Goal: Task Accomplishment & Management: Manage account settings

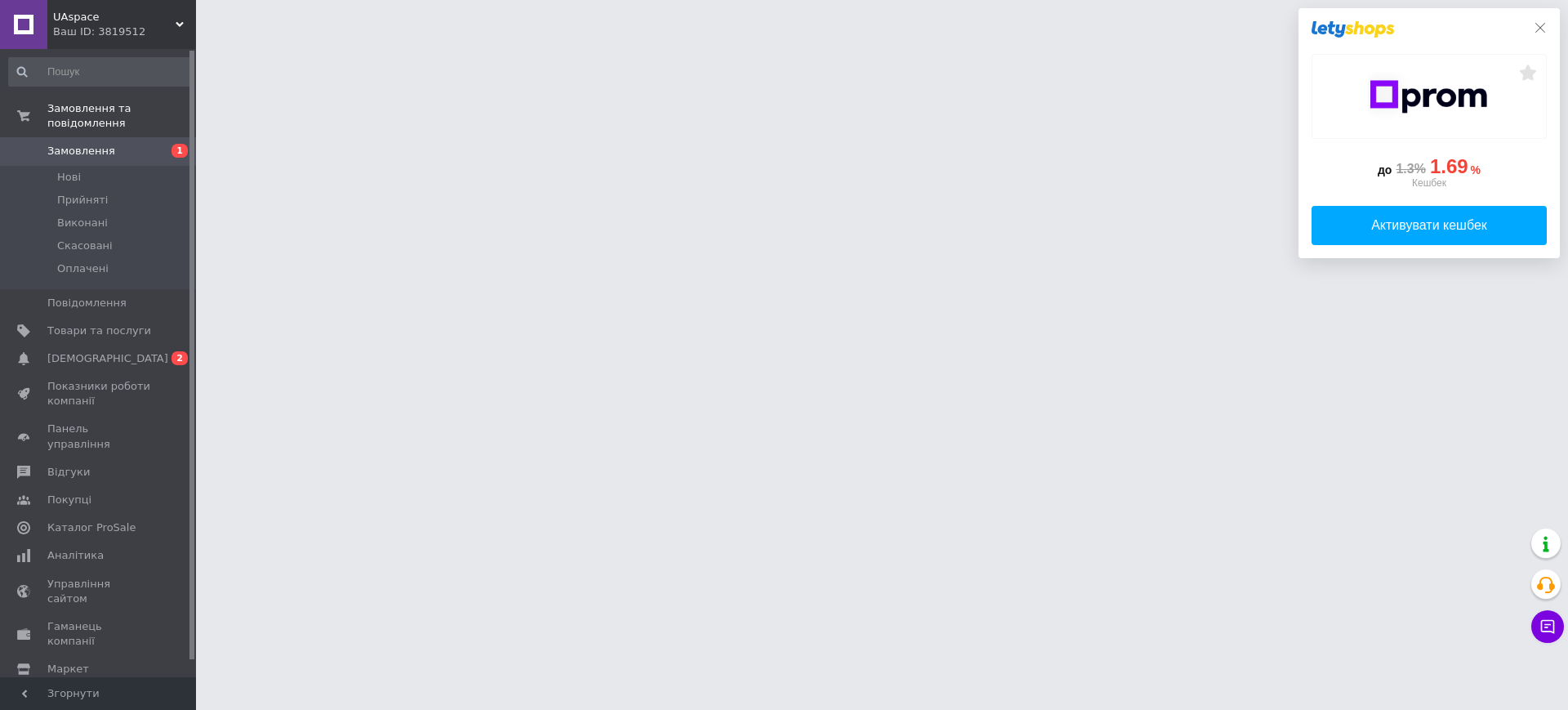
click at [1537, 27] on icon at bounding box center [1540, 28] width 13 height 13
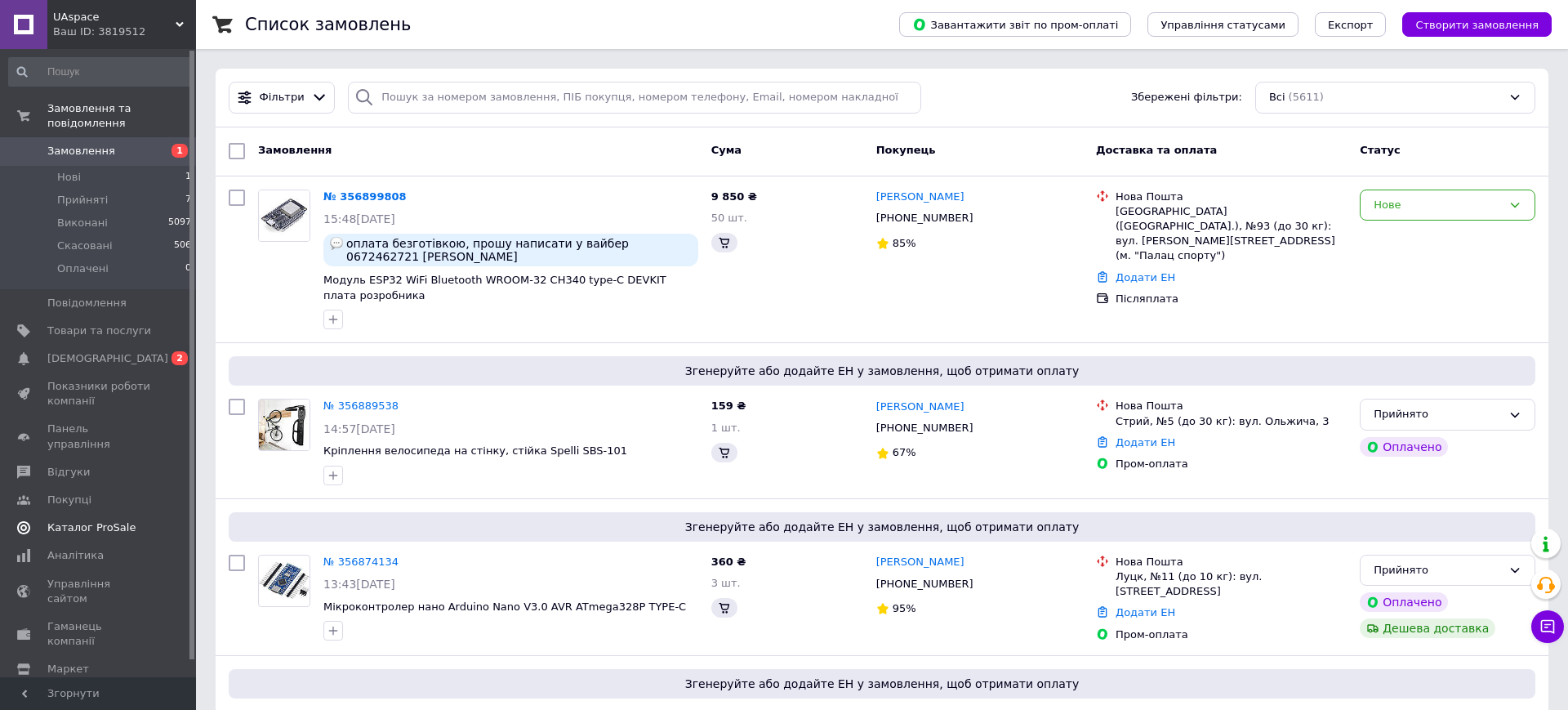
drag, startPoint x: 105, startPoint y: 340, endPoint x: 82, endPoint y: 343, distance: 23.2
click at [105, 351] on span "[DEMOGRAPHIC_DATA]" at bounding box center [108, 358] width 121 height 14
click at [82, 513] on link "Каталог ProSale" at bounding box center [100, 527] width 201 height 28
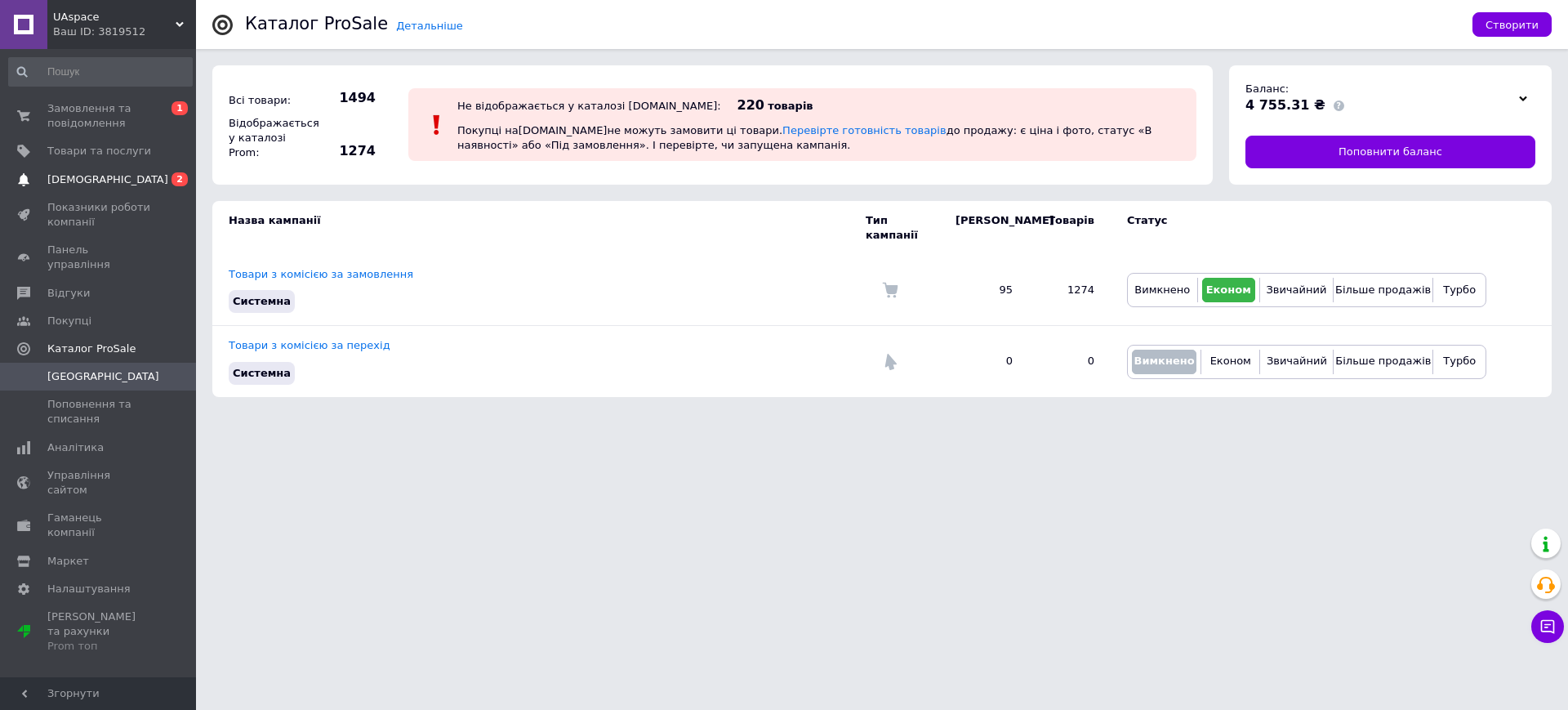
click at [88, 178] on span "[DEMOGRAPHIC_DATA]" at bounding box center [108, 179] width 121 height 14
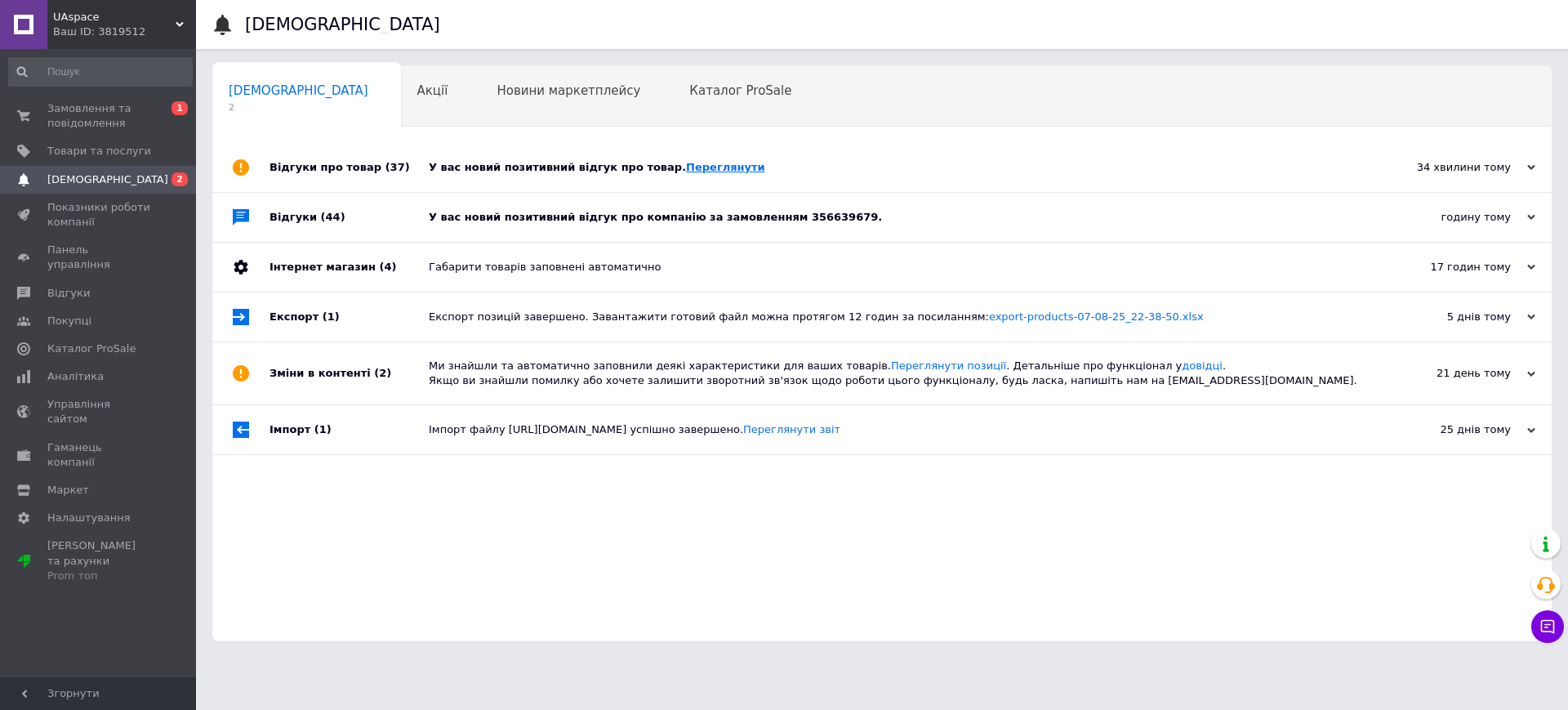
click at [700, 161] on link "Переглянути" at bounding box center [725, 167] width 79 height 12
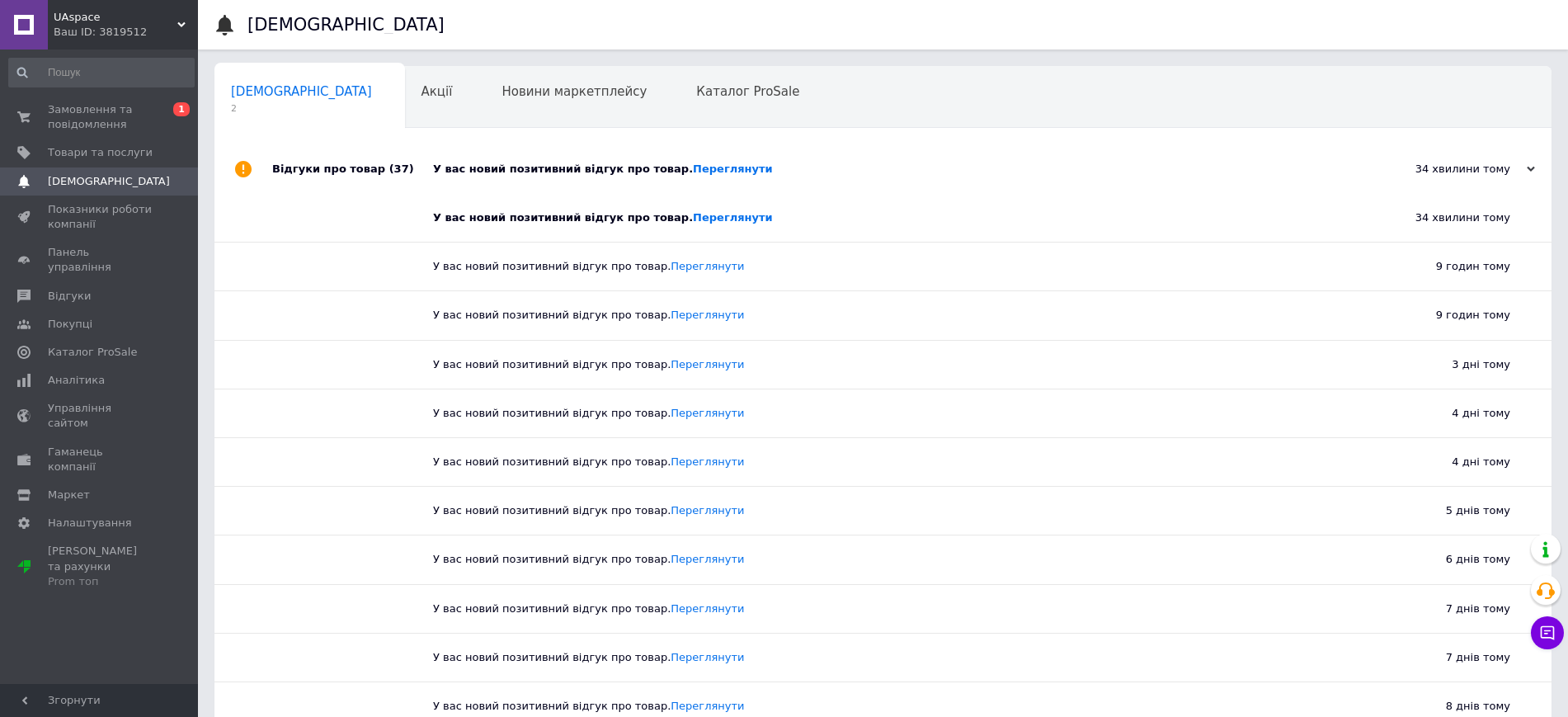
click at [593, 180] on div "У вас новий позитивний відгук про товар. Переглянути" at bounding box center [901, 169] width 937 height 49
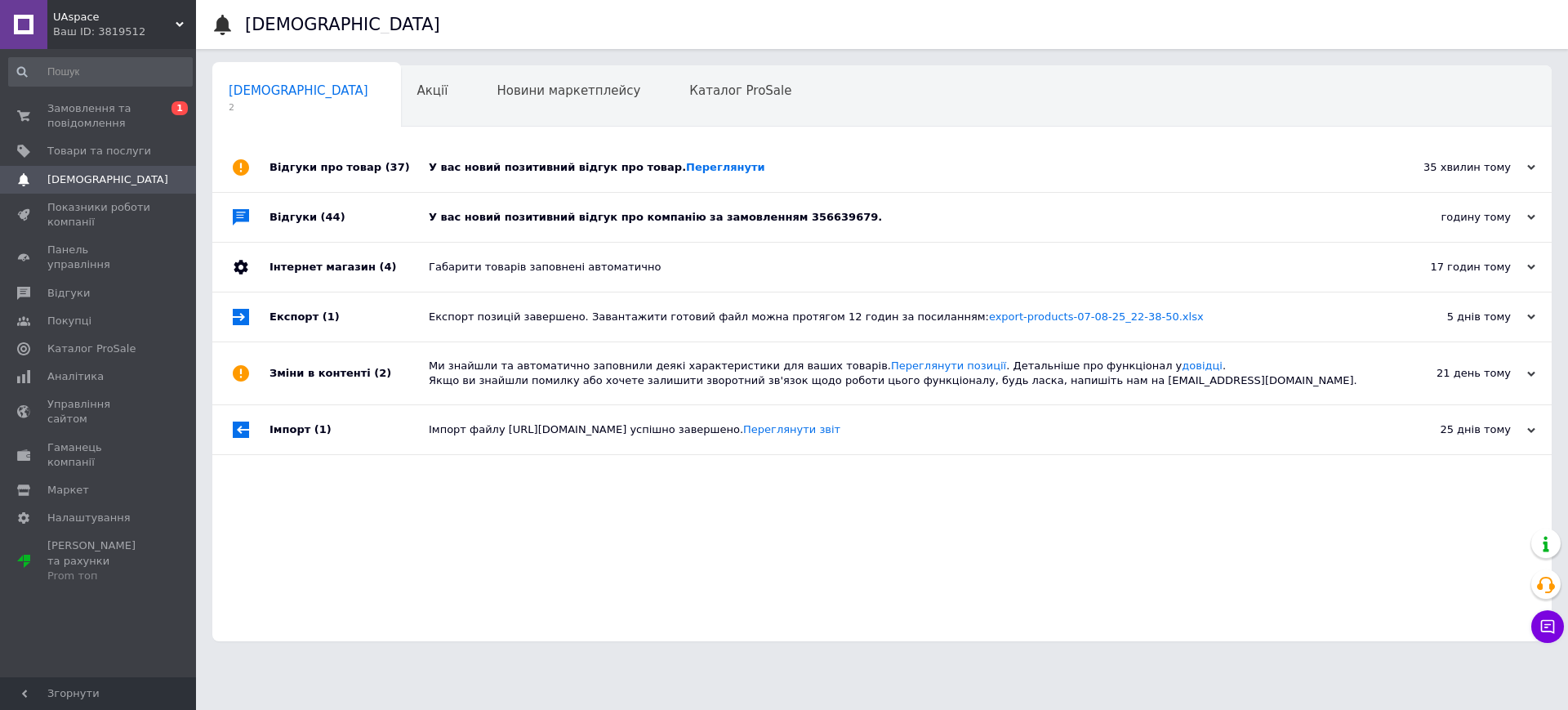
click at [611, 214] on div "У вас новий позитивний відгук про компанію за замовленням 356639679." at bounding box center [900, 217] width 944 height 14
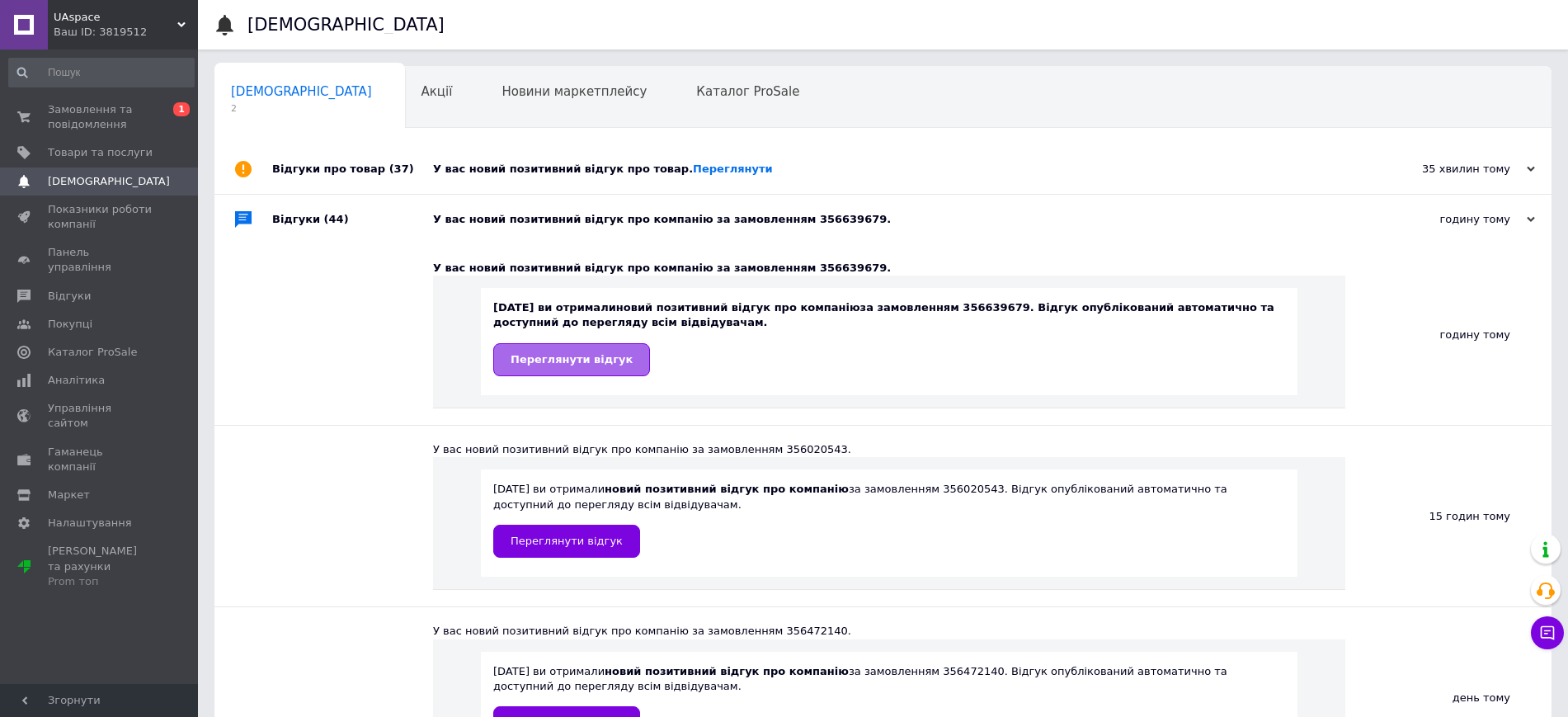
click at [573, 357] on span "Переглянути відгук" at bounding box center [571, 358] width 122 height 13
click at [92, 21] on span "UAspace" at bounding box center [116, 16] width 123 height 14
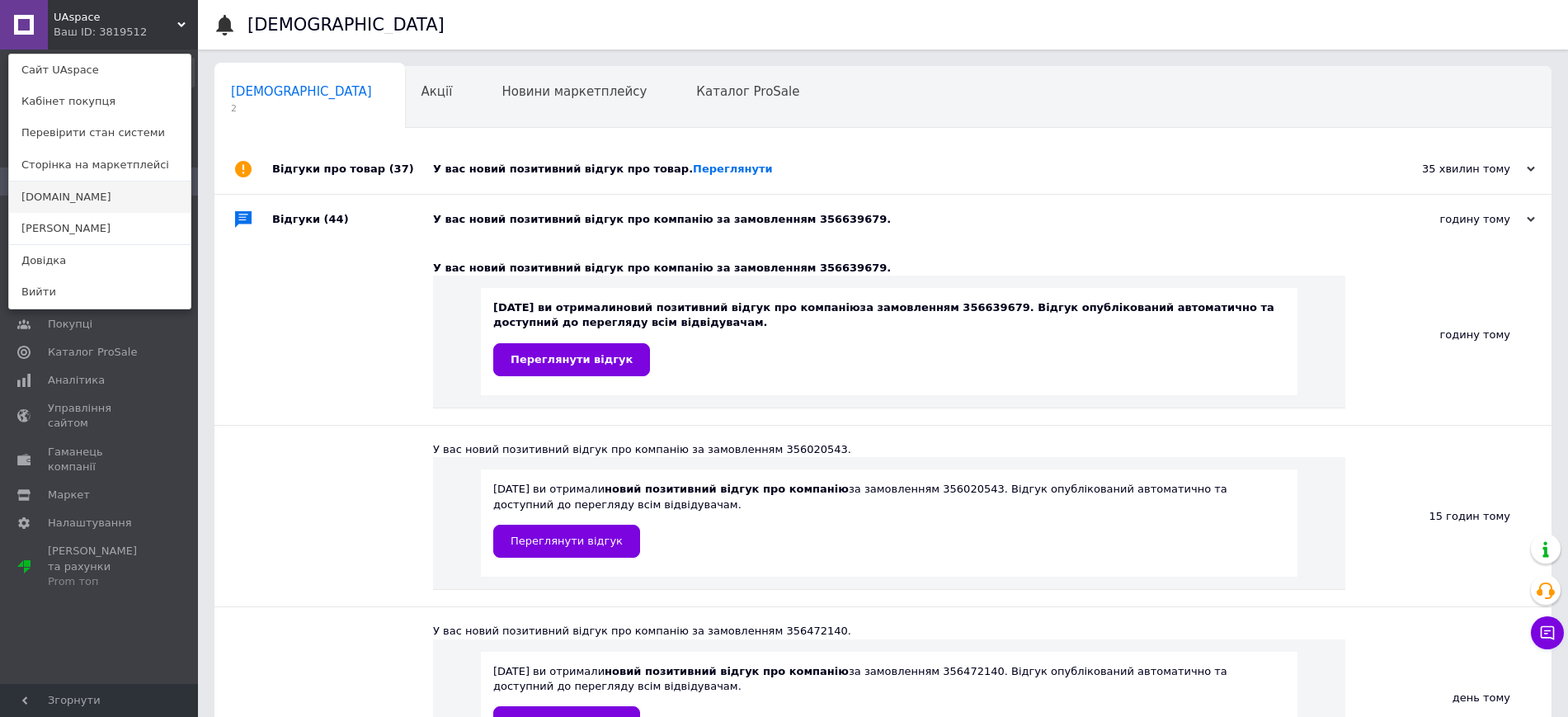
click at [62, 192] on link "[DOMAIN_NAME]" at bounding box center [99, 197] width 181 height 32
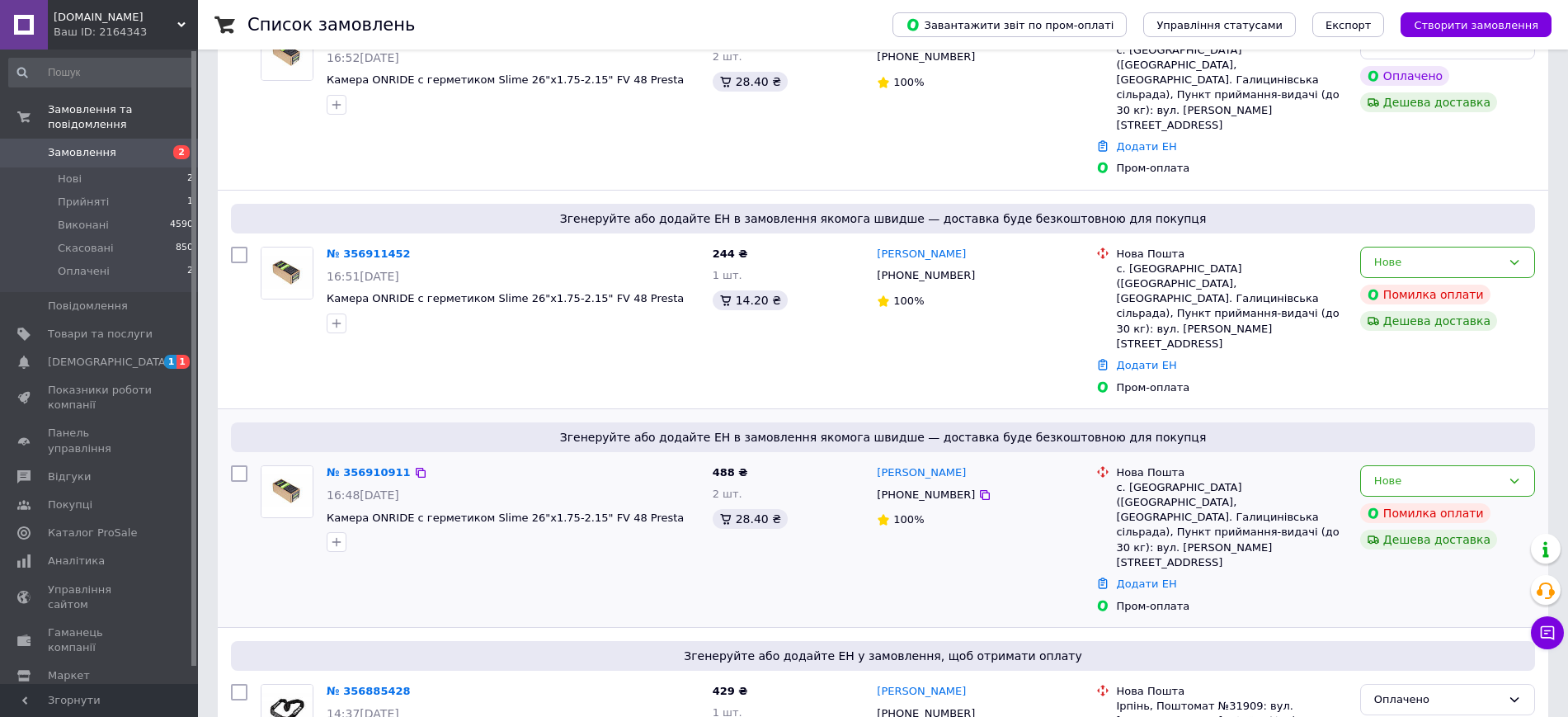
scroll to position [103, 0]
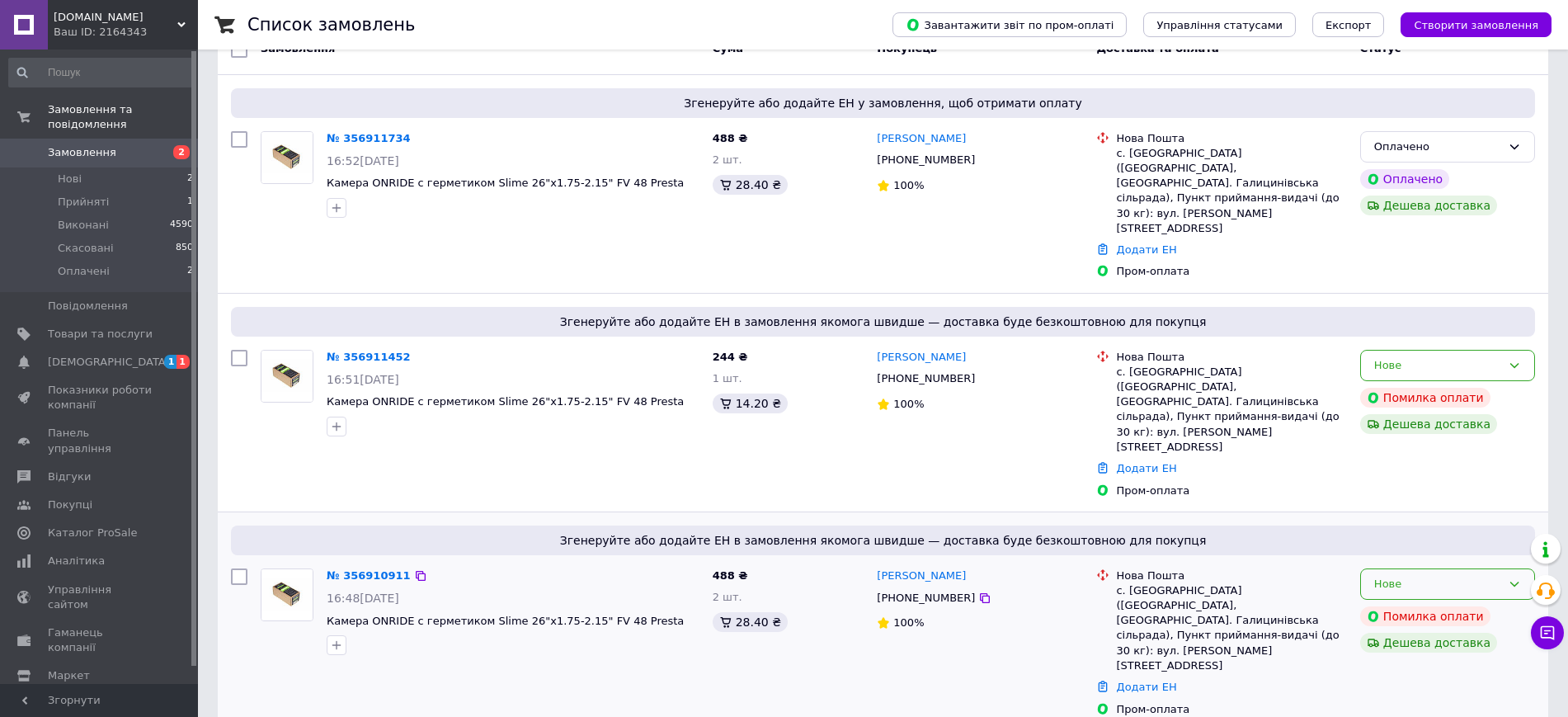
click at [1506, 569] on div "Нове" at bounding box center [1447, 584] width 174 height 32
click at [1411, 663] on li "Скасовано" at bounding box center [1448, 678] width 173 height 31
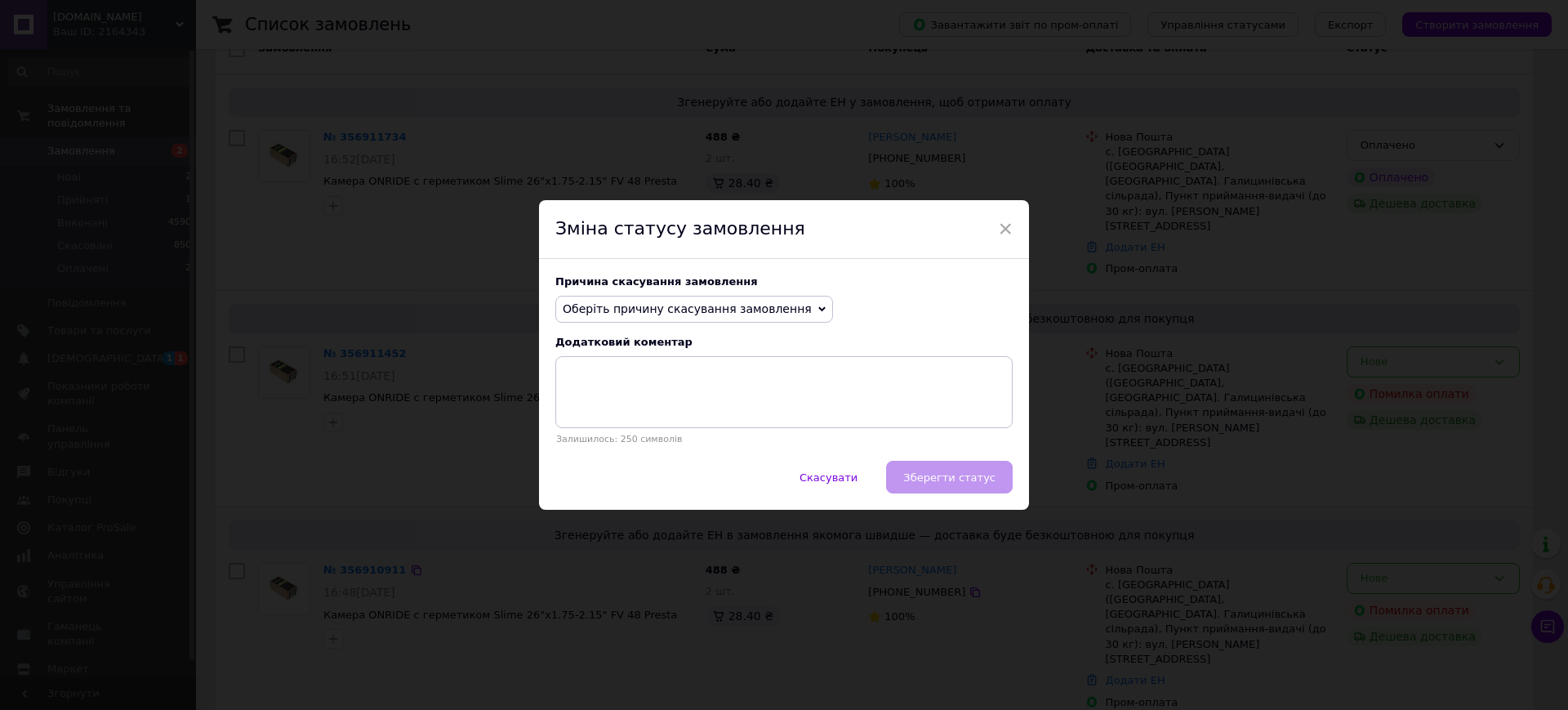
click at [643, 312] on span "Оберіть причину скасування замовлення" at bounding box center [687, 309] width 249 height 13
click at [644, 386] on li "Оплата не надійшла" at bounding box center [694, 386] width 276 height 23
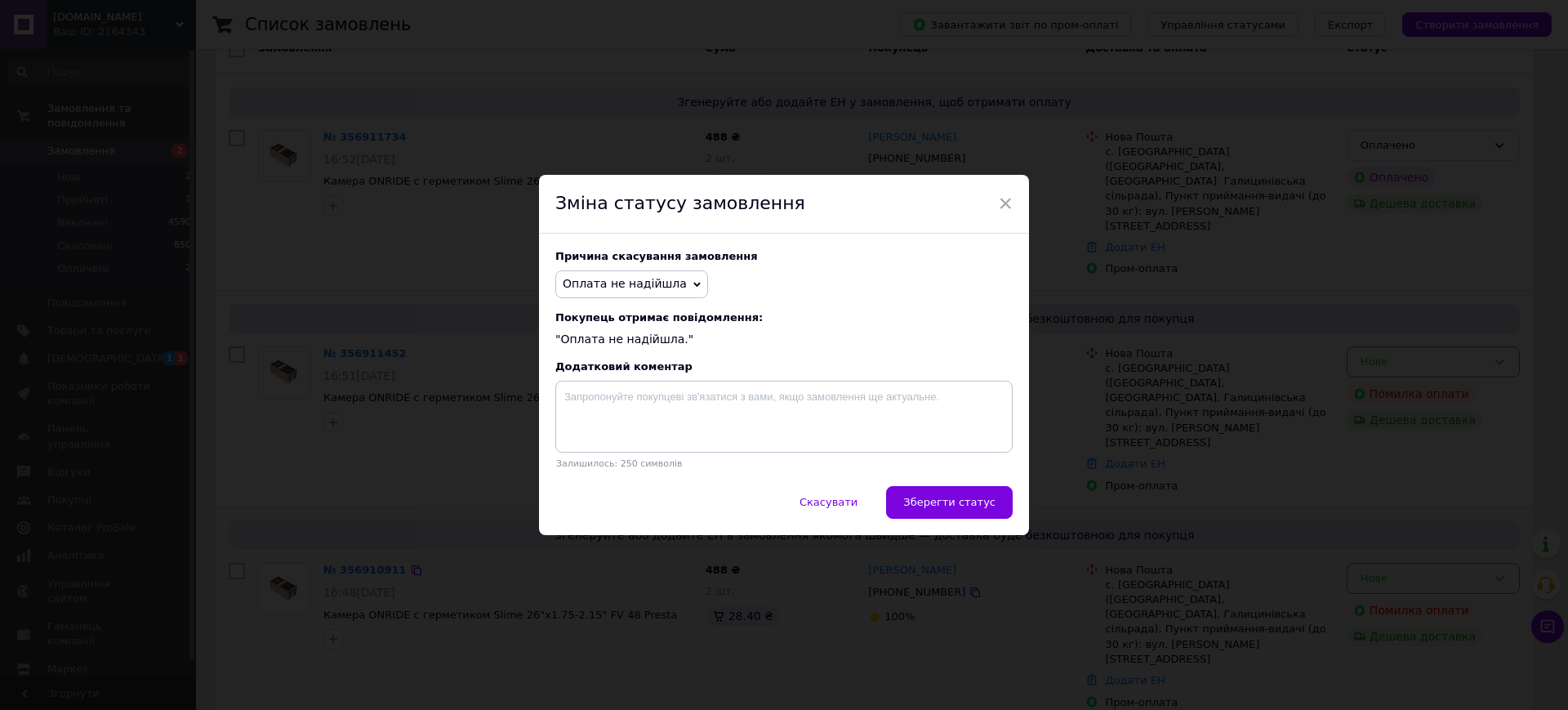
click at [939, 494] on button "Зберегти статус" at bounding box center [950, 502] width 127 height 32
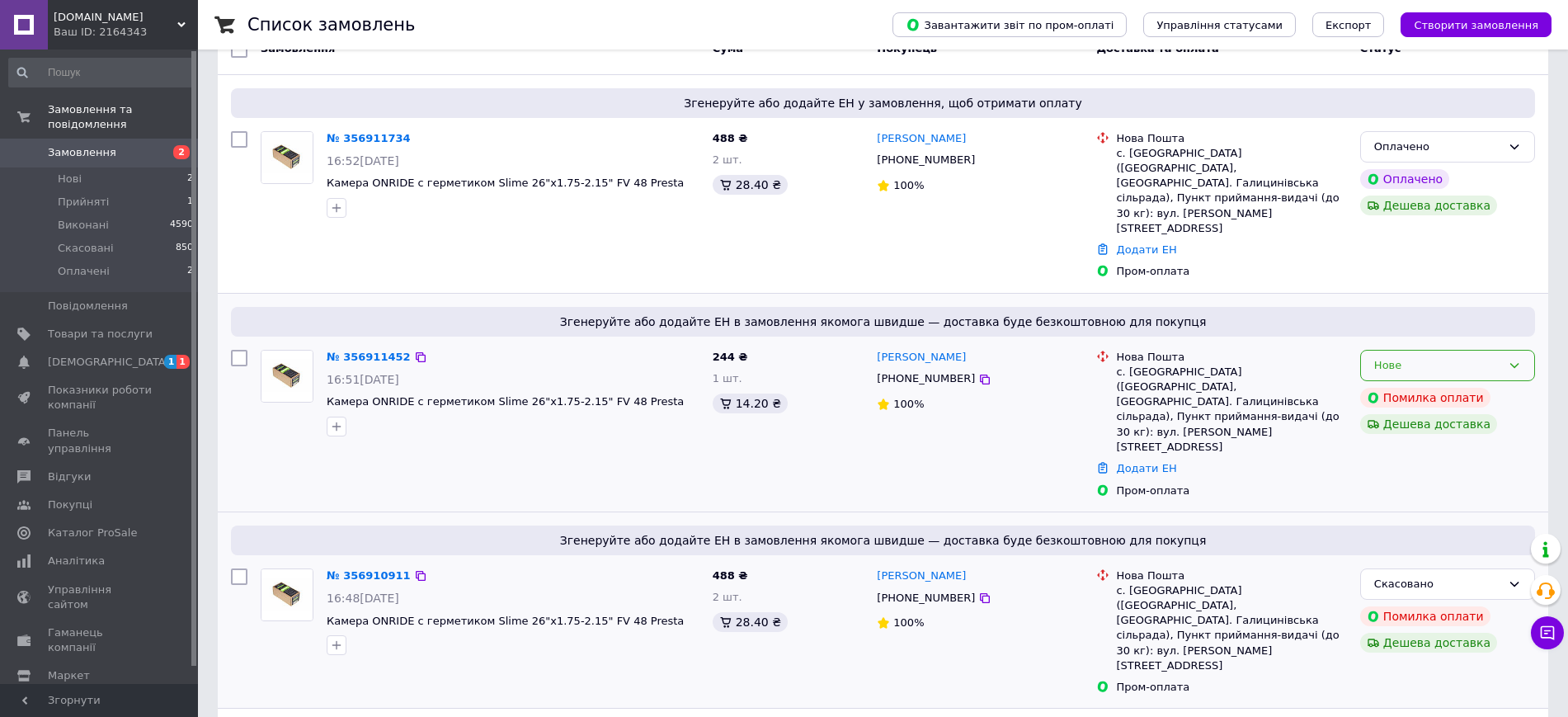
click at [1421, 358] on div "Нове" at bounding box center [1438, 366] width 127 height 17
click at [1401, 444] on li "Скасовано" at bounding box center [1448, 460] width 173 height 31
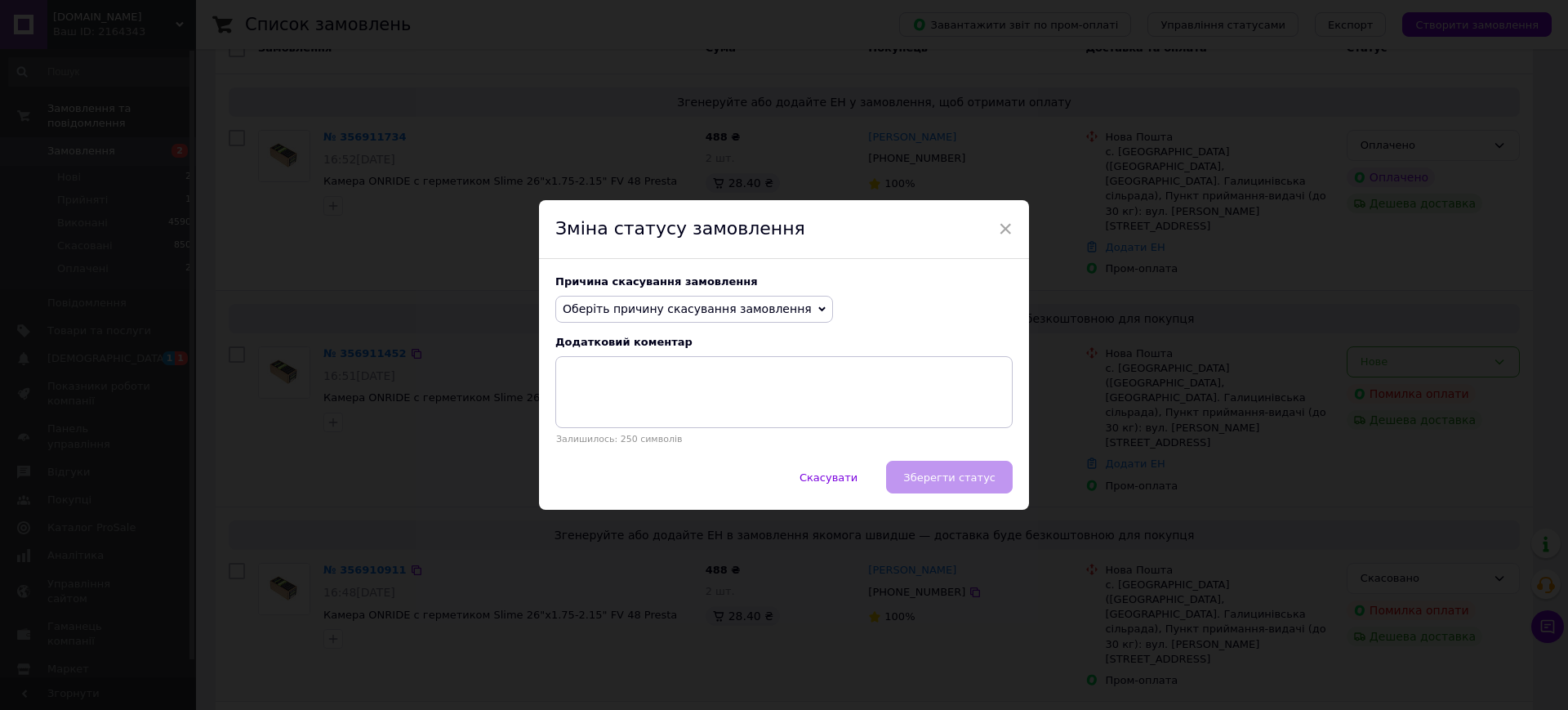
click at [638, 309] on span "Оберіть причину скасування замовлення" at bounding box center [687, 309] width 249 height 13
click at [631, 388] on li "Оплата не надійшла" at bounding box center [694, 386] width 276 height 23
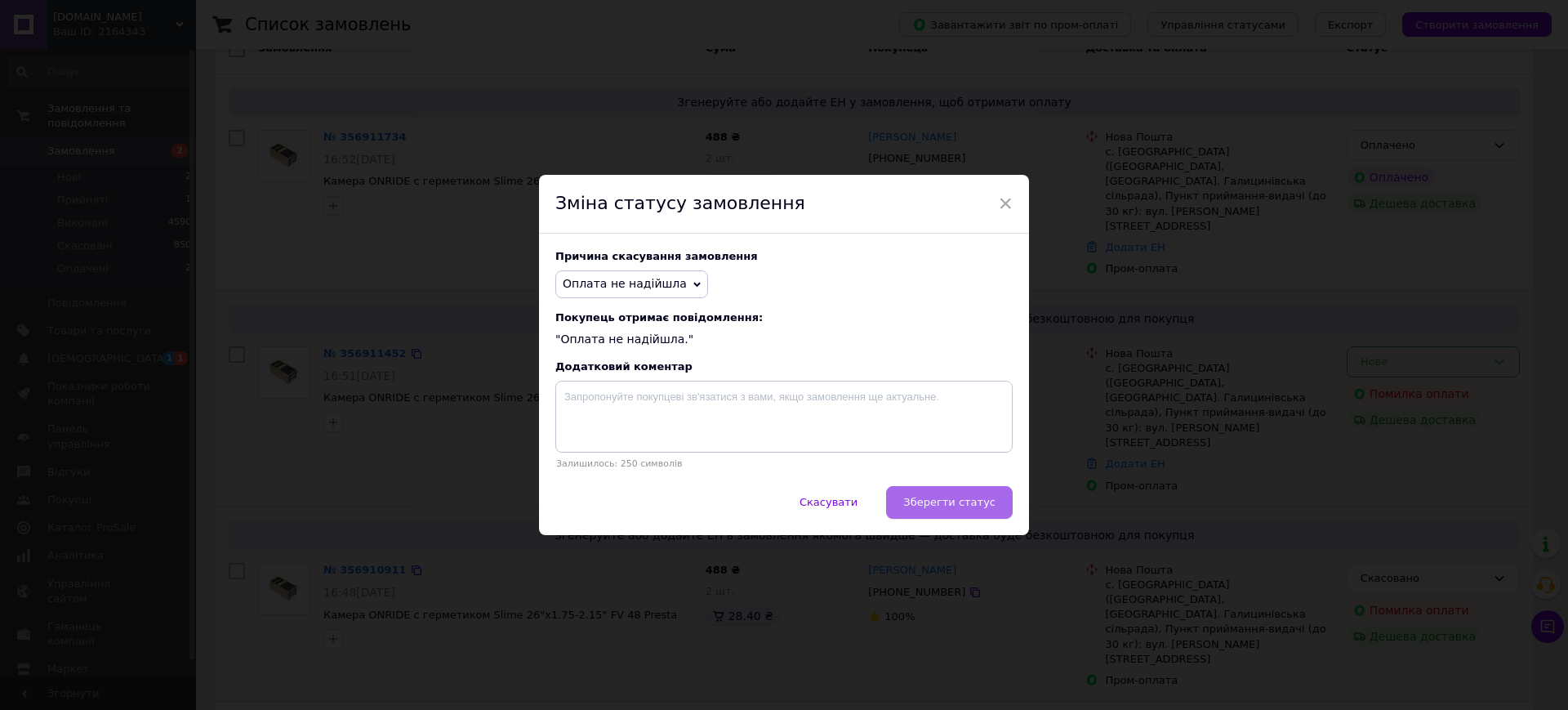
click at [962, 497] on span "Зберегти статус" at bounding box center [950, 502] width 93 height 12
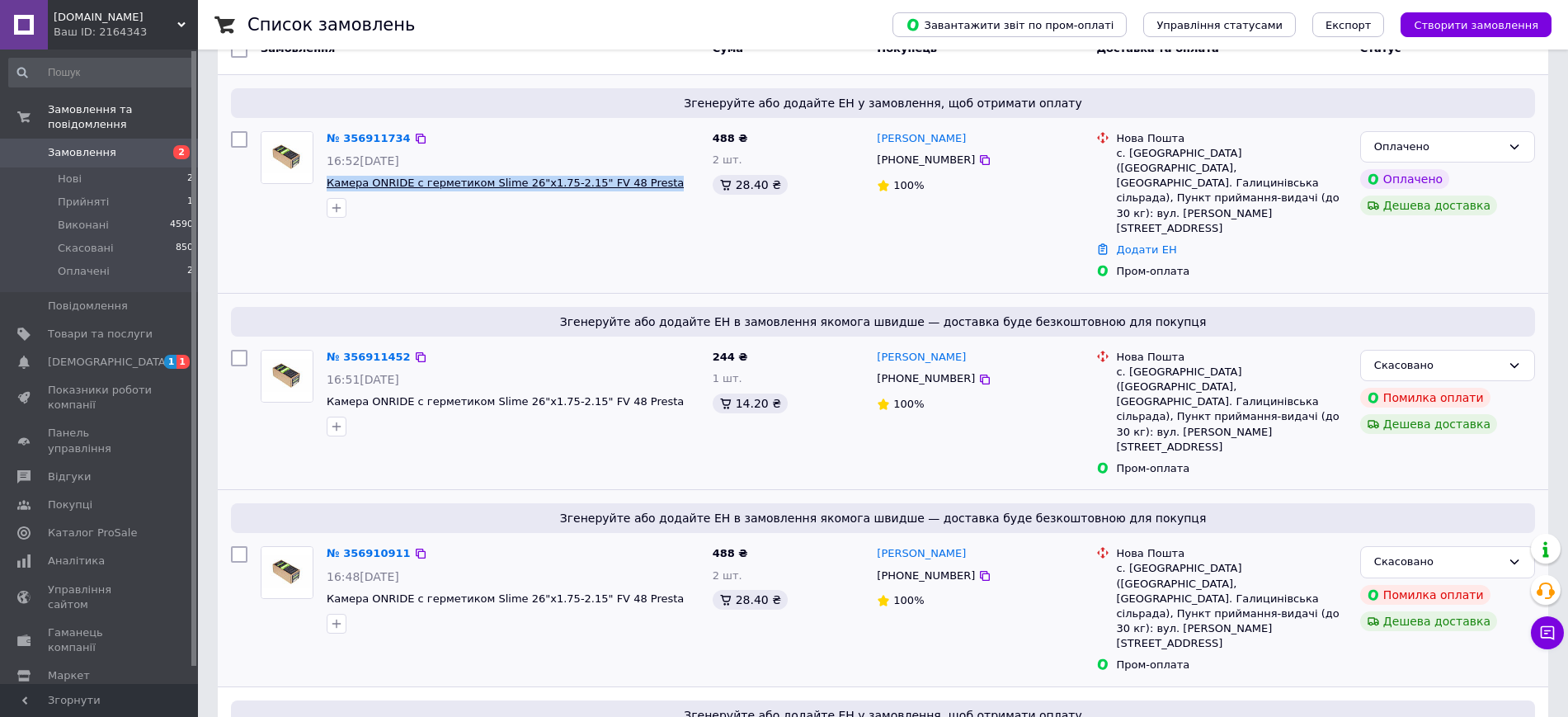
drag, startPoint x: 324, startPoint y: 180, endPoint x: 635, endPoint y: 185, distance: 311.0
click at [635, 185] on div "№ 356911734 16:52, 12.08.2025 Камера ONRIDE с герметиком Slime 26"x1.75-2.15" F…" at bounding box center [513, 174] width 386 height 100
copy span "Камера ONRIDE с герметиком Slime 26"x1.75-2.15" FV 48 Presta"
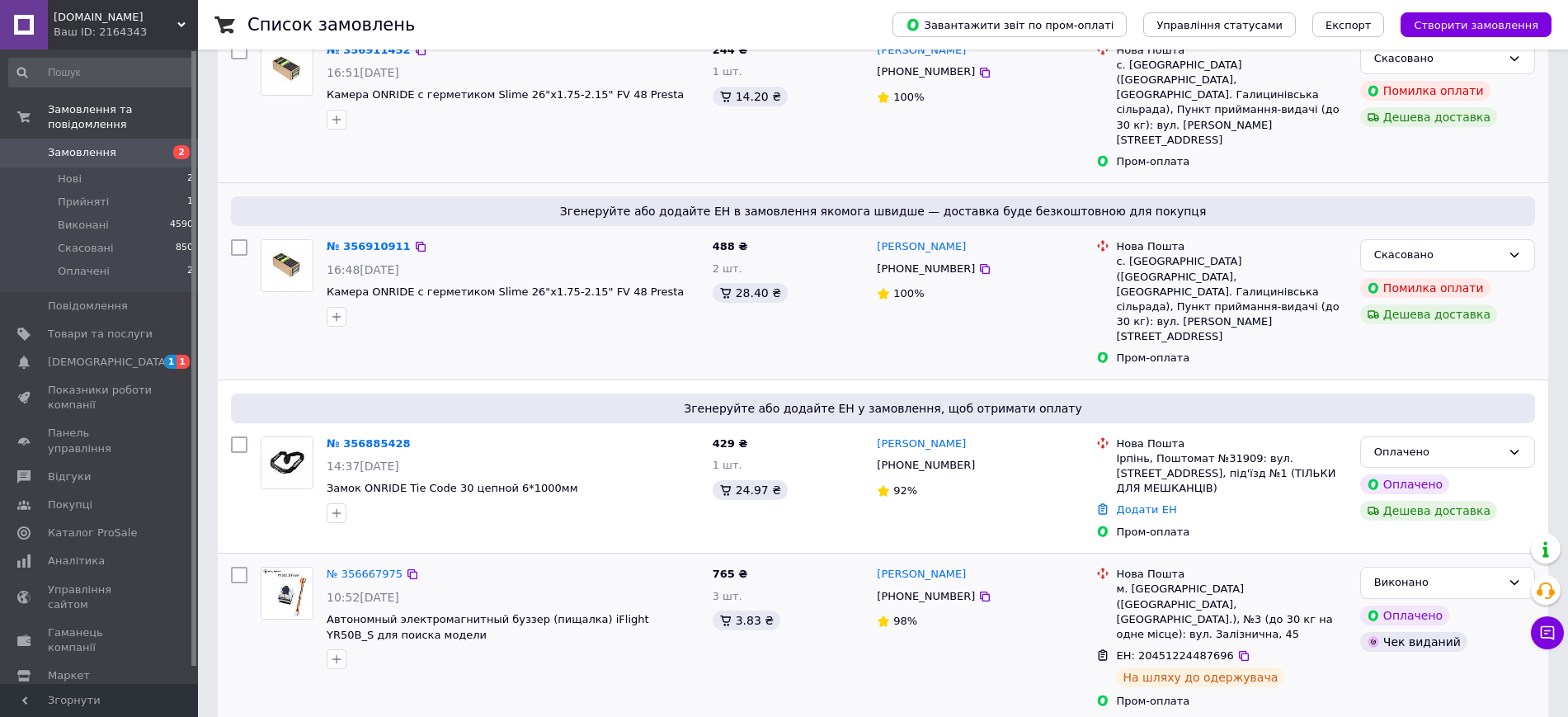
scroll to position [412, 0]
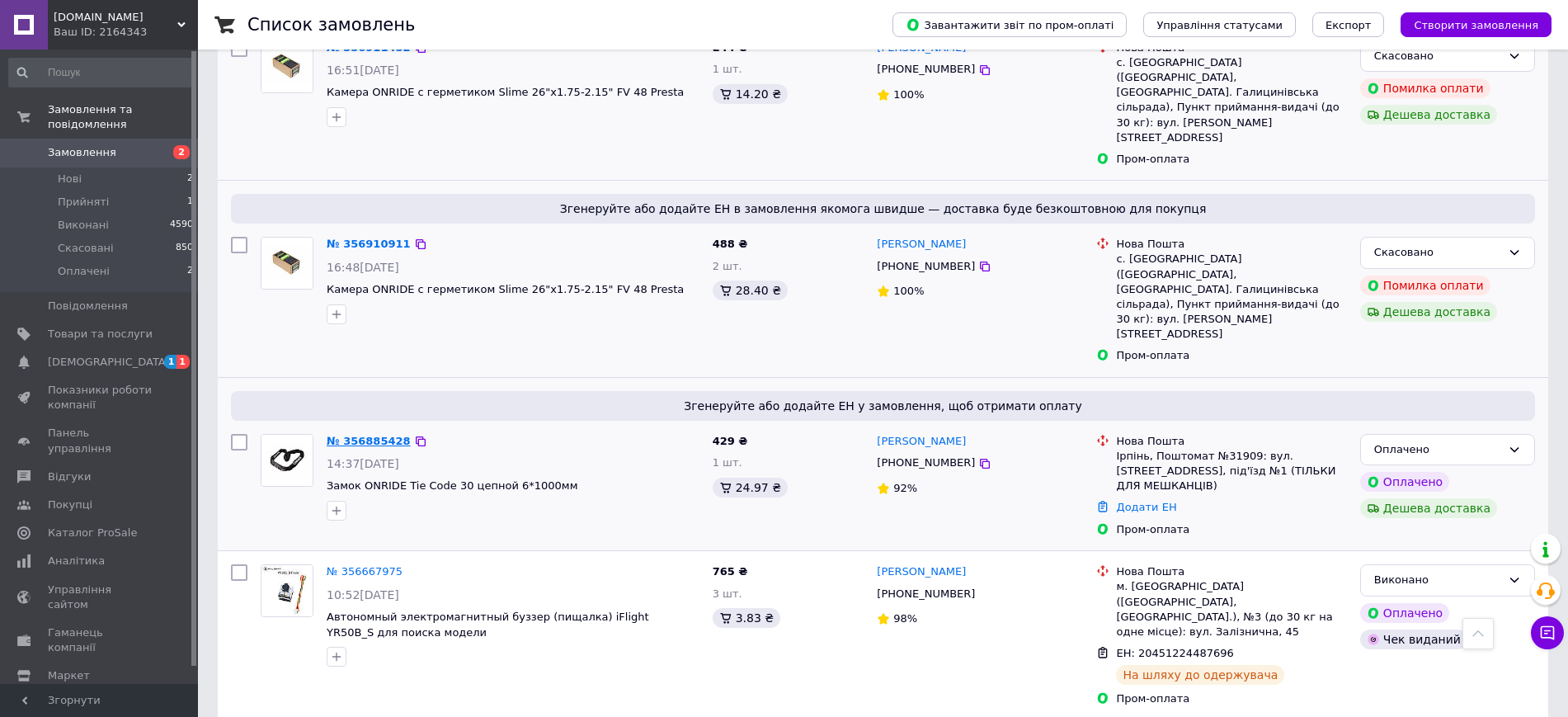
click at [362, 435] on link "№ 356885428" at bounding box center [368, 440] width 84 height 13
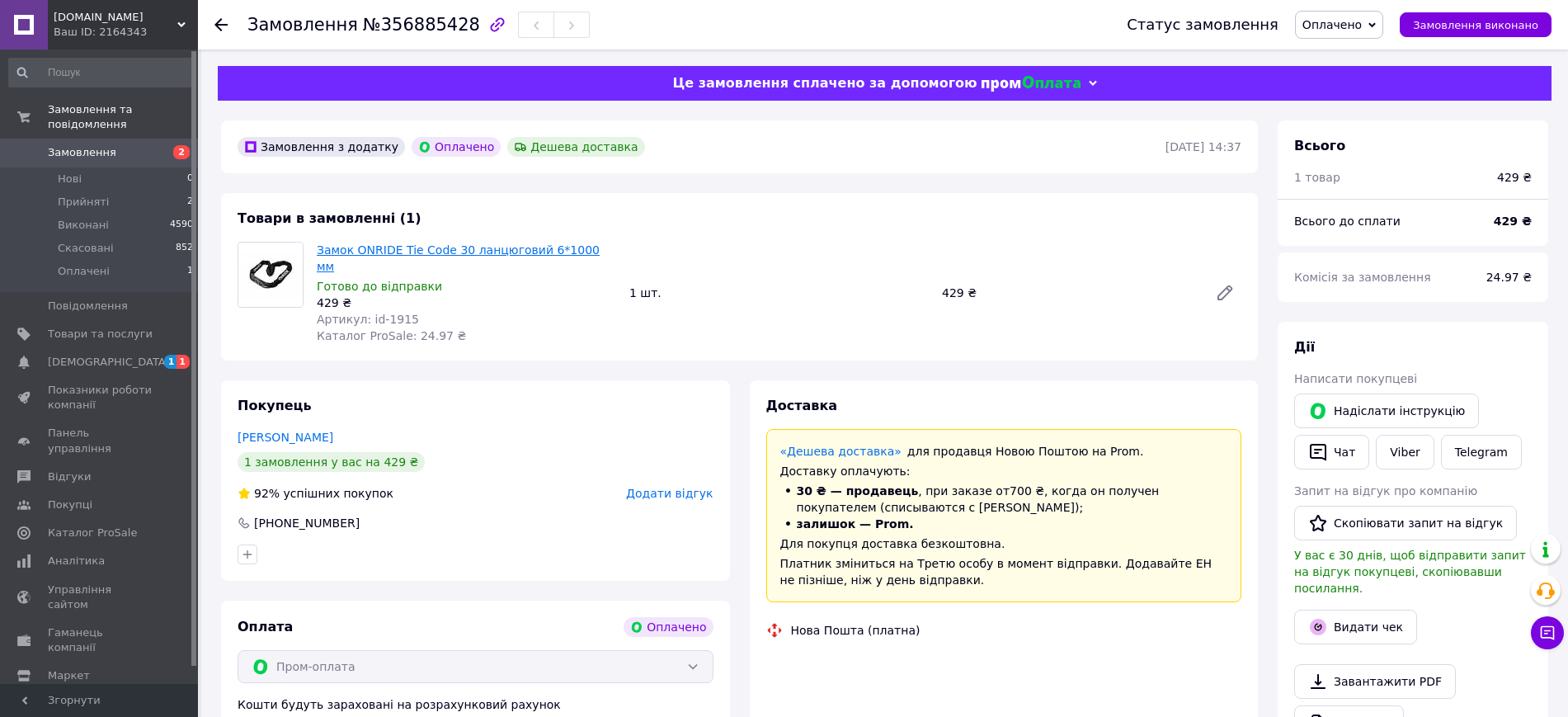
click at [382, 254] on link "Замок ONRIDE Tie Code 30 ланцюговий 6*1000 мм" at bounding box center [459, 257] width 283 height 30
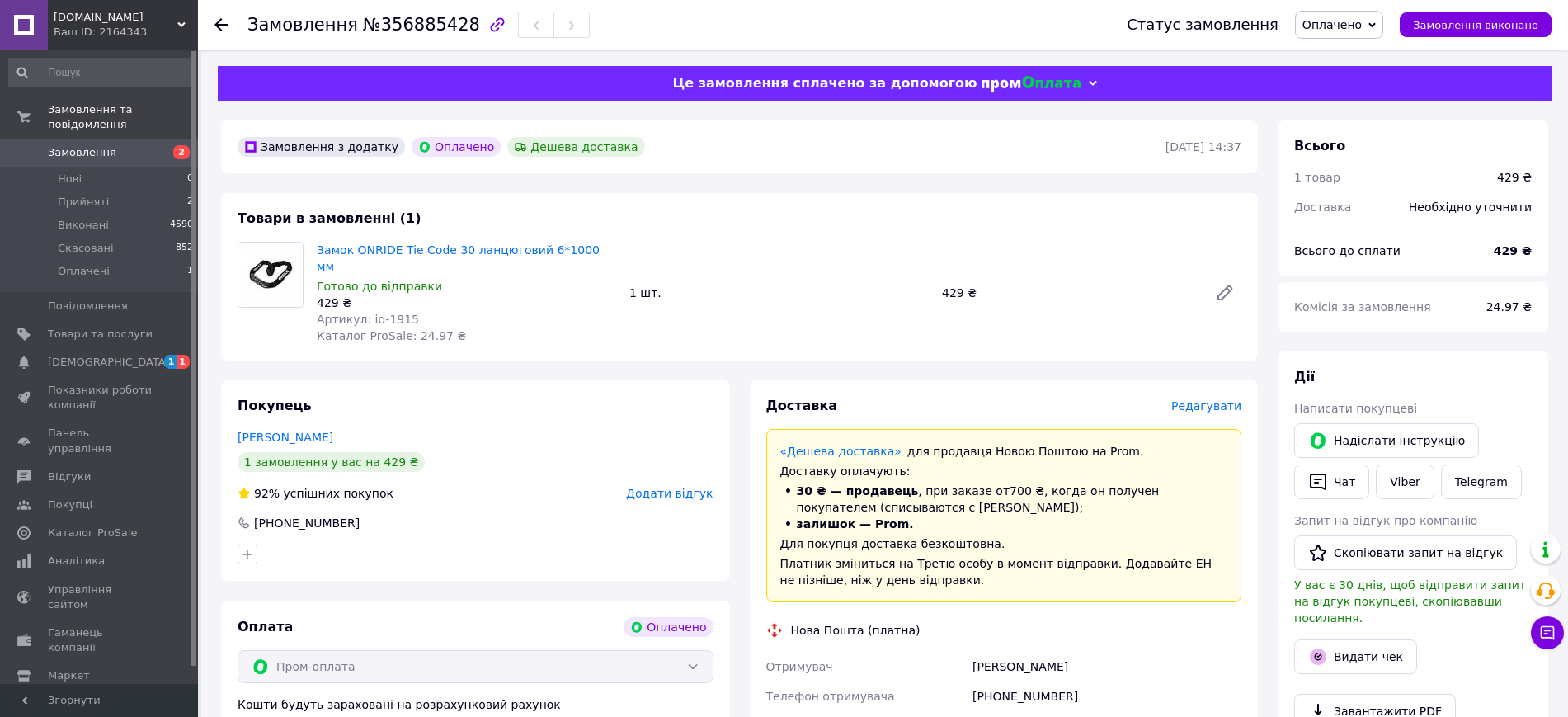
click at [87, 146] on link "Замовлення 2" at bounding box center [101, 152] width 203 height 28
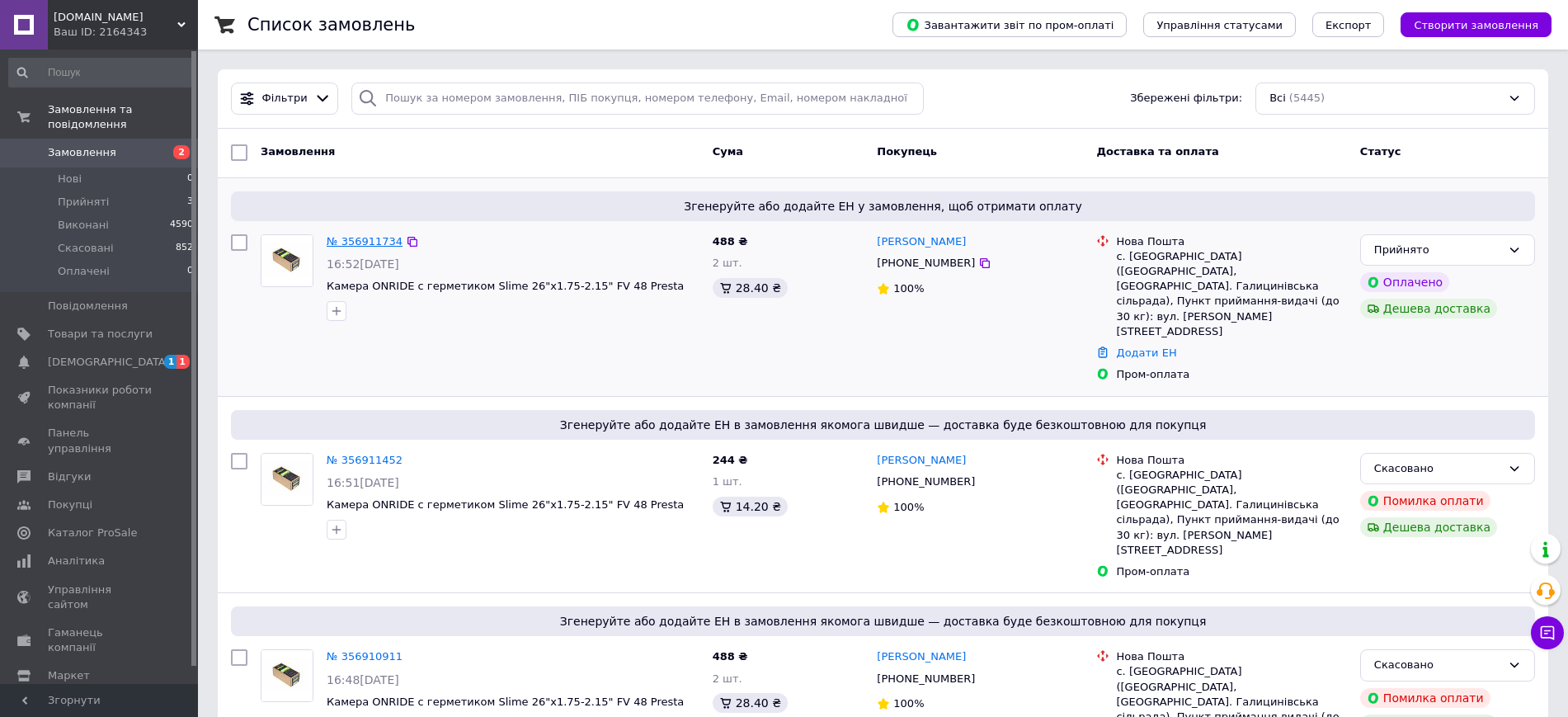
click at [371, 238] on link "№ 356911734" at bounding box center [364, 241] width 76 height 13
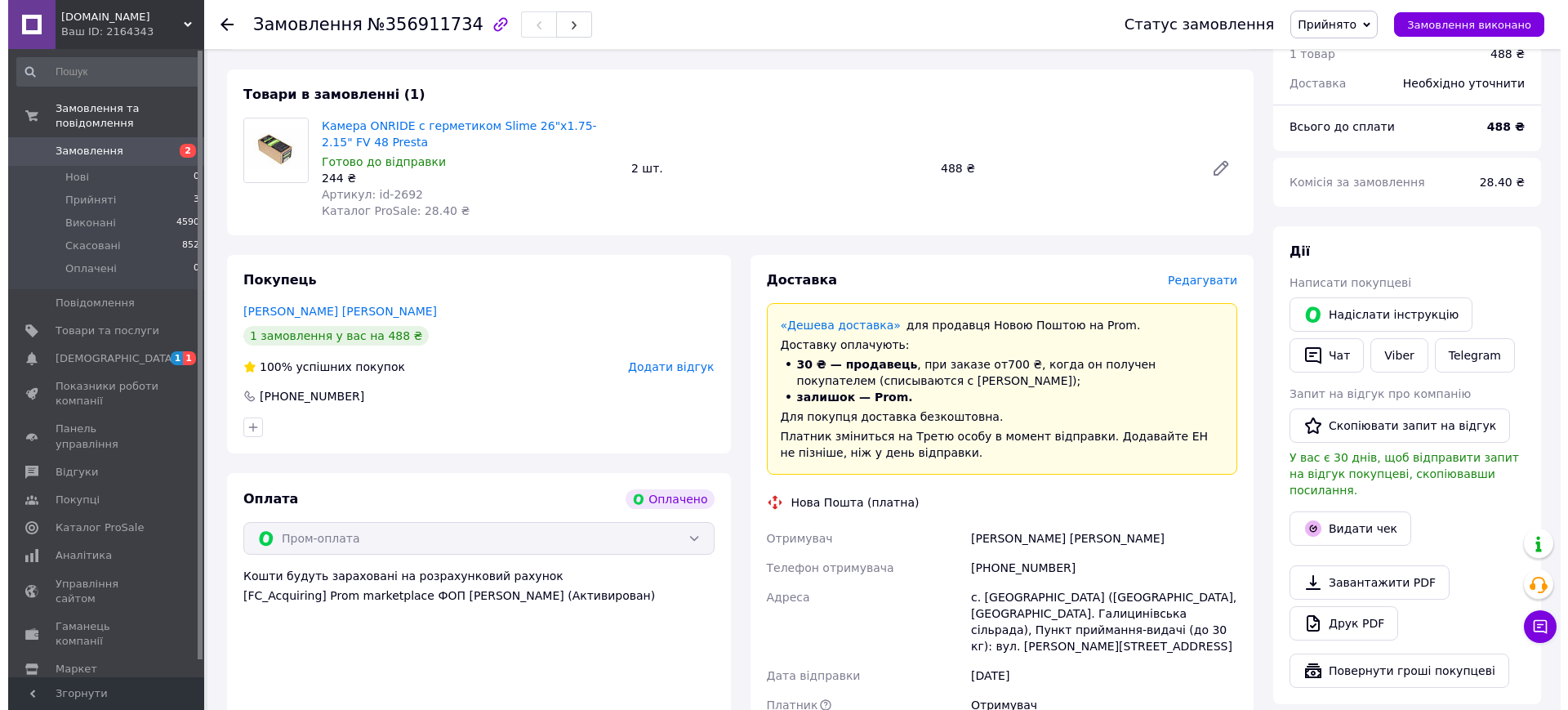
scroll to position [204, 0]
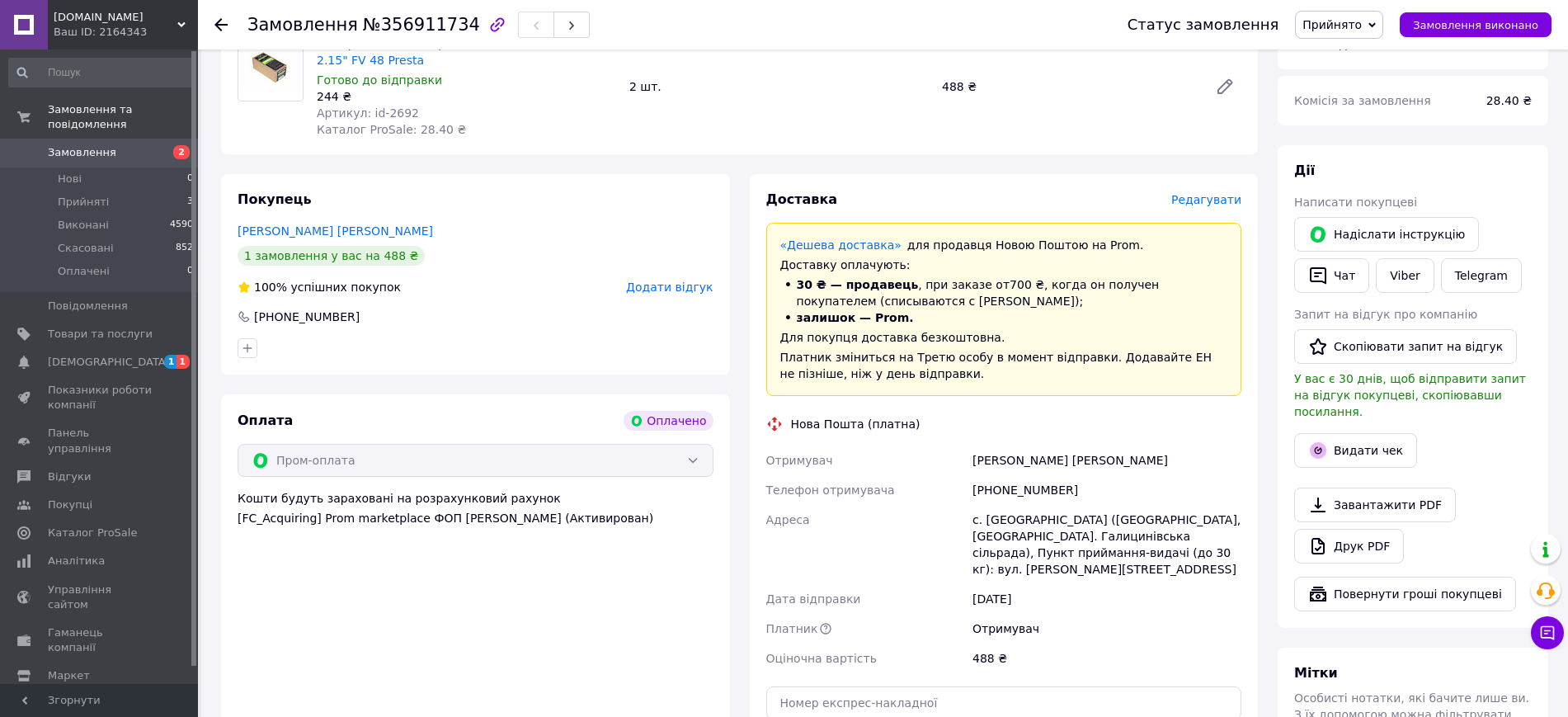
click at [1215, 200] on span "Редагувати" at bounding box center [1206, 199] width 70 height 13
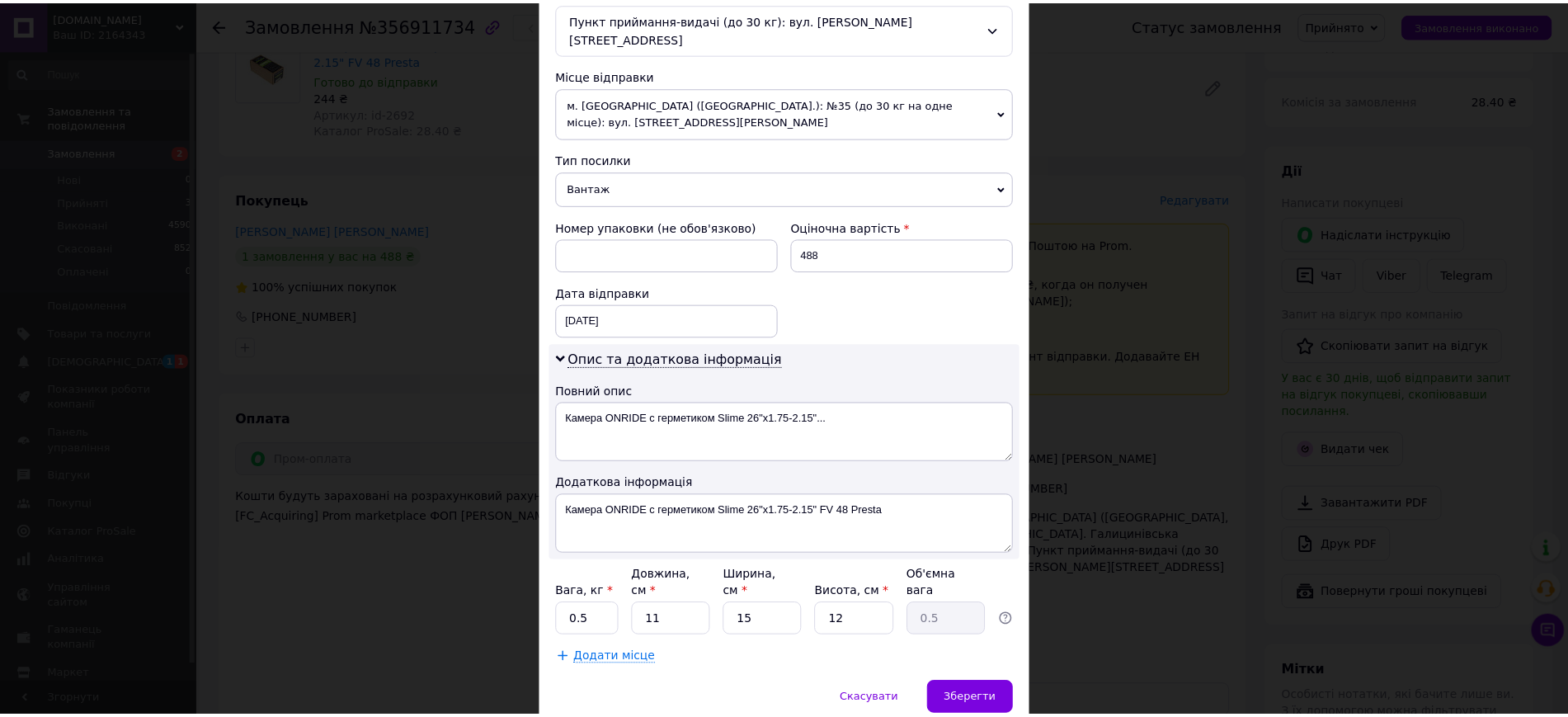
scroll to position [580, 0]
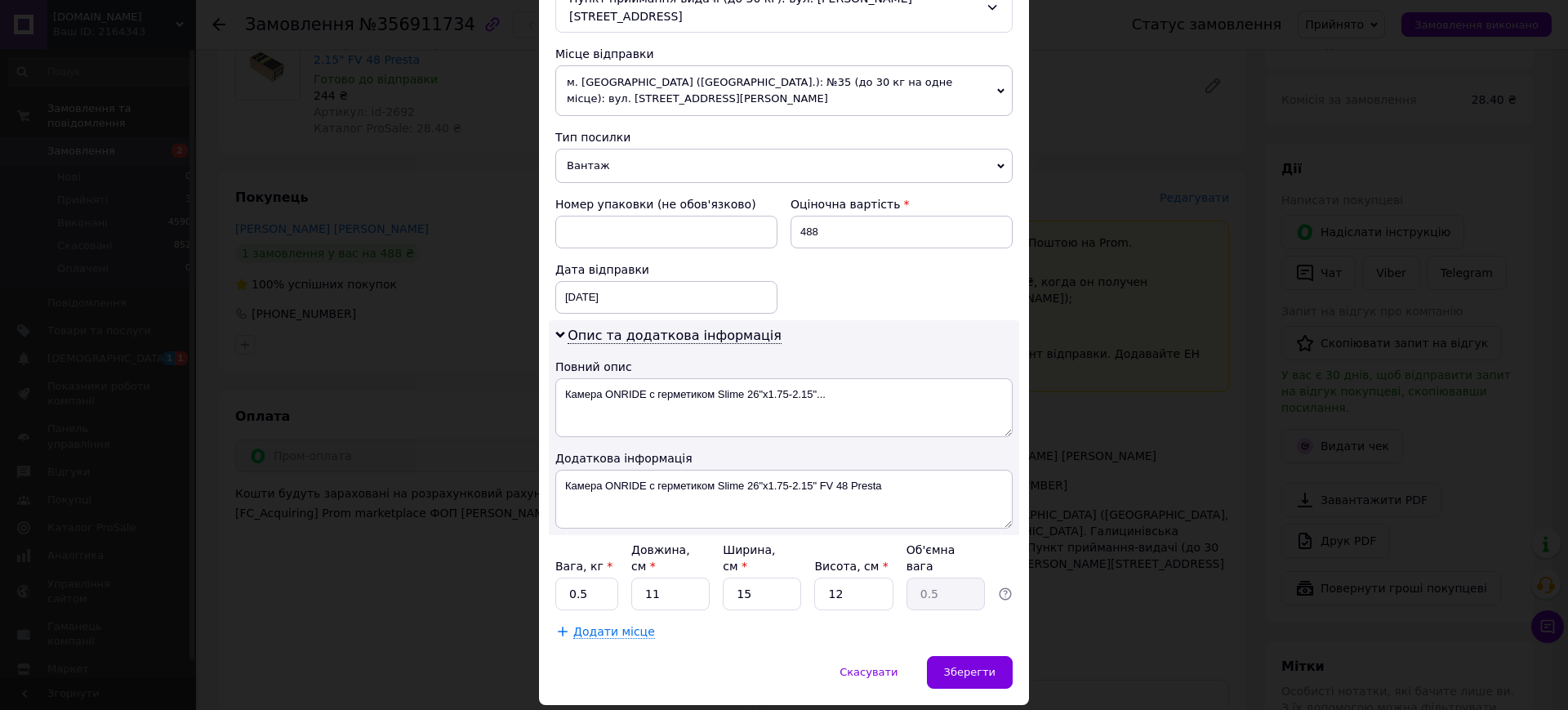
click at [1098, 485] on div "× Редагування доставки Спосіб доставки Нова Пошта (платна) Платник Отримувач Ві…" at bounding box center [784, 355] width 1568 height 710
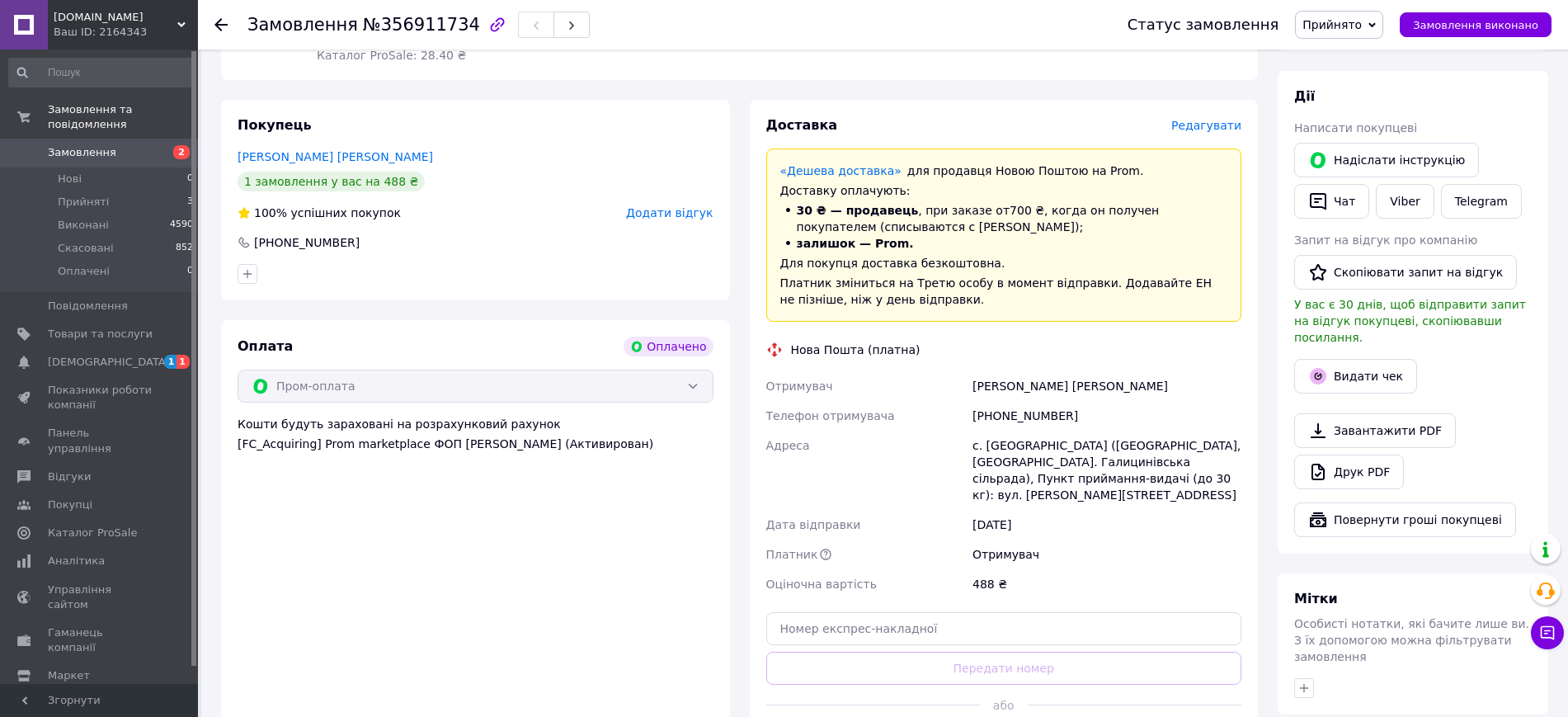
scroll to position [309, 0]
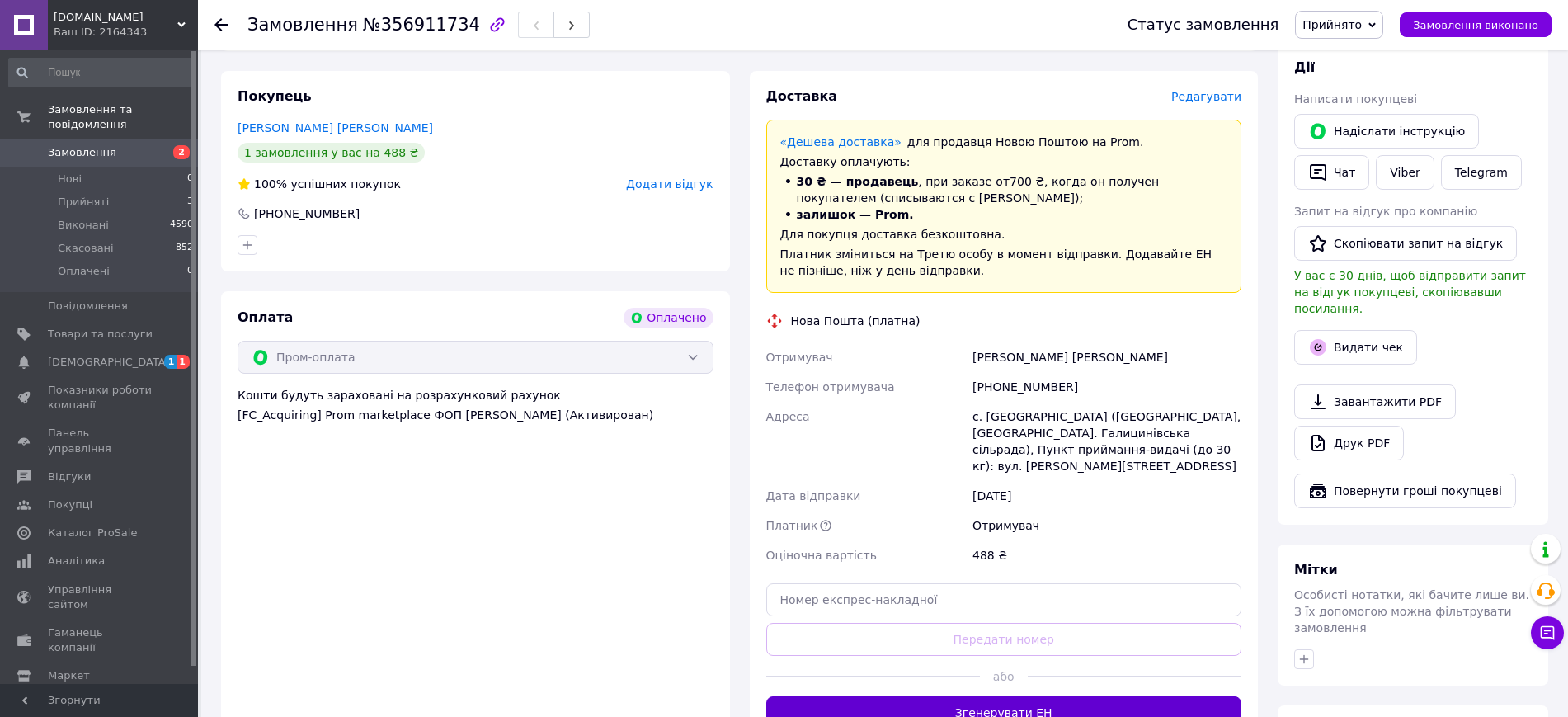
click at [977, 697] on button "Згенерувати ЕН" at bounding box center [1004, 712] width 476 height 33
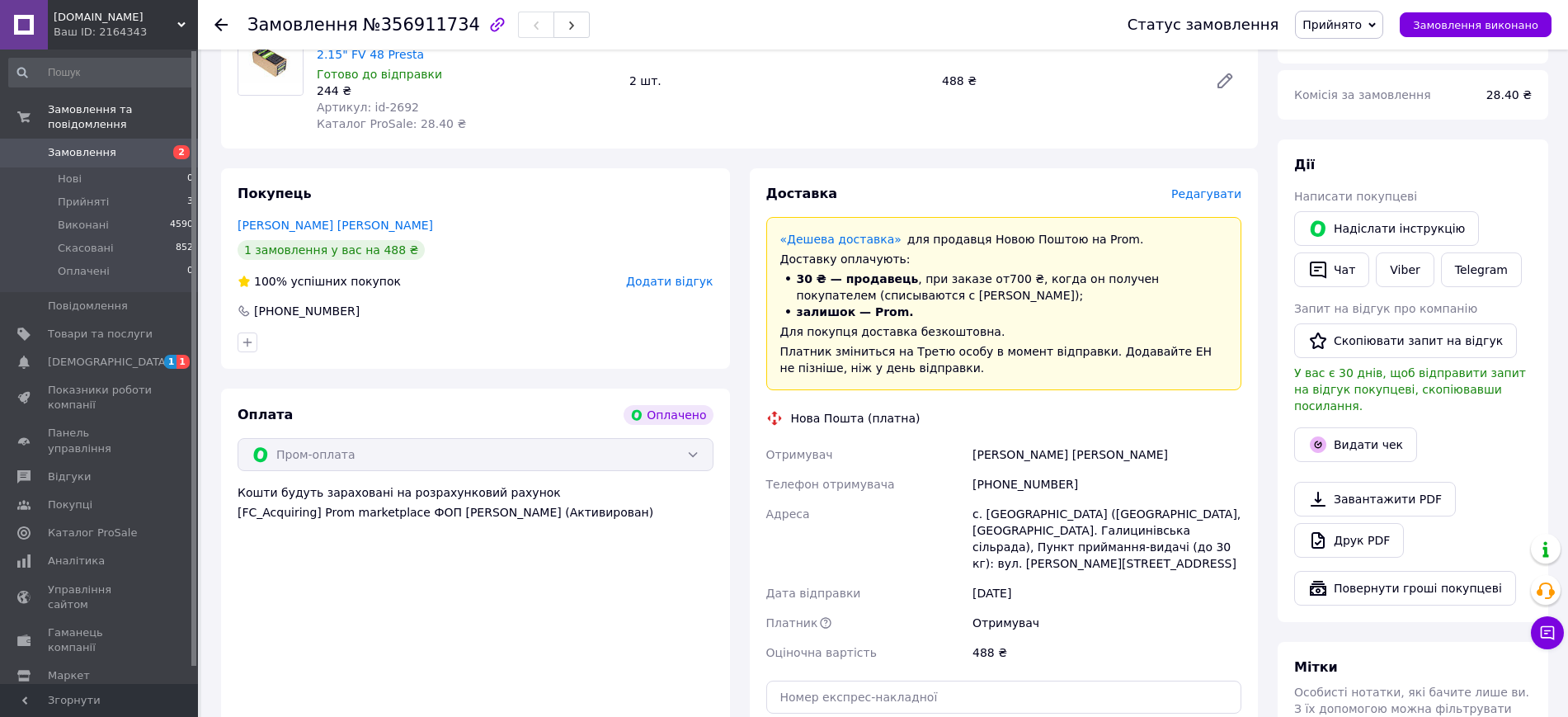
scroll to position [412, 0]
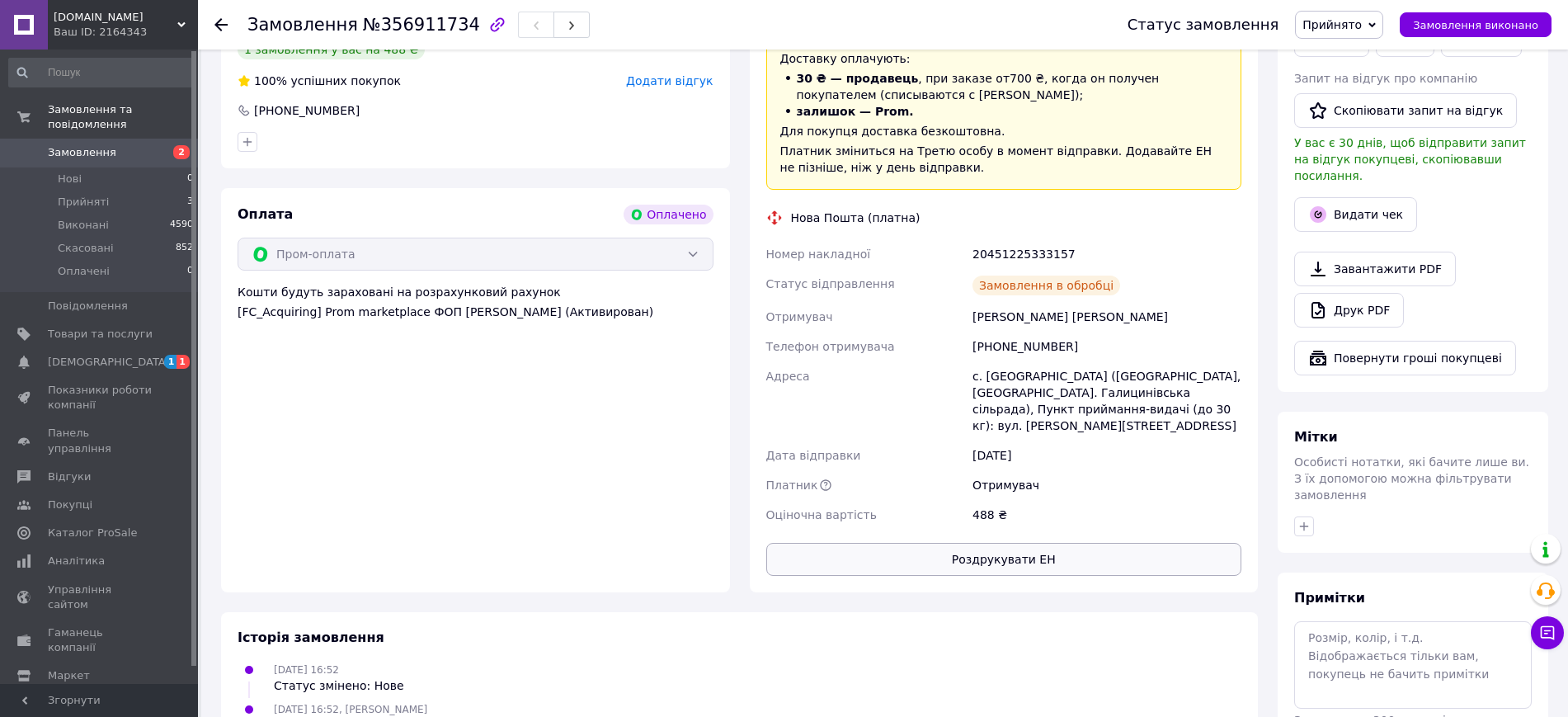
click at [1031, 545] on button "Роздрукувати ЕН" at bounding box center [1004, 559] width 476 height 33
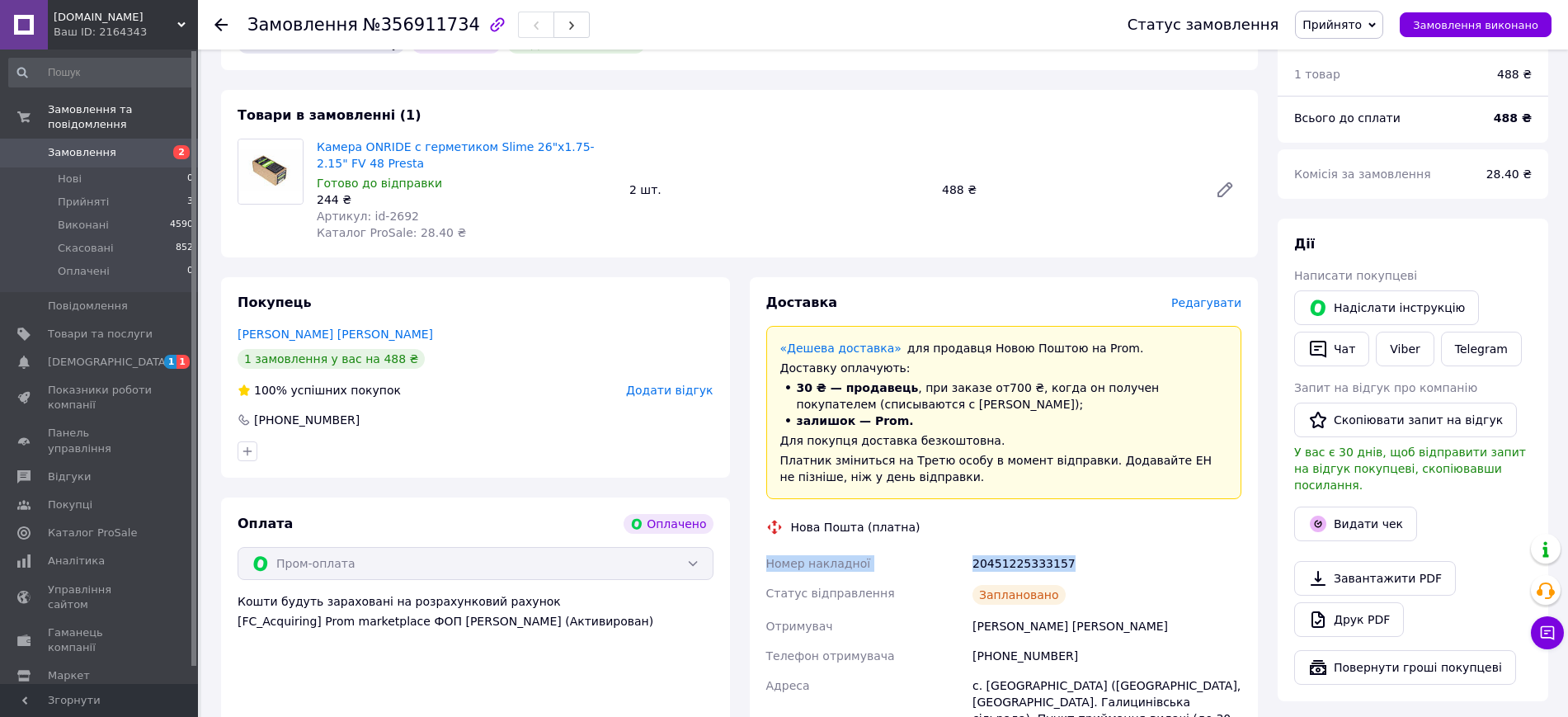
drag, startPoint x: 767, startPoint y: 563, endPoint x: 1148, endPoint y: 568, distance: 381.0
click at [1148, 568] on div "Номер накладної 20451225333157 Статус відправлення Заплановано Отримувач Вандро…" at bounding box center [1004, 693] width 483 height 290
copy div "Номер накладної 20451225333157"
click at [1508, 19] on span "Замовлення виконано" at bounding box center [1475, 25] width 125 height 13
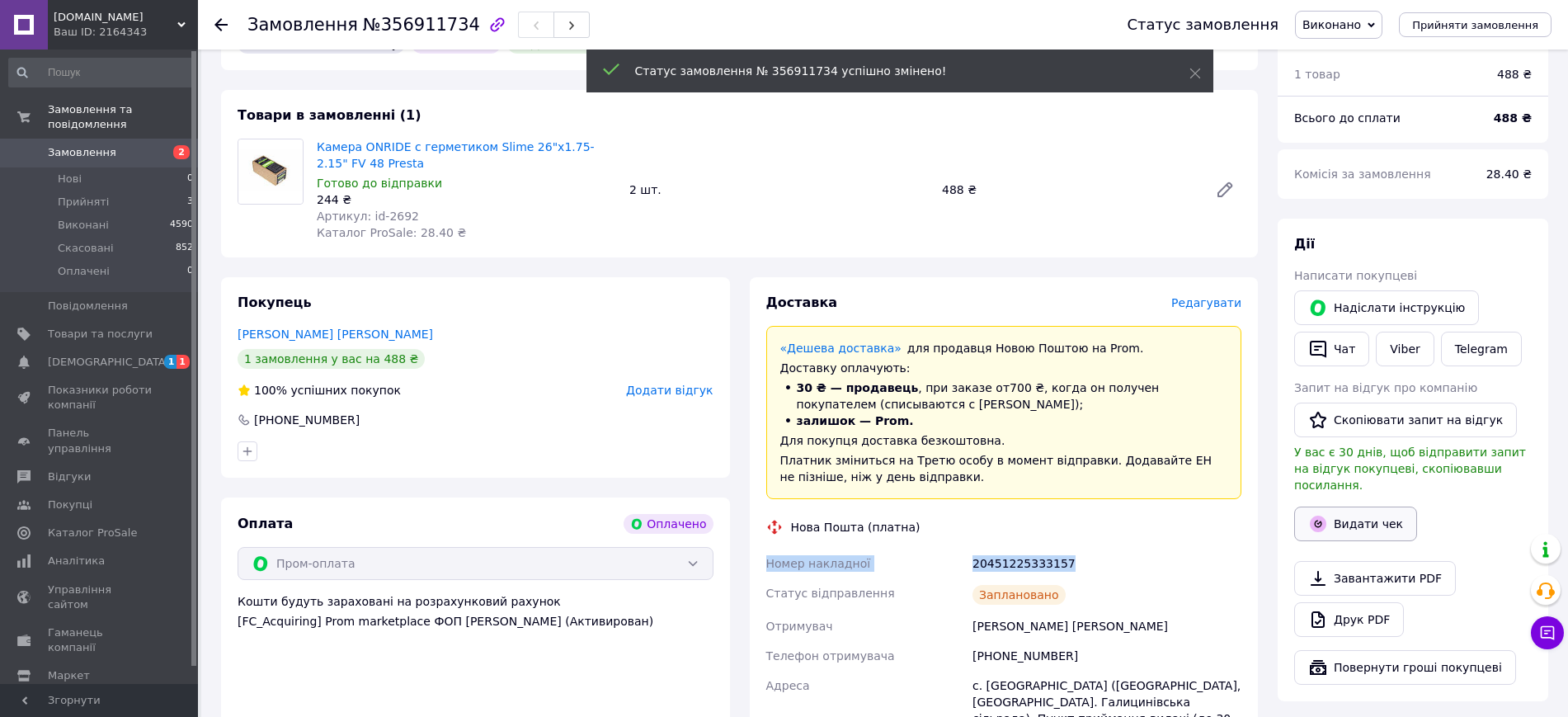
click at [1394, 507] on button "Видати чек" at bounding box center [1356, 524] width 123 height 35
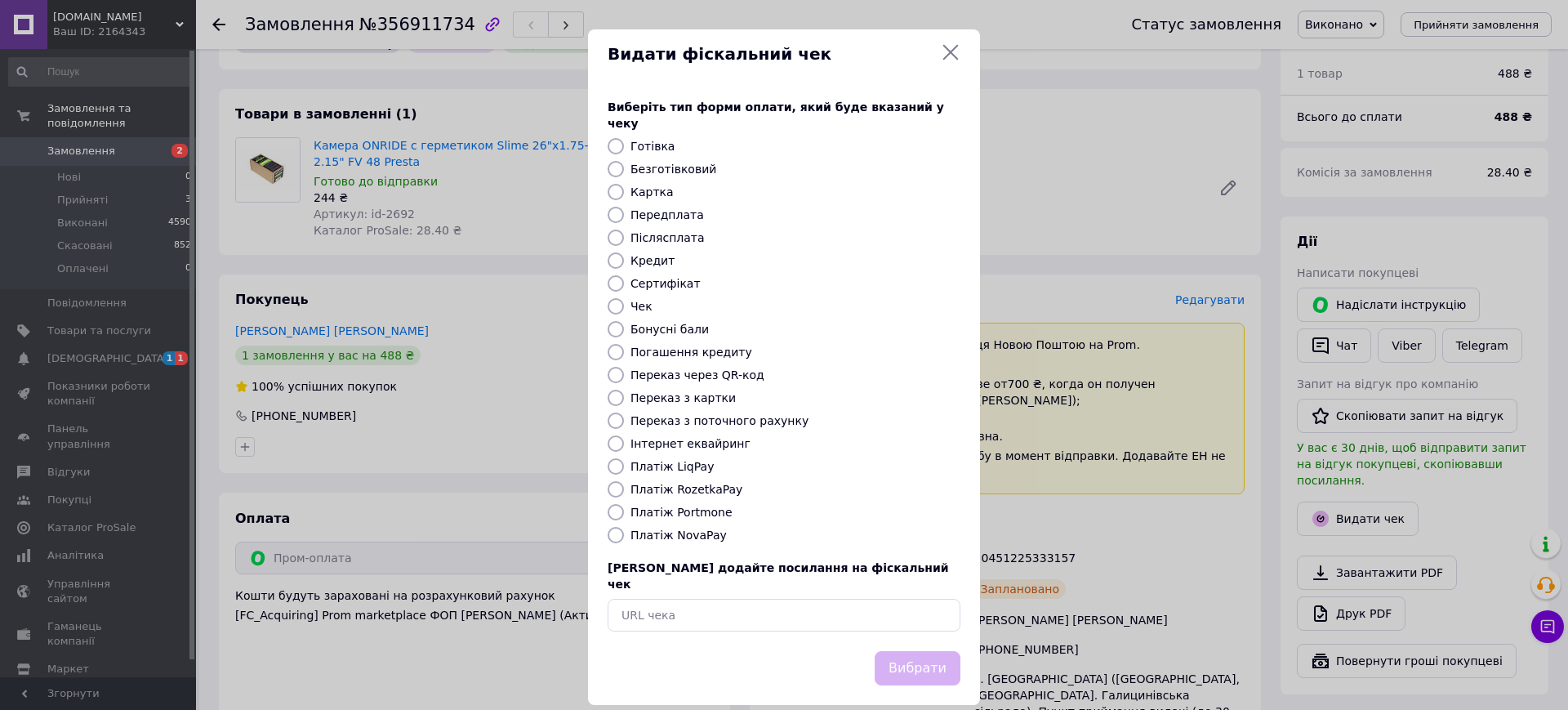
click at [678, 483] on label "Платіж RozetkaPay" at bounding box center [686, 490] width 112 height 13
click at [624, 481] on input "Платіж RozetkaPay" at bounding box center [616, 489] width 16 height 16
radio input "true"
click at [895, 651] on button "Вибрати" at bounding box center [918, 668] width 86 height 35
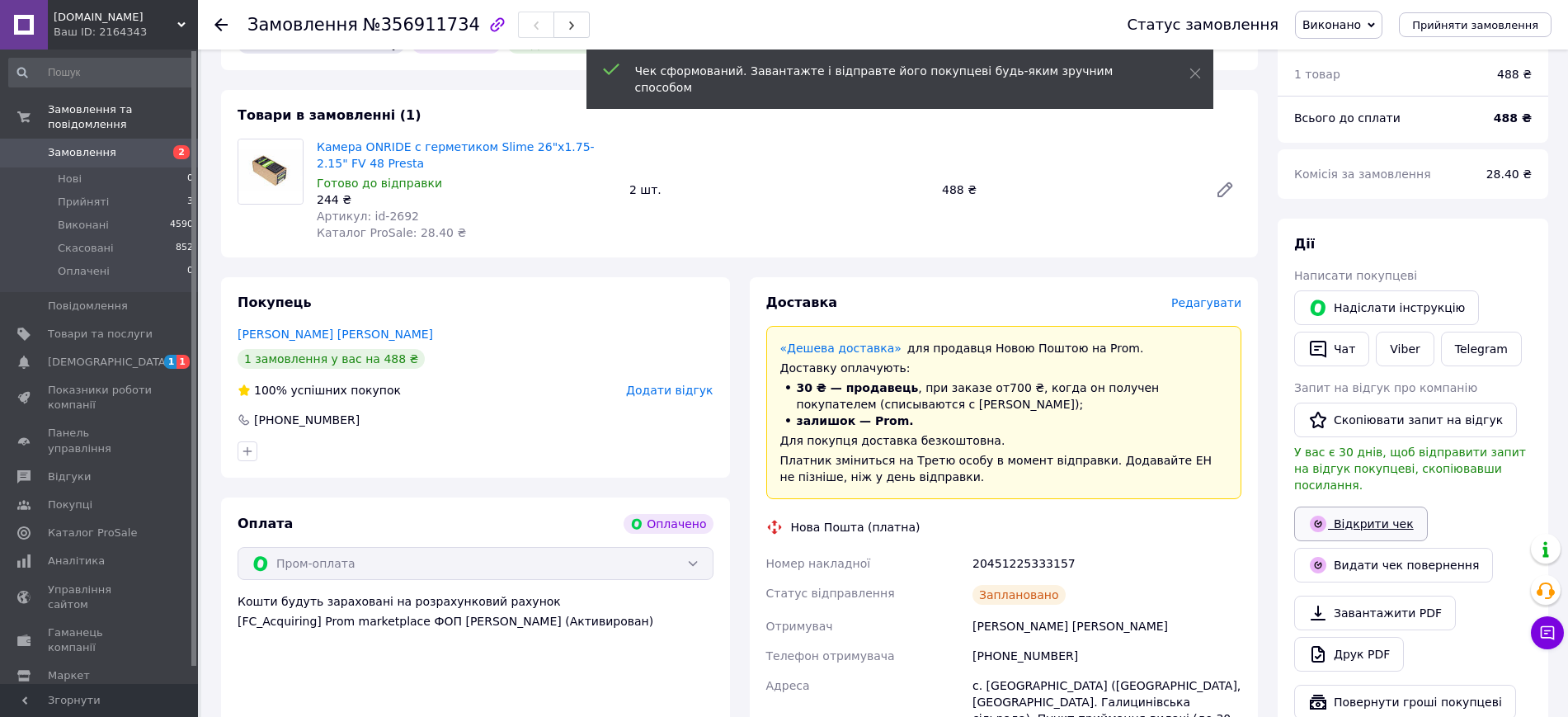
click at [1395, 507] on link "Відкрити чек" at bounding box center [1361, 524] width 134 height 35
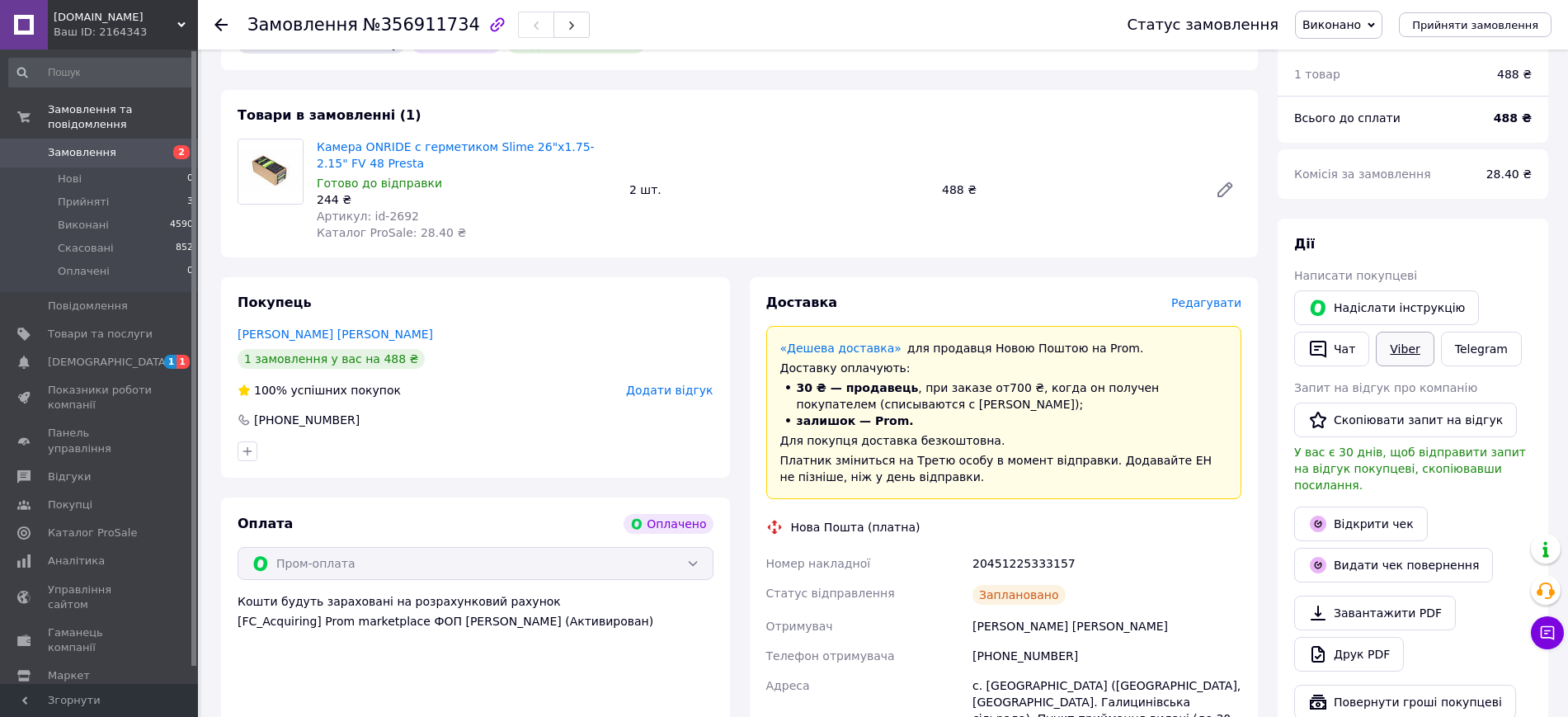
click at [1405, 348] on link "Viber" at bounding box center [1405, 349] width 58 height 35
drag, startPoint x: 764, startPoint y: 566, endPoint x: 1128, endPoint y: 575, distance: 364.1
click at [1128, 575] on div "Номер накладної 20451225333157 Статус відправлення Заплановано Отримувач Вандро…" at bounding box center [1004, 693] width 483 height 290
copy div "Номер накладної 20451225333157"
drag, startPoint x: 632, startPoint y: 141, endPoint x: 477, endPoint y: 139, distance: 155.0
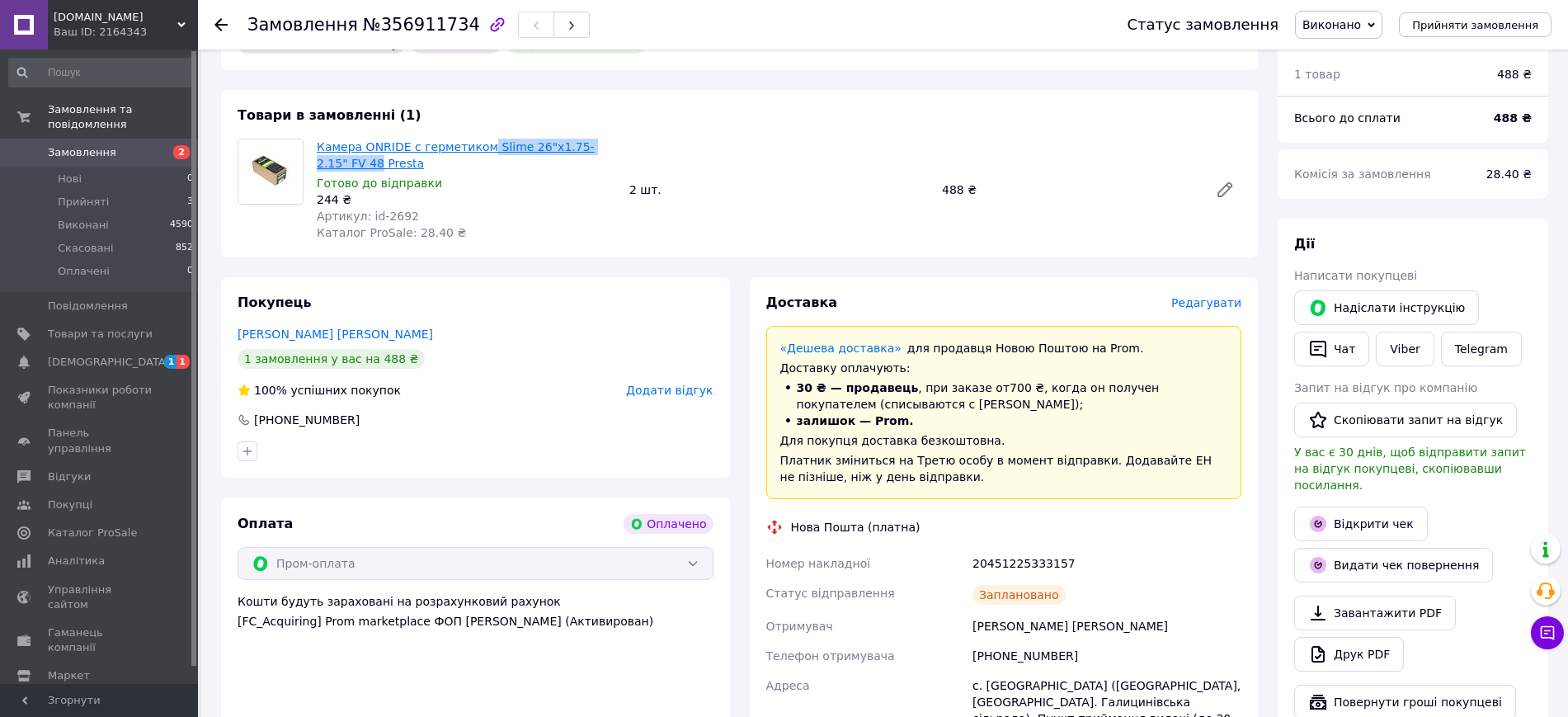
click at [477, 139] on div "Камера ONRIDE с герметиком Slime 26"x1.75-2.15" FV 48 Presta Готово до відправк…" at bounding box center [779, 189] width 938 height 109
copy link "Slime 26"x1.75-2.15" FV 48"
click at [123, 327] on span "Товари та послуги" at bounding box center [100, 333] width 105 height 14
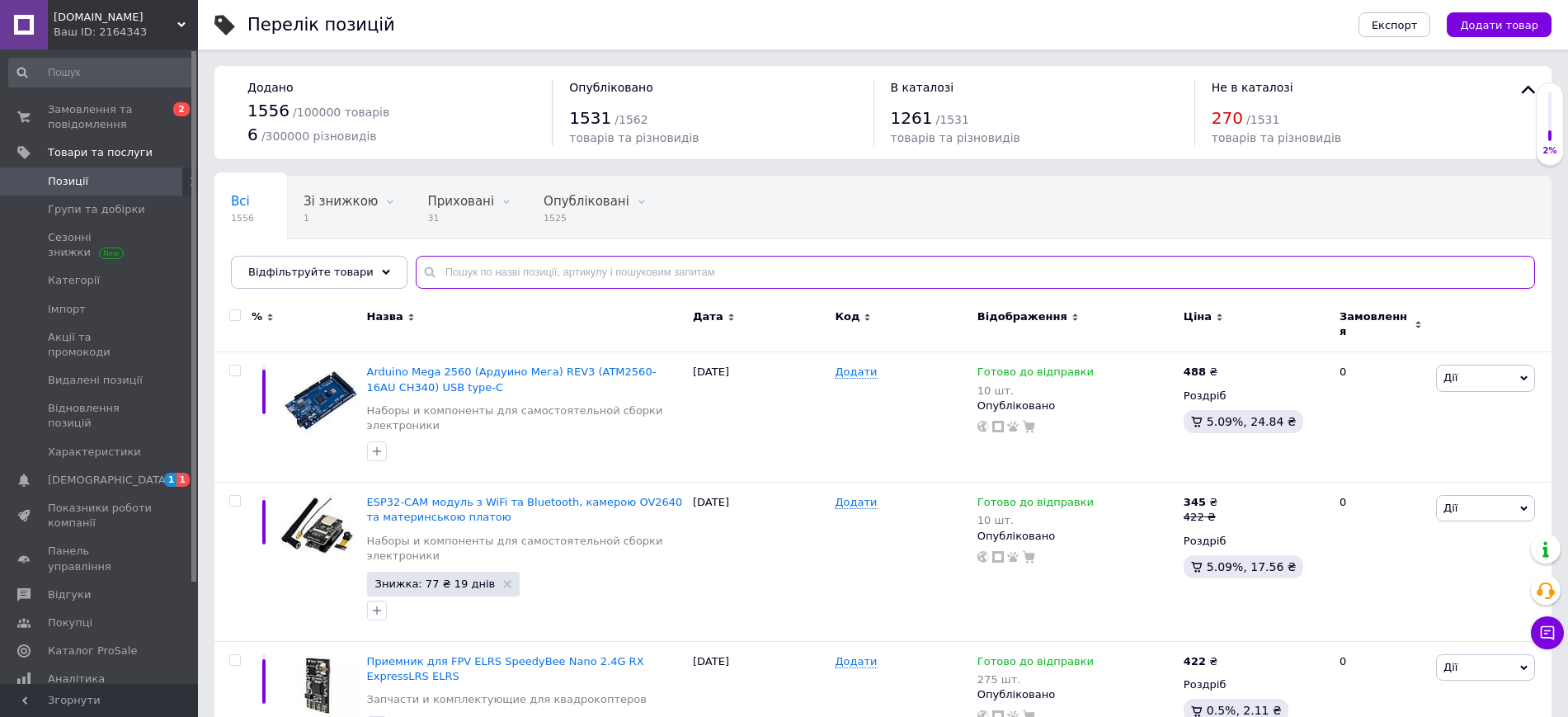
click at [611, 276] on input "text" at bounding box center [974, 272] width 1119 height 33
paste input "Slime 26"x1.75-2.15" FV 48"
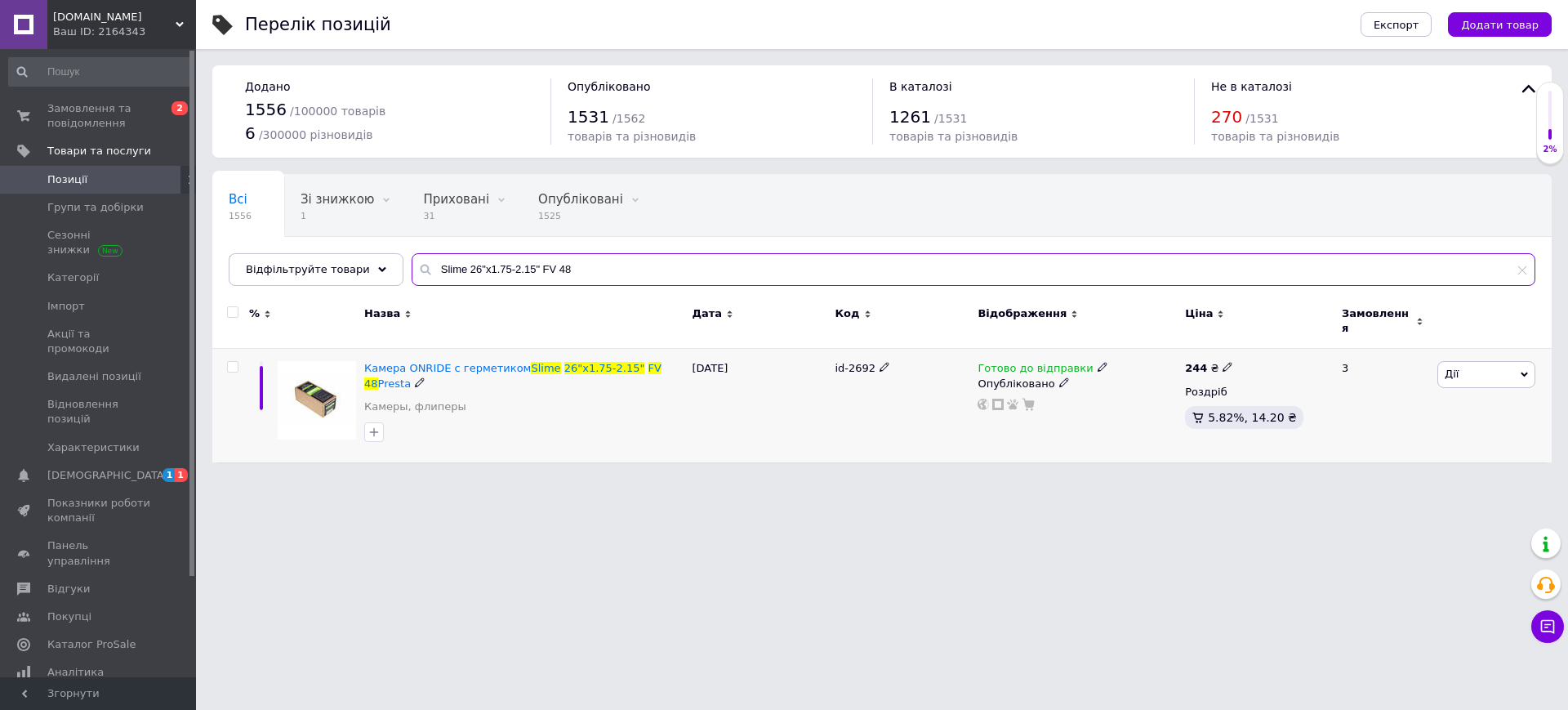
type input "Slime 26"x1.75-2.15" FV 48"
click at [1470, 365] on span "Дії" at bounding box center [1486, 373] width 98 height 26
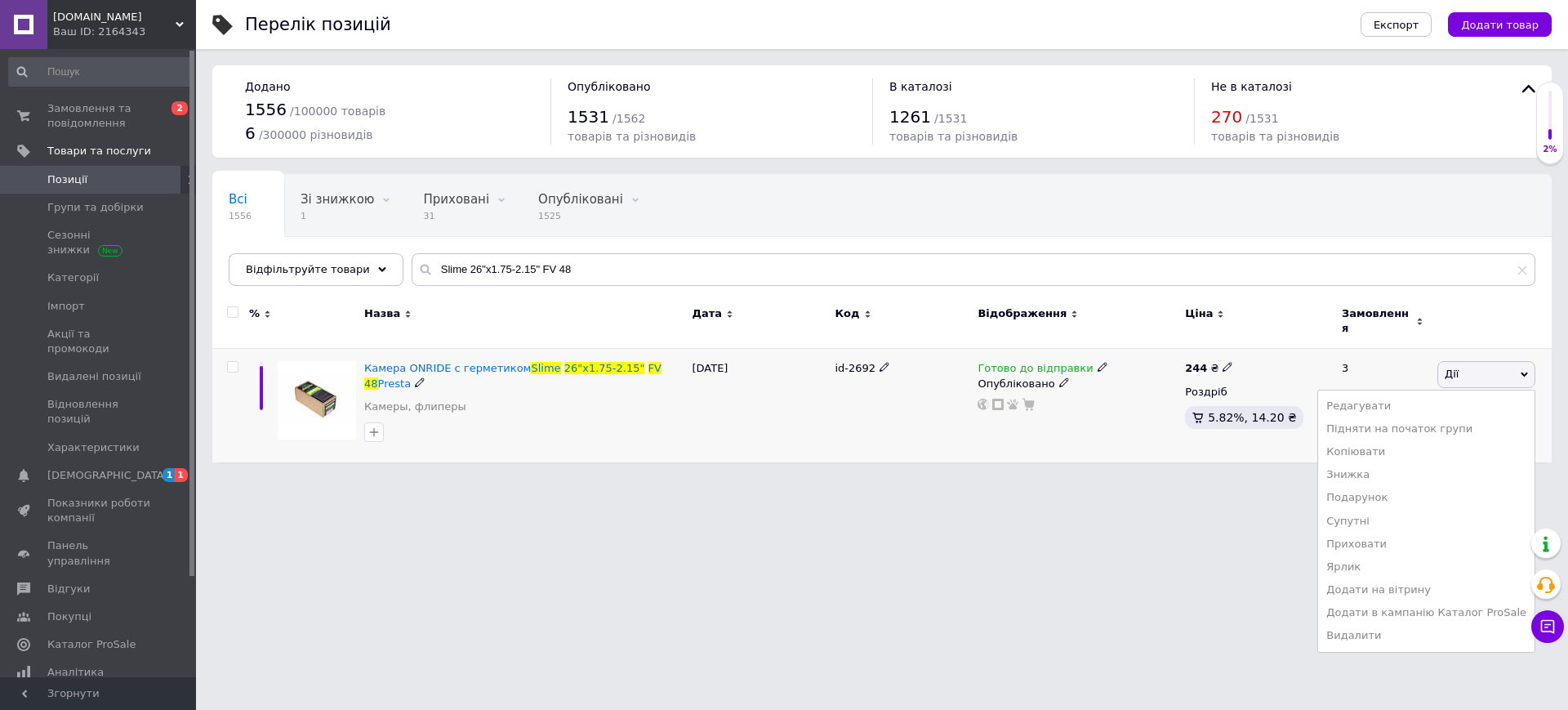
click at [1093, 363] on div "Готово до відправки" at bounding box center [1043, 367] width 130 height 14
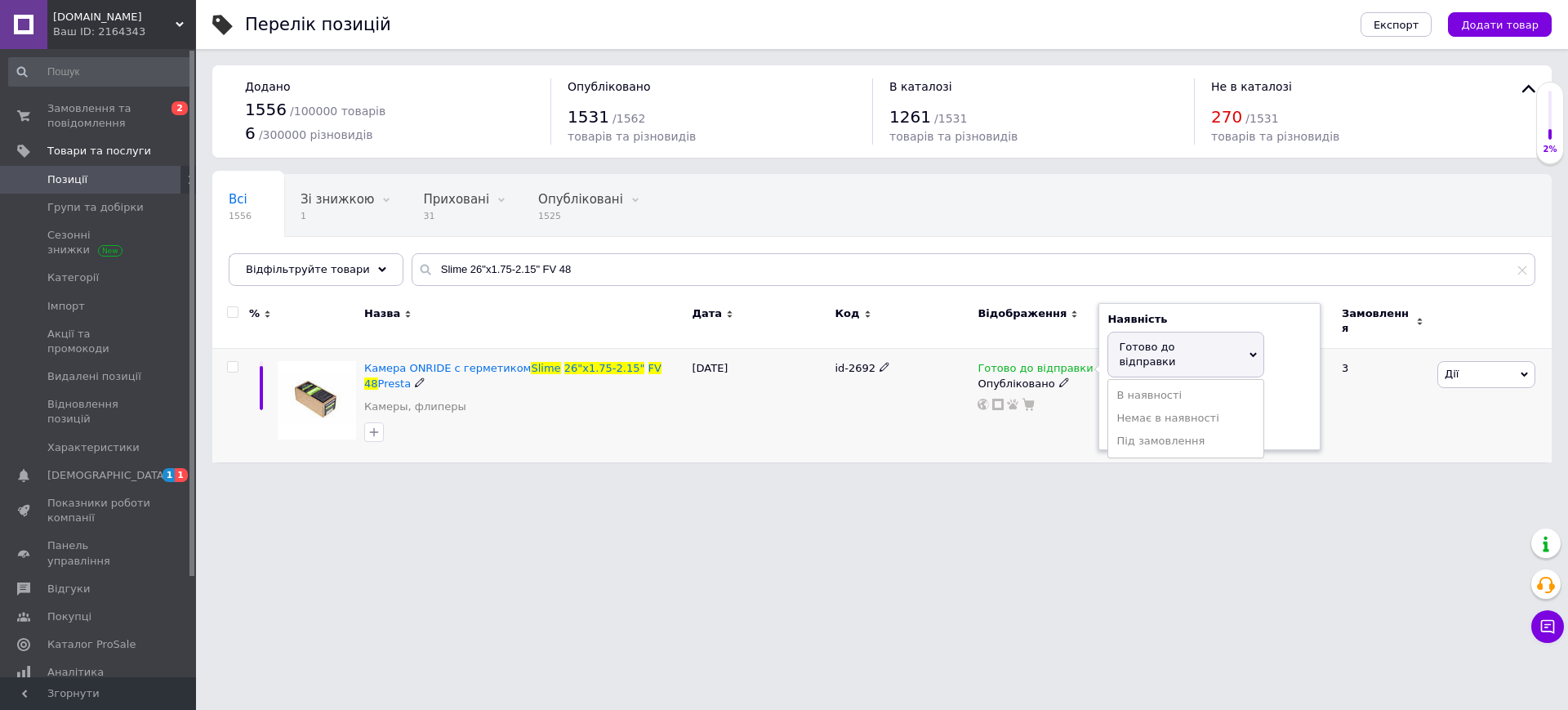
click at [1098, 362] on icon at bounding box center [1102, 366] width 10 height 10
click at [1176, 341] on span "Готово до відправки" at bounding box center [1147, 354] width 56 height 27
click at [1167, 407] on li "Немає в наявності" at bounding box center [1185, 418] width 156 height 23
click at [1014, 415] on div "Готово до відправки Наявність Немає в наявності В наявності Під замовлення Гото…" at bounding box center [1077, 405] width 207 height 114
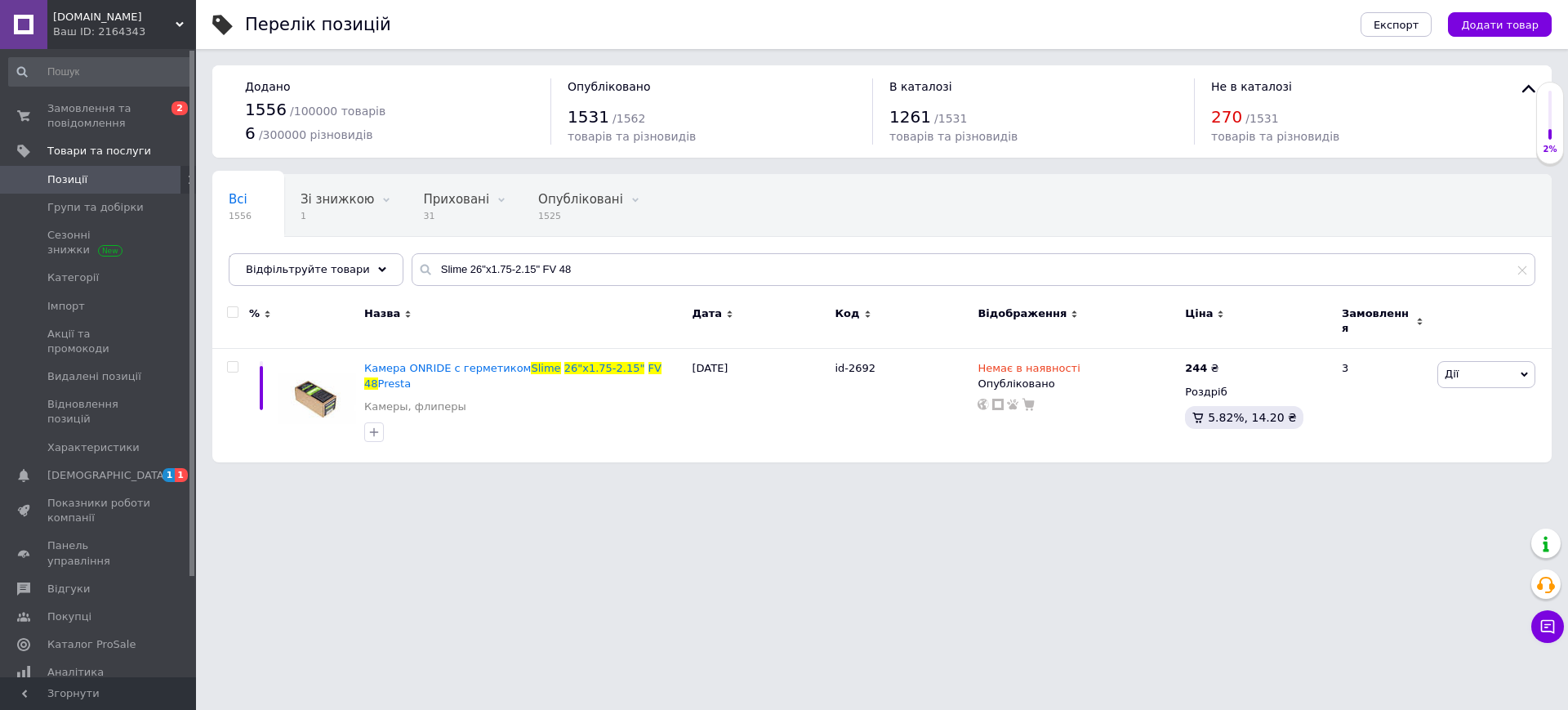
click at [111, 14] on span "[DOMAIN_NAME]" at bounding box center [115, 16] width 122 height 14
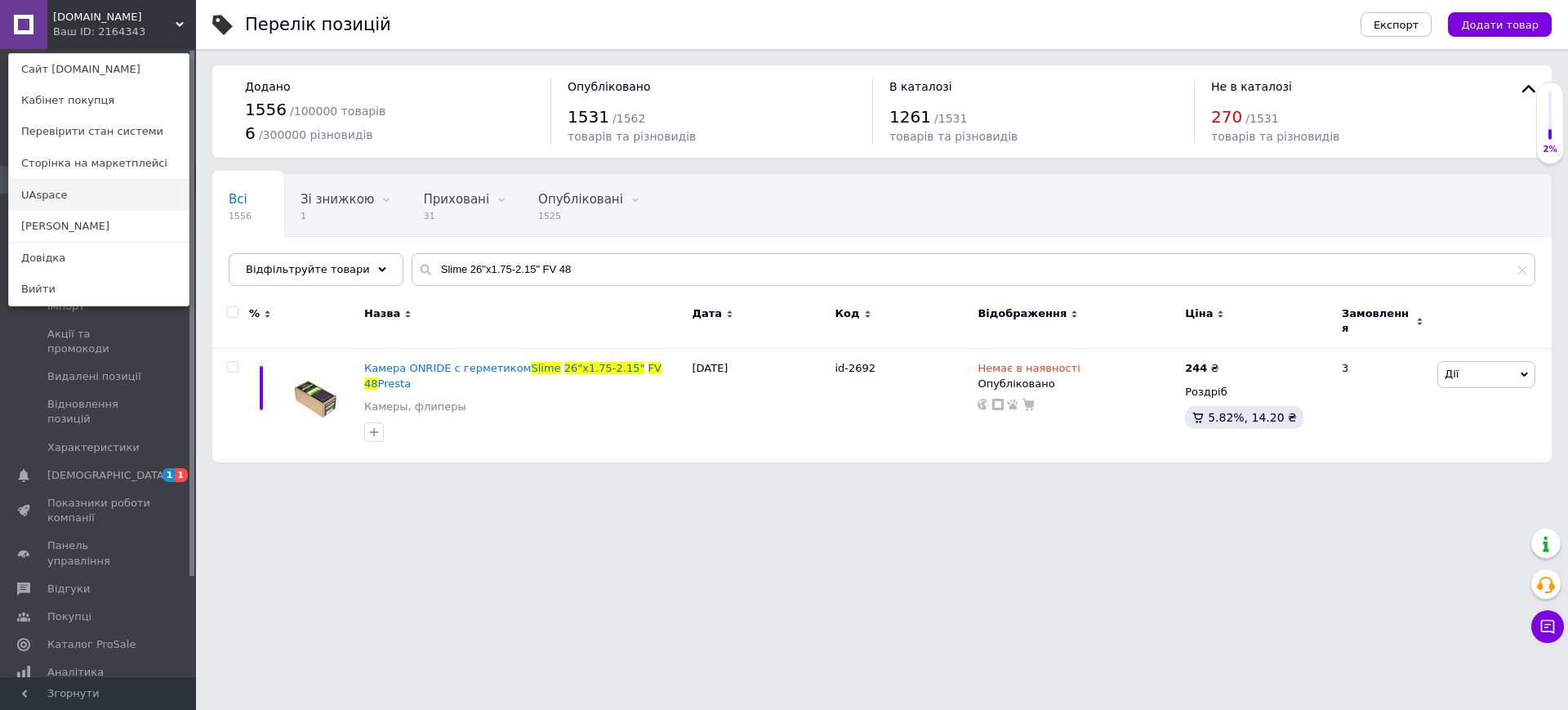
click at [57, 187] on link "UAspace" at bounding box center [98, 195] width 179 height 31
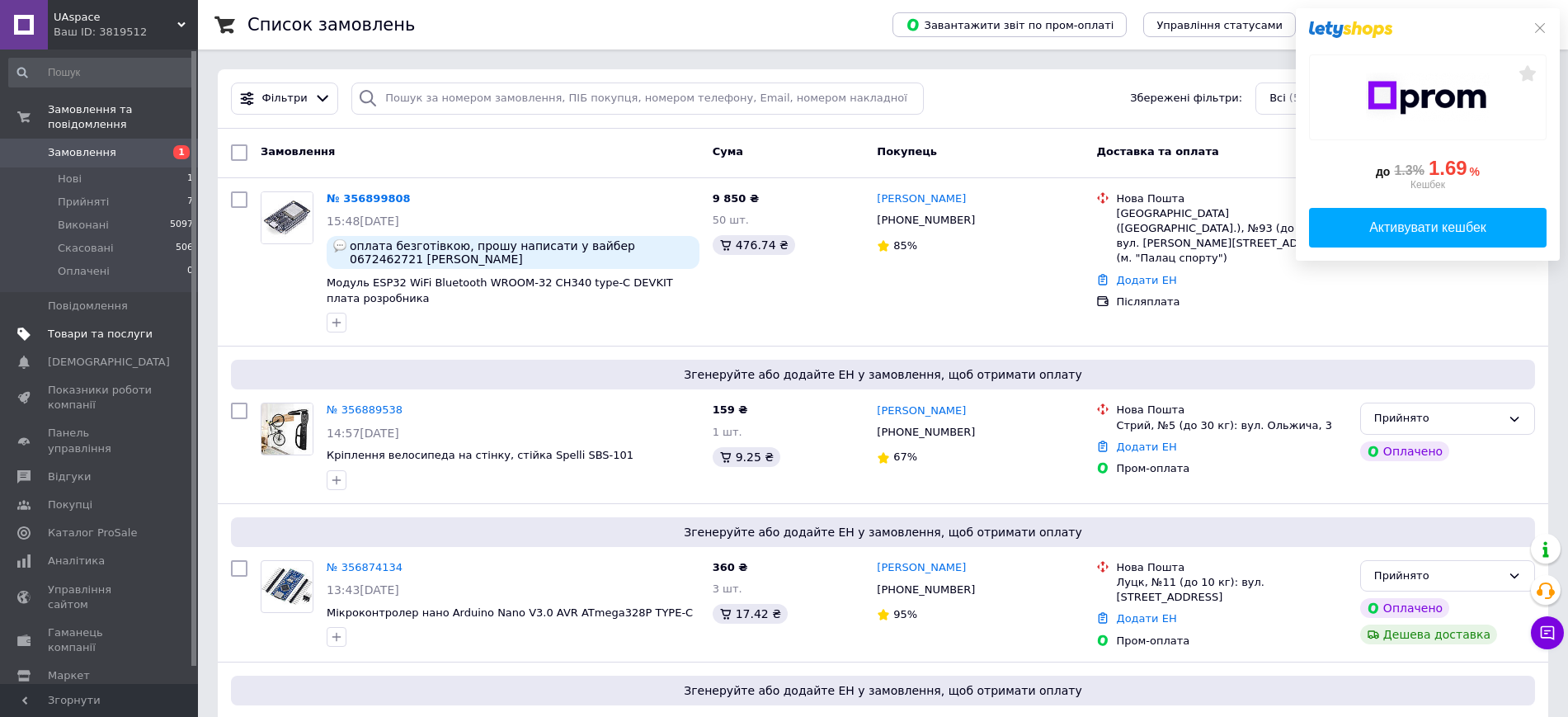
click at [99, 327] on span "Товари та послуги" at bounding box center [100, 333] width 105 height 14
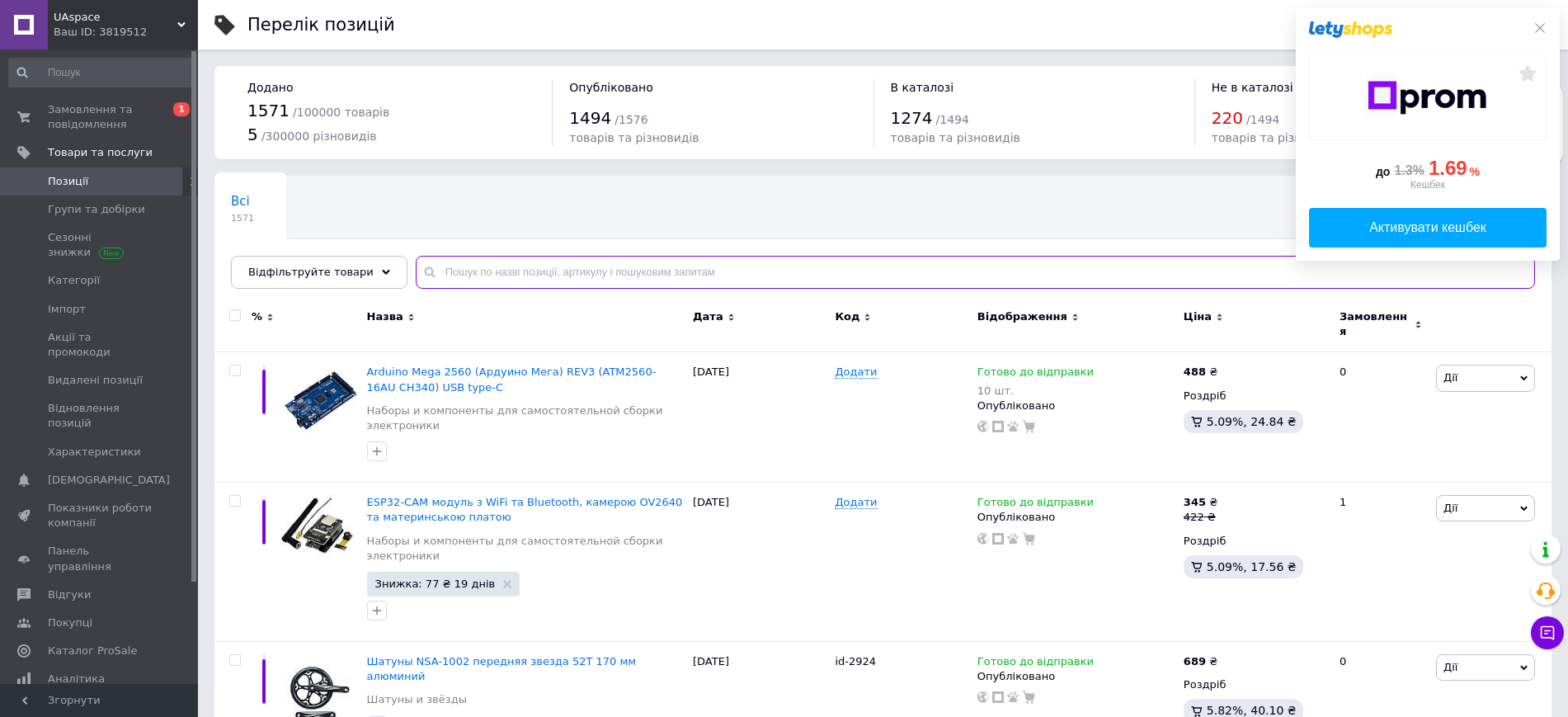
click at [558, 278] on input "text" at bounding box center [974, 272] width 1119 height 33
paste input "Slime 26"x1.75-2.15" FV 48"
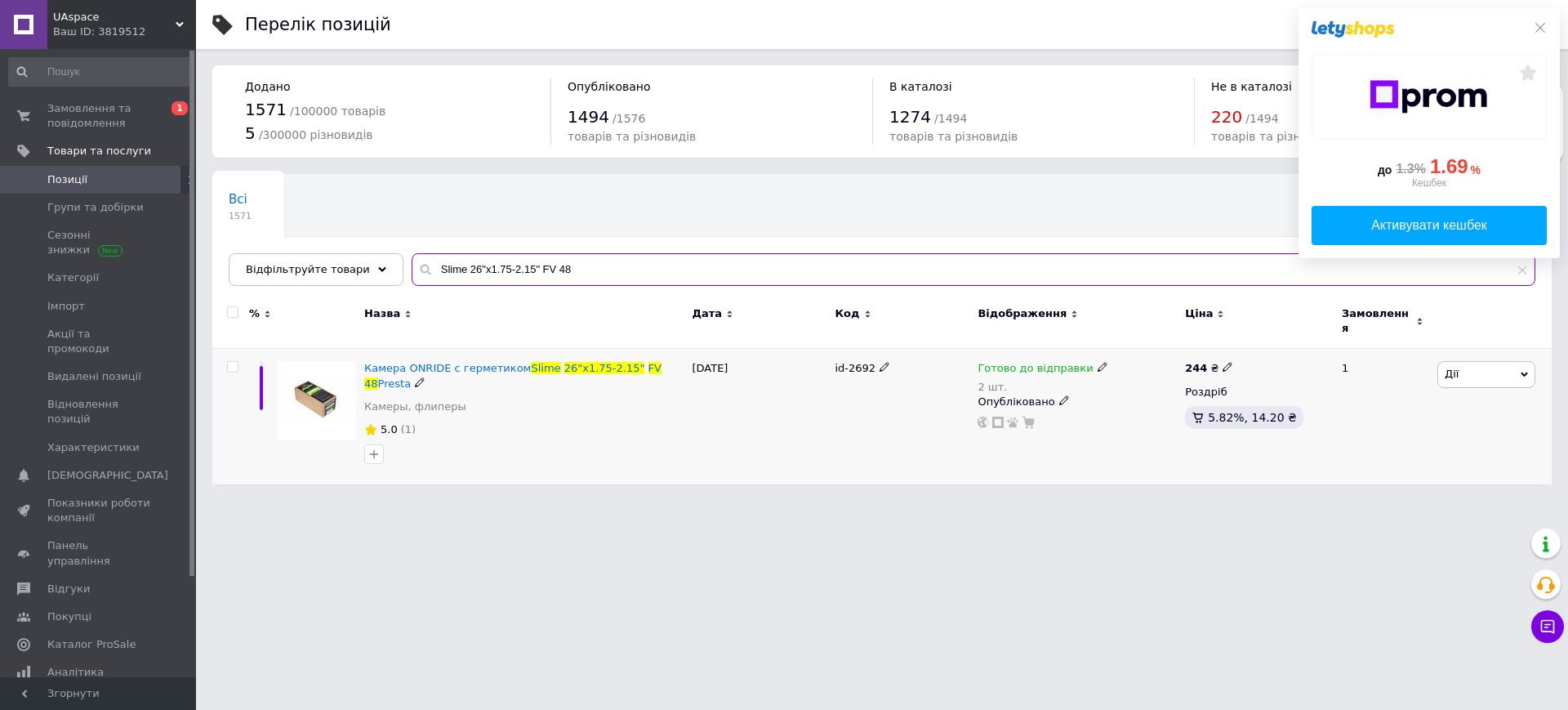
type input "Slime 26"x1.75-2.15" FV 48"
click at [1098, 362] on icon at bounding box center [1102, 366] width 10 height 10
click at [1153, 416] on li "Немає в наявності" at bounding box center [1185, 428] width 156 height 23
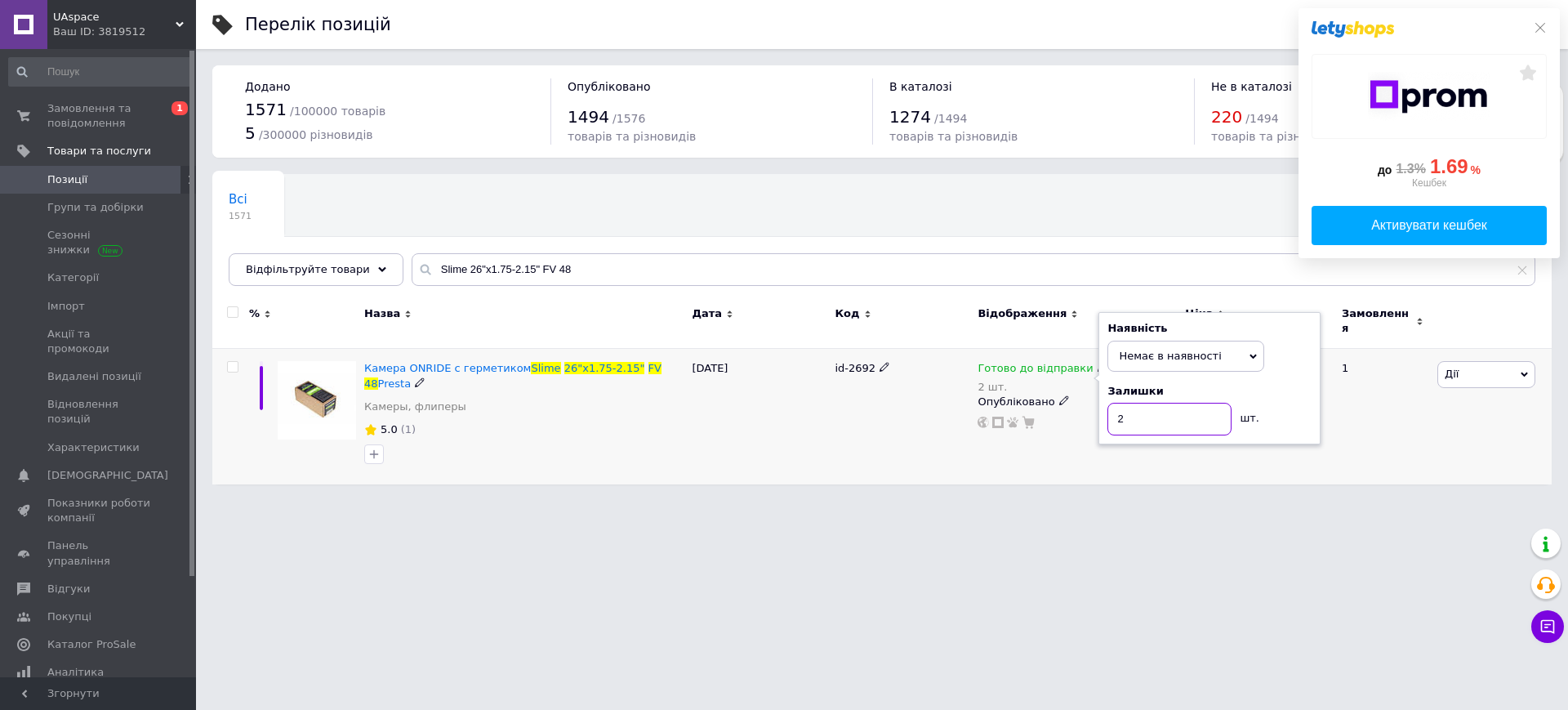
drag, startPoint x: 1123, startPoint y: 409, endPoint x: 1102, endPoint y: 408, distance: 21.0
click at [1102, 408] on div "Наявність Немає в наявності В наявності Під замовлення Готово до відправки Зали…" at bounding box center [1209, 378] width 222 height 133
click at [1020, 439] on div "Готово до відправки 2 шт. Наявність Немає в наявності В наявності Під замовленн…" at bounding box center [1077, 416] width 207 height 136
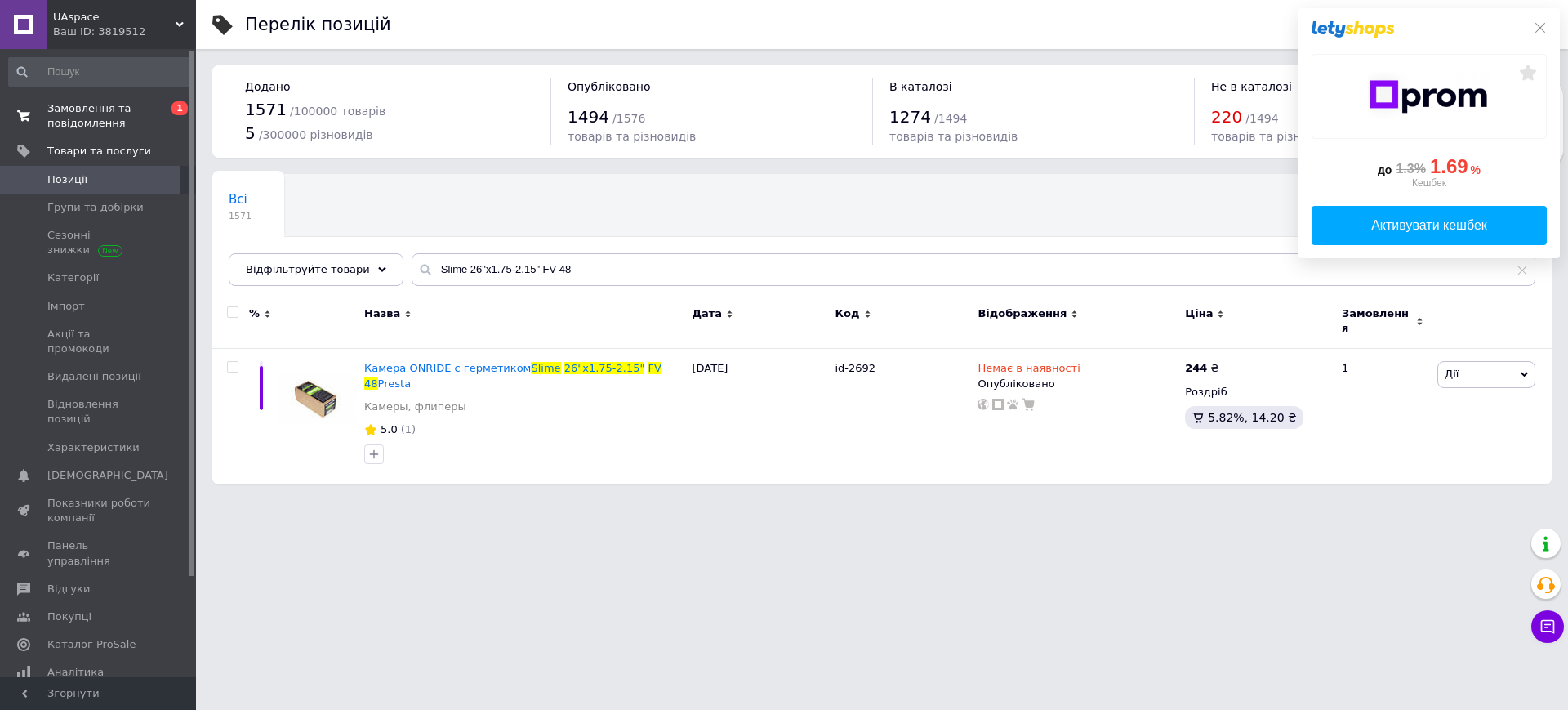
click at [97, 119] on span "Замовлення та повідомлення" at bounding box center [99, 115] width 104 height 30
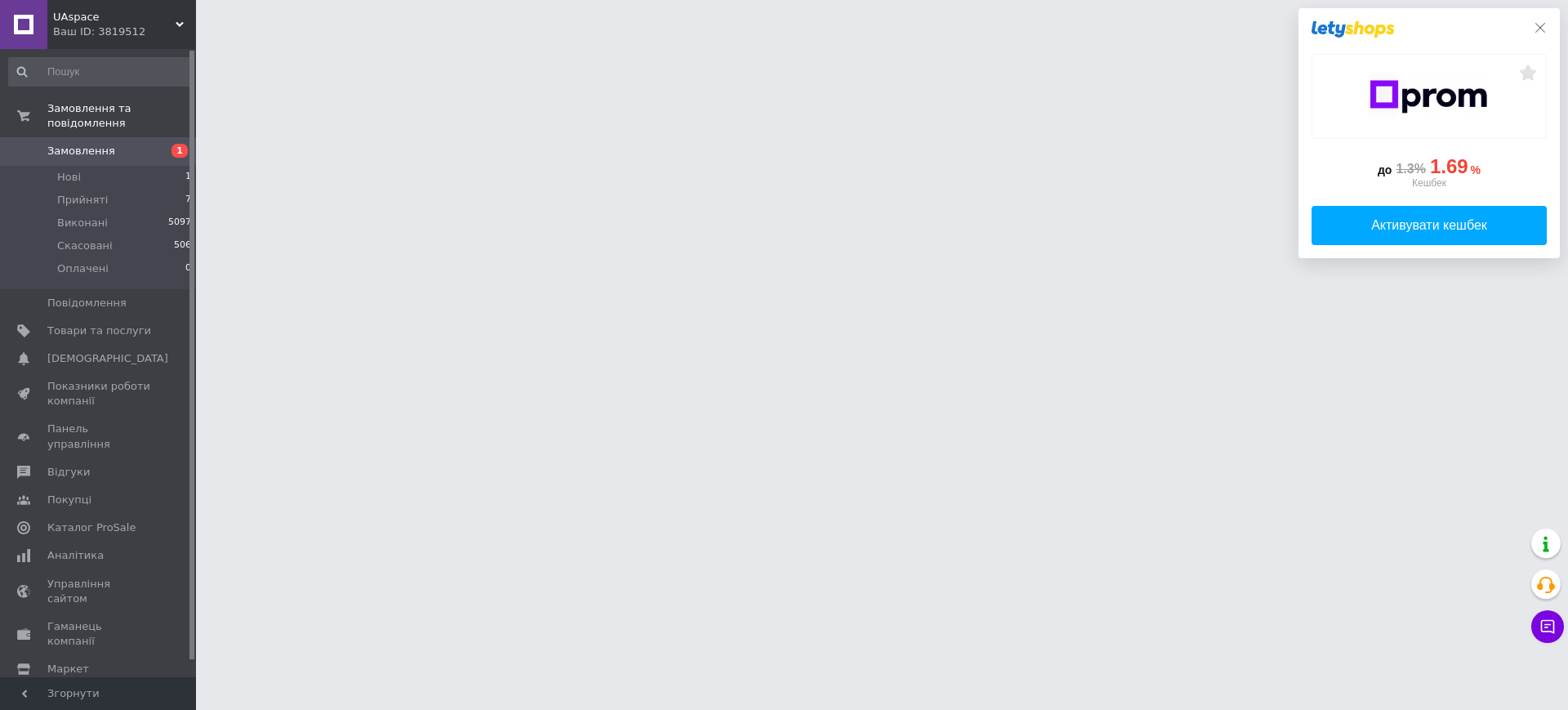
click at [1539, 26] on icon at bounding box center [1540, 28] width 13 height 13
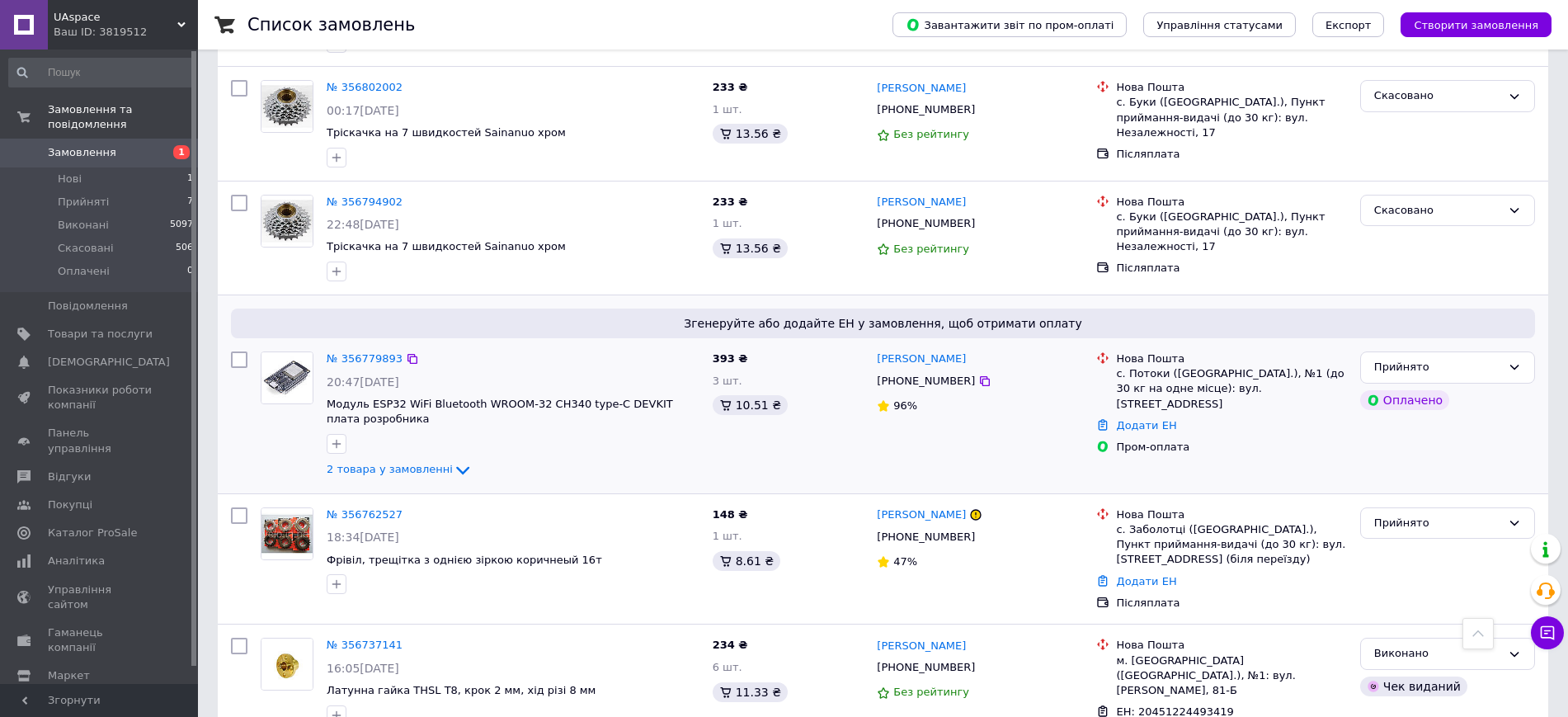
scroll to position [1134, 0]
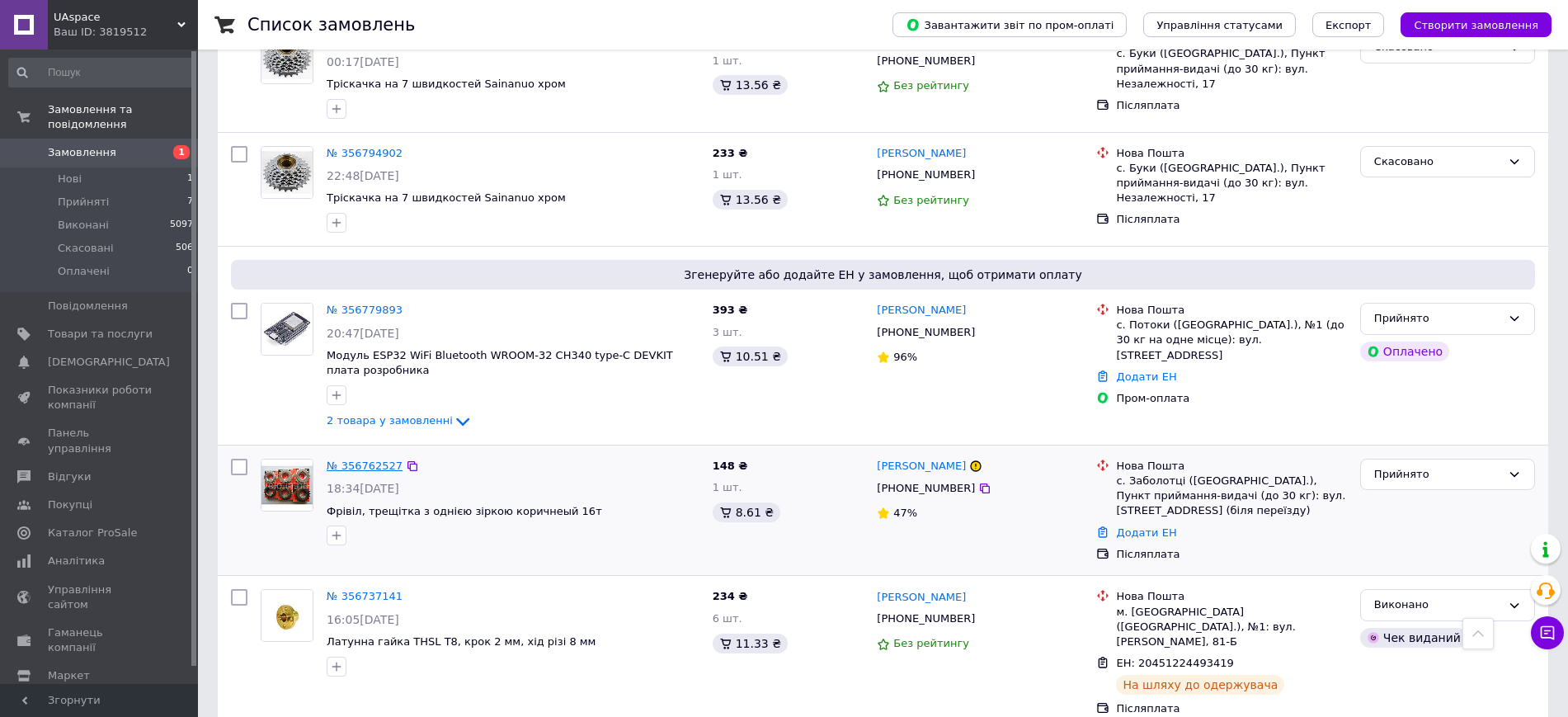
click at [373, 460] on link "№ 356762527" at bounding box center [364, 465] width 76 height 13
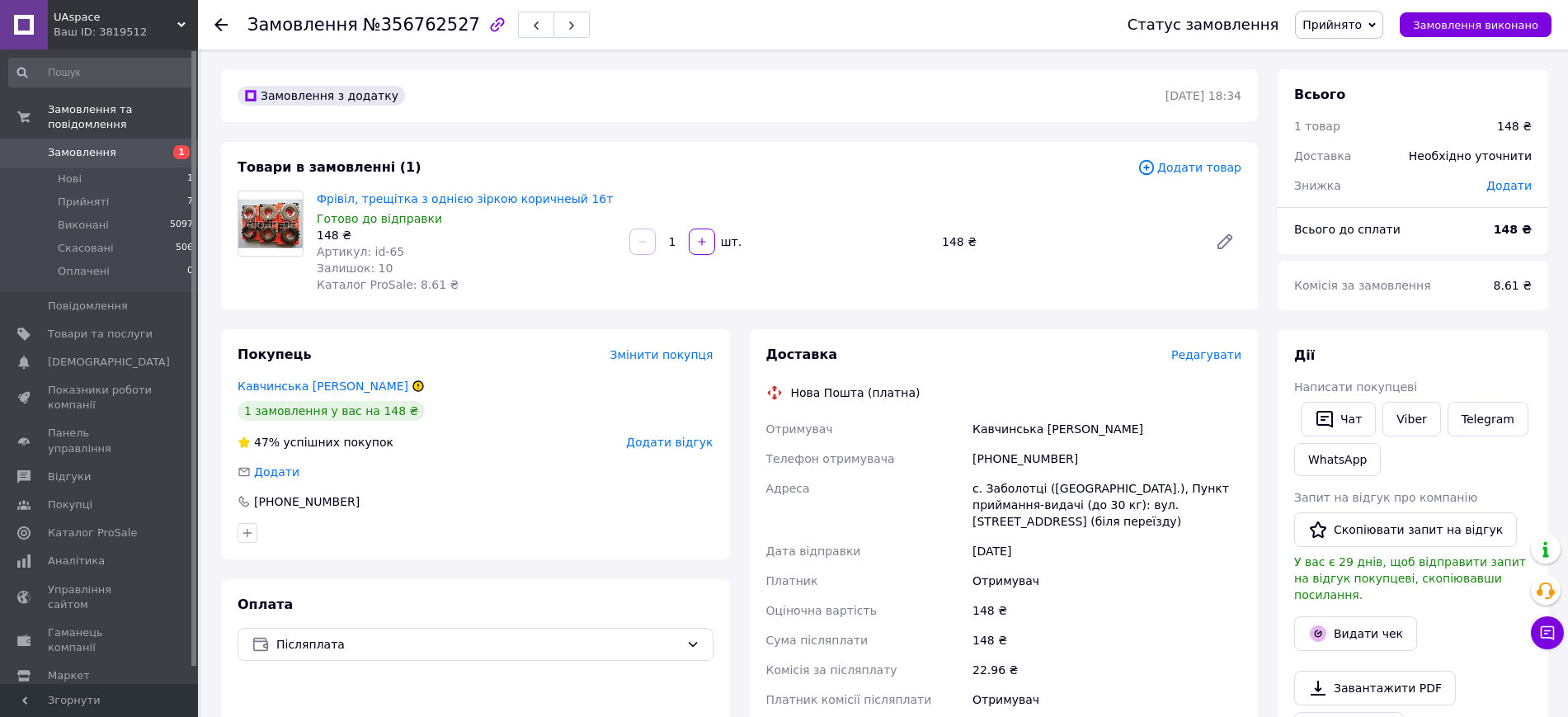
click at [1213, 357] on span "Редагувати" at bounding box center [1206, 355] width 70 height 13
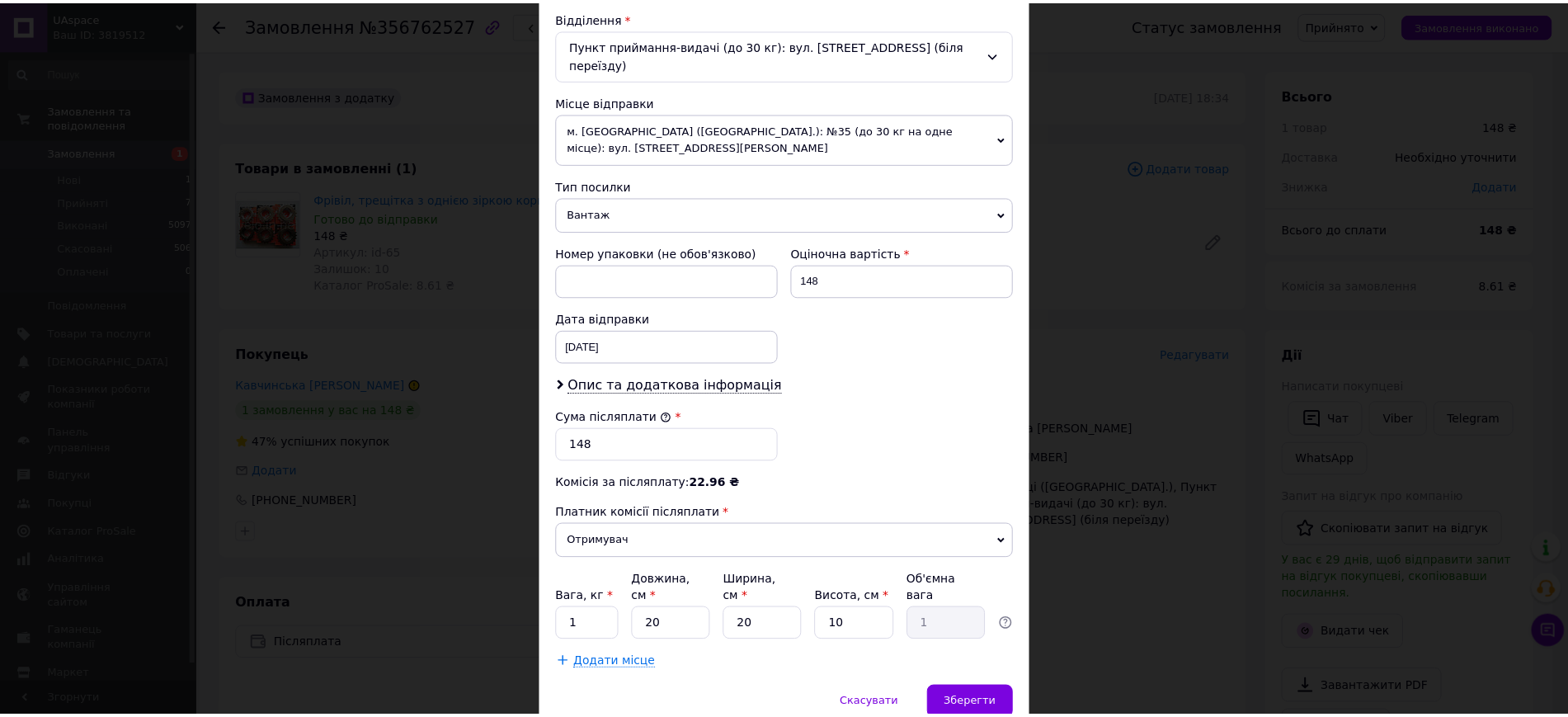
scroll to position [558, 0]
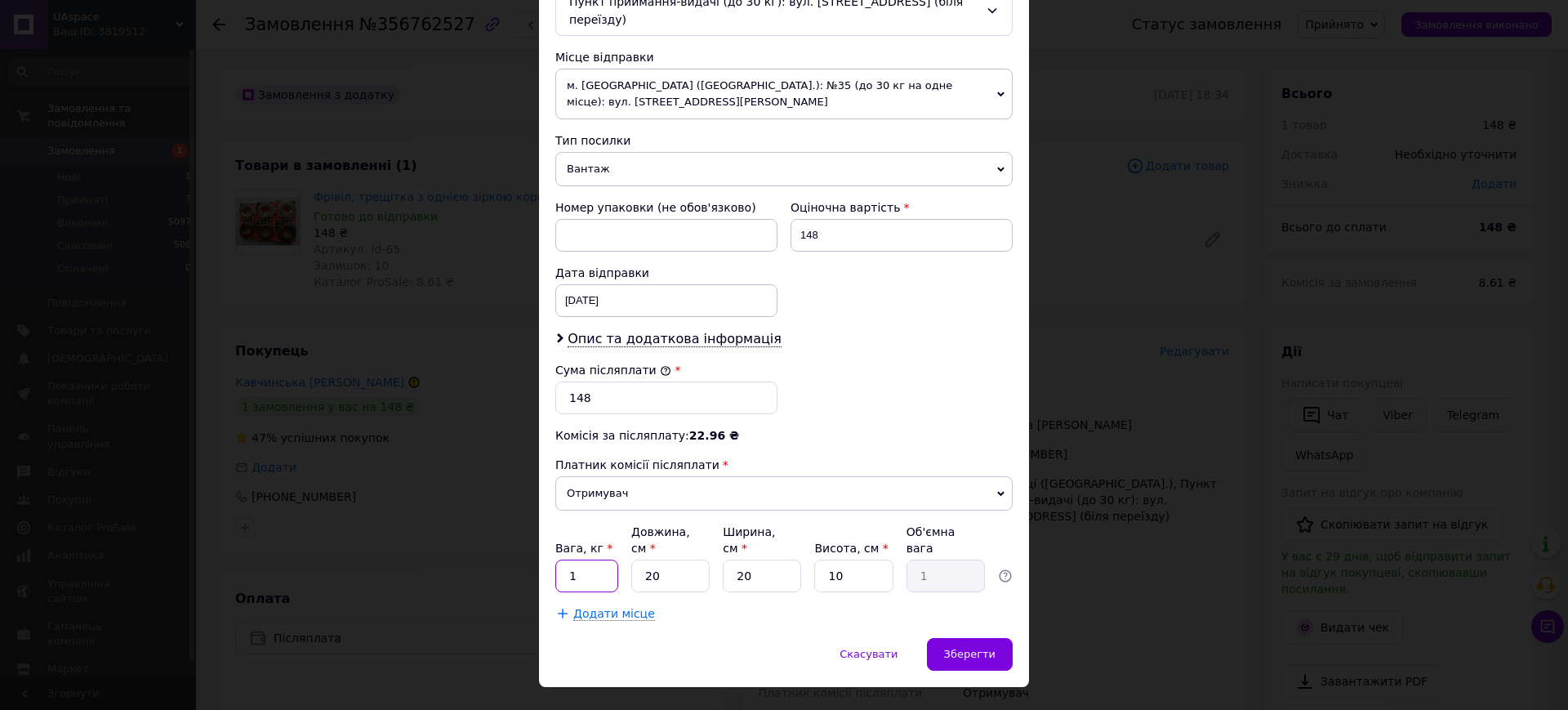
drag, startPoint x: 575, startPoint y: 543, endPoint x: 561, endPoint y: 543, distance: 14.0
click at [562, 559] on input "1" at bounding box center [587, 575] width 63 height 32
type input "0.5"
drag, startPoint x: 847, startPoint y: 545, endPoint x: 823, endPoint y: 546, distance: 24.0
click at [823, 559] on input "10" at bounding box center [853, 575] width 78 height 32
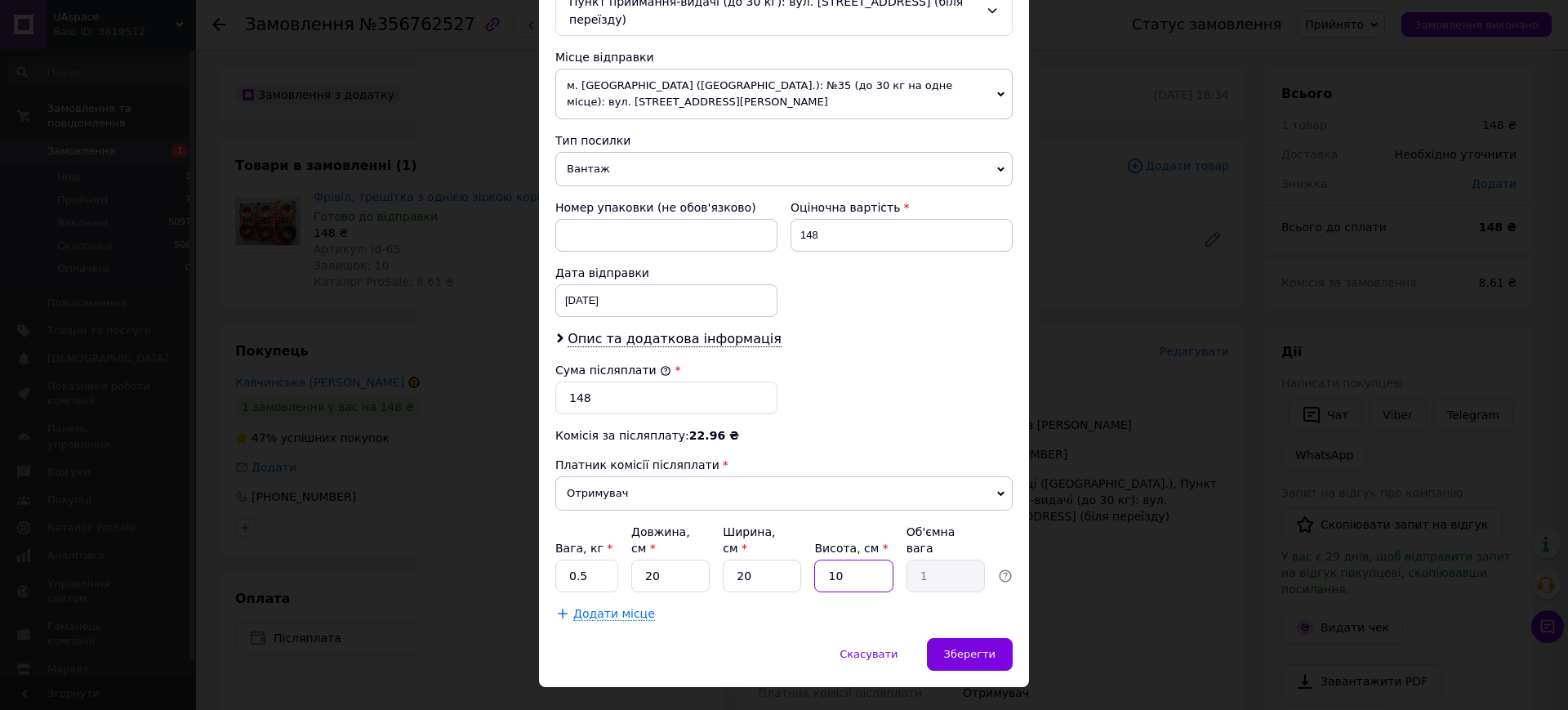
type input "5"
type input "0.5"
type input "5"
click at [961, 648] on span "Зберегти" at bounding box center [970, 654] width 52 height 12
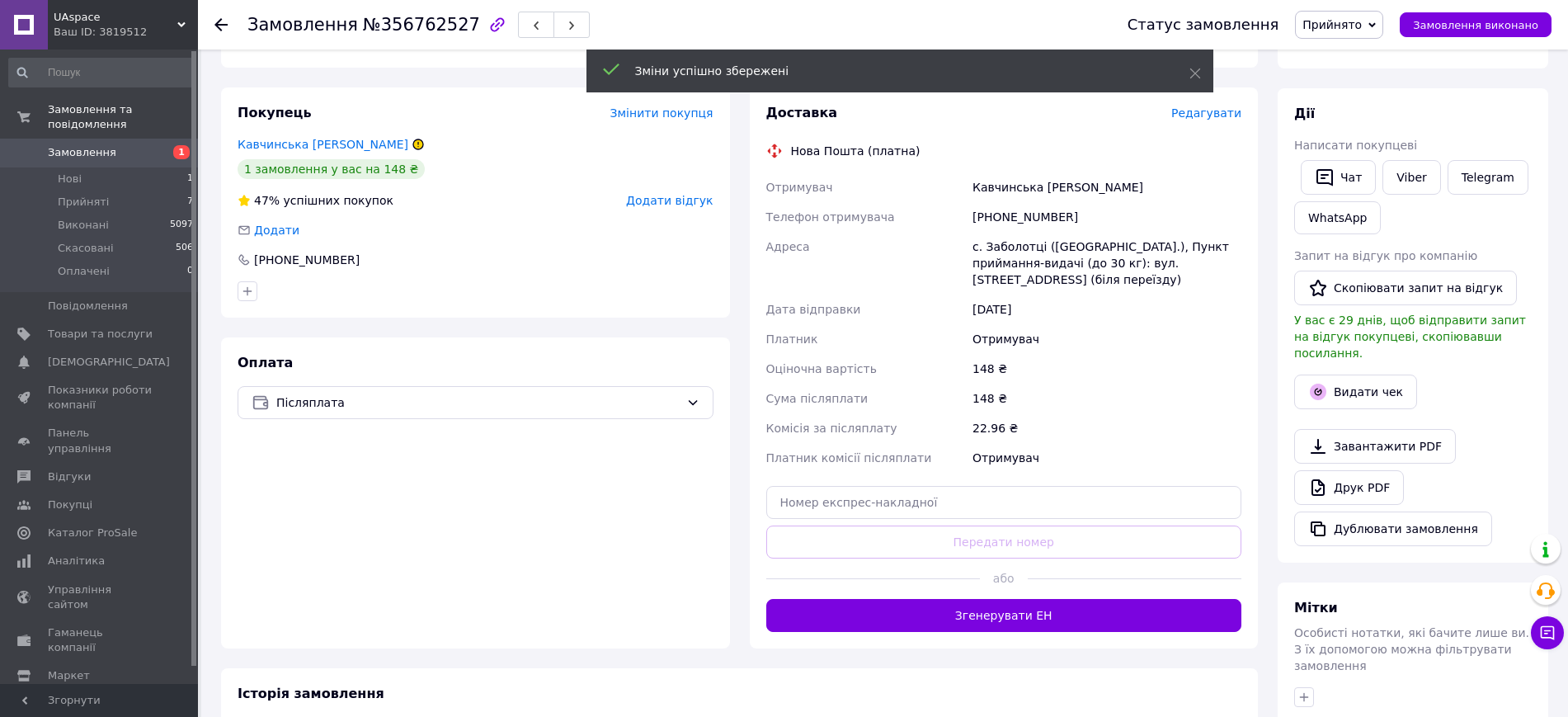
scroll to position [412, 0]
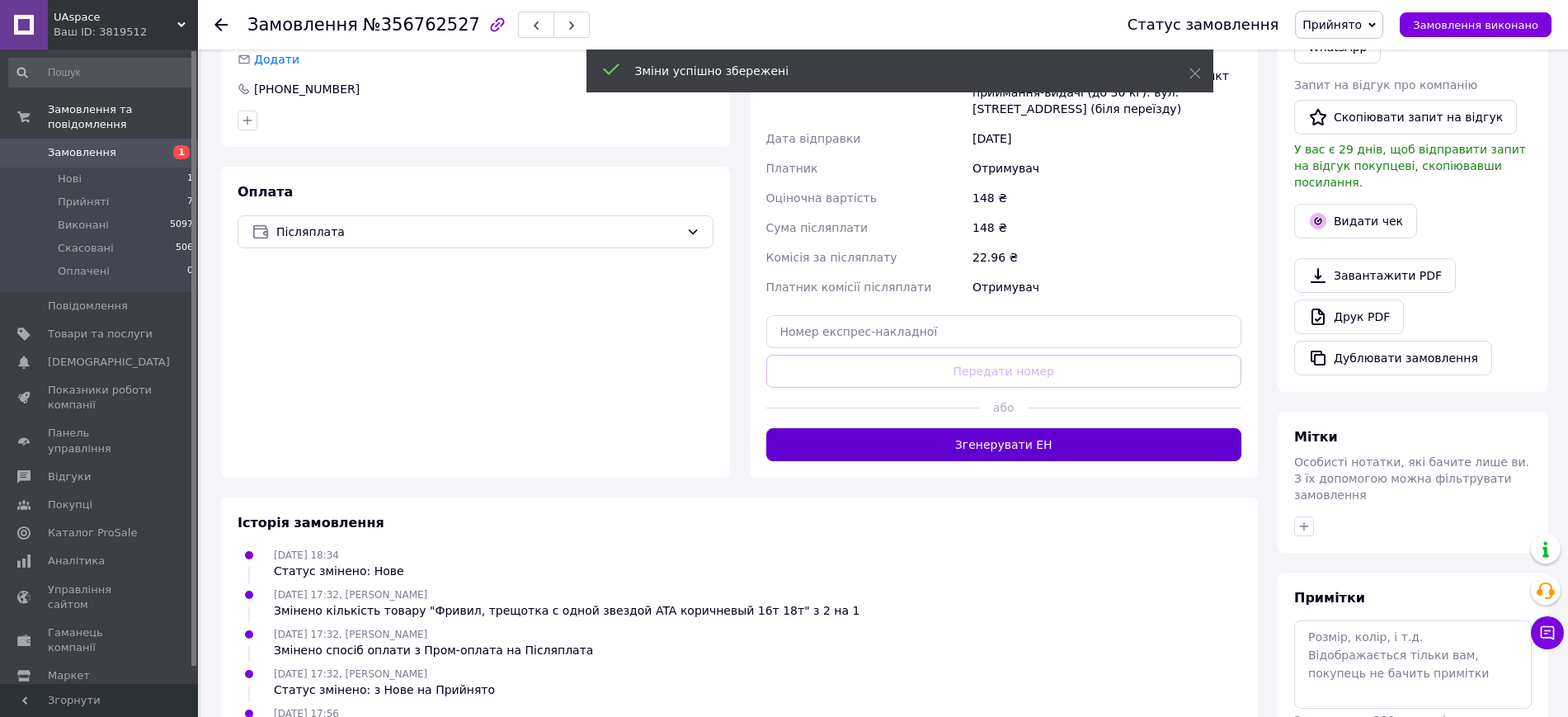
click at [1044, 444] on button "Згенерувати ЕН" at bounding box center [1004, 444] width 476 height 33
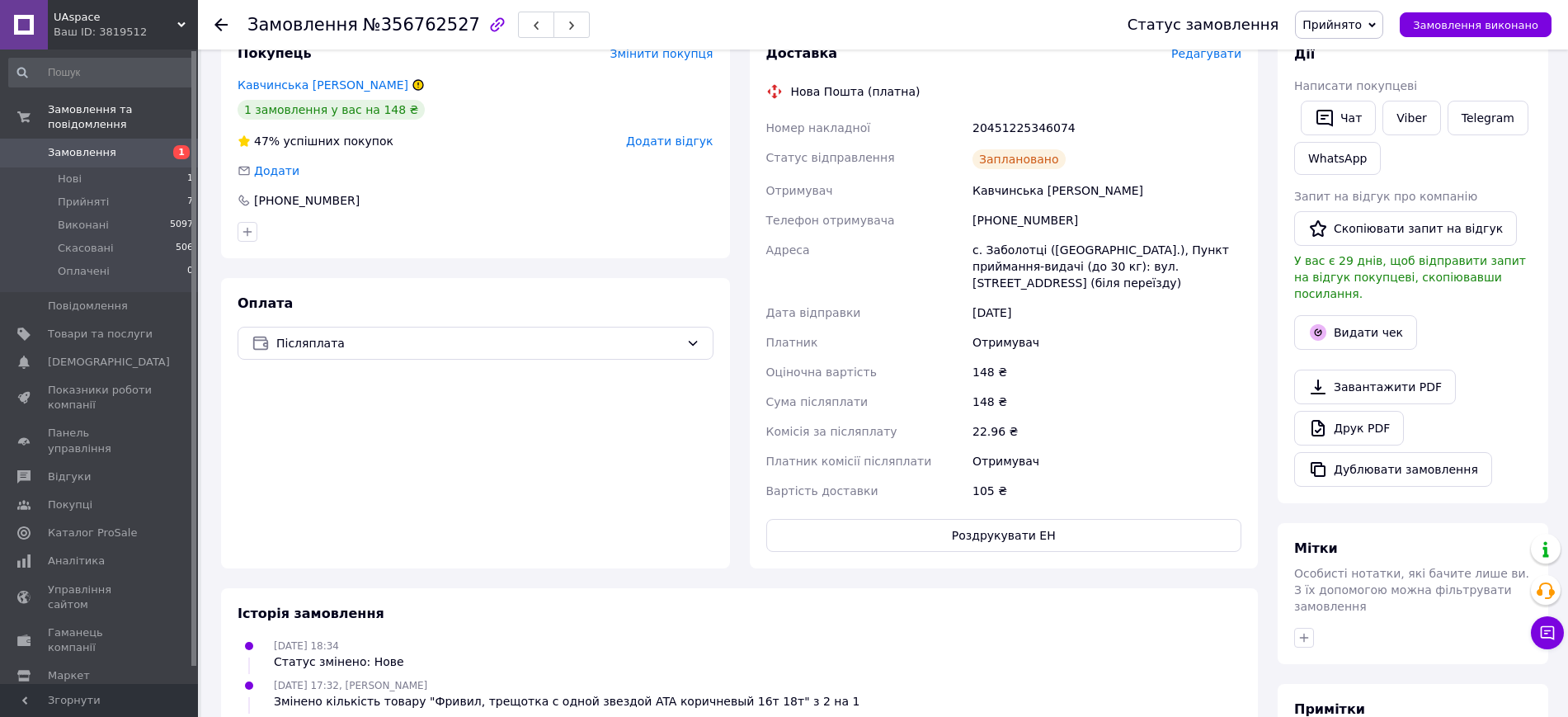
scroll to position [103, 0]
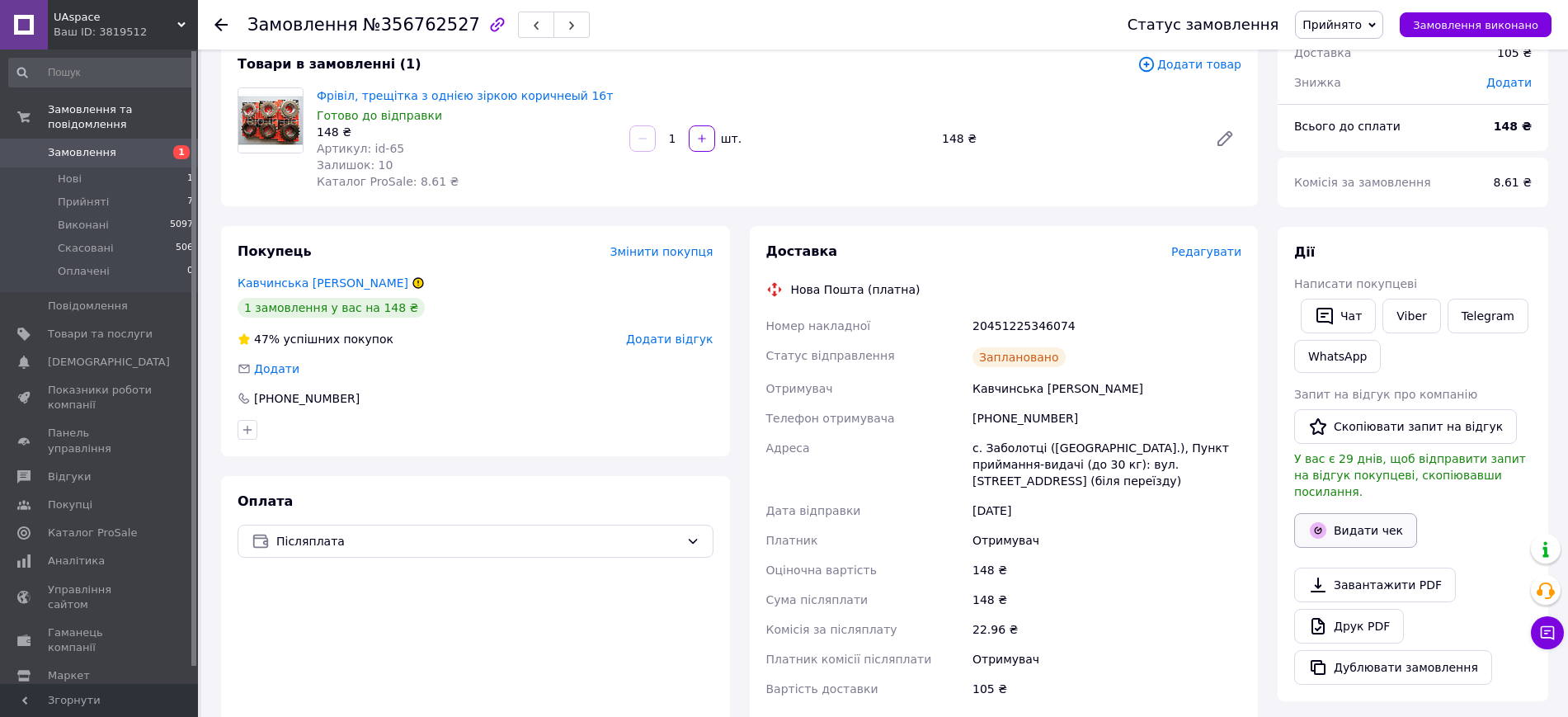
click at [1359, 513] on button "Видати чек" at bounding box center [1356, 530] width 123 height 35
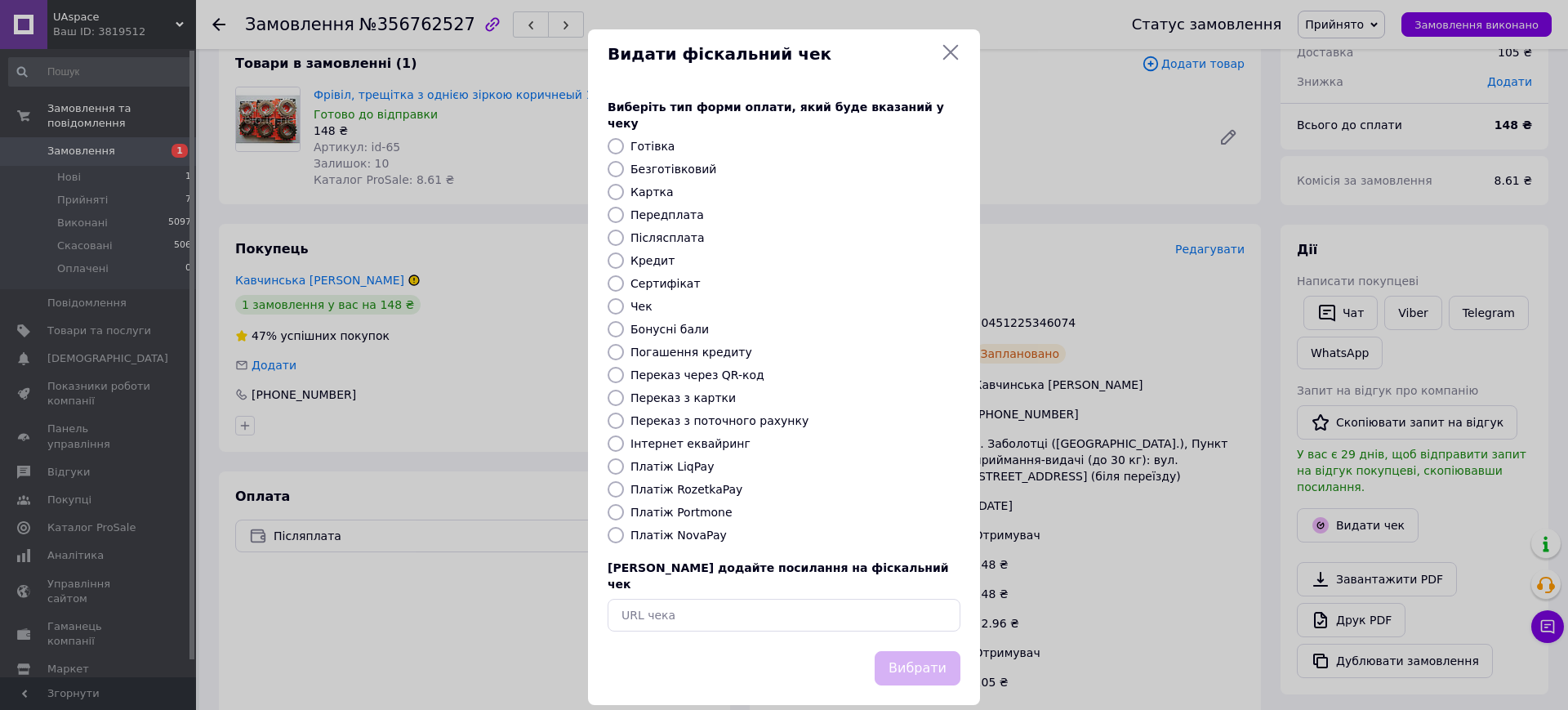
click at [678, 529] on label "Платіж NovaPay" at bounding box center [679, 535] width 96 height 13
click at [624, 527] on input "Платіж NovaPay" at bounding box center [616, 534] width 16 height 16
radio input "true"
click at [922, 651] on button "Вибрати" at bounding box center [918, 668] width 86 height 35
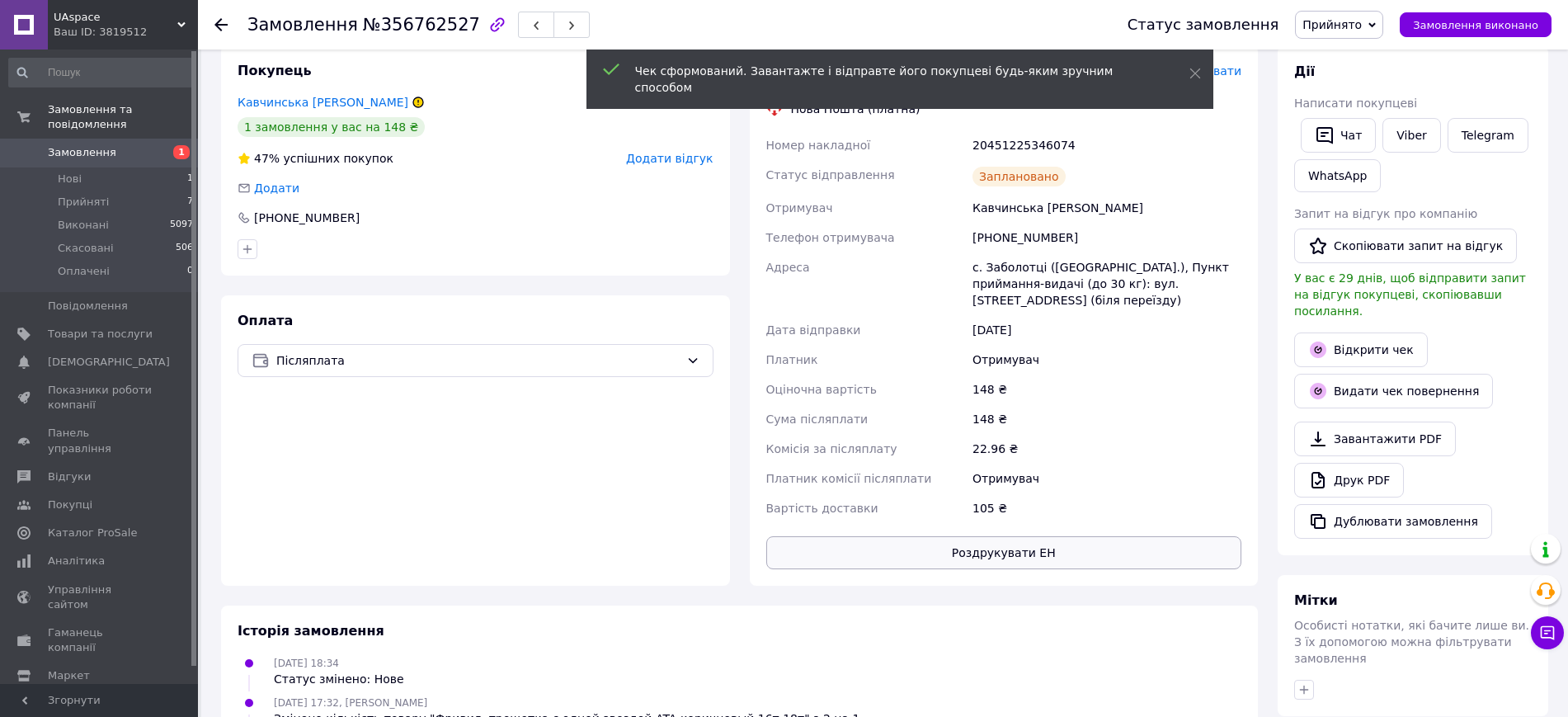
scroll to position [412, 0]
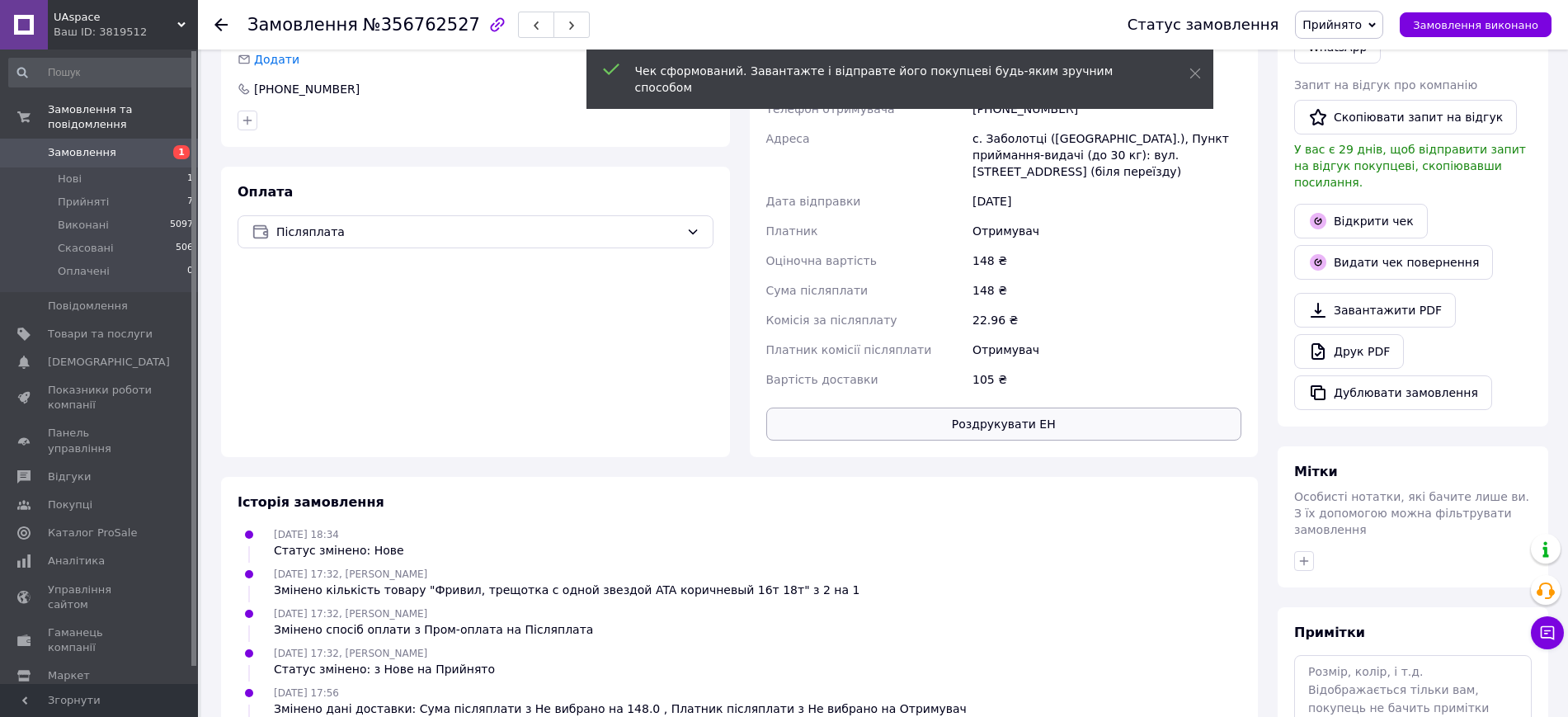
click at [1011, 427] on button "Роздрукувати ЕН" at bounding box center [1004, 424] width 476 height 33
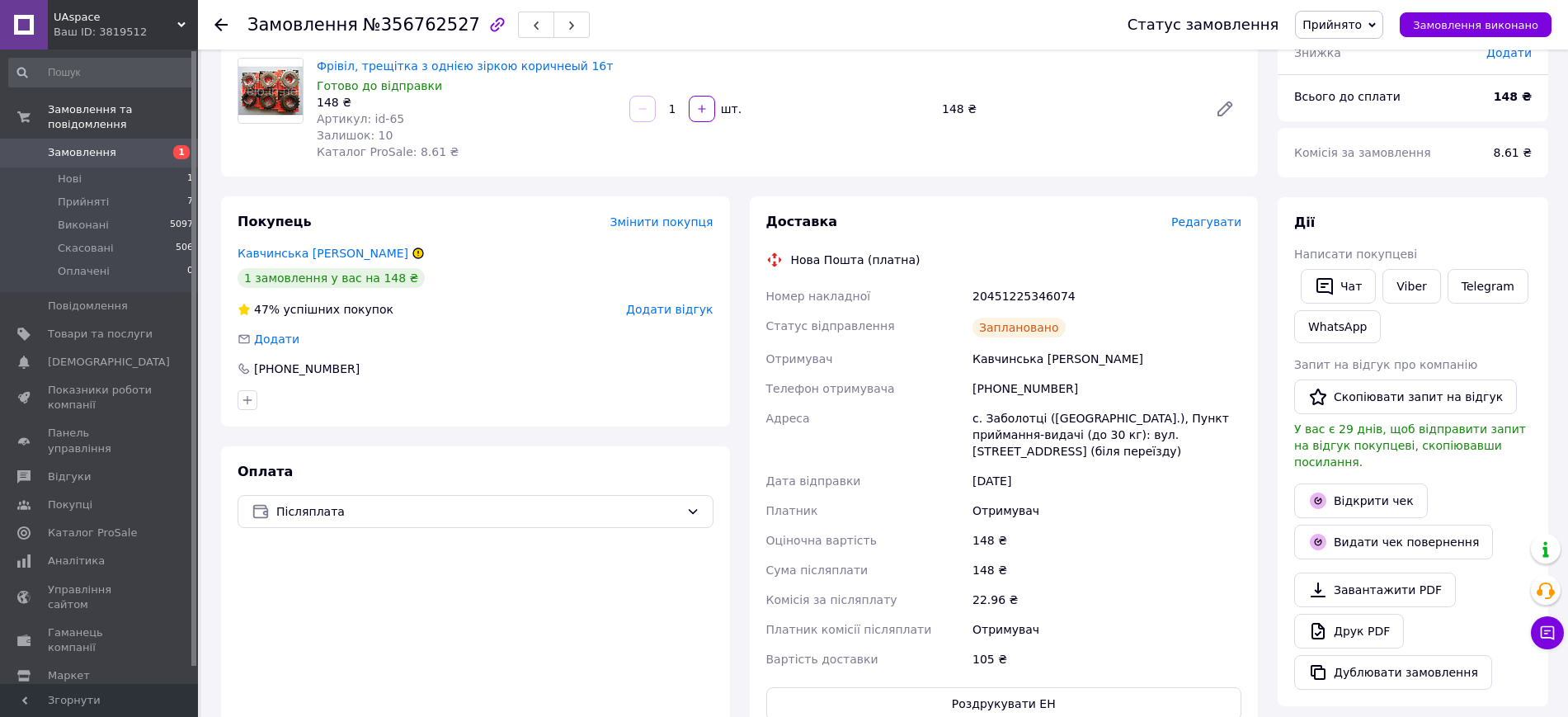
scroll to position [103, 0]
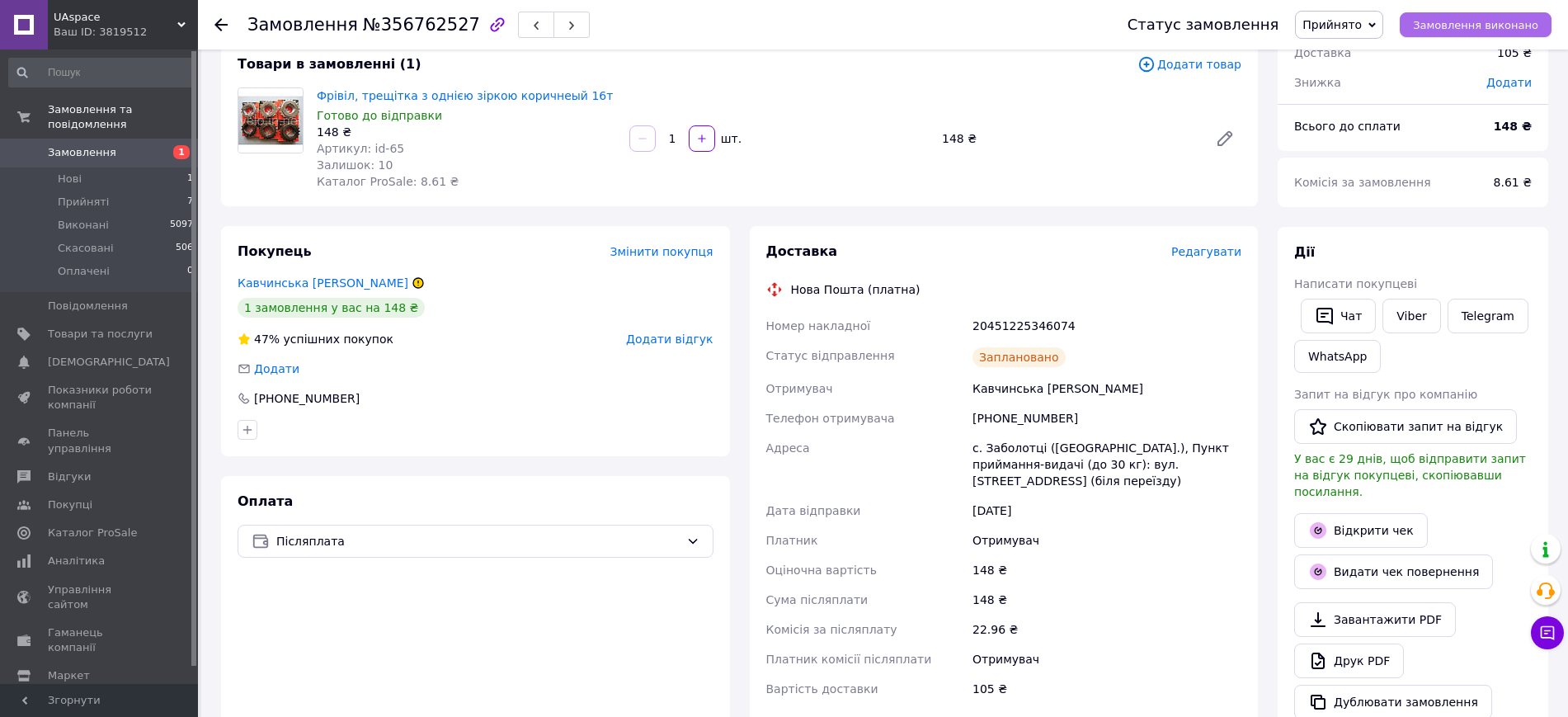
click at [1477, 29] on span "Замовлення виконано" at bounding box center [1475, 25] width 125 height 13
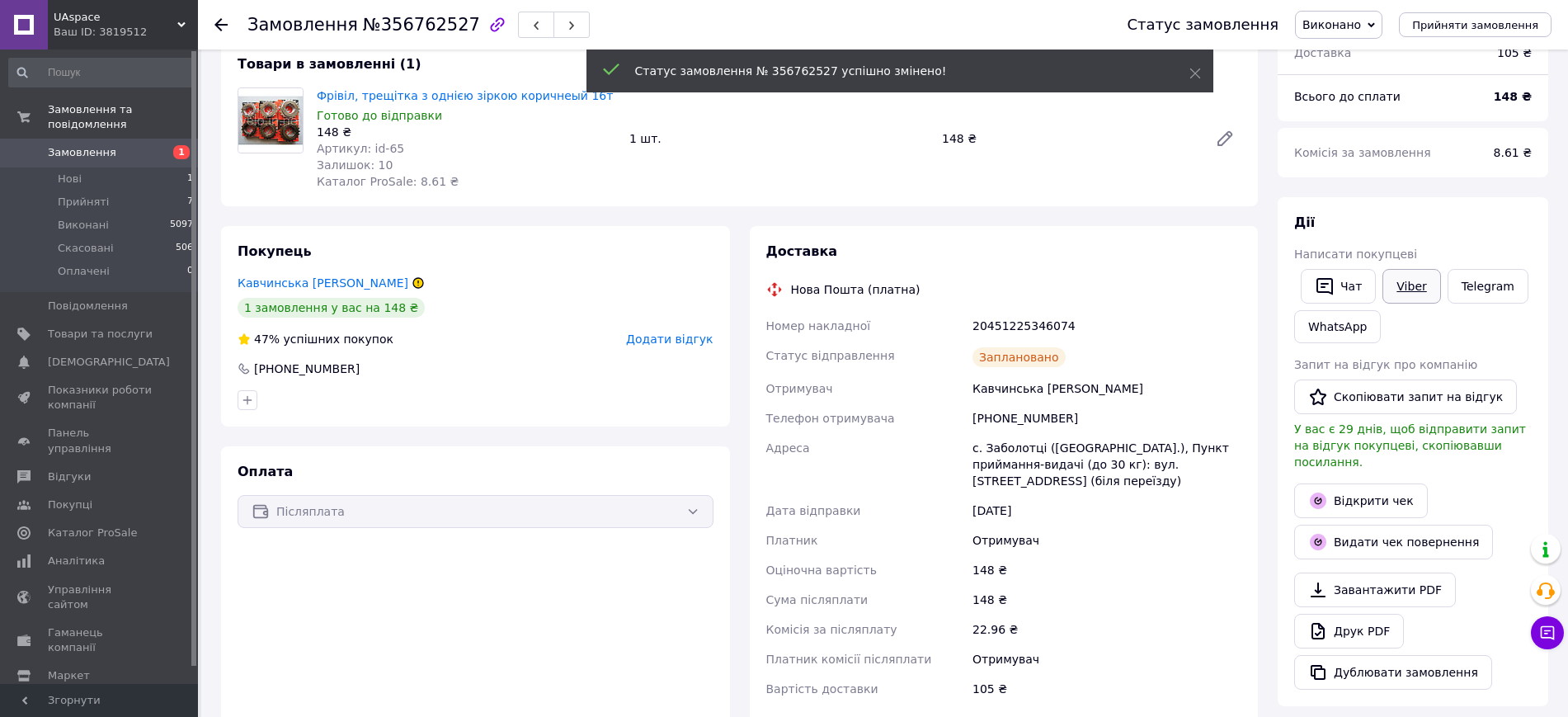
click at [1409, 298] on link "Viber" at bounding box center [1411, 286] width 58 height 35
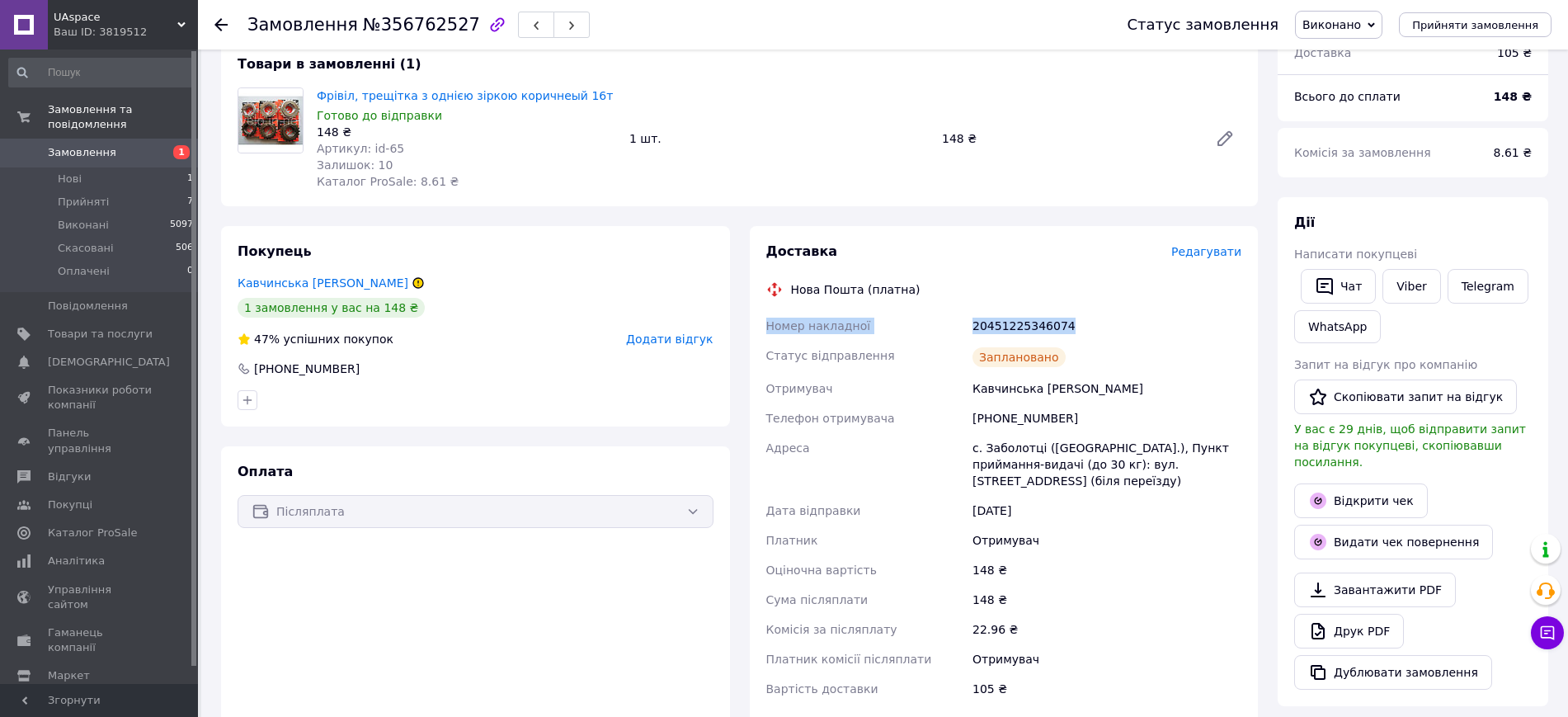
drag, startPoint x: 769, startPoint y: 324, endPoint x: 1057, endPoint y: 325, distance: 288.0
click at [1057, 325] on div "Номер накладної 20451225346074 Статус відправлення Заплановано Отримувач Кавчин…" at bounding box center [1004, 507] width 483 height 392
copy div "Номер накладної 20451225346074"
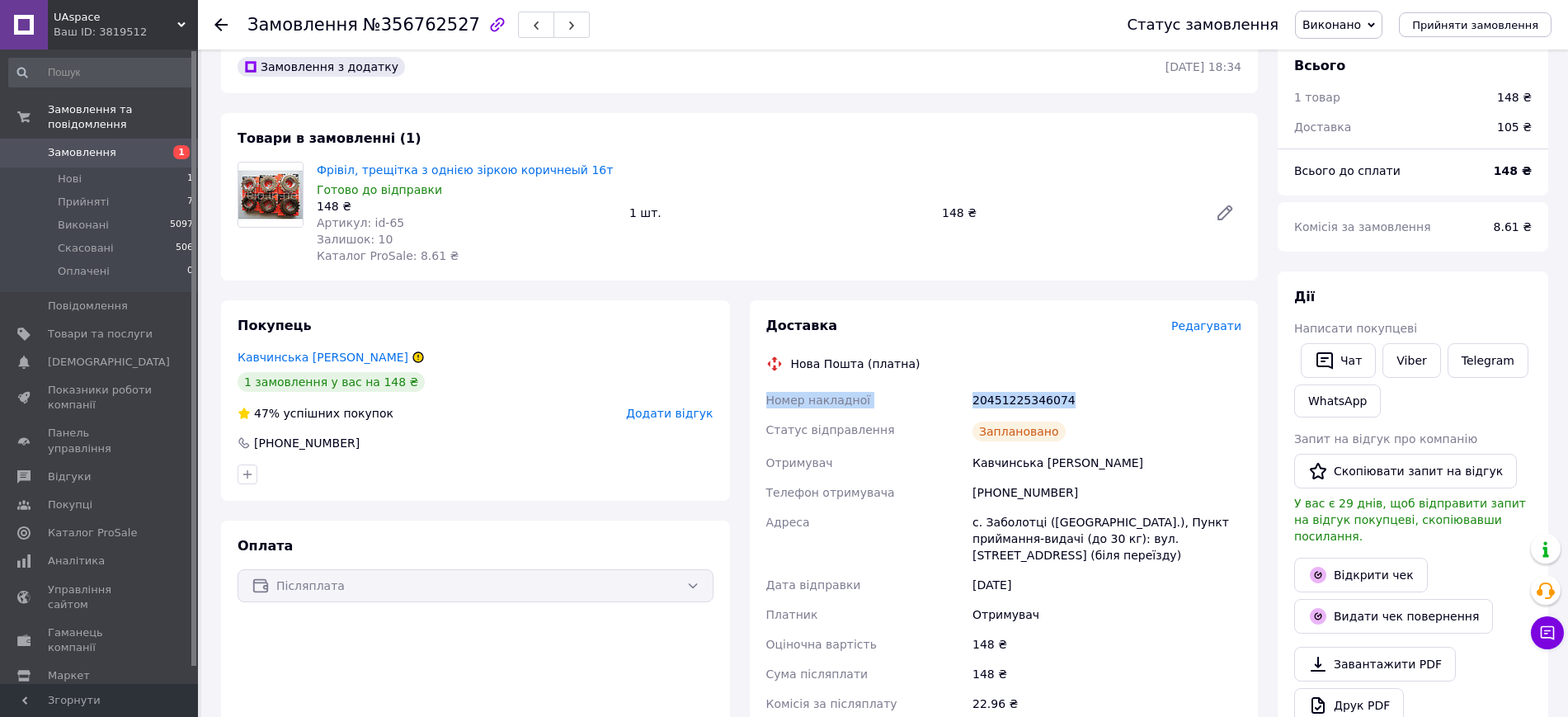
scroll to position [0, 0]
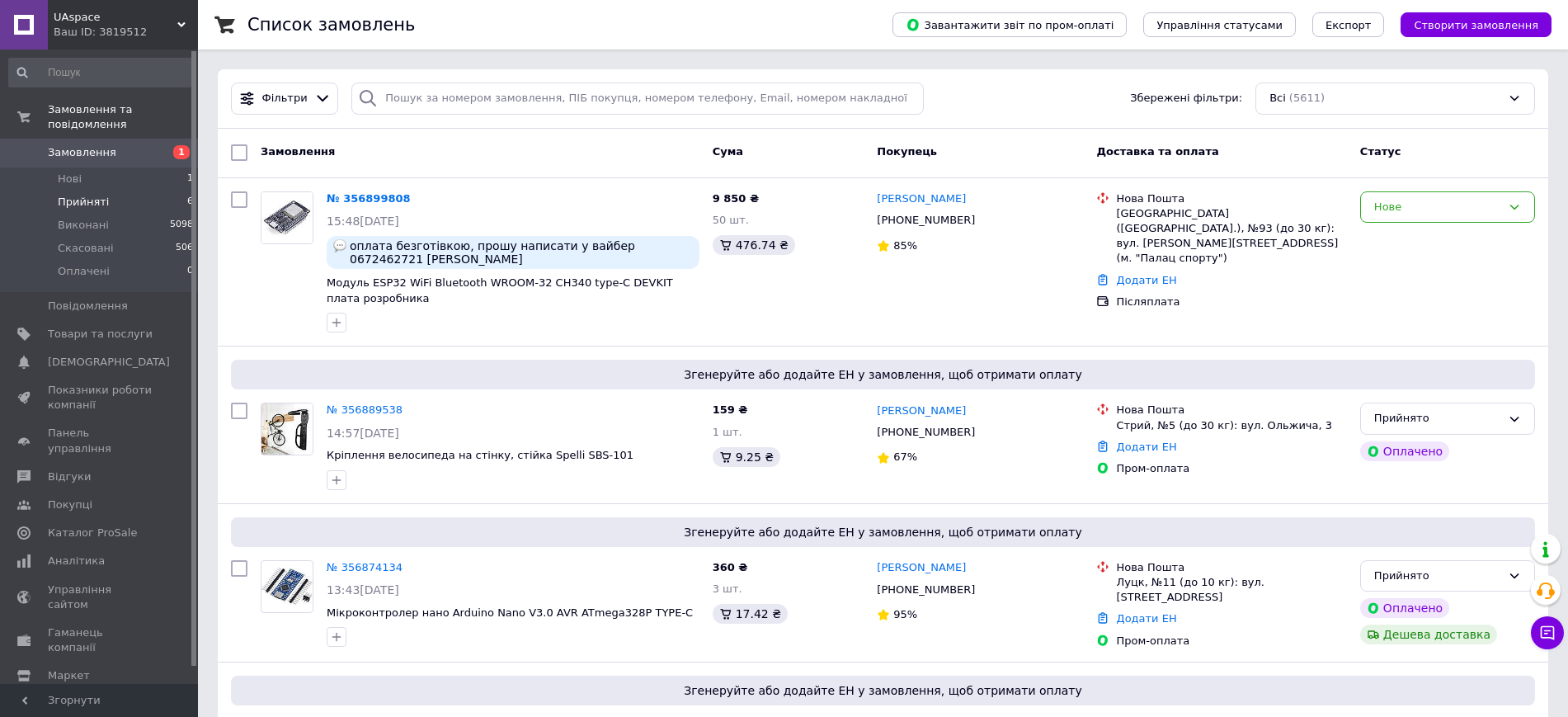
click at [86, 195] on span "Прийняті" at bounding box center [83, 201] width 51 height 14
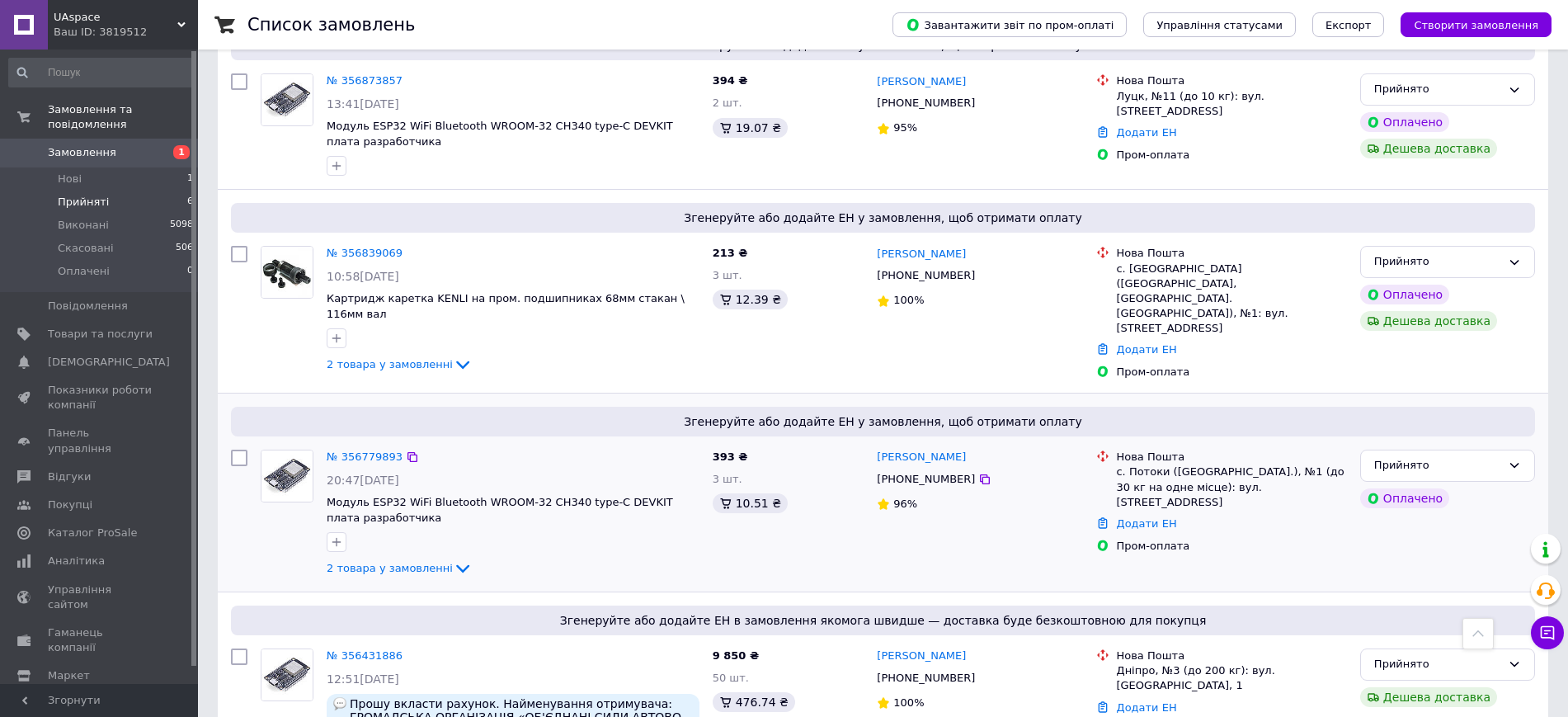
scroll to position [516, 0]
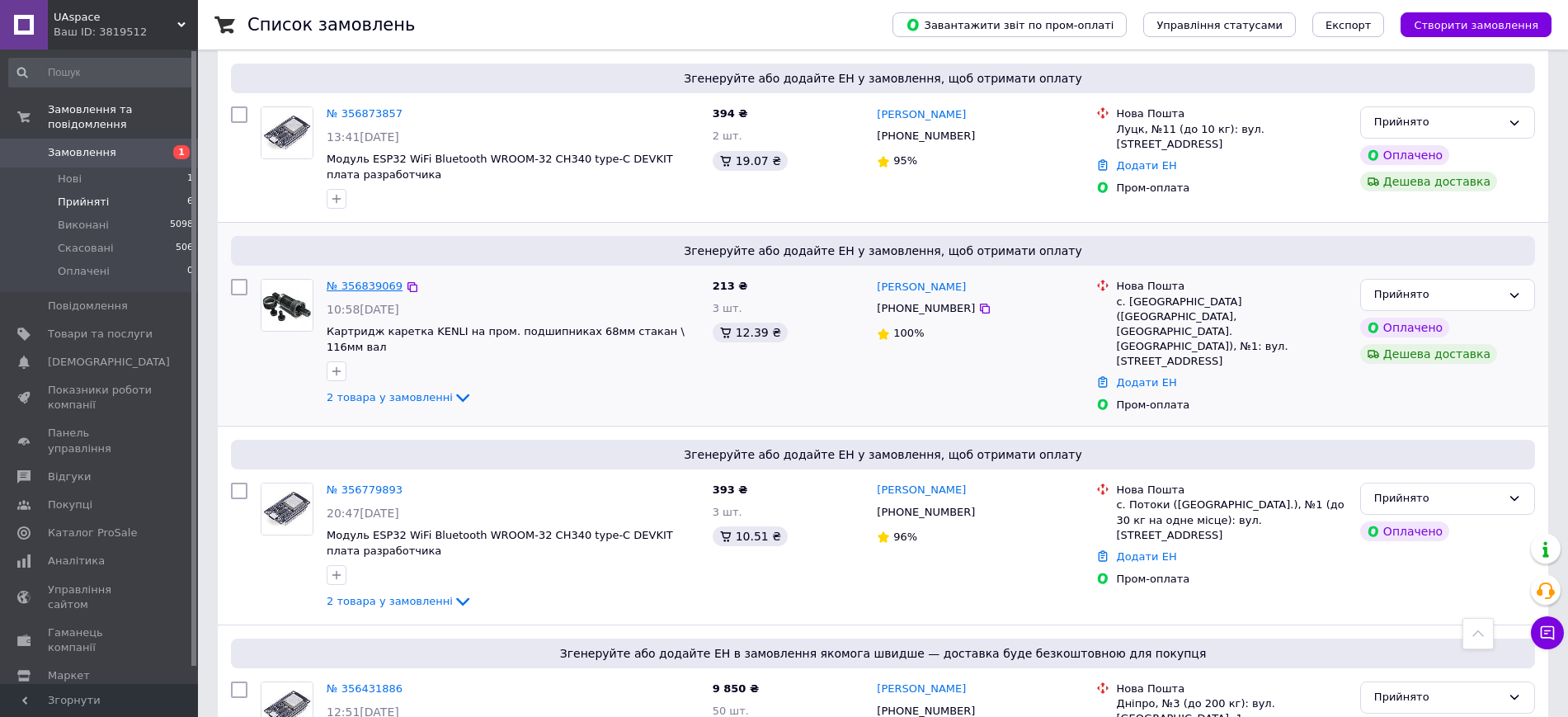
click at [366, 279] on link "№ 356839069" at bounding box center [364, 285] width 76 height 13
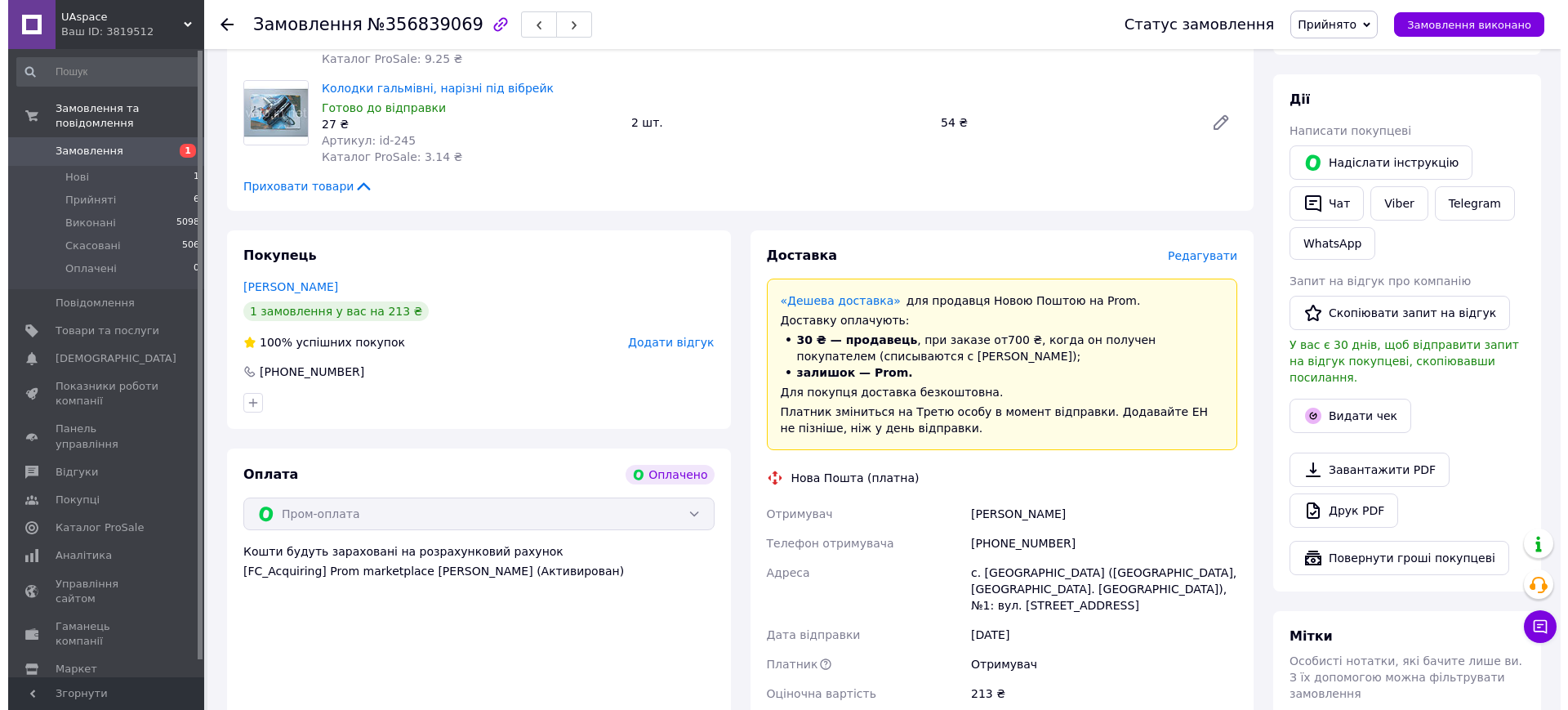
scroll to position [306, 0]
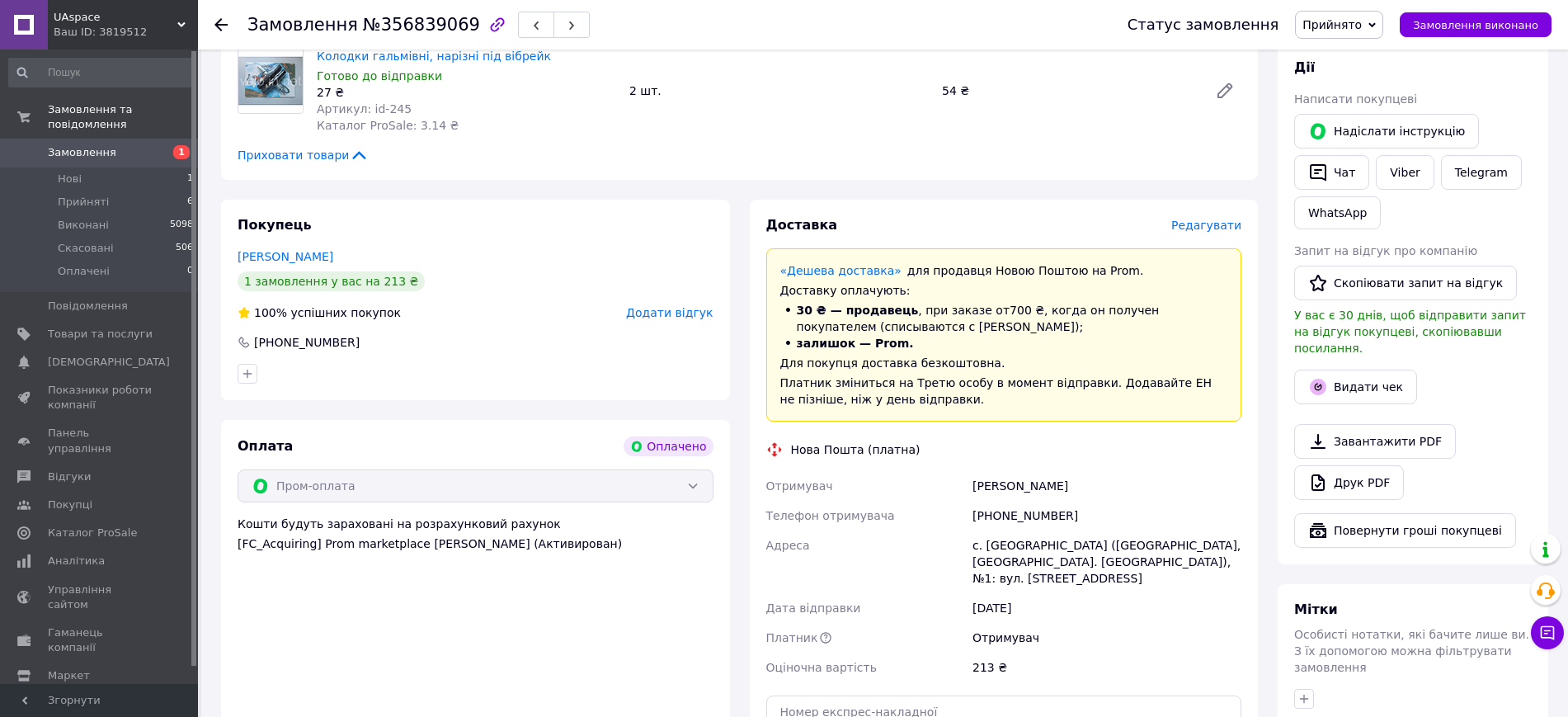
click at [1210, 221] on span "Редагувати" at bounding box center [1206, 226] width 70 height 13
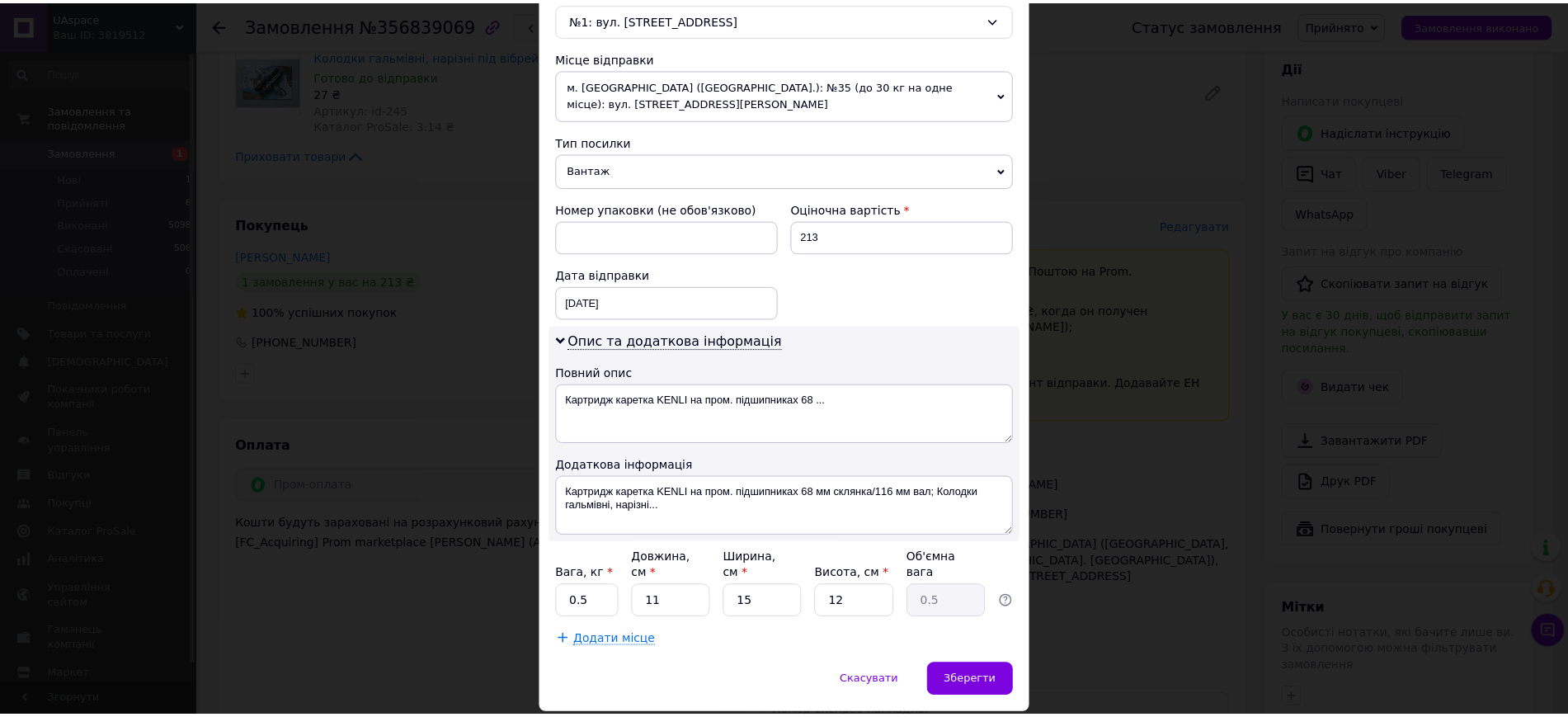
scroll to position [580, 0]
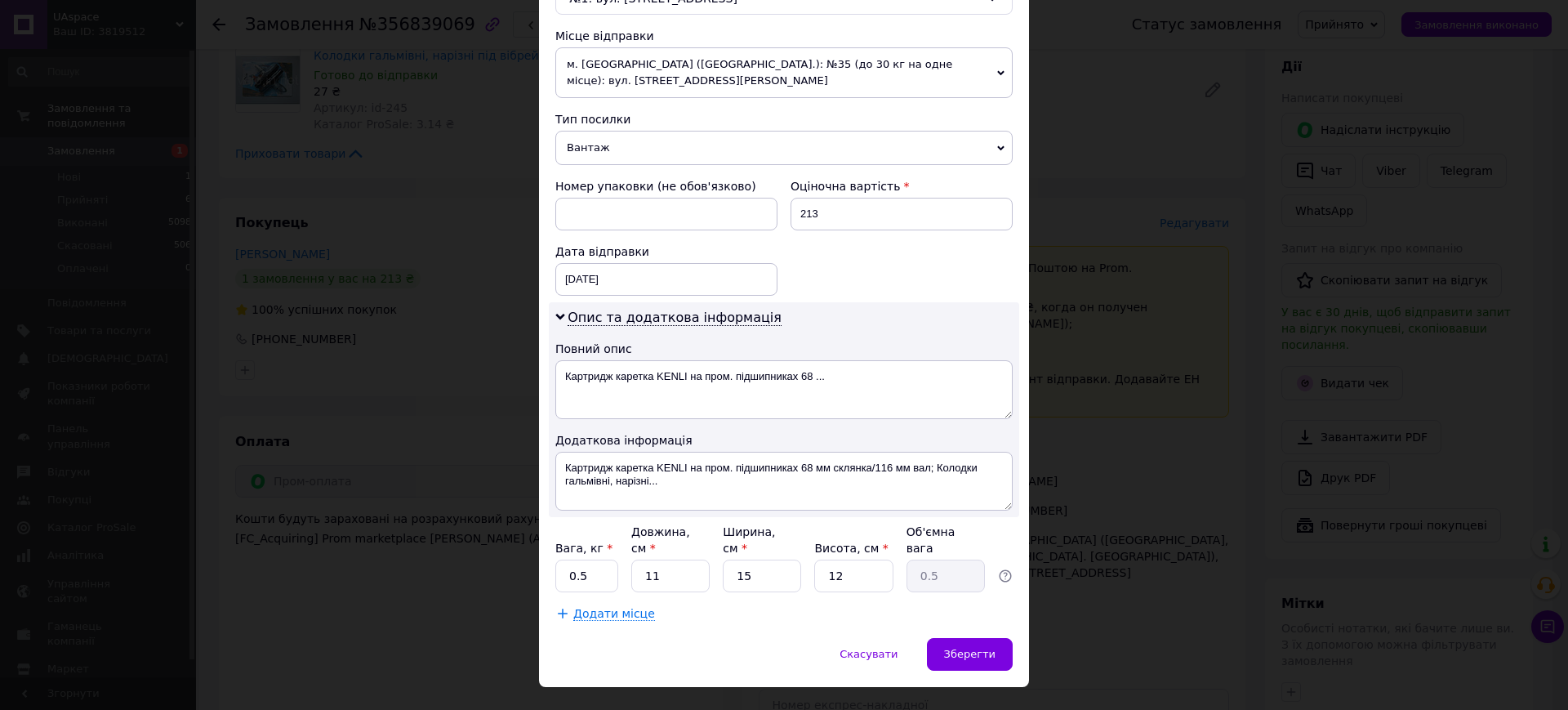
click at [1064, 350] on div "× Редагування доставки Спосіб доставки Нова Пошта (платна) Платник Отримувач Ві…" at bounding box center [784, 355] width 1568 height 710
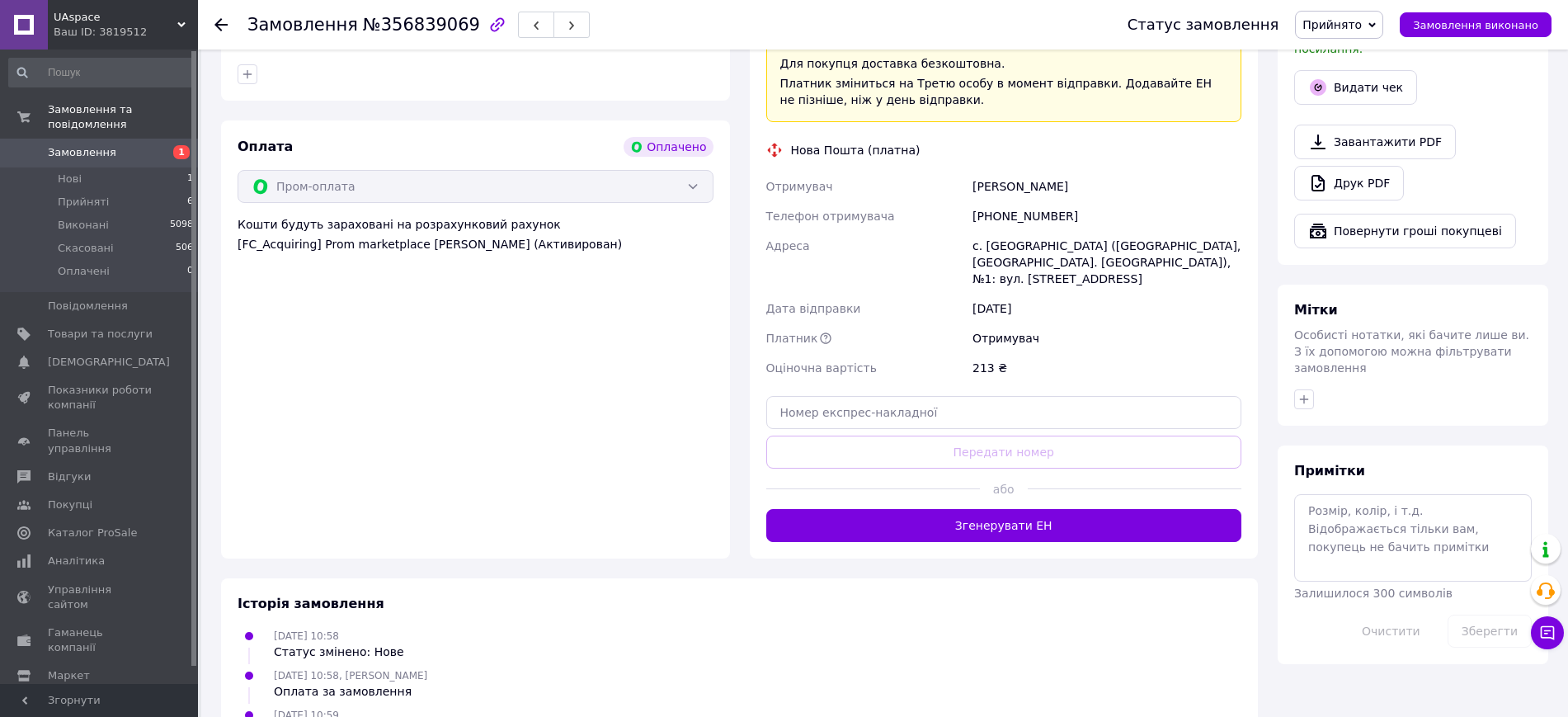
scroll to position [619, 0]
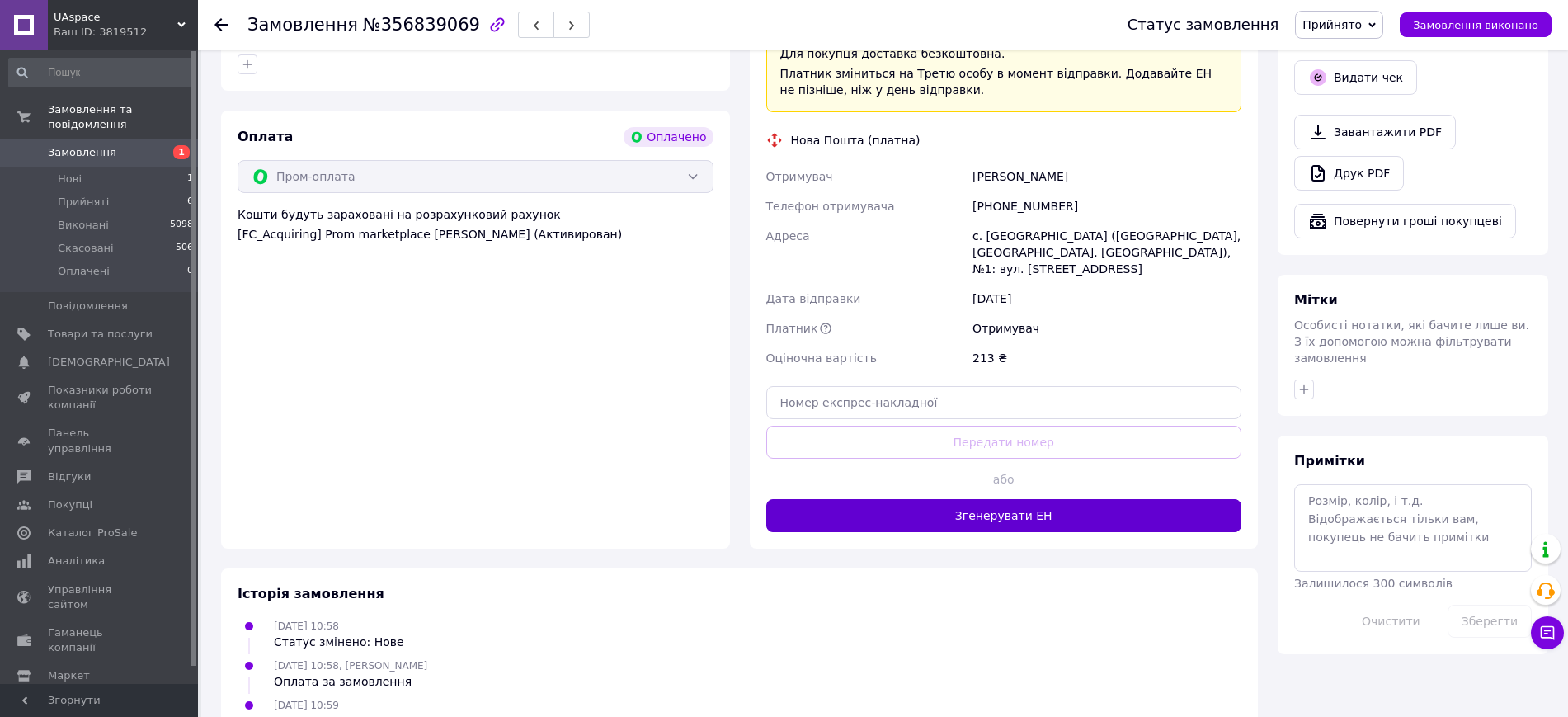
click at [981, 505] on button "Згенерувати ЕН" at bounding box center [1004, 516] width 476 height 33
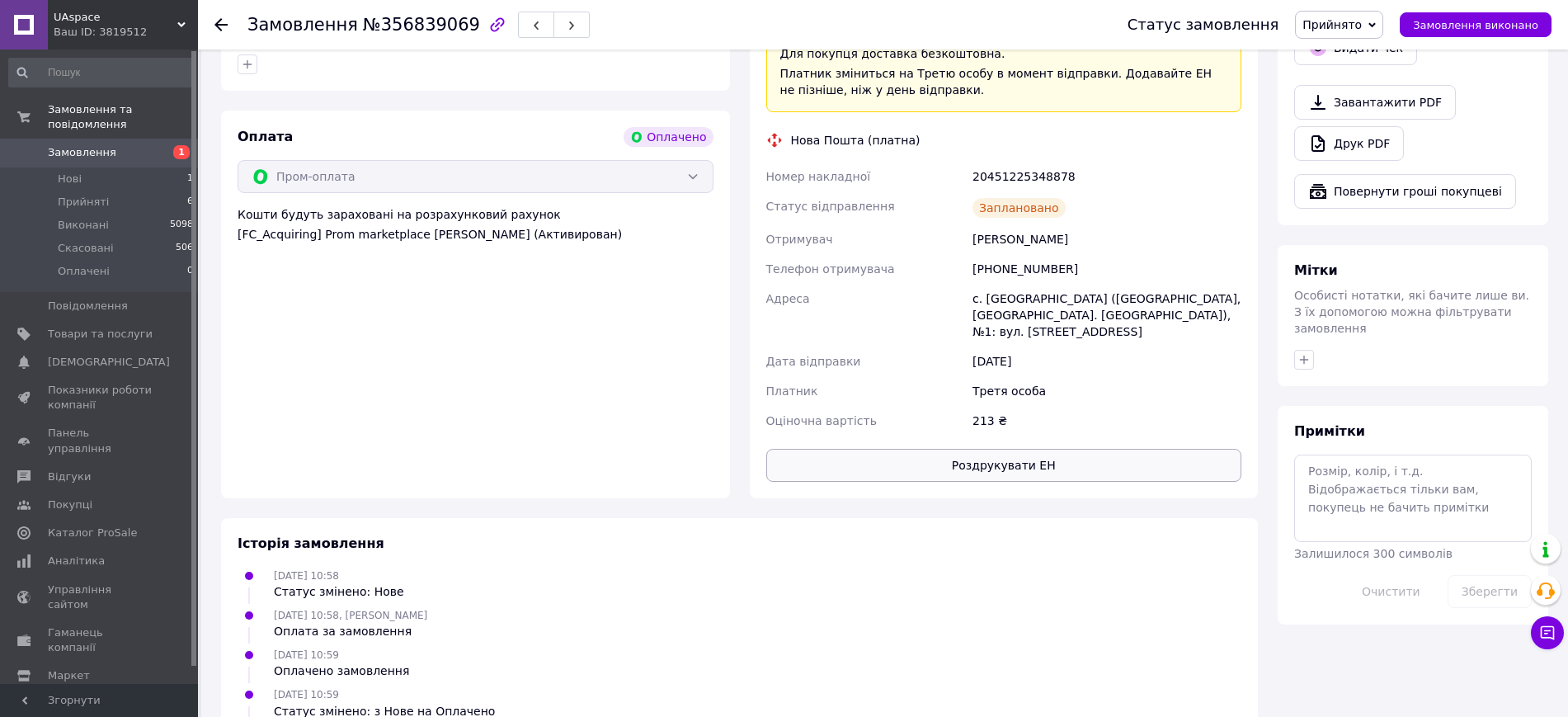
click at [1022, 449] on button "Роздрукувати ЕН" at bounding box center [1004, 465] width 476 height 33
click at [770, 173] on span "Номер накладної" at bounding box center [818, 176] width 105 height 13
drag, startPoint x: 764, startPoint y: 170, endPoint x: 1087, endPoint y: 169, distance: 323.0
click at [1087, 169] on div "Номер накладної 20451225348878 Статус відправлення Заплановано Отримувач Тирса …" at bounding box center [1004, 299] width 483 height 274
copy div "Номер накладної 20451225348878"
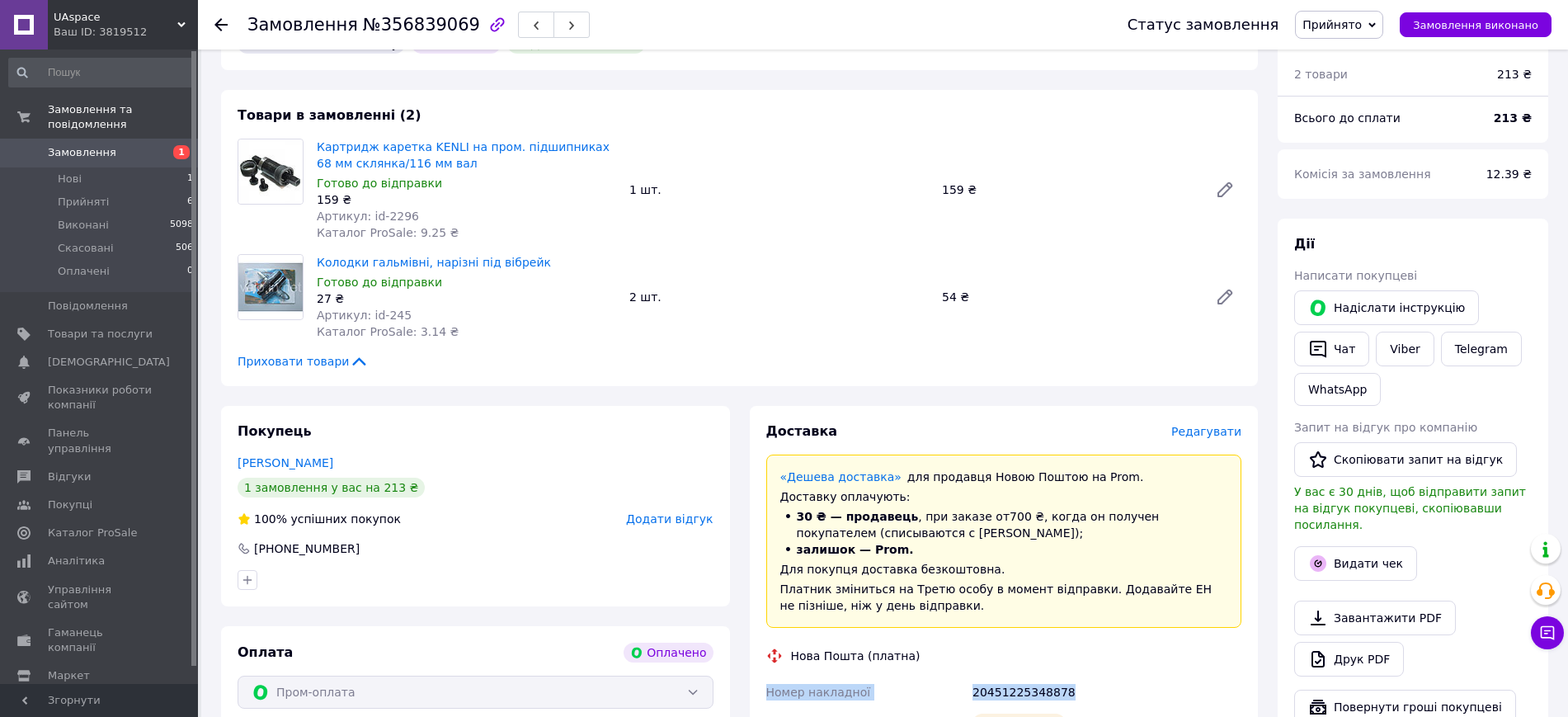
scroll to position [0, 0]
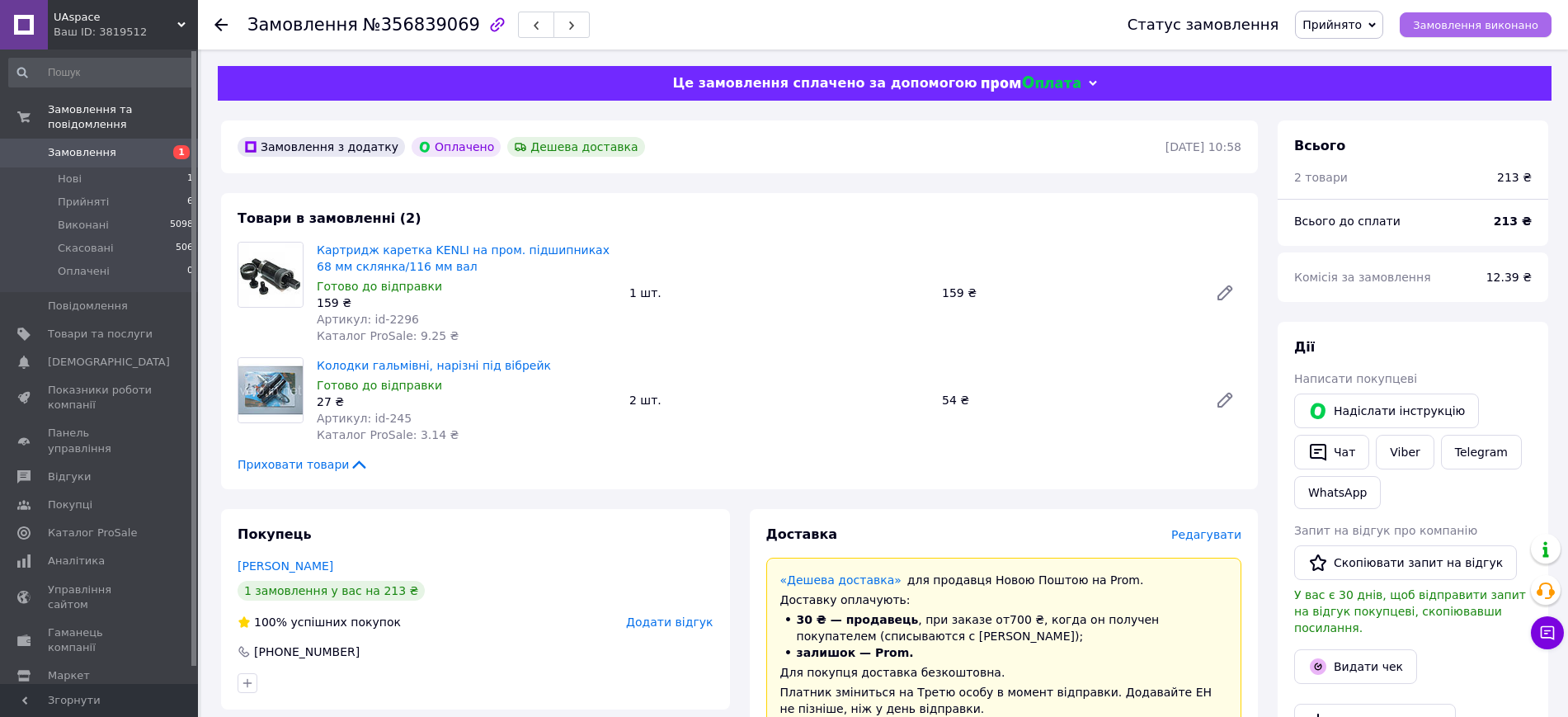
click at [1496, 26] on span "Замовлення виконано" at bounding box center [1475, 25] width 125 height 13
click at [1360, 652] on button "Видати чек" at bounding box center [1356, 667] width 123 height 35
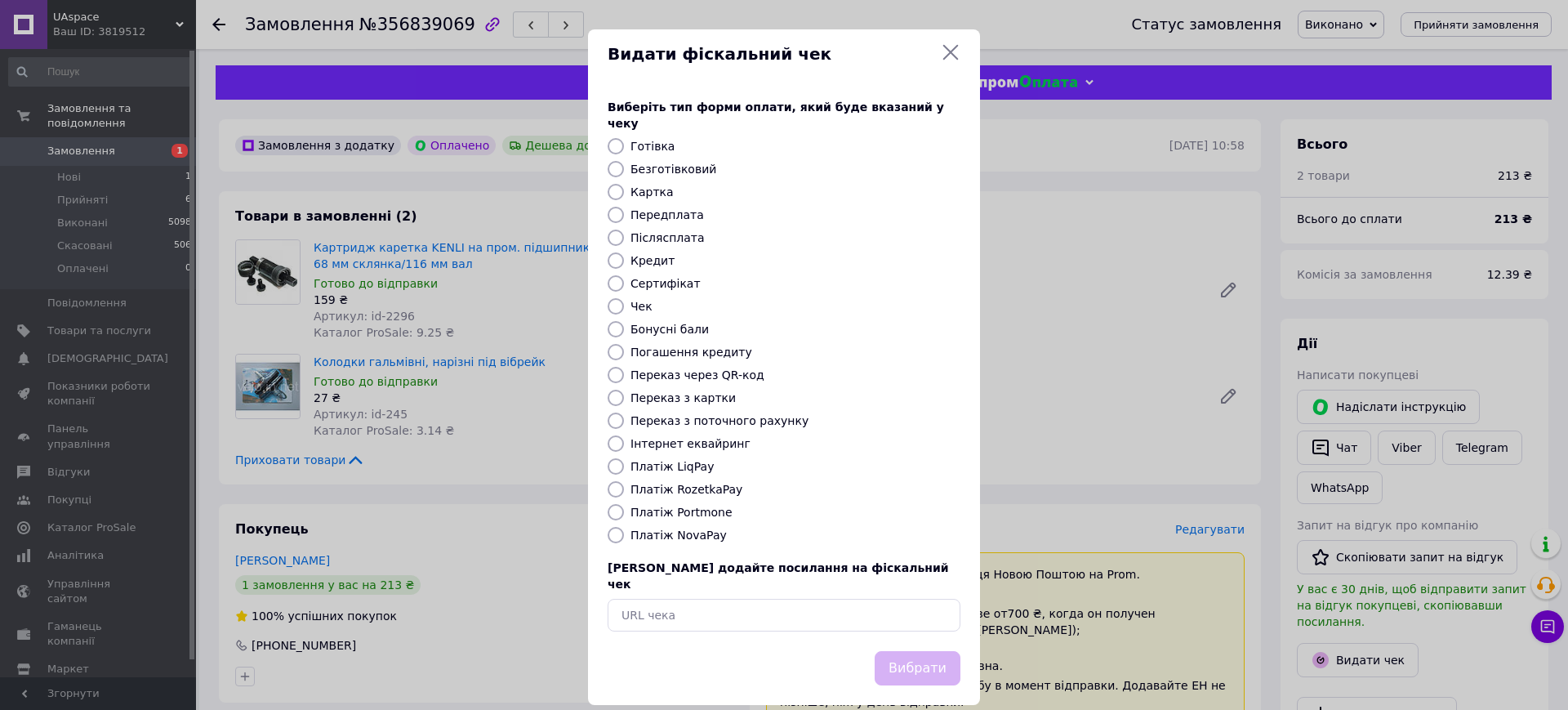
click at [686, 463] on div "Виберіть тип форми оплати, який буде вказаний у чеку Готівка Безготівковий Карт…" at bounding box center [784, 365] width 392 height 572
click at [678, 483] on label "Платіж RozetkaPay" at bounding box center [686, 490] width 112 height 13
click at [624, 481] on input "Платіж RozetkaPay" at bounding box center [616, 489] width 16 height 16
radio input "true"
click at [932, 651] on button "Вибрати" at bounding box center [918, 668] width 86 height 35
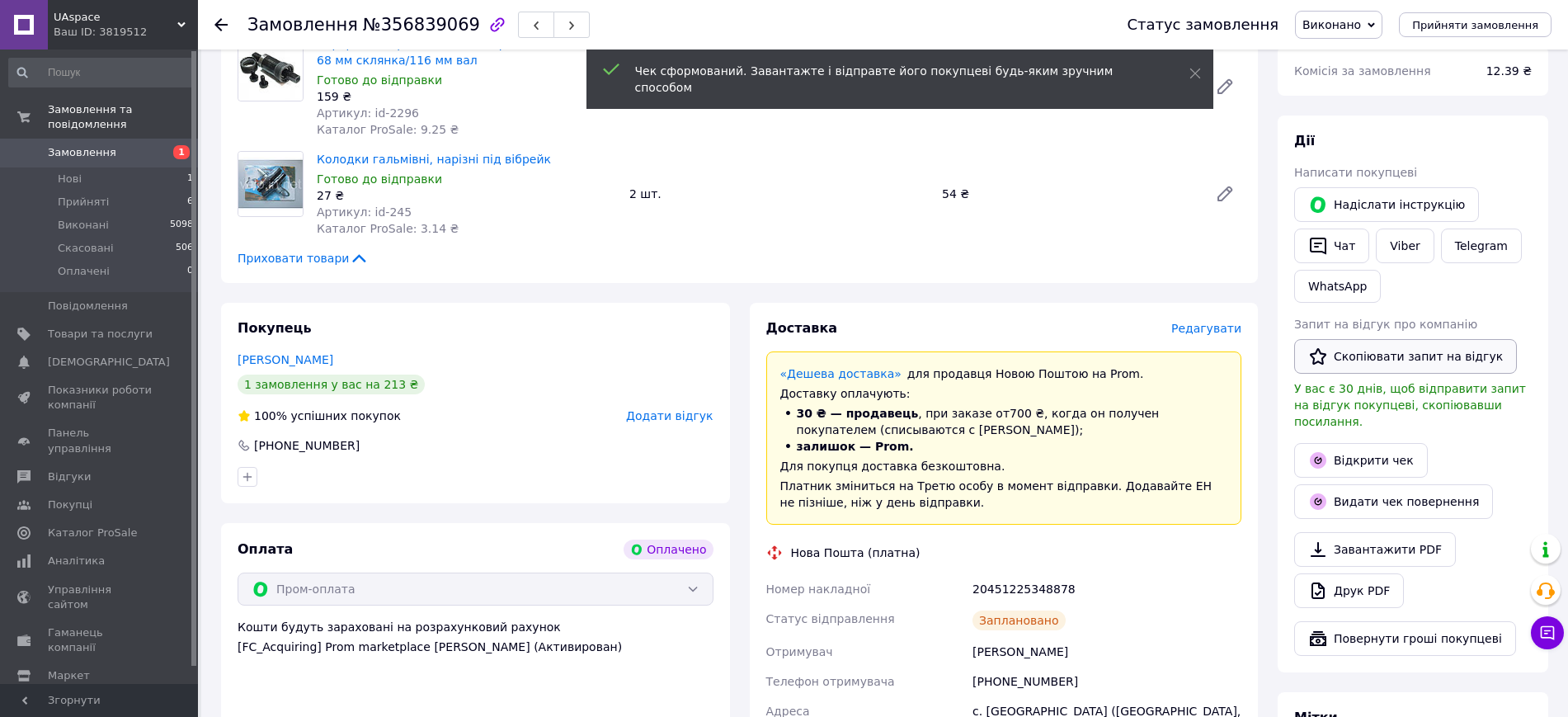
scroll to position [103, 0]
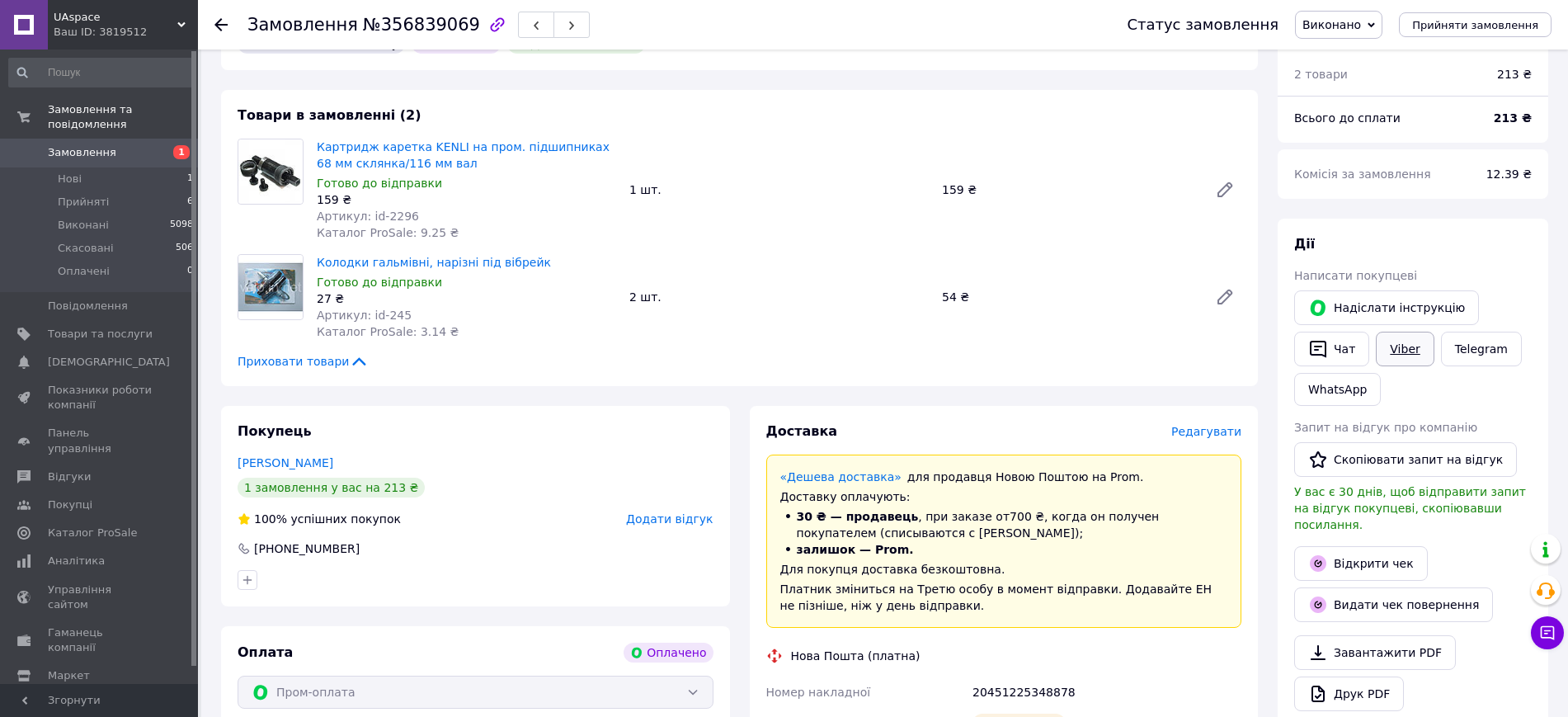
click at [1394, 336] on link "Viber" at bounding box center [1405, 349] width 58 height 35
click at [1376, 553] on link "Відкрити чек" at bounding box center [1361, 564] width 134 height 35
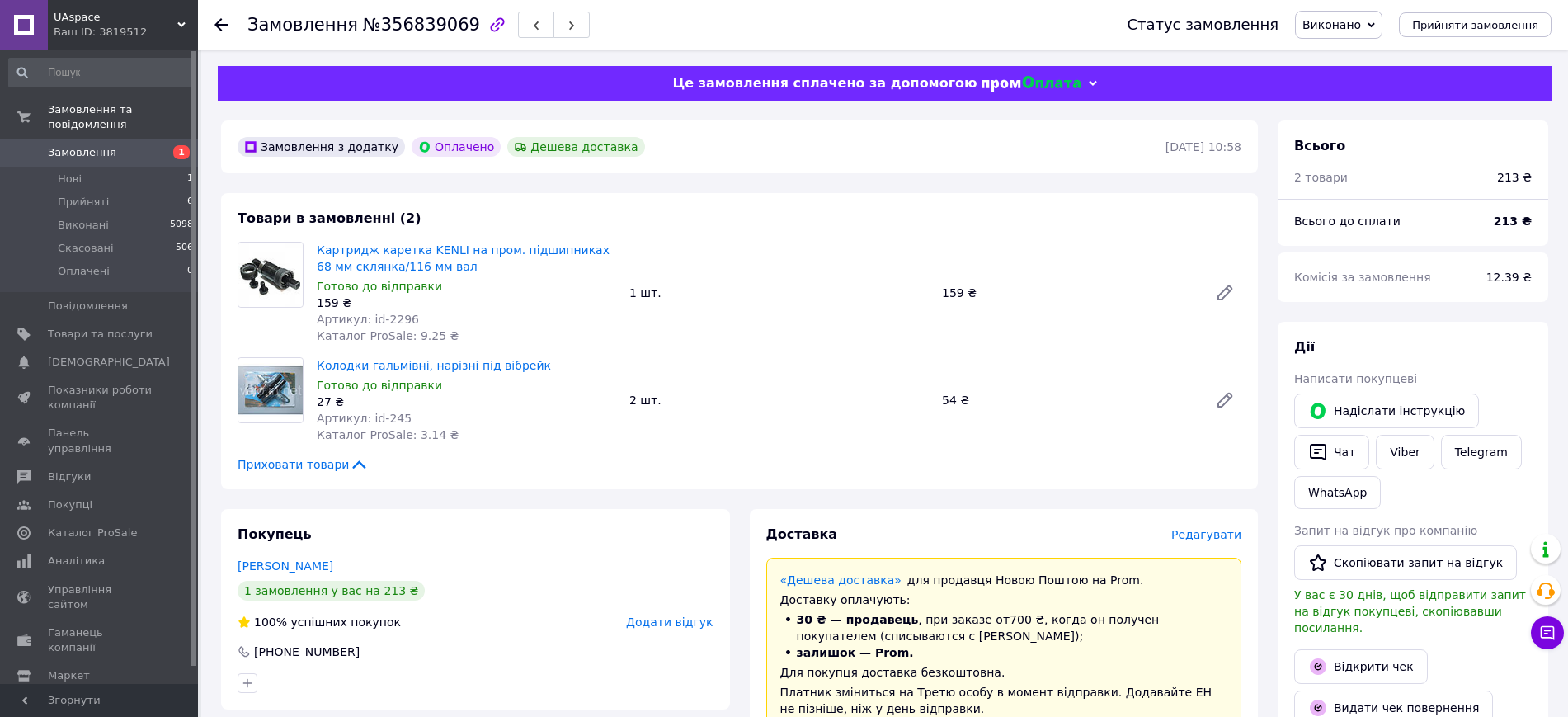
click at [112, 23] on span "UAspace" at bounding box center [116, 16] width 123 height 14
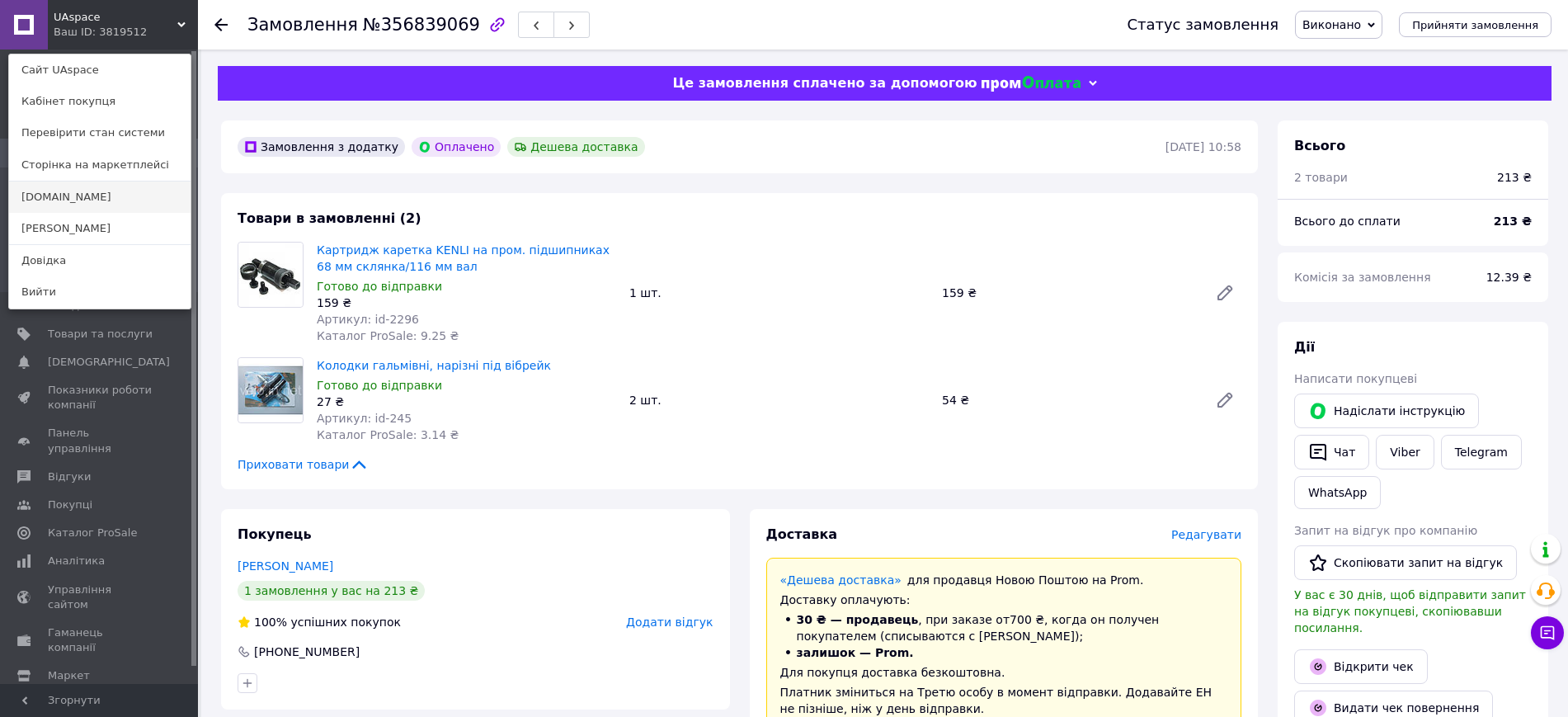
click at [84, 197] on link "[DOMAIN_NAME]" at bounding box center [99, 197] width 181 height 32
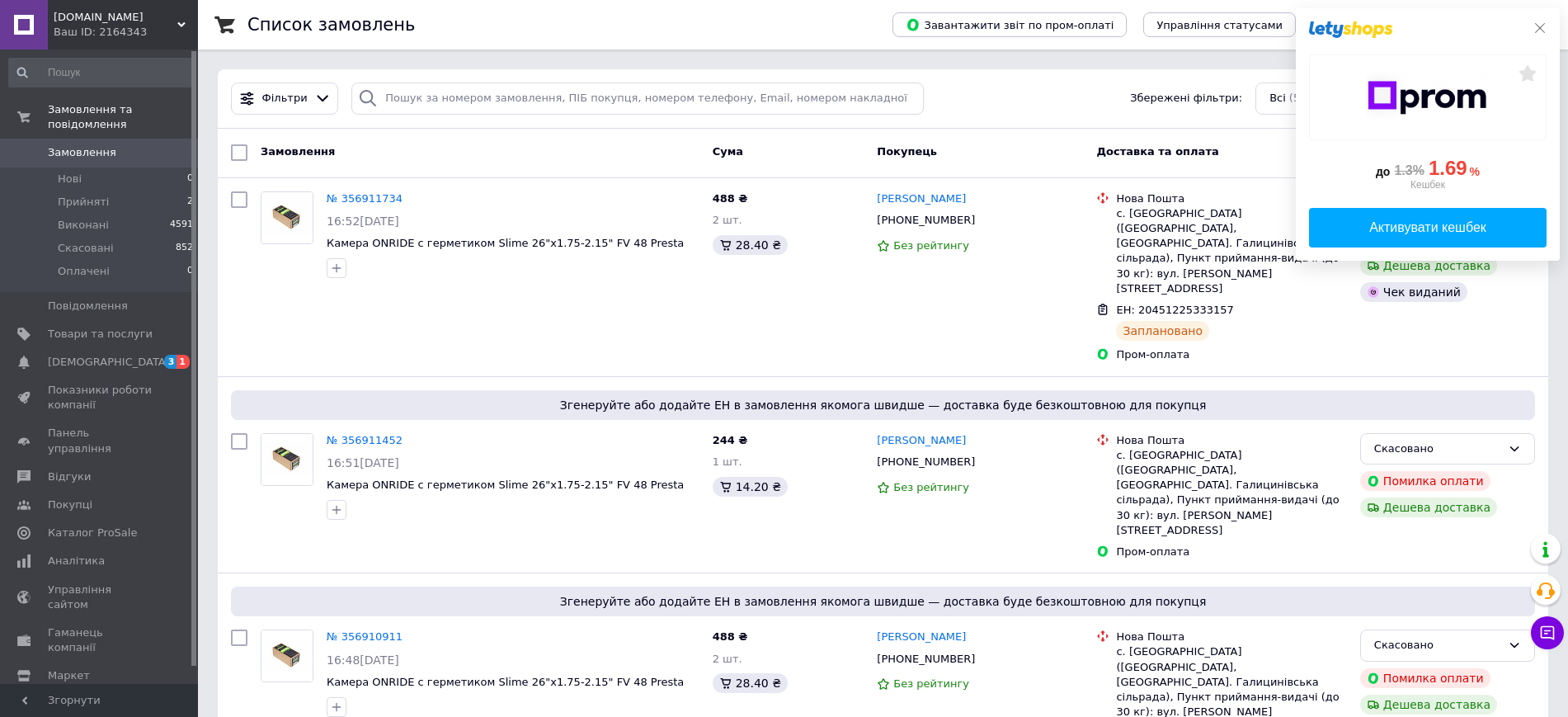
click at [1540, 22] on icon at bounding box center [1540, 28] width 13 height 13
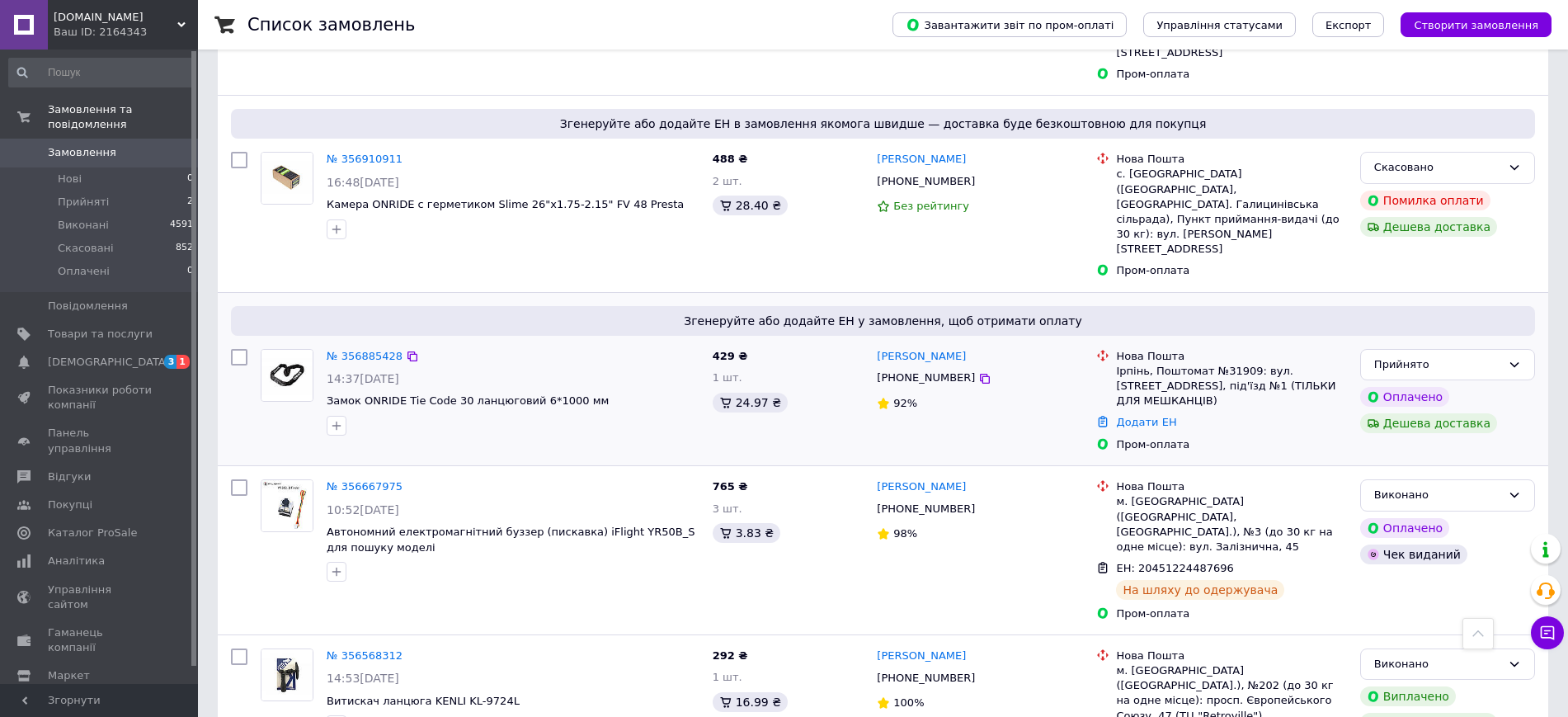
scroll to position [516, 0]
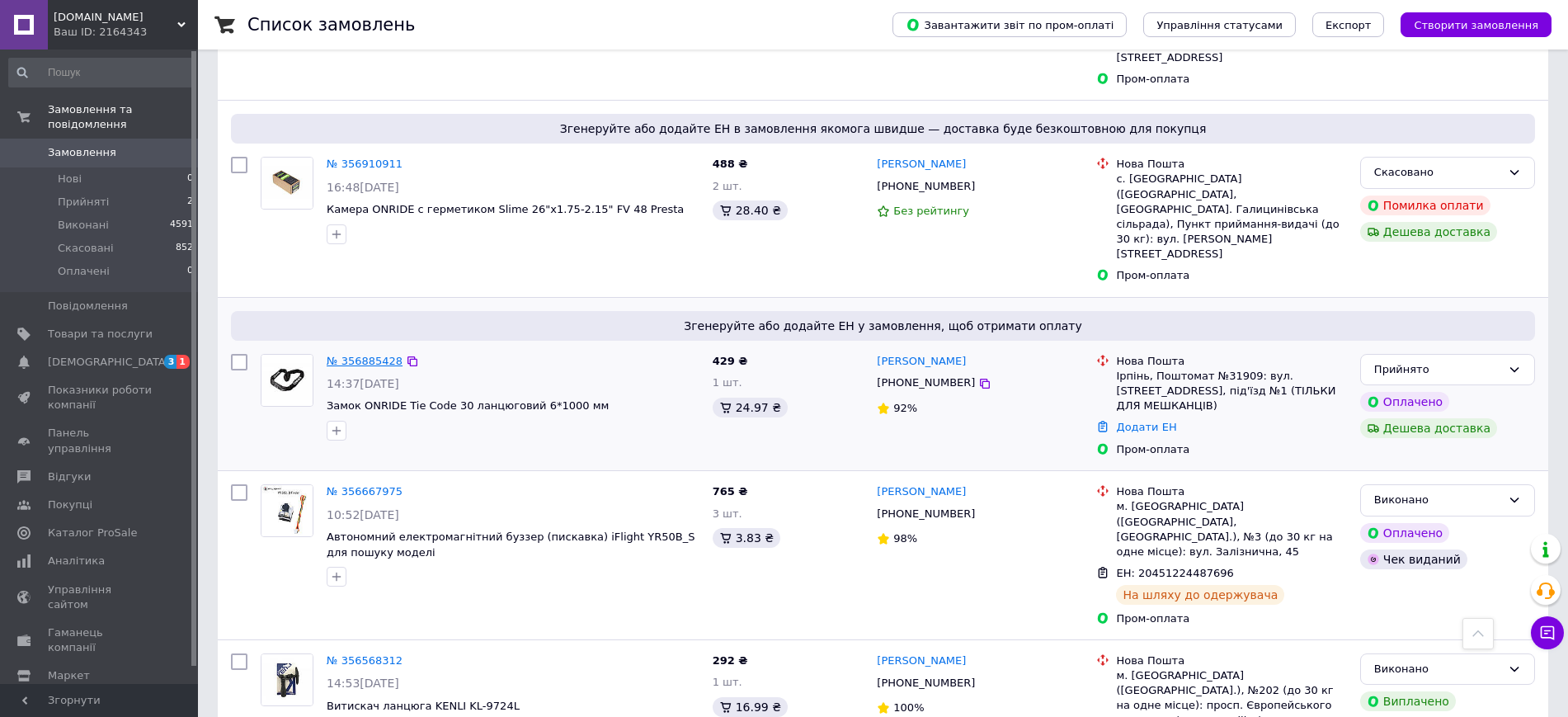
click at [343, 355] on link "№ 356885428" at bounding box center [364, 360] width 76 height 13
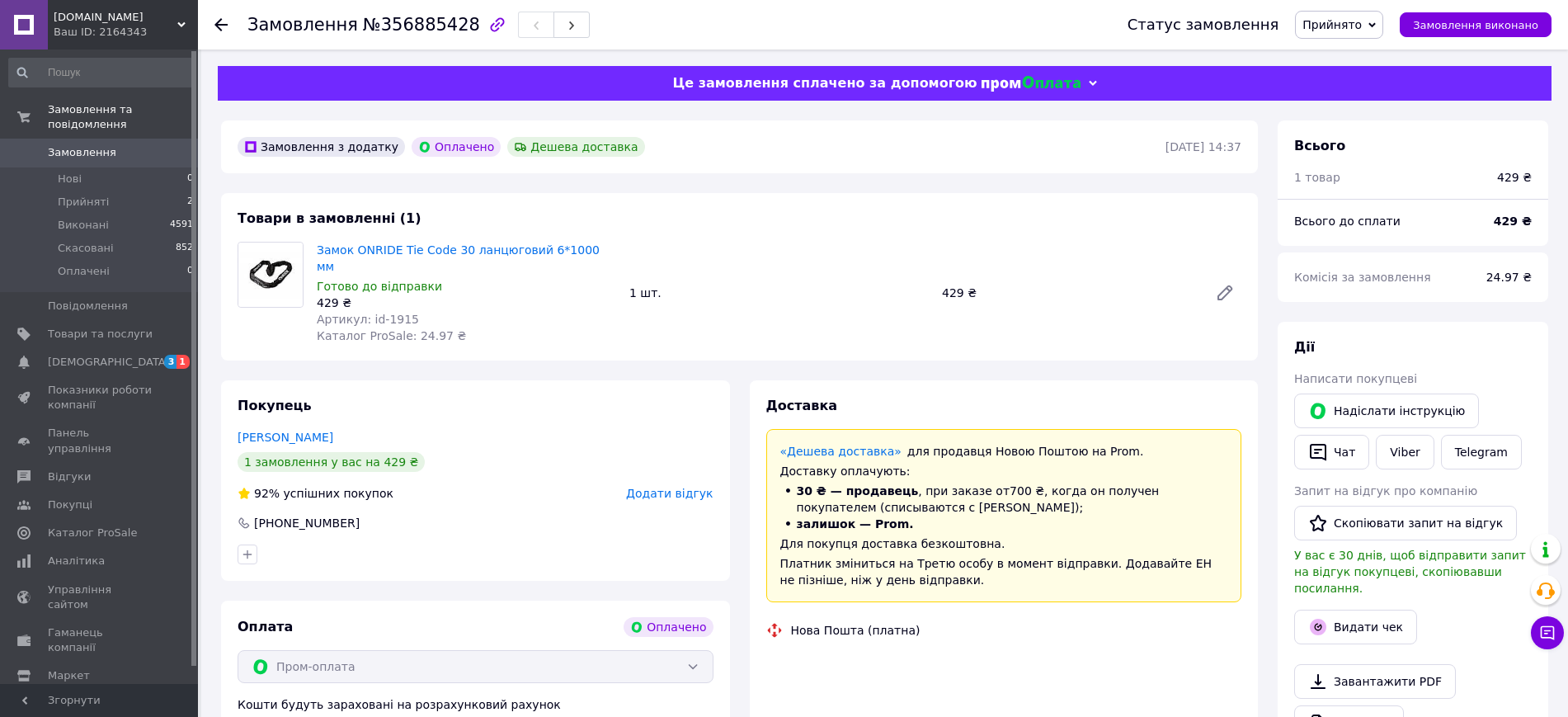
click at [282, 282] on img at bounding box center [270, 275] width 65 height 65
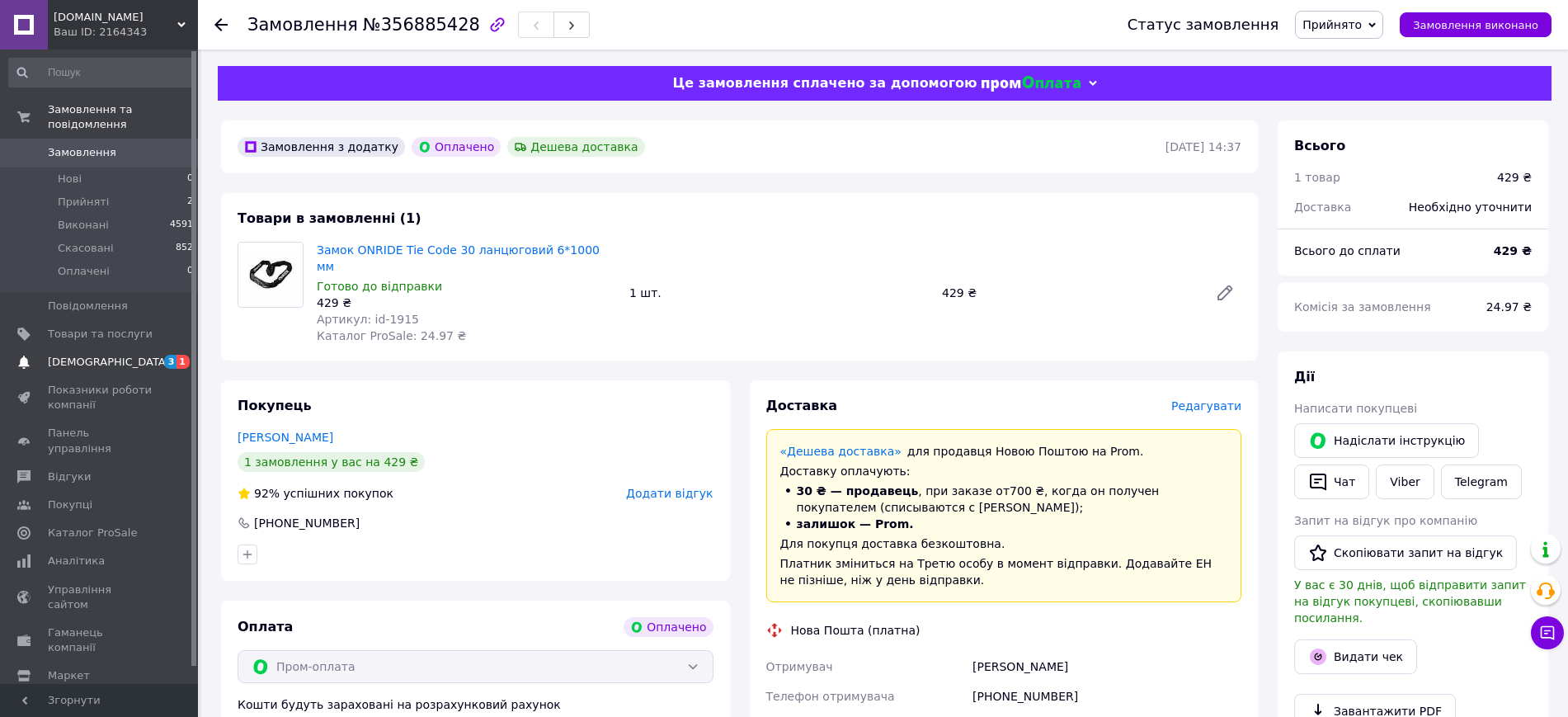
click at [106, 348] on link "Сповіщення 3 1" at bounding box center [101, 361] width 203 height 28
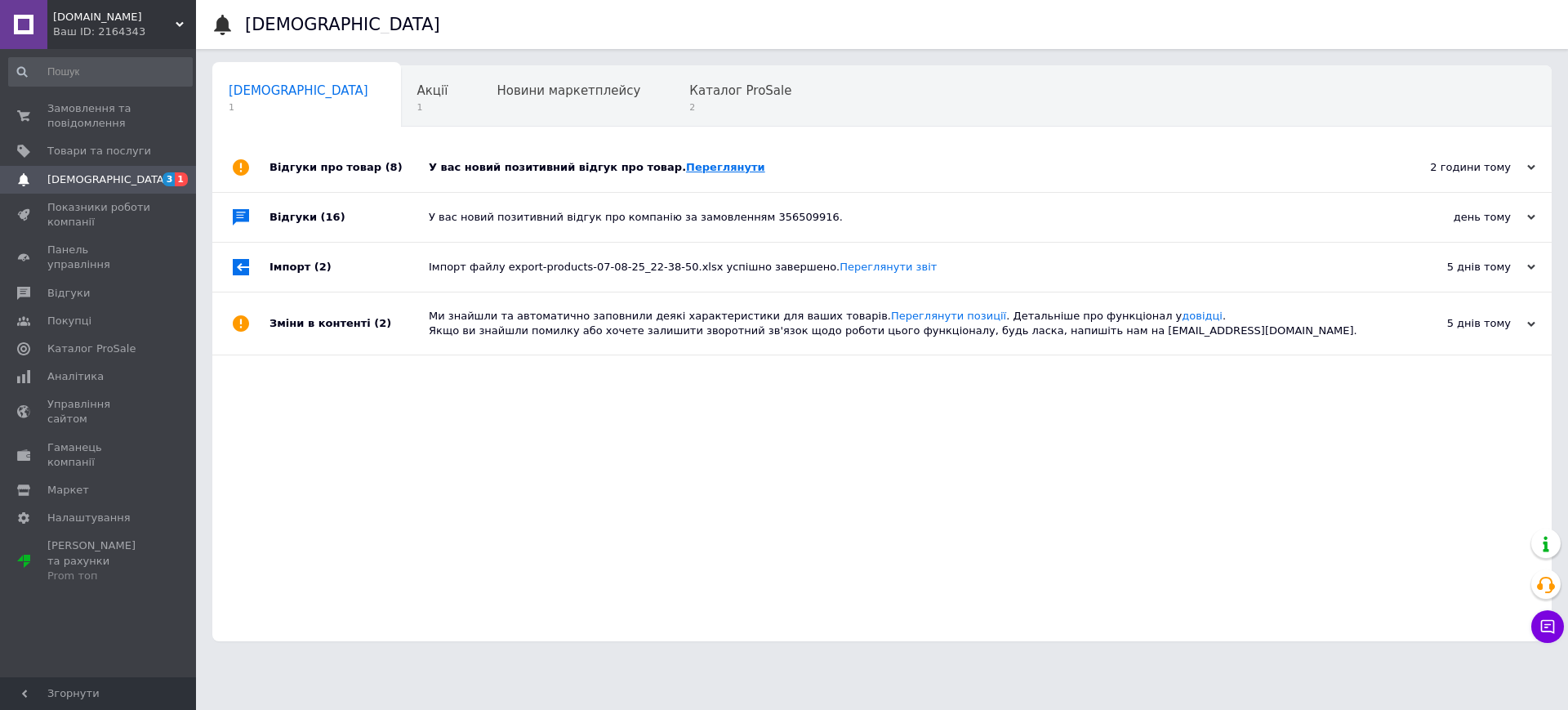
click at [686, 168] on link "Переглянути" at bounding box center [725, 167] width 79 height 12
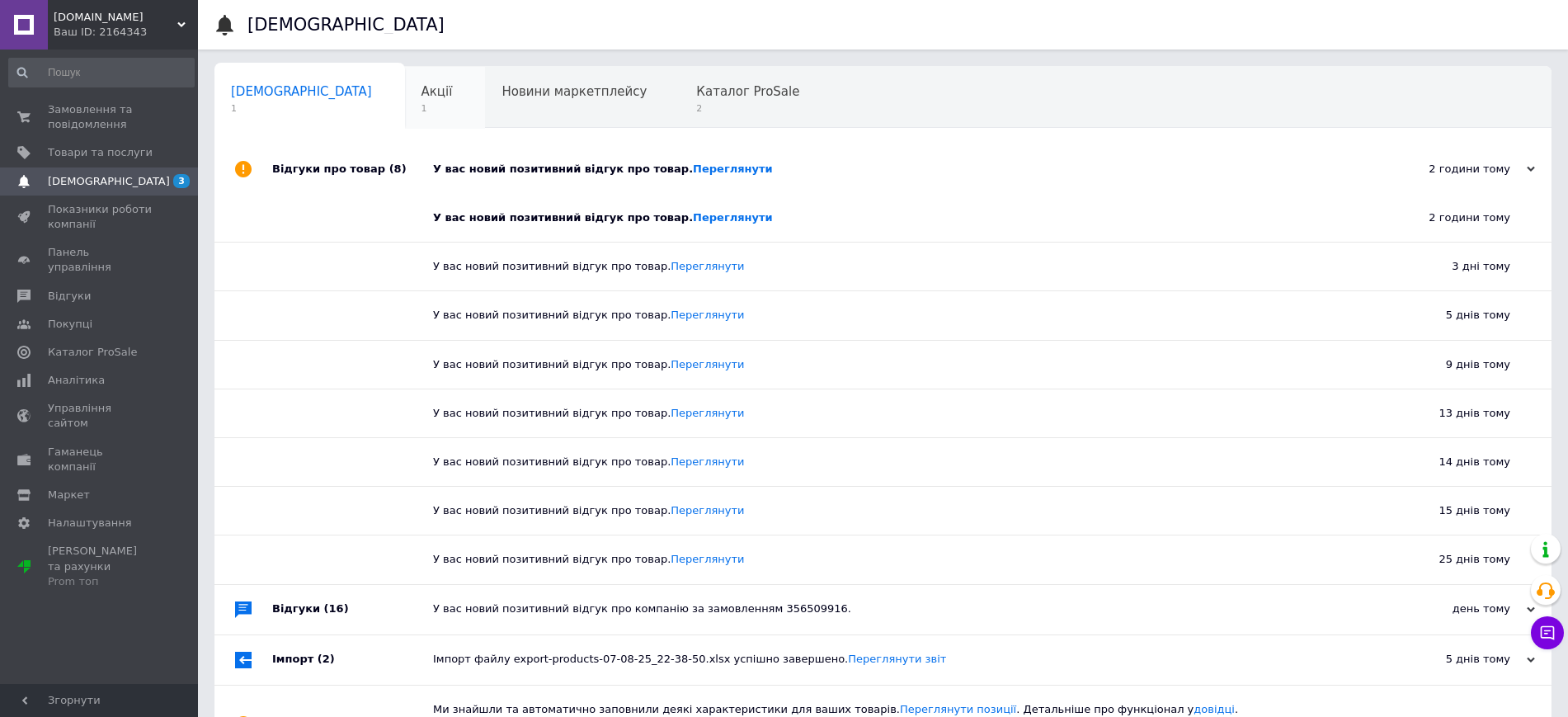
click at [421, 114] on span "1" at bounding box center [437, 108] width 32 height 13
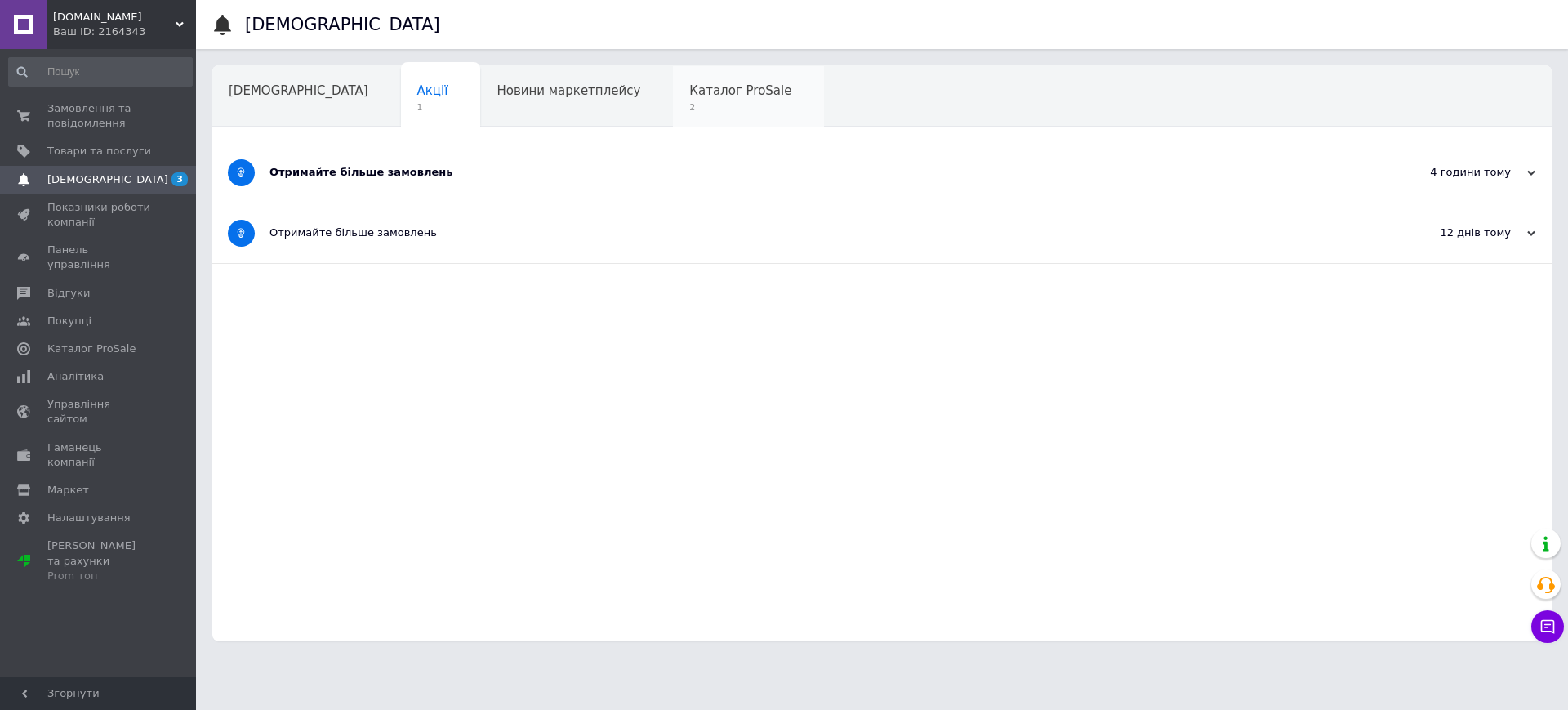
click at [689, 101] on span "2" at bounding box center [740, 107] width 102 height 12
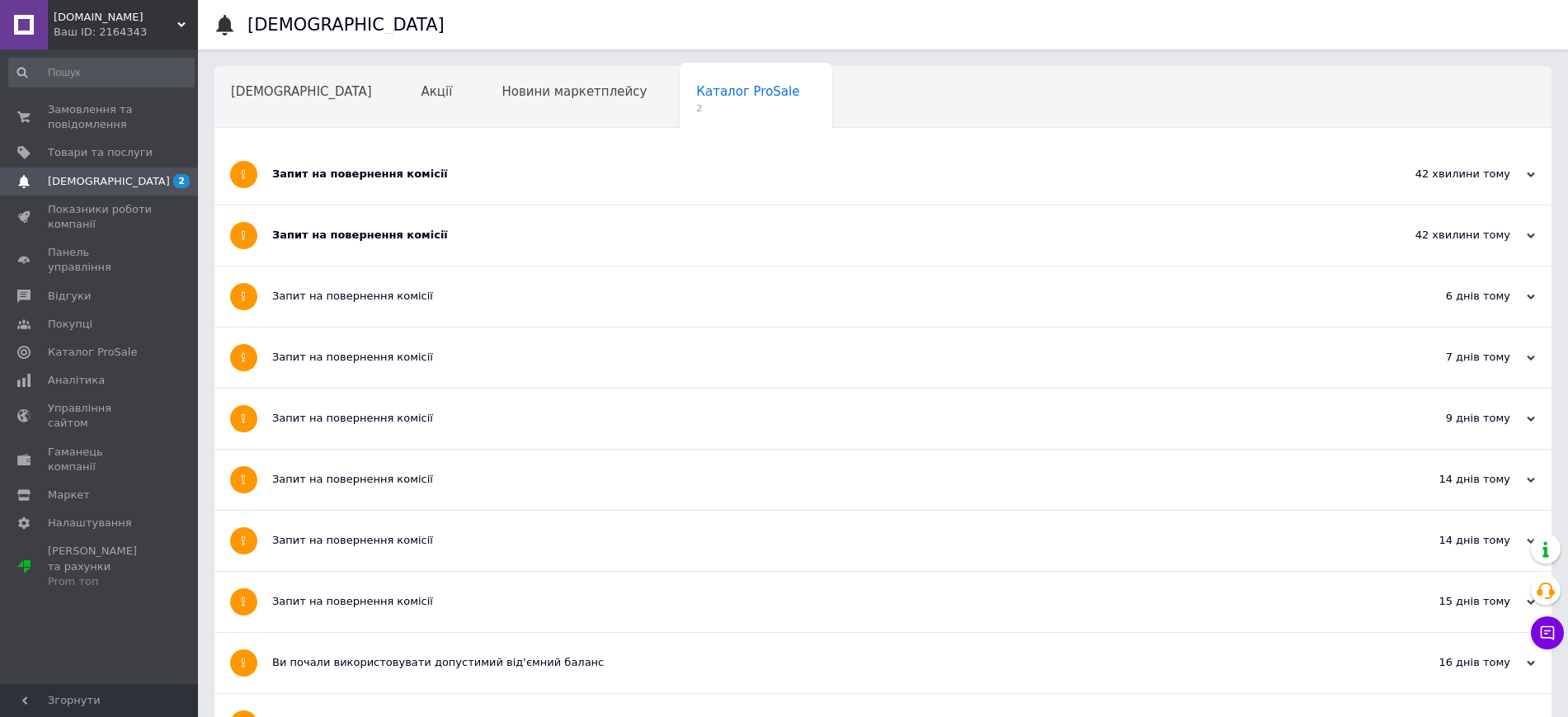
click at [98, 12] on span "[DOMAIN_NAME]" at bounding box center [116, 16] width 123 height 14
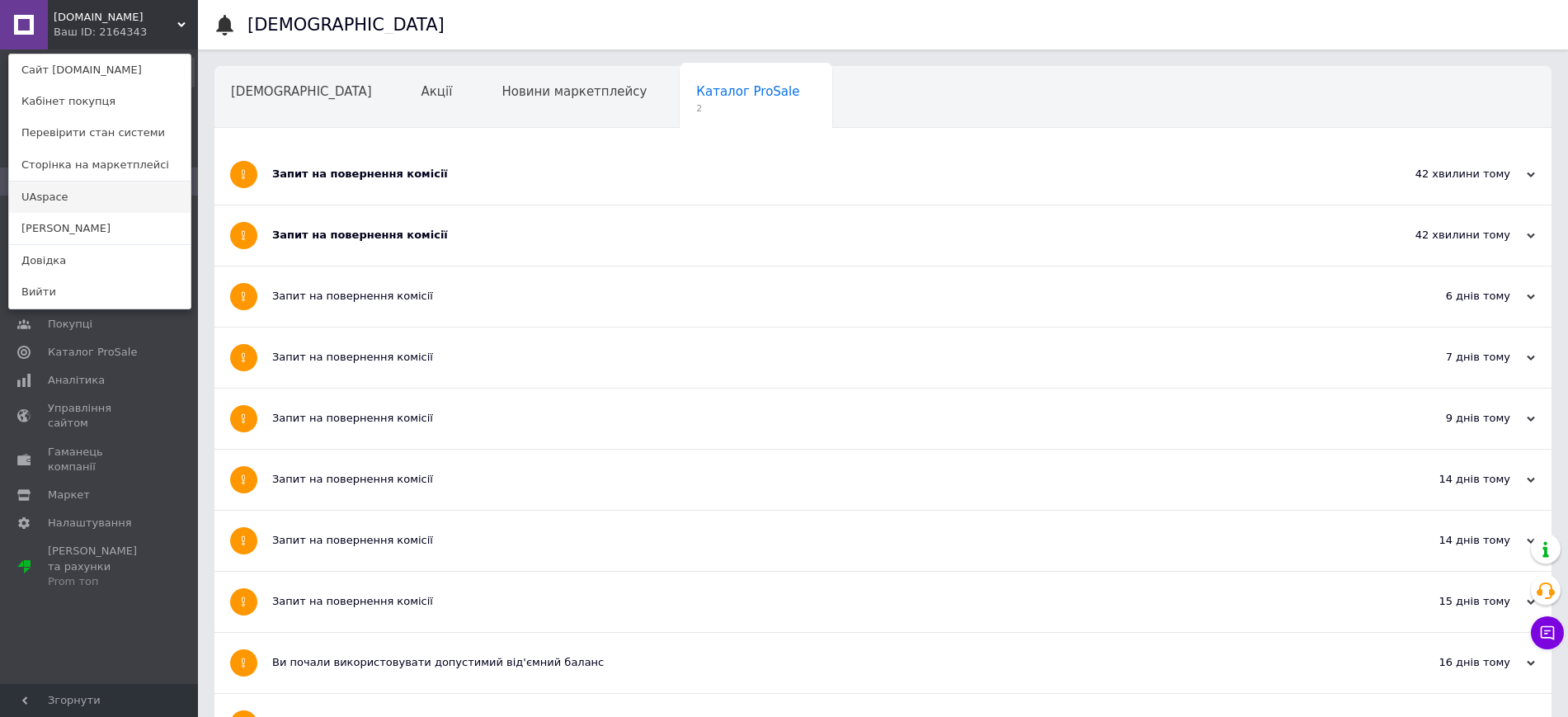
click at [66, 192] on link "UAspace" at bounding box center [99, 197] width 181 height 32
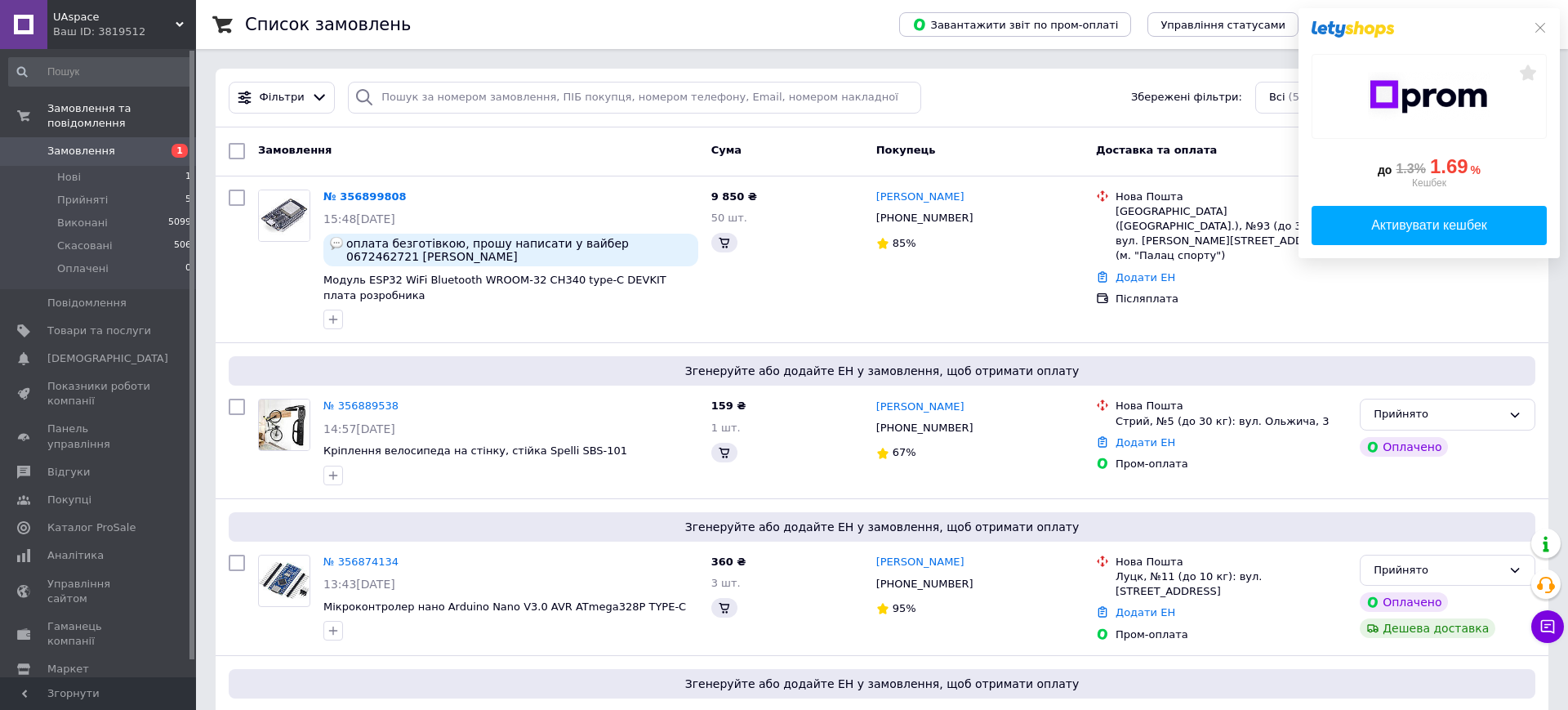
click at [1539, 31] on div "до 1.3% 1.69 % Кешбек Активувати кешбек" at bounding box center [1430, 134] width 261 height 250
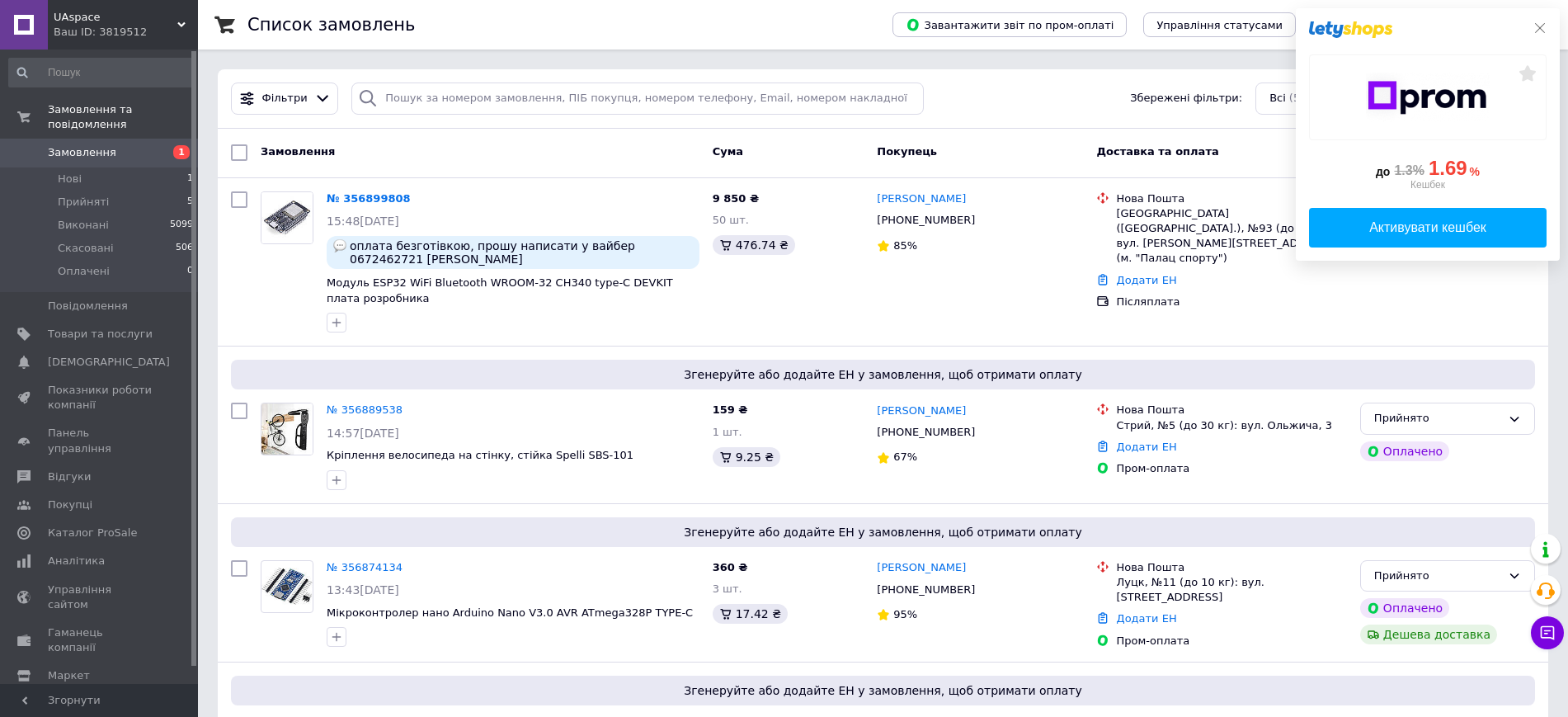
click at [1535, 28] on icon at bounding box center [1540, 28] width 13 height 13
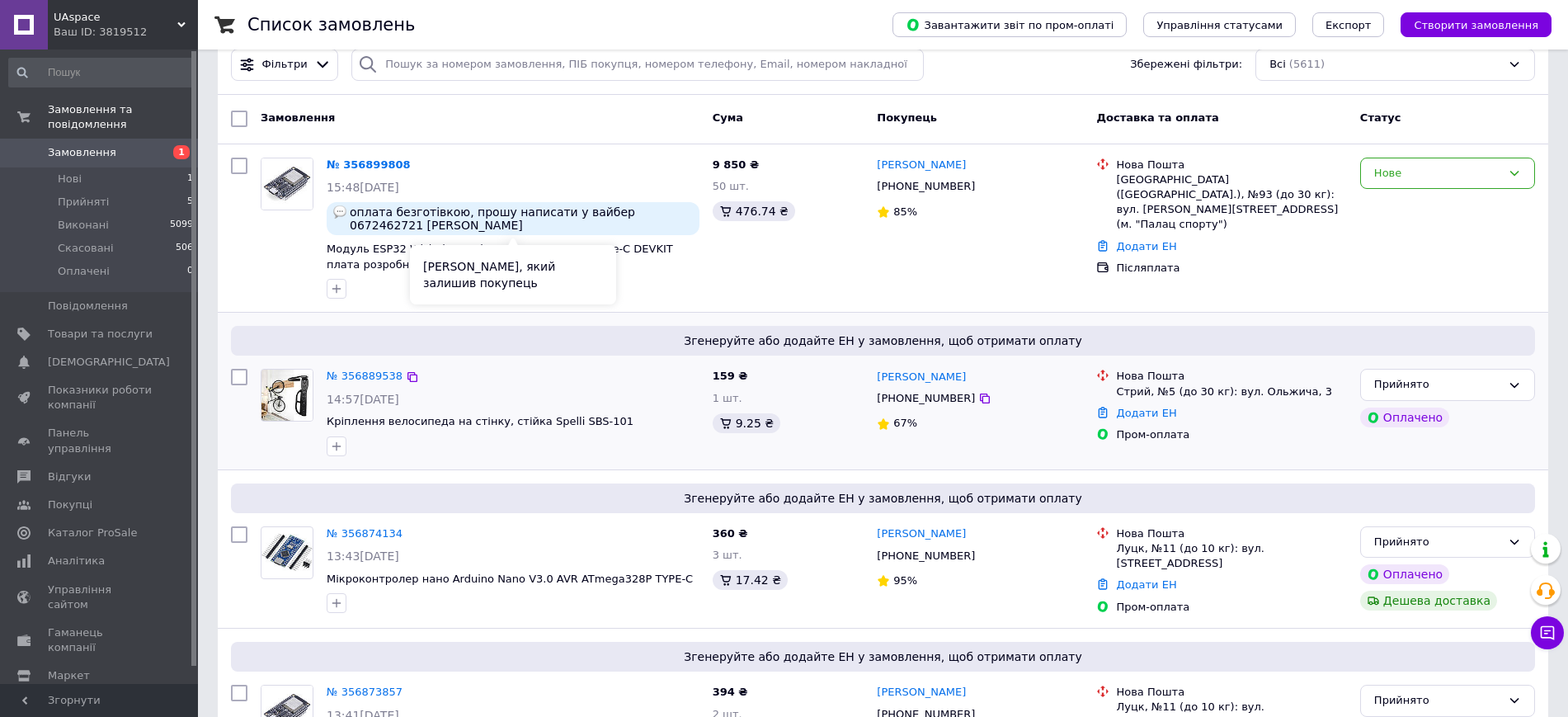
scroll to position [309, 0]
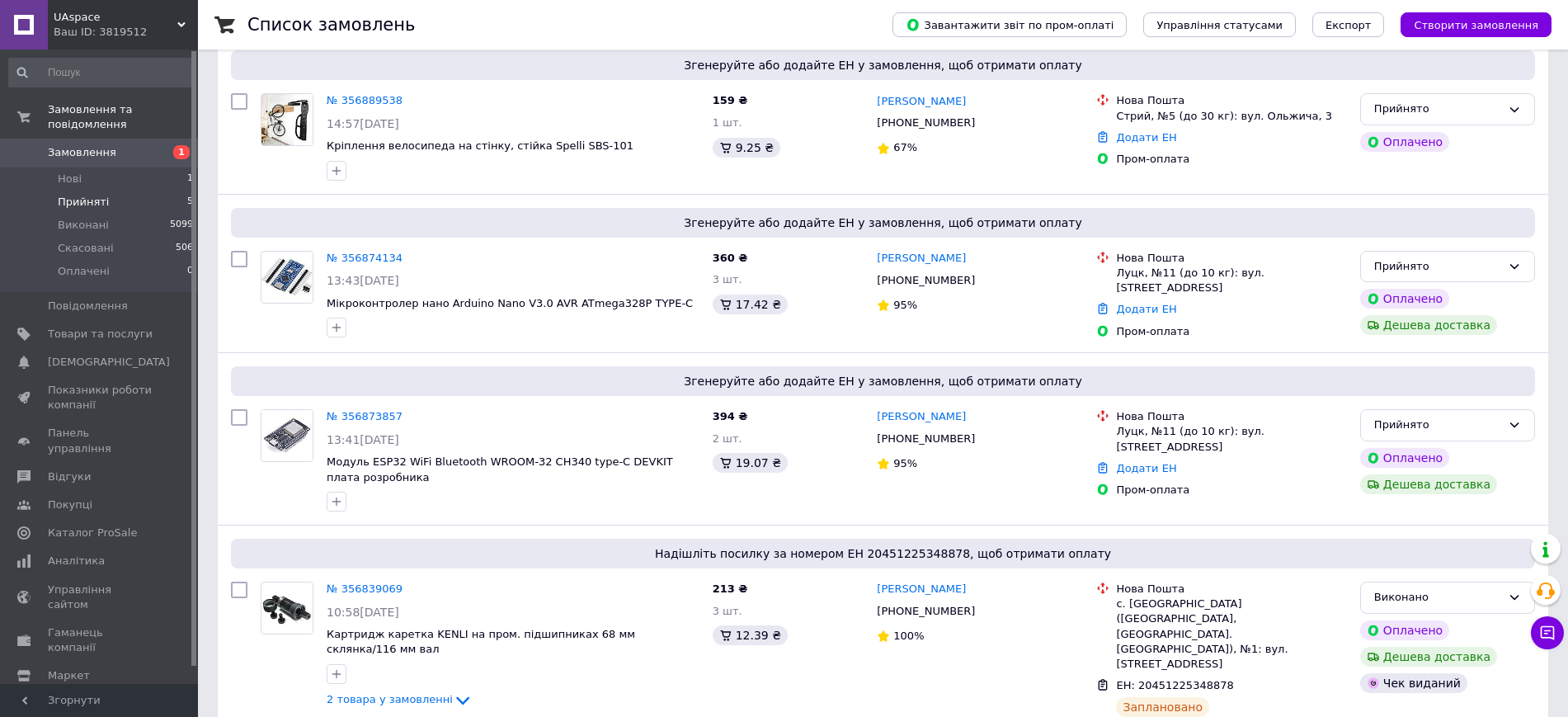
drag, startPoint x: 76, startPoint y: 186, endPoint x: 83, endPoint y: 192, distance: 9.2
click at [75, 195] on span "Прийняті" at bounding box center [83, 201] width 51 height 14
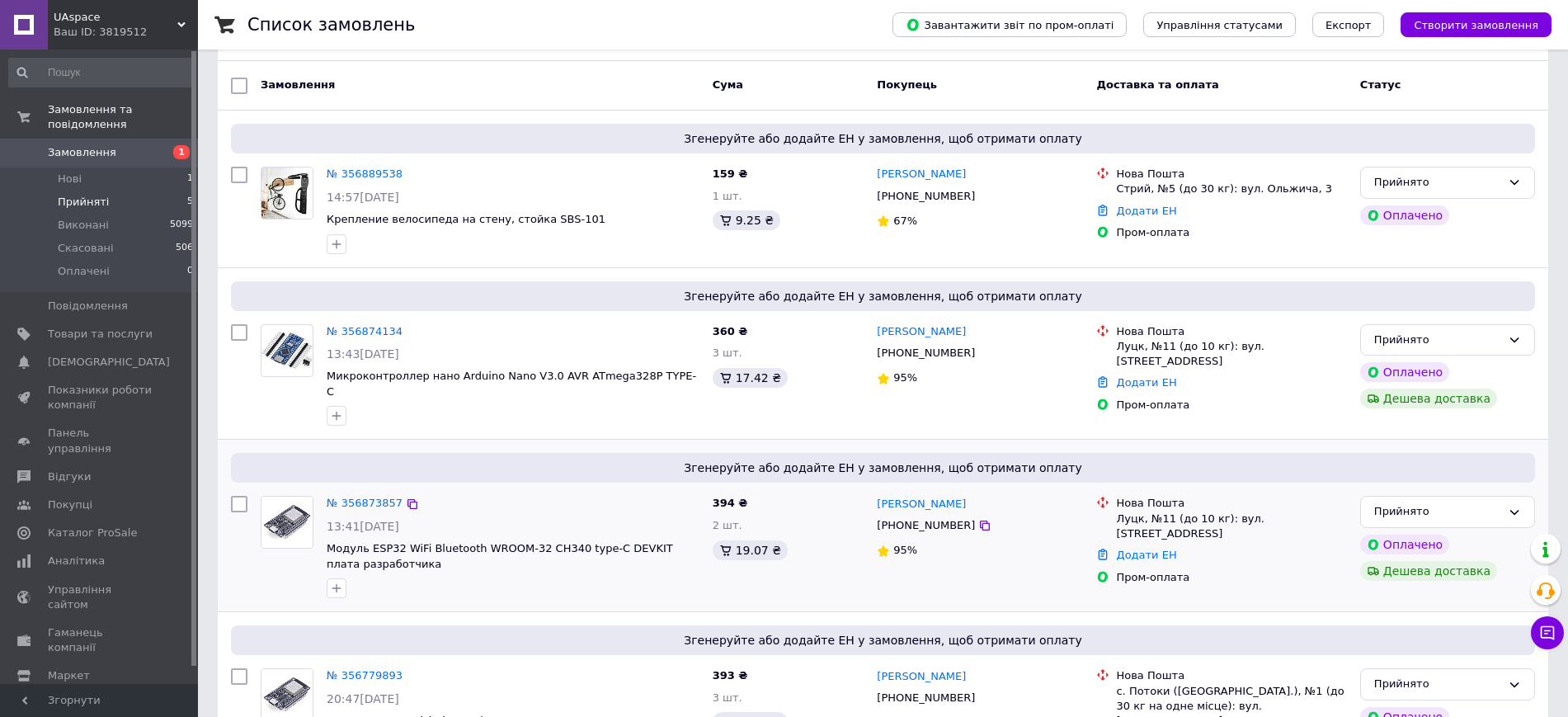
scroll to position [23, 0]
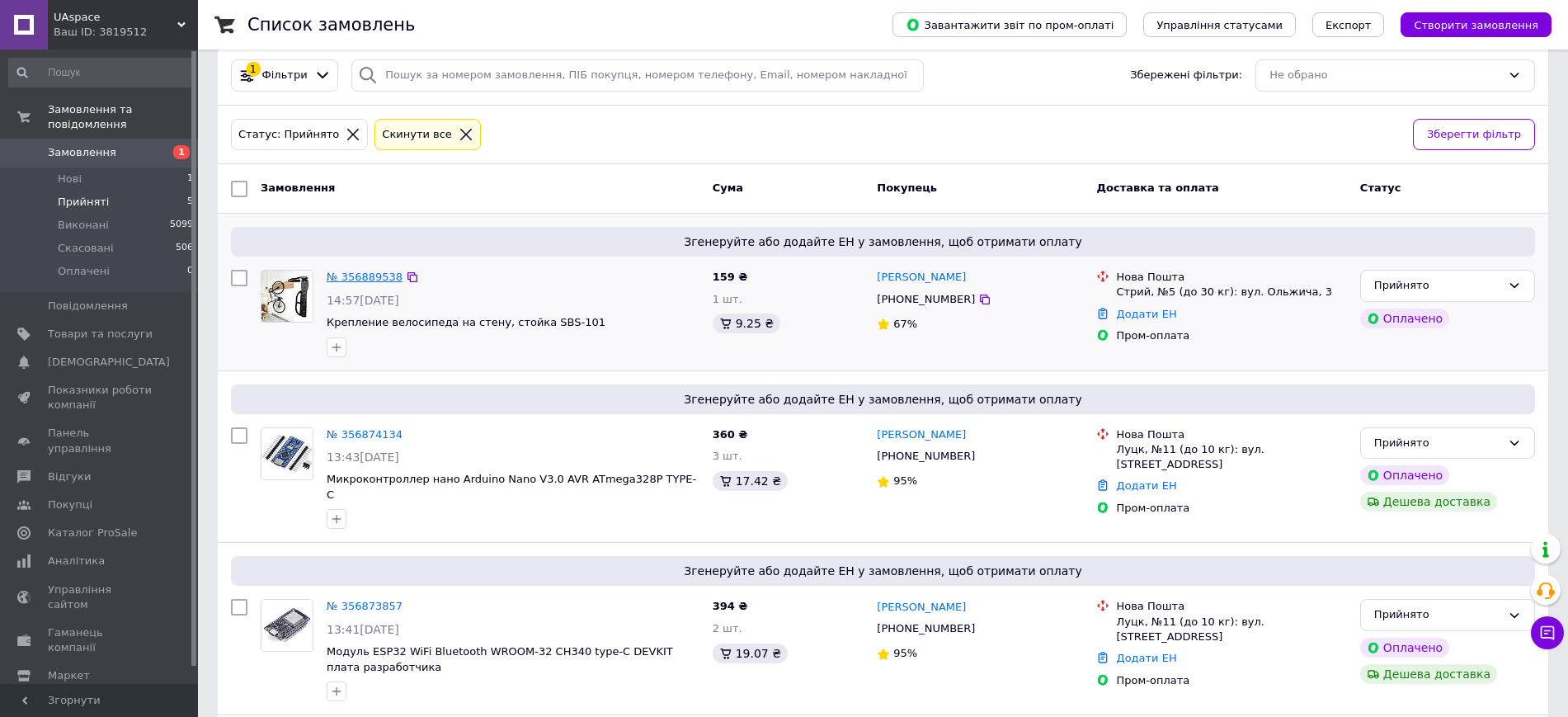
click at [358, 273] on link "№ 356889538" at bounding box center [364, 277] width 76 height 13
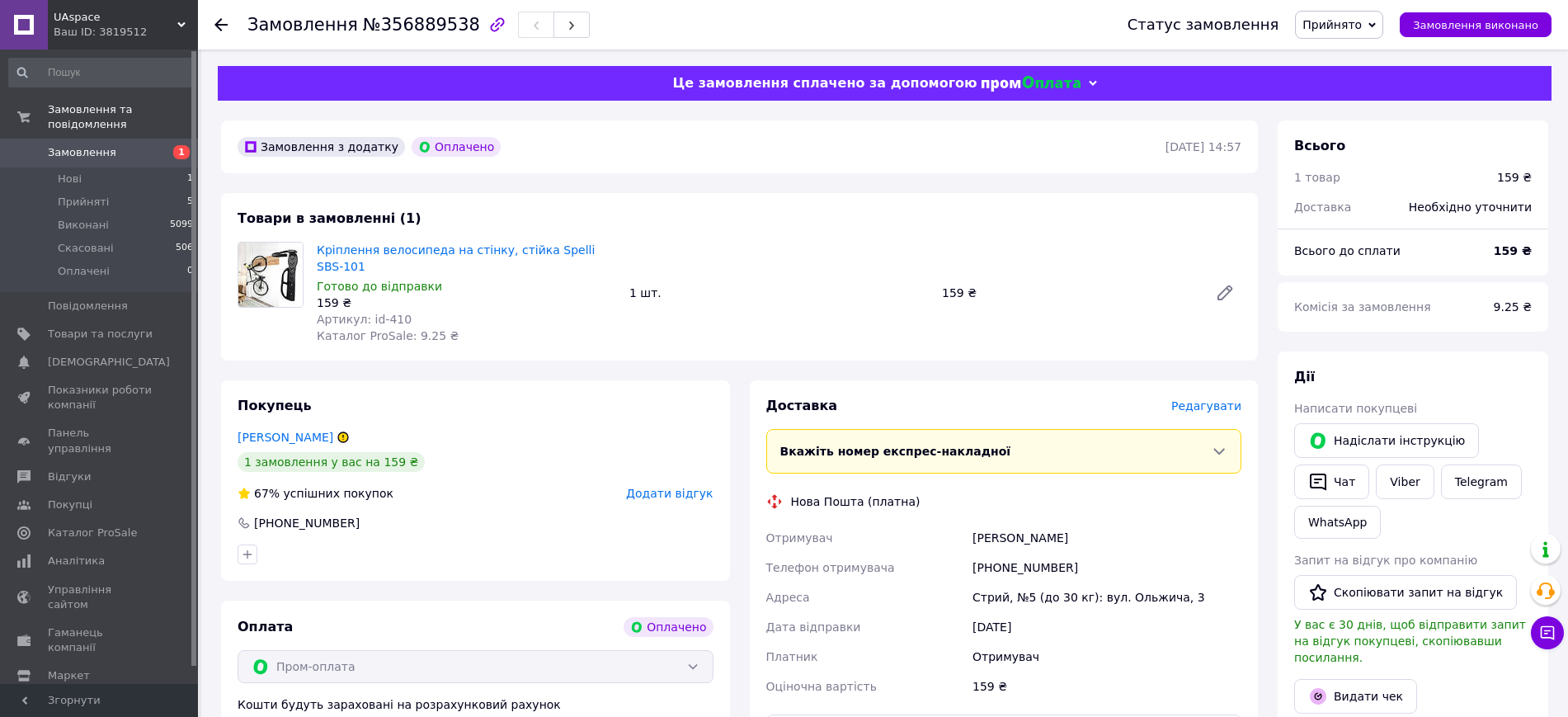
click at [1207, 399] on span "Редагувати" at bounding box center [1206, 406] width 70 height 13
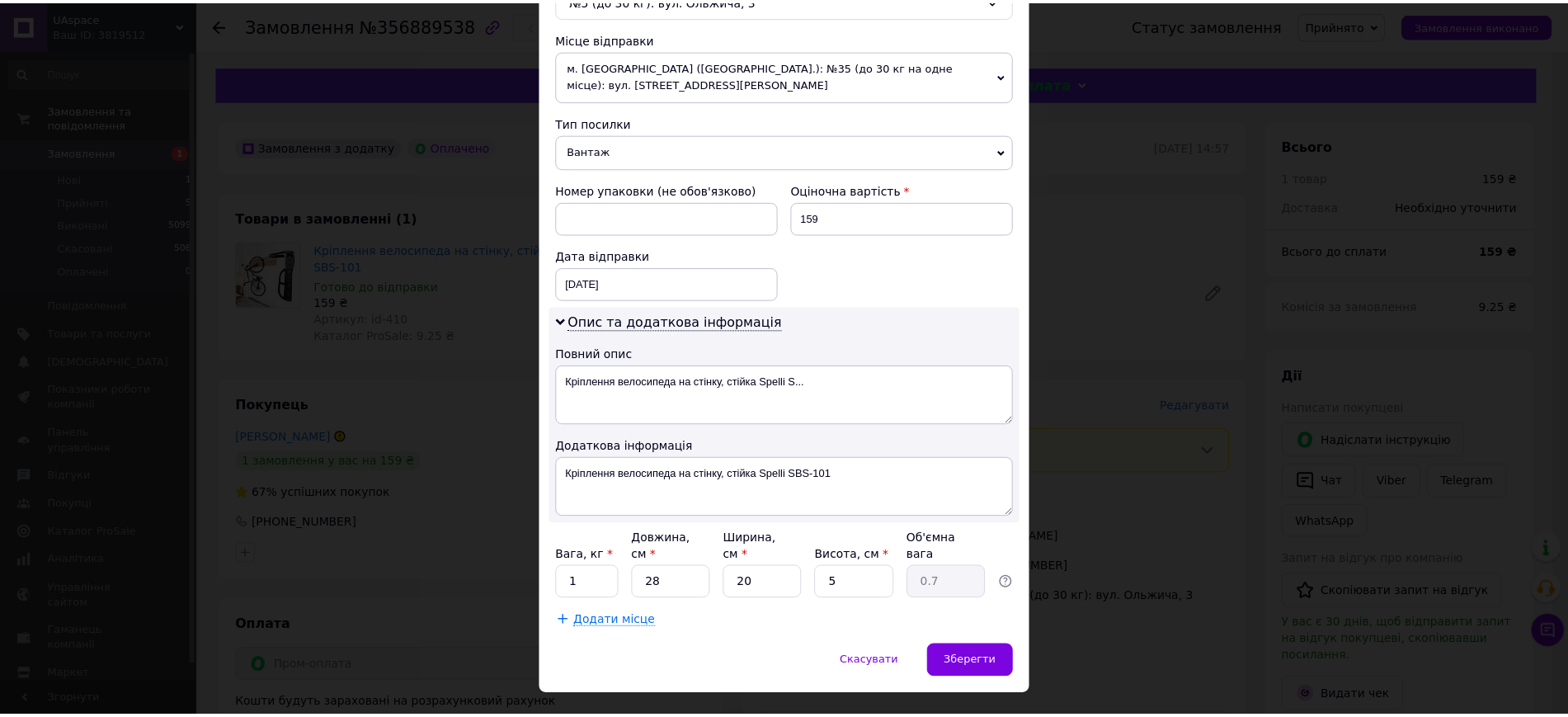
scroll to position [580, 0]
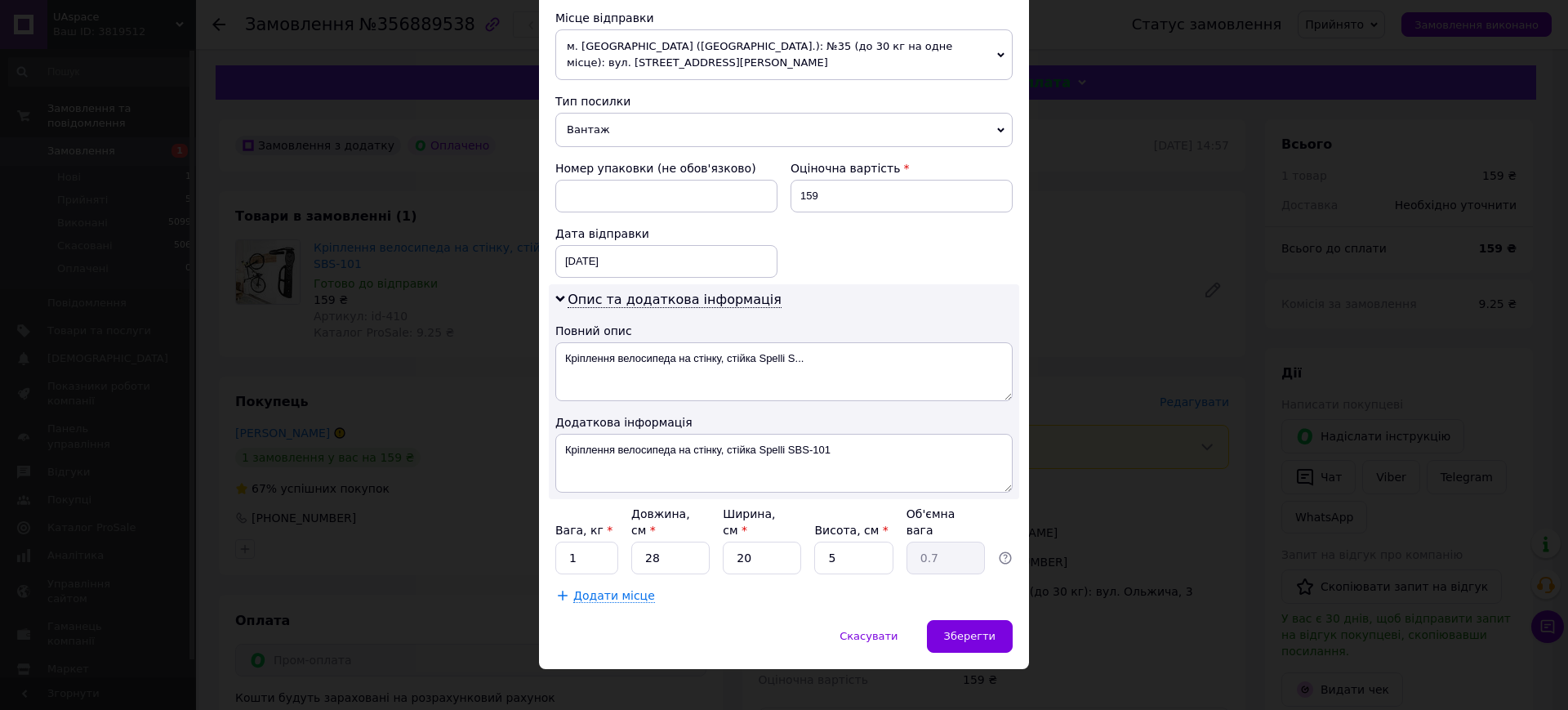
click at [1138, 409] on div "× Редагування доставки Спосіб доставки Нова Пошта (платна) Платник Отримувач Ві…" at bounding box center [784, 355] width 1568 height 710
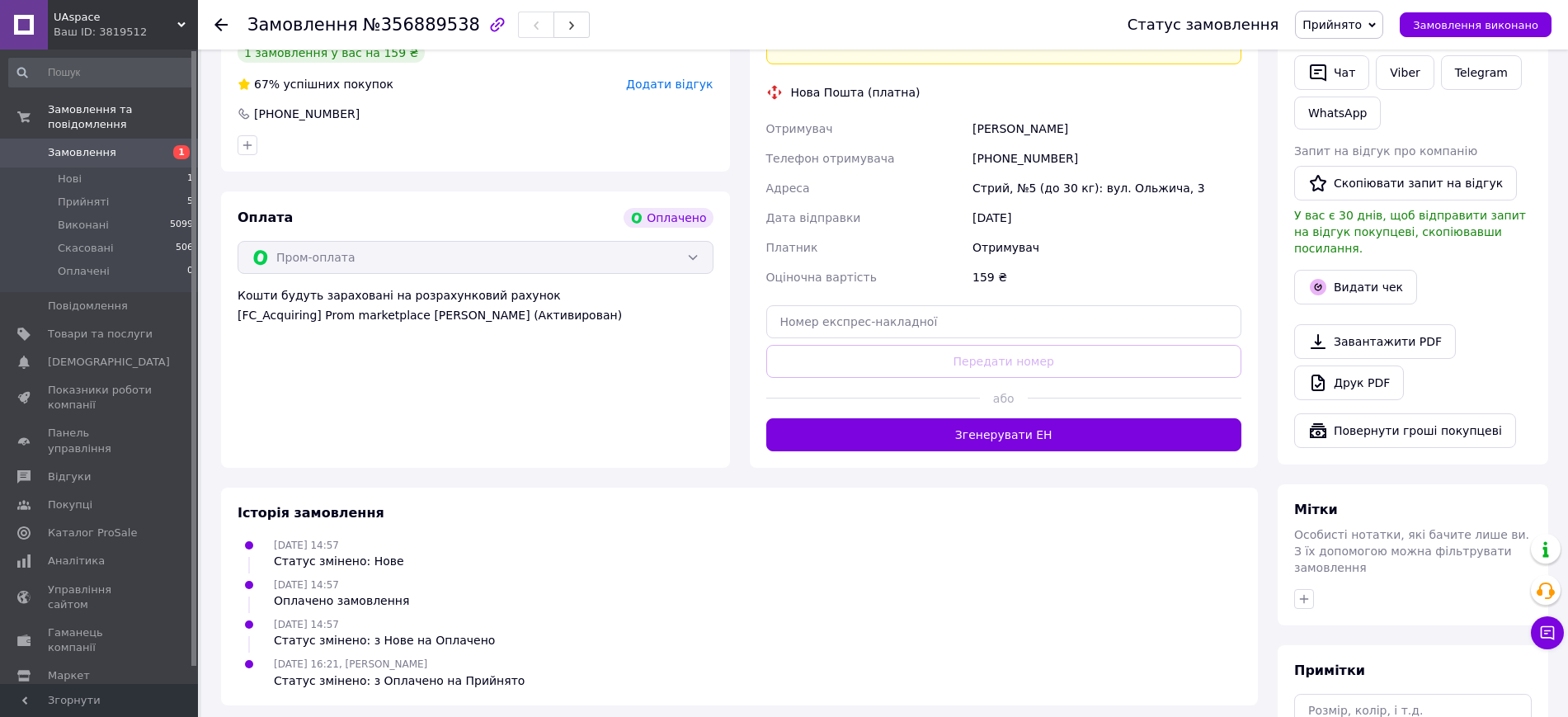
scroll to position [412, 0]
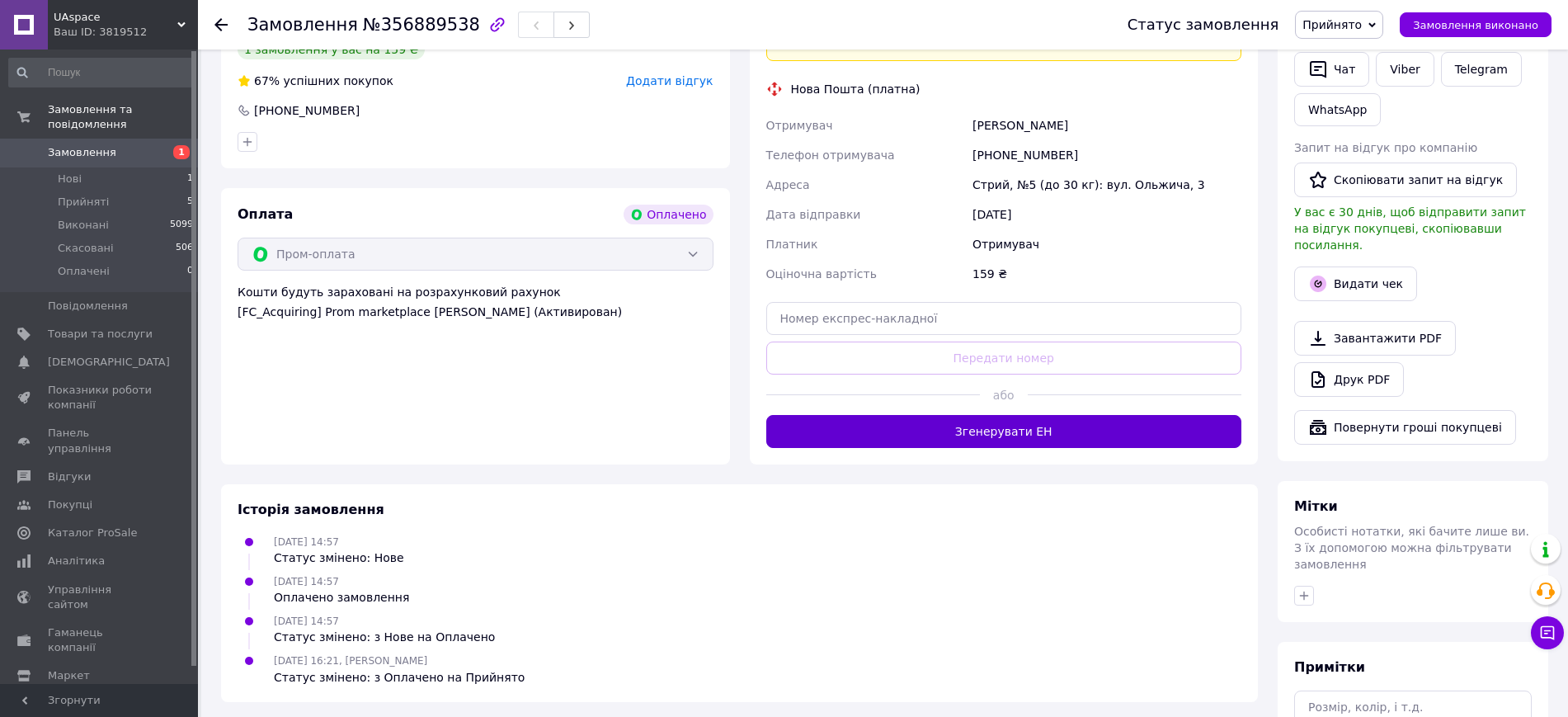
click at [1051, 425] on button "Згенерувати ЕН" at bounding box center [1004, 432] width 476 height 33
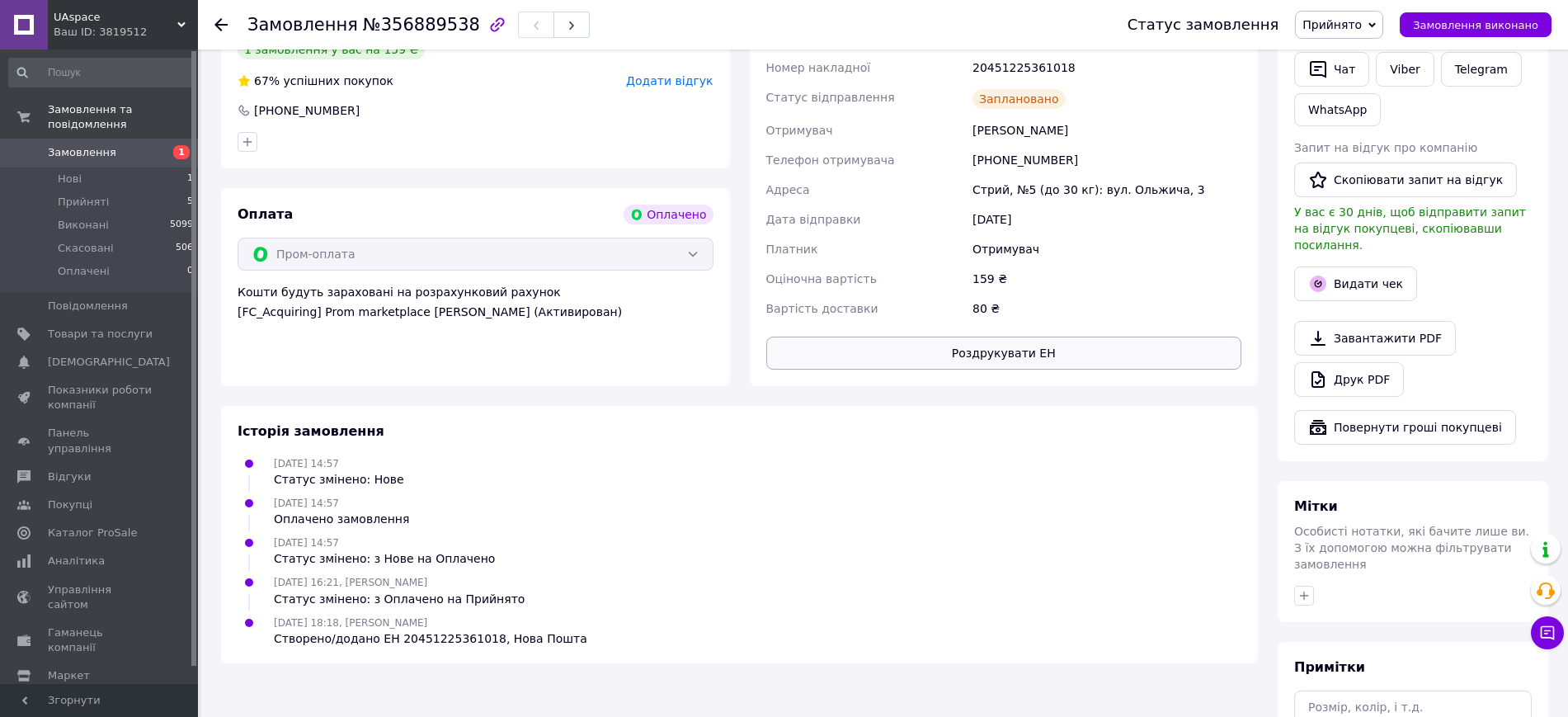
click at [1001, 341] on button "Роздрукувати ЕН" at bounding box center [1004, 353] width 476 height 33
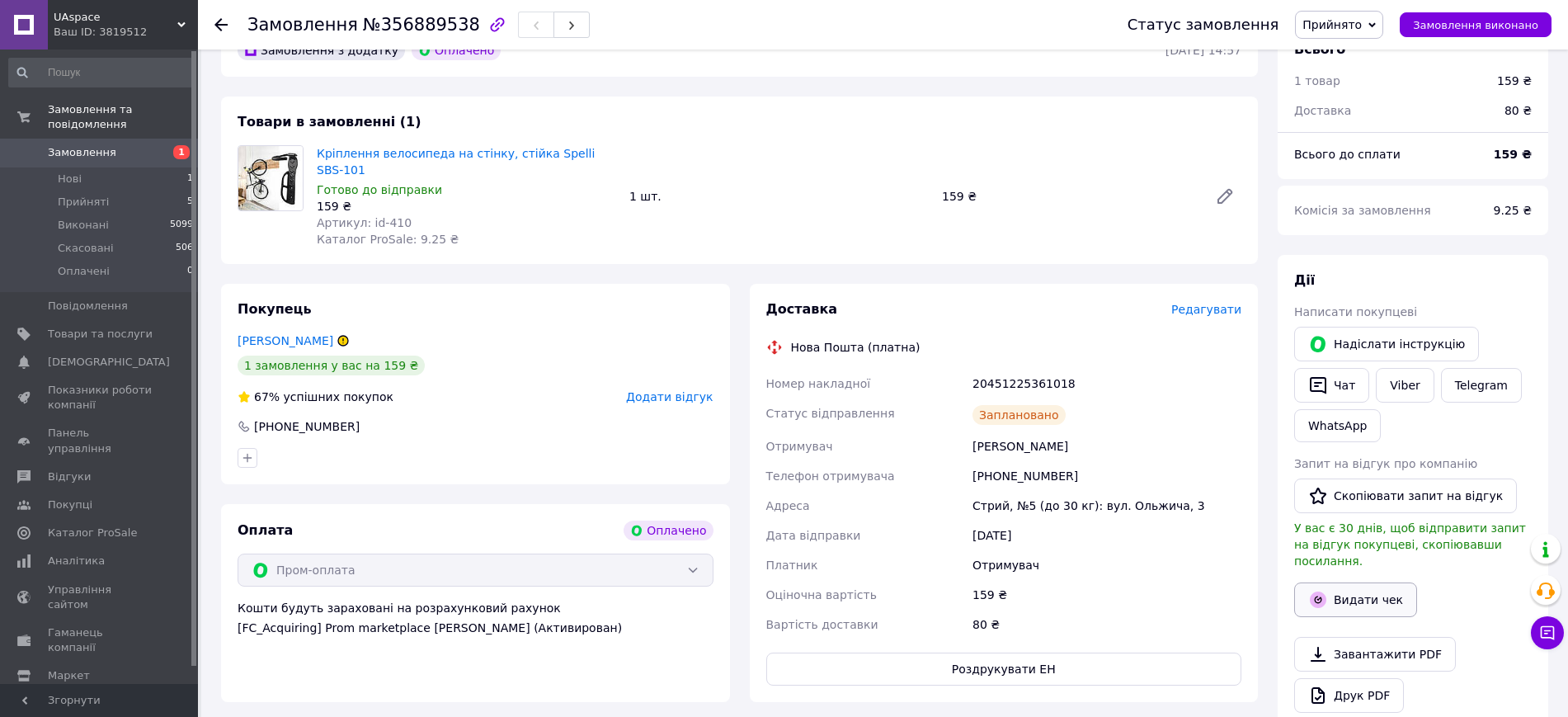
scroll to position [309, 0]
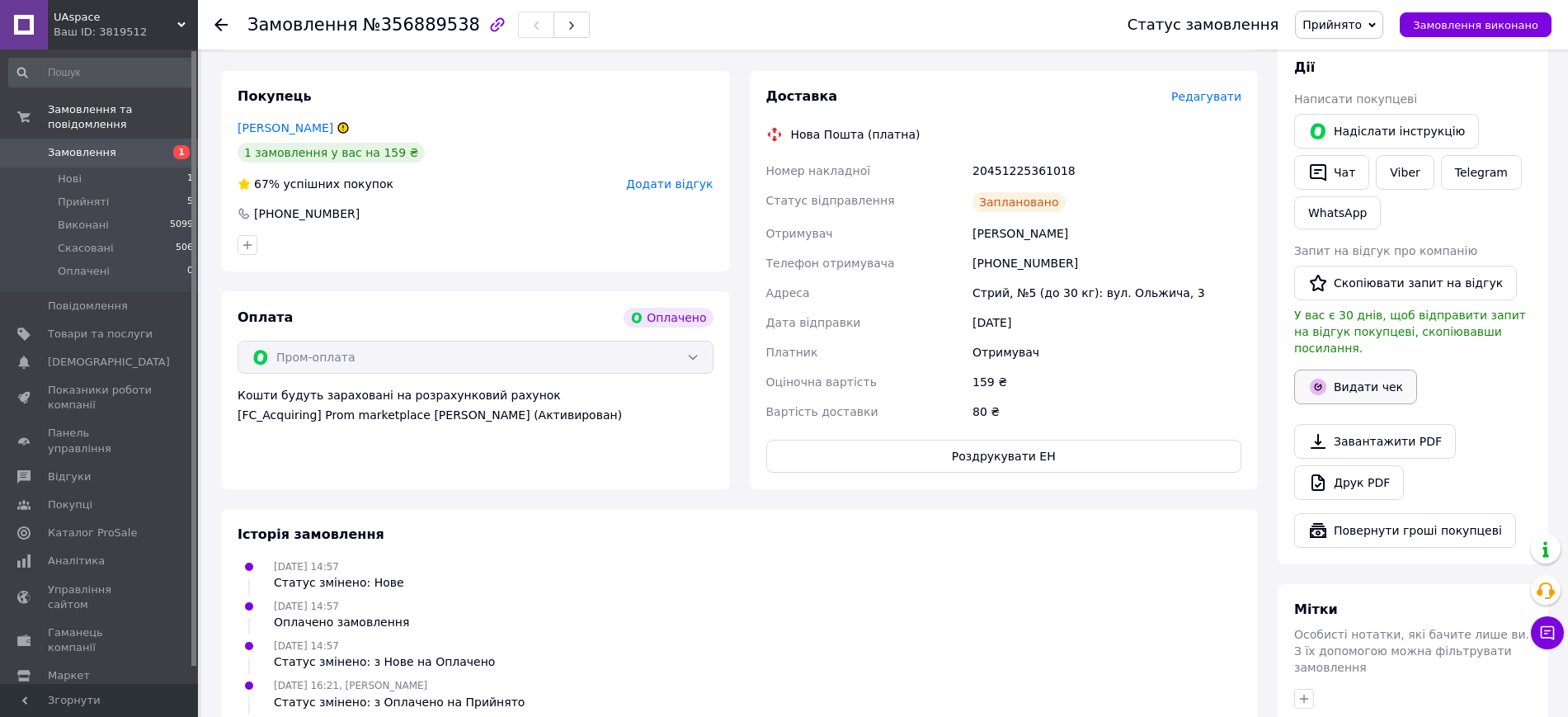
click at [1338, 369] on button "Видати чек" at bounding box center [1356, 386] width 123 height 35
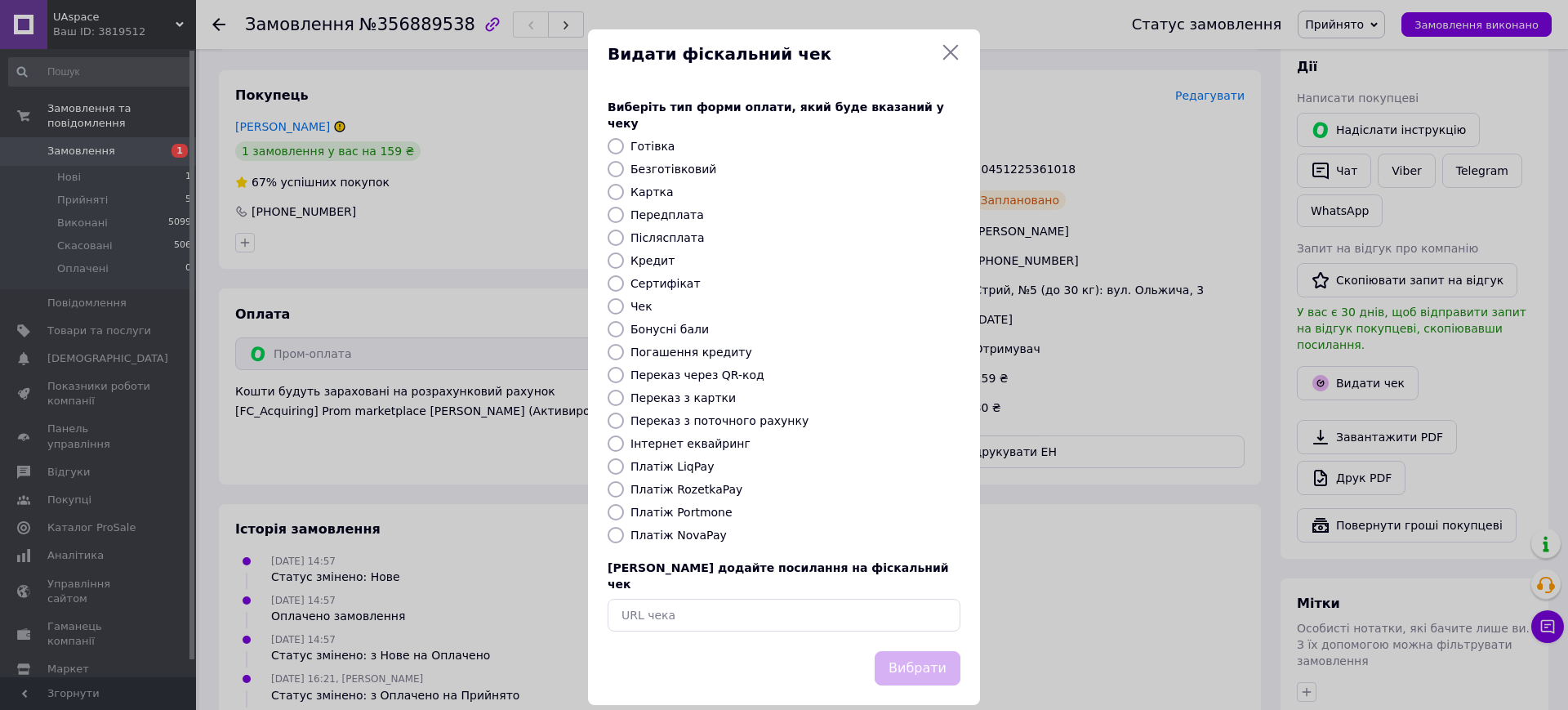
click at [678, 483] on label "Платіж RozetkaPay" at bounding box center [686, 490] width 112 height 13
click at [624, 481] on input "Платіж RozetkaPay" at bounding box center [616, 489] width 16 height 16
radio input "true"
click at [926, 651] on button "Вибрати" at bounding box center [918, 668] width 86 height 35
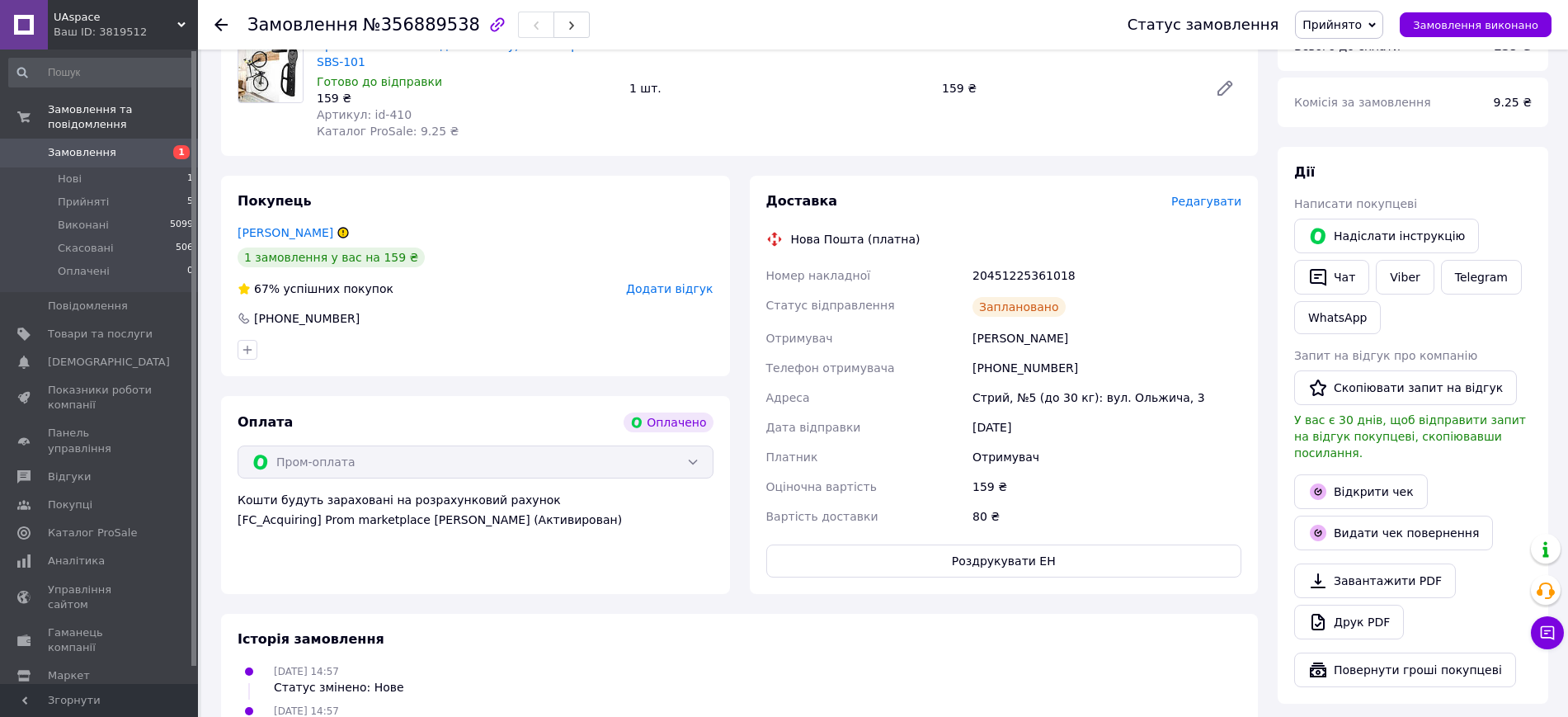
scroll to position [206, 0]
click at [1359, 472] on link "Відкрити чек" at bounding box center [1361, 490] width 134 height 35
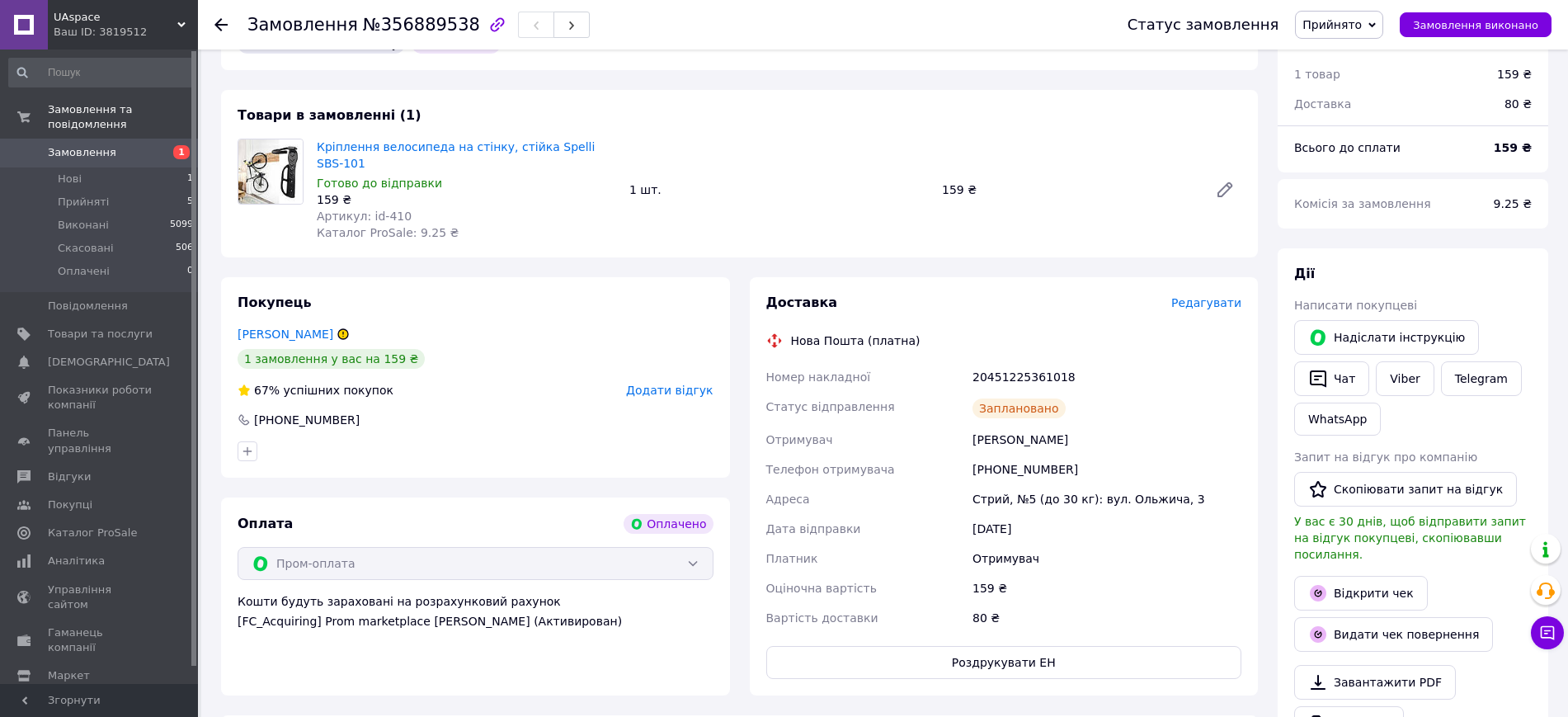
scroll to position [0, 0]
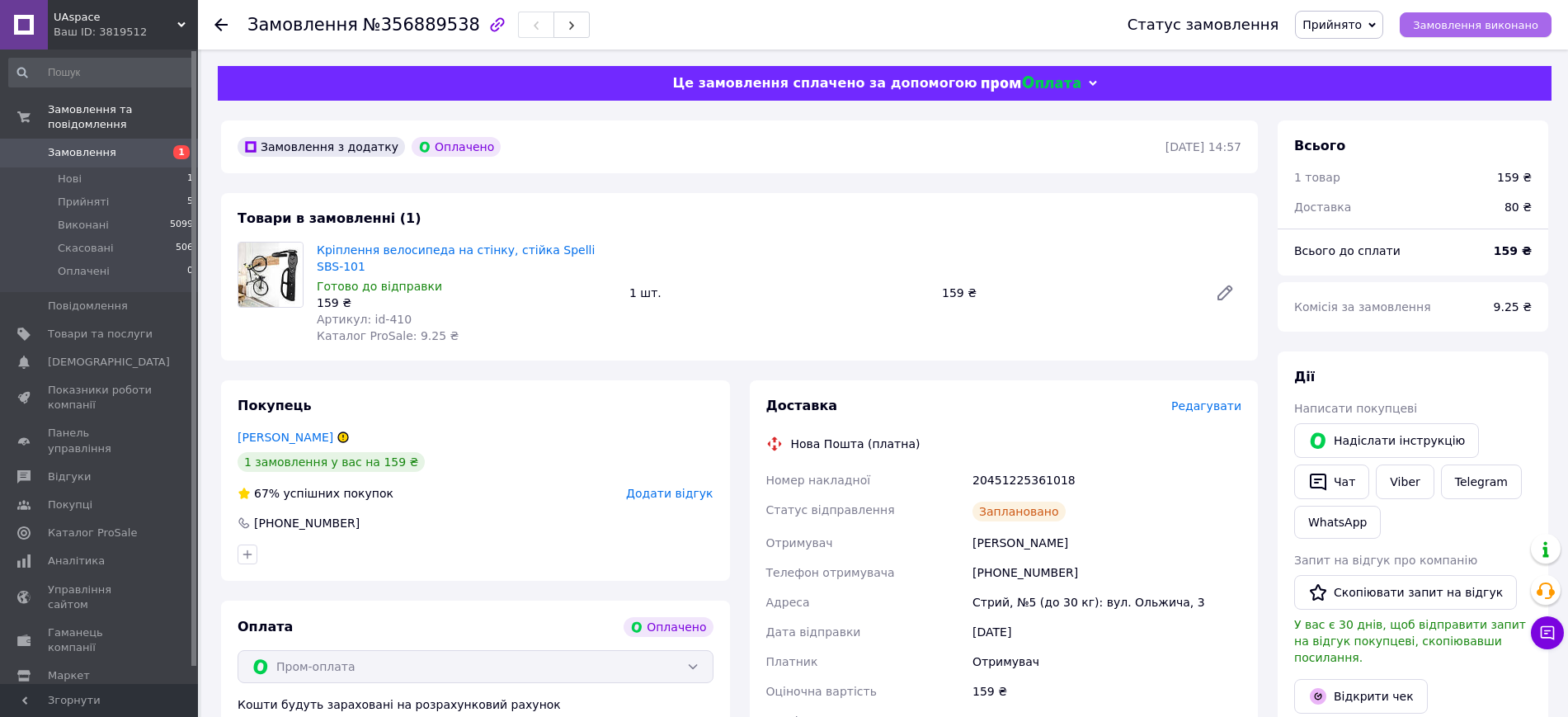
click at [1482, 28] on span "Замовлення виконано" at bounding box center [1475, 25] width 125 height 13
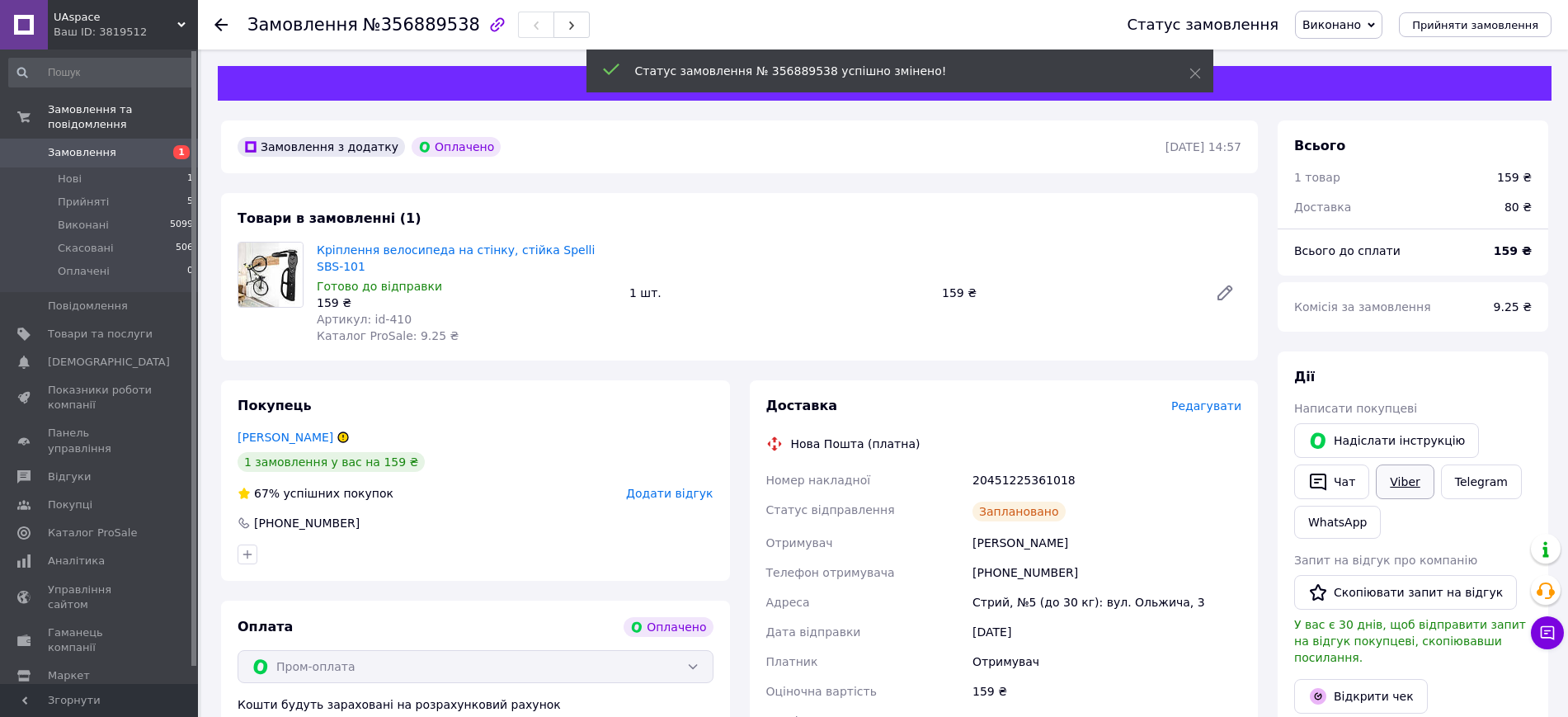
click at [1405, 482] on link "Viber" at bounding box center [1405, 482] width 58 height 35
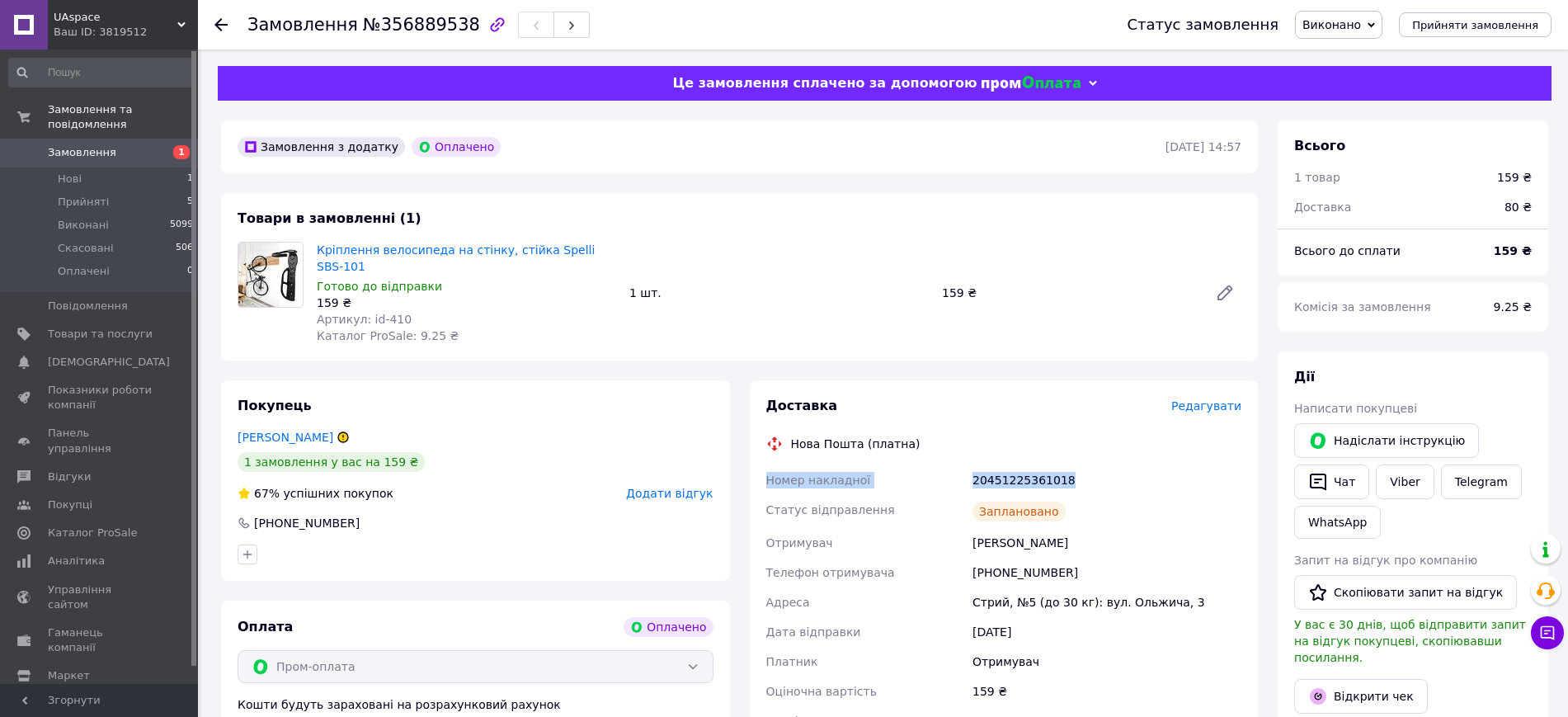
drag, startPoint x: 766, startPoint y: 463, endPoint x: 1046, endPoint y: 460, distance: 280.0
click at [1080, 474] on div "Номер накладної 20451225361018 Статус відправлення Заплановано Отримувач [PERSO…" at bounding box center [1004, 600] width 483 height 271
copy div "Номер накладної 20451225361018"
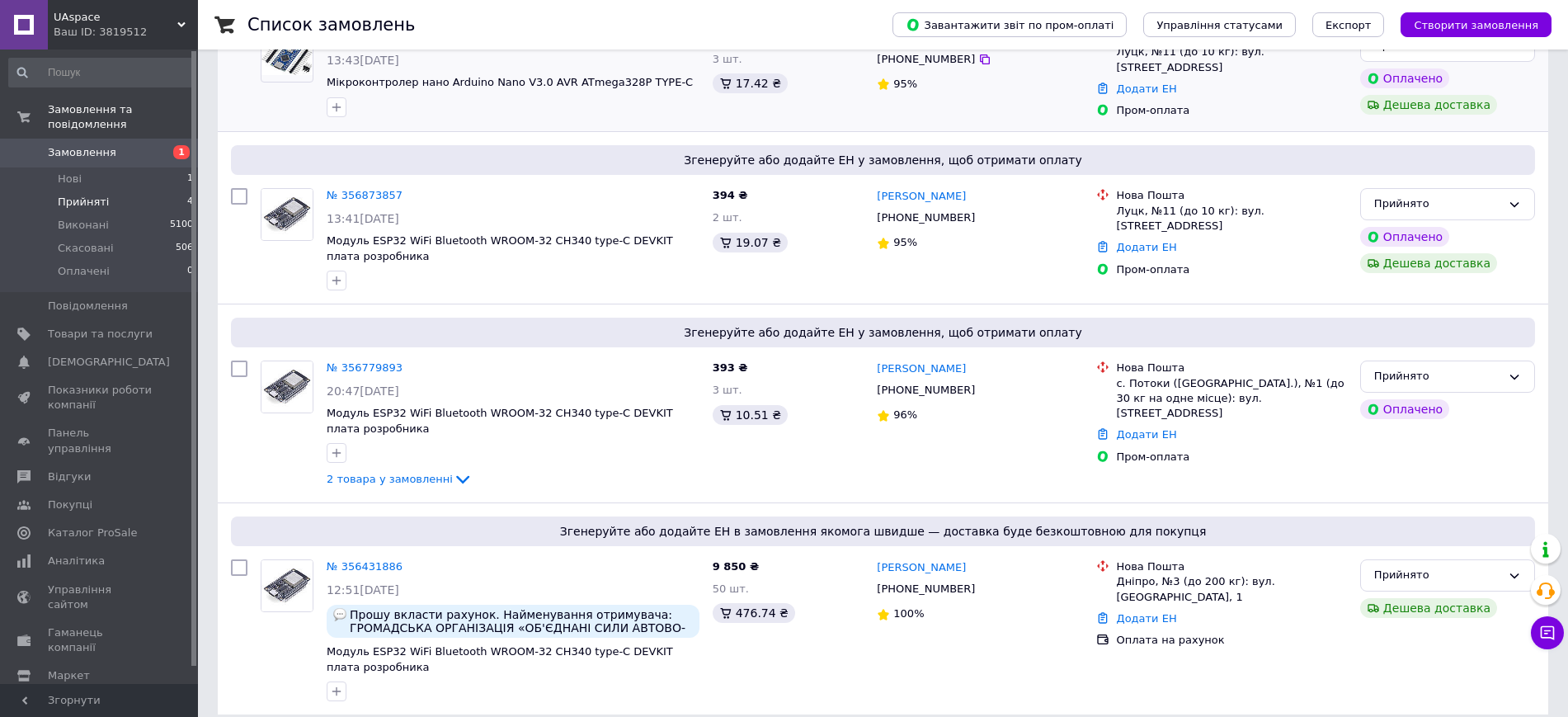
scroll to position [278, 0]
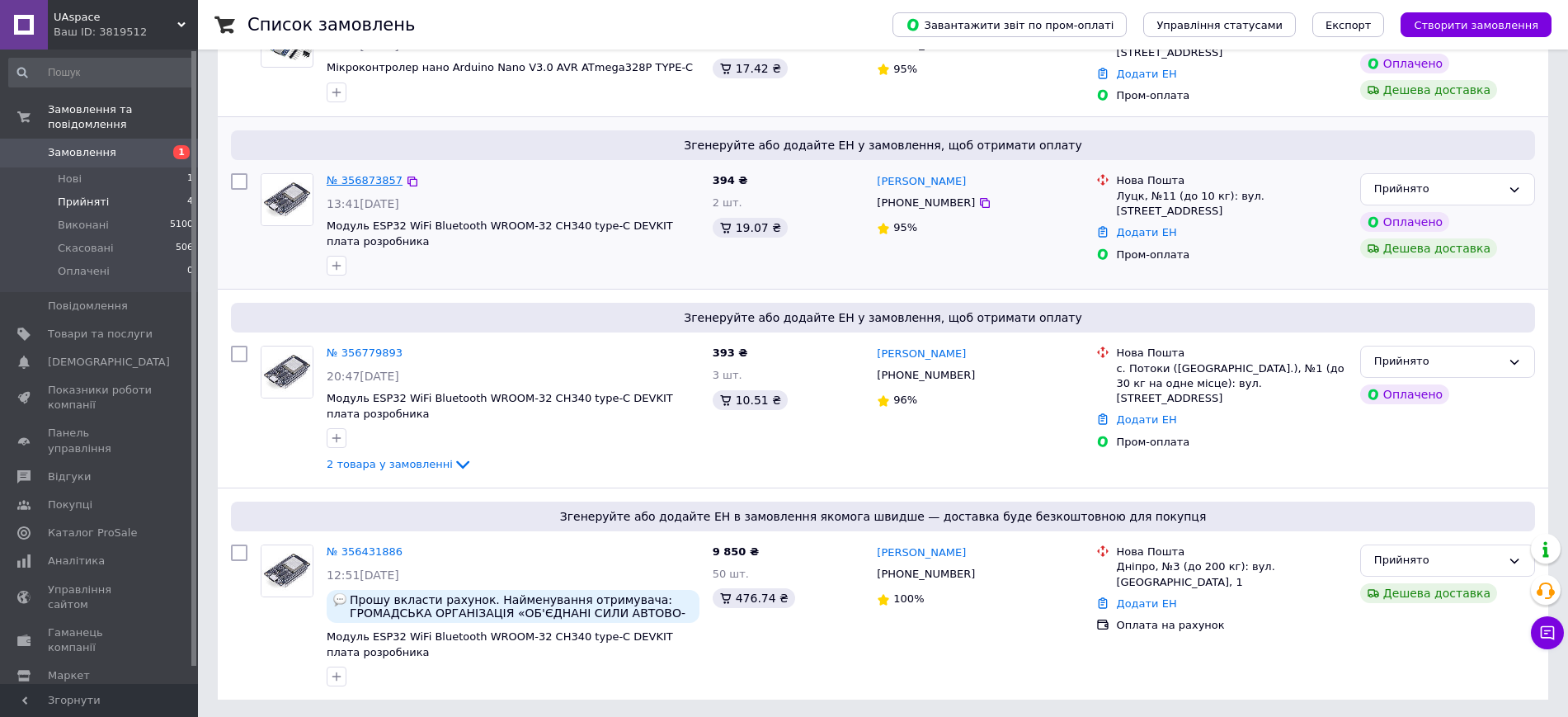
click at [359, 178] on link "№ 356873857" at bounding box center [364, 180] width 76 height 13
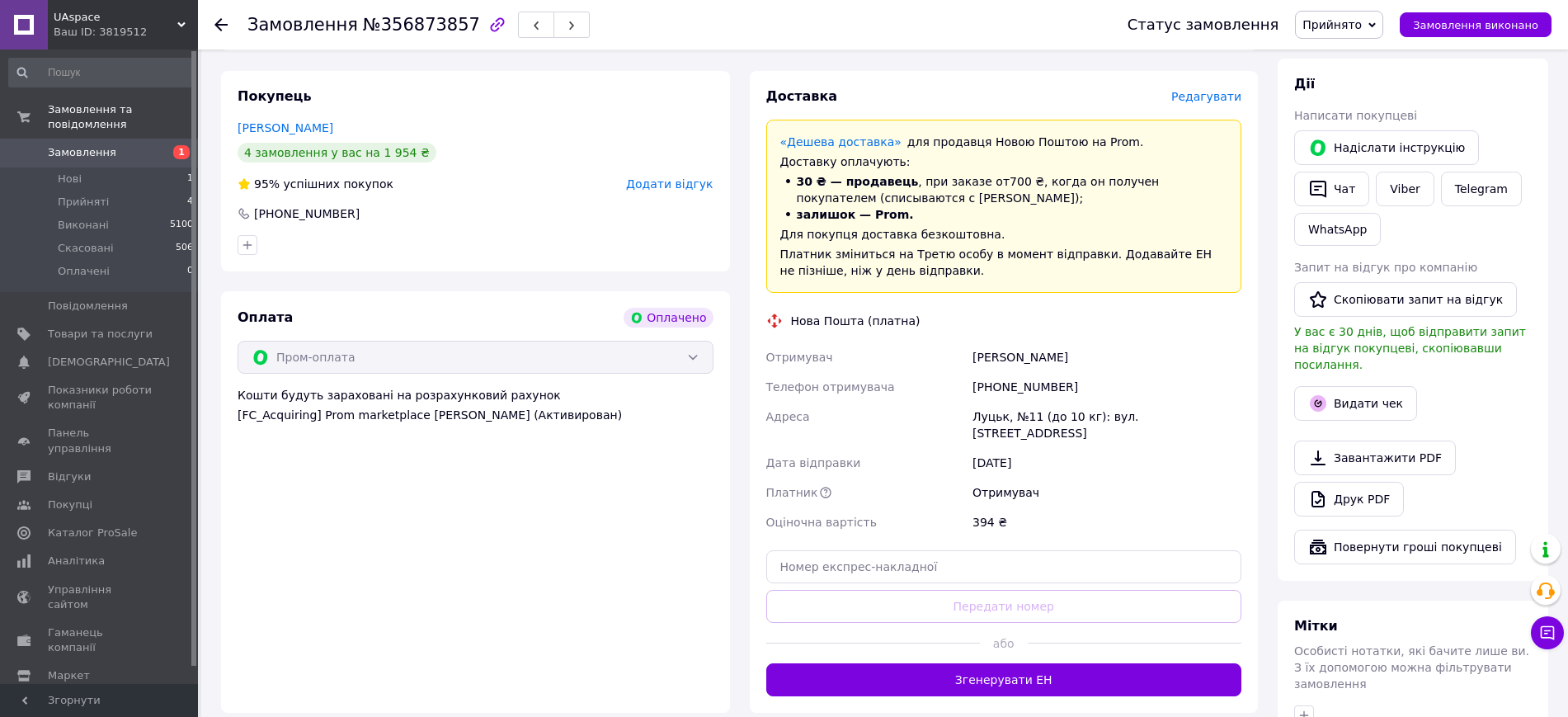
scroll to position [516, 0]
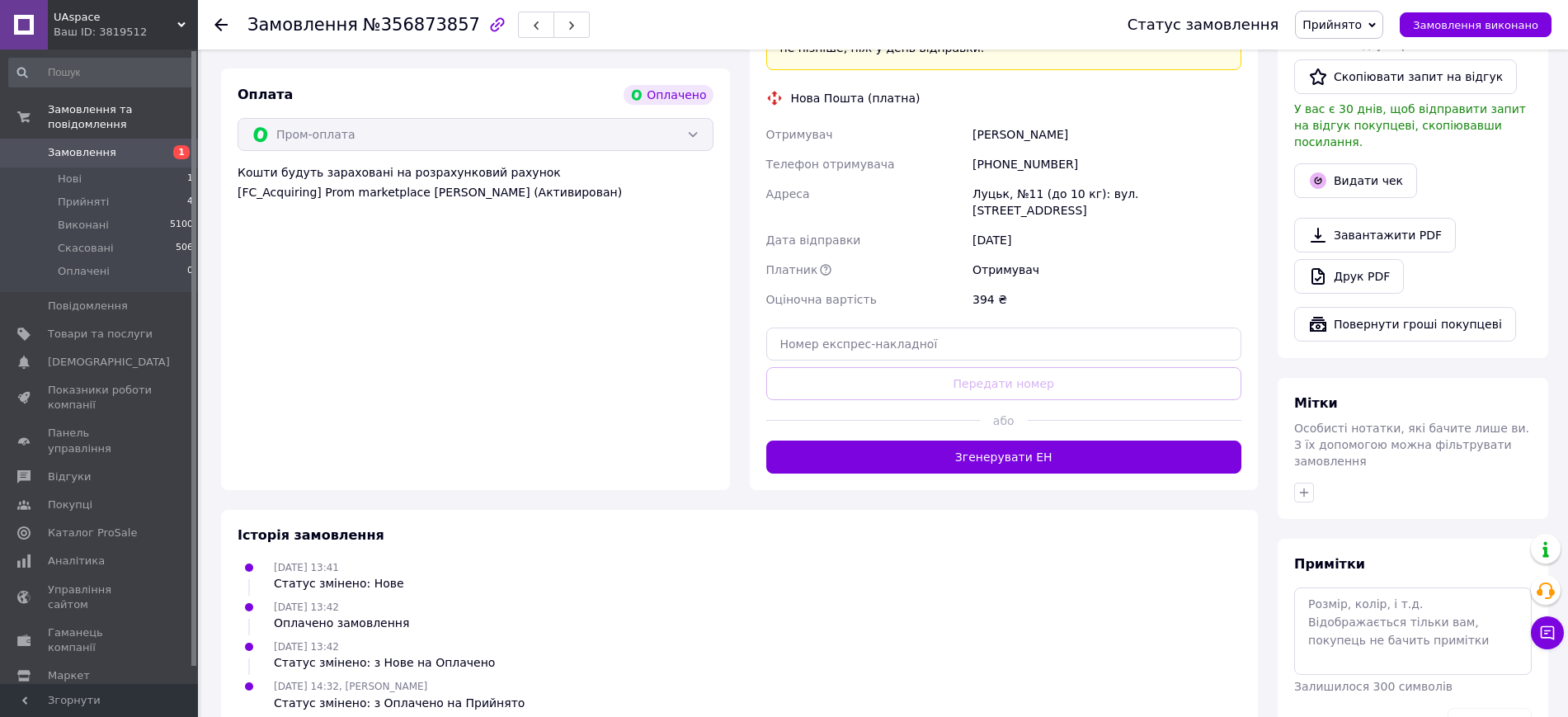
click at [1002, 440] on button "Згенерувати ЕН" at bounding box center [1004, 457] width 476 height 33
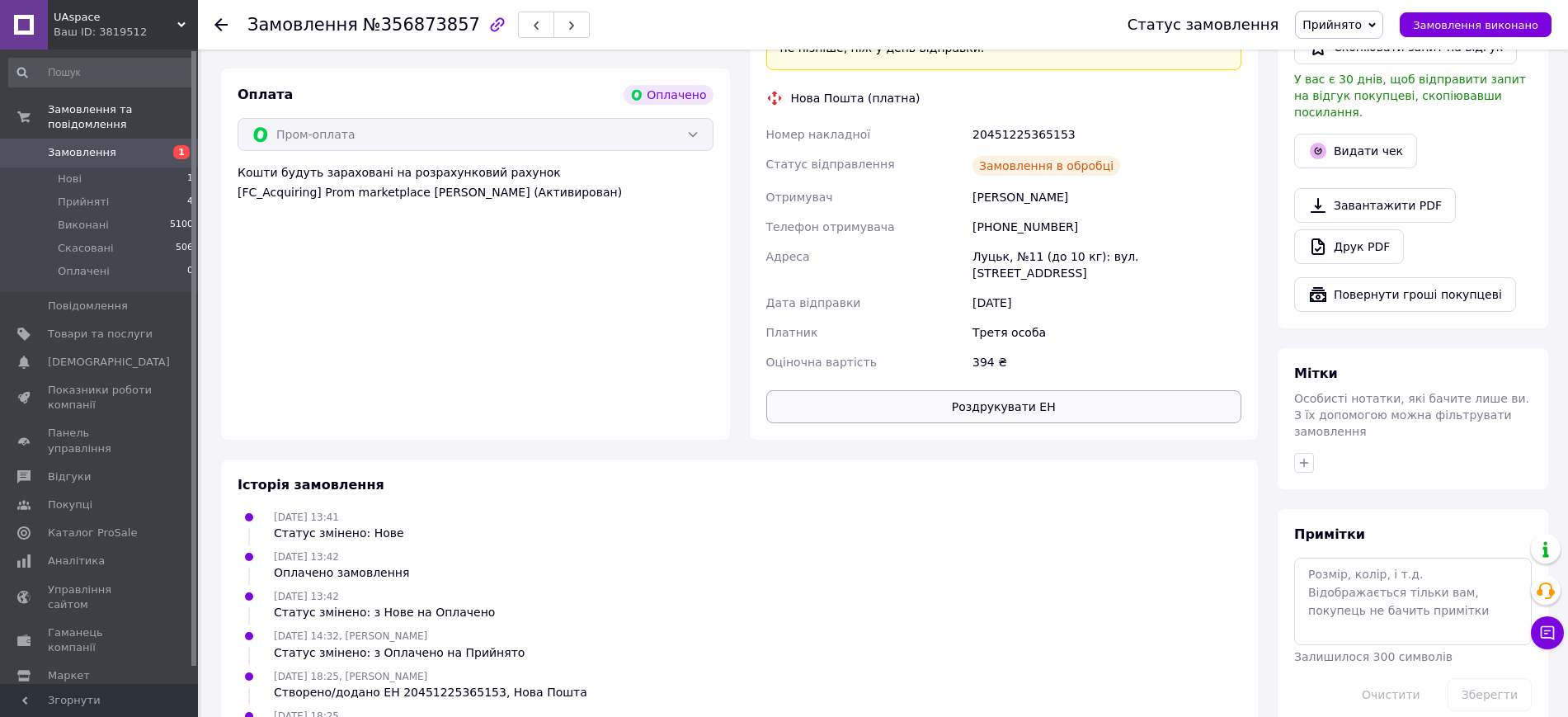
click at [1039, 390] on button "Роздрукувати ЕН" at bounding box center [1004, 407] width 476 height 33
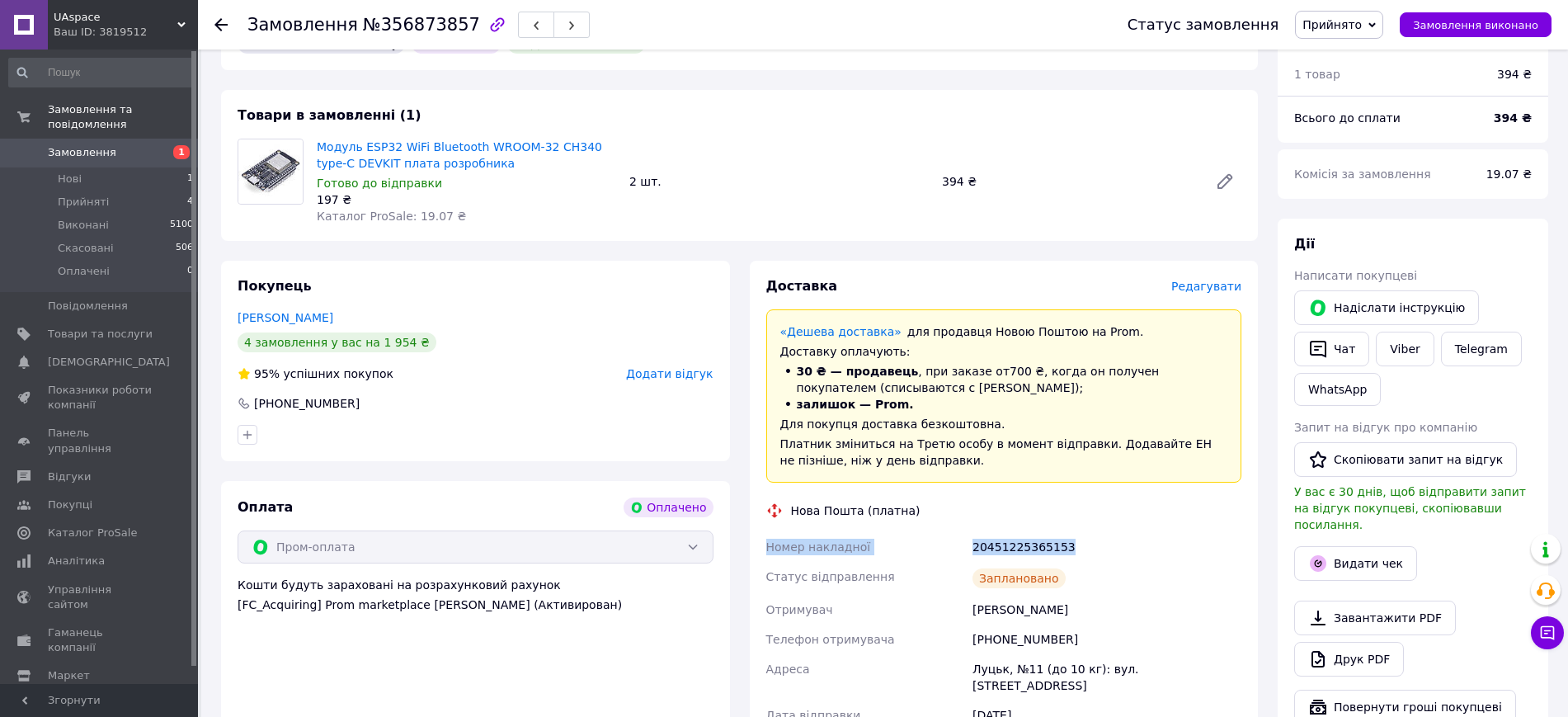
drag, startPoint x: 764, startPoint y: 544, endPoint x: 1096, endPoint y: 549, distance: 332.0
click at [1096, 549] on div "Номер накладної 20451225365153 Статус відправлення Заплановано Отримувач [PERSO…" at bounding box center [1004, 660] width 483 height 257
copy div "Номер накладної 20451225365153"
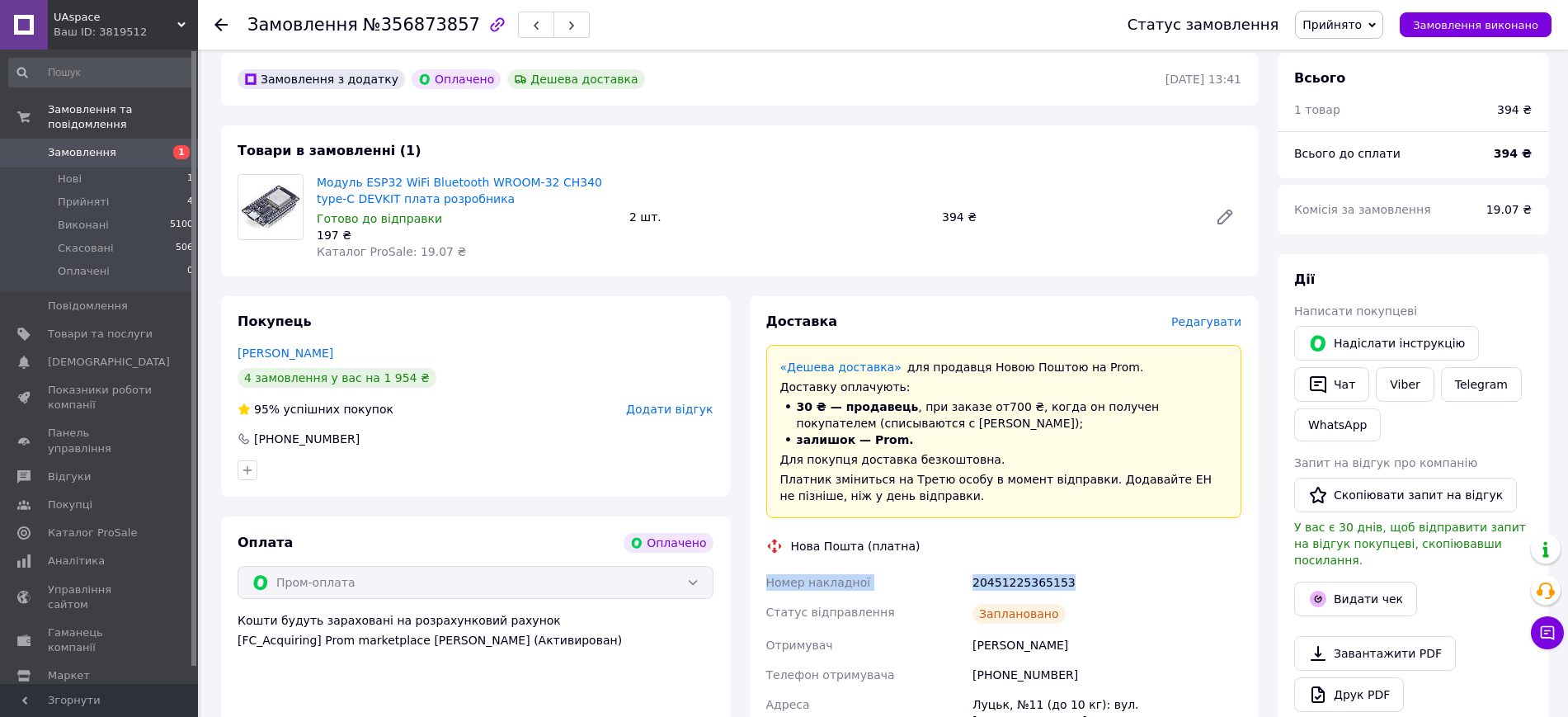
scroll to position [0, 0]
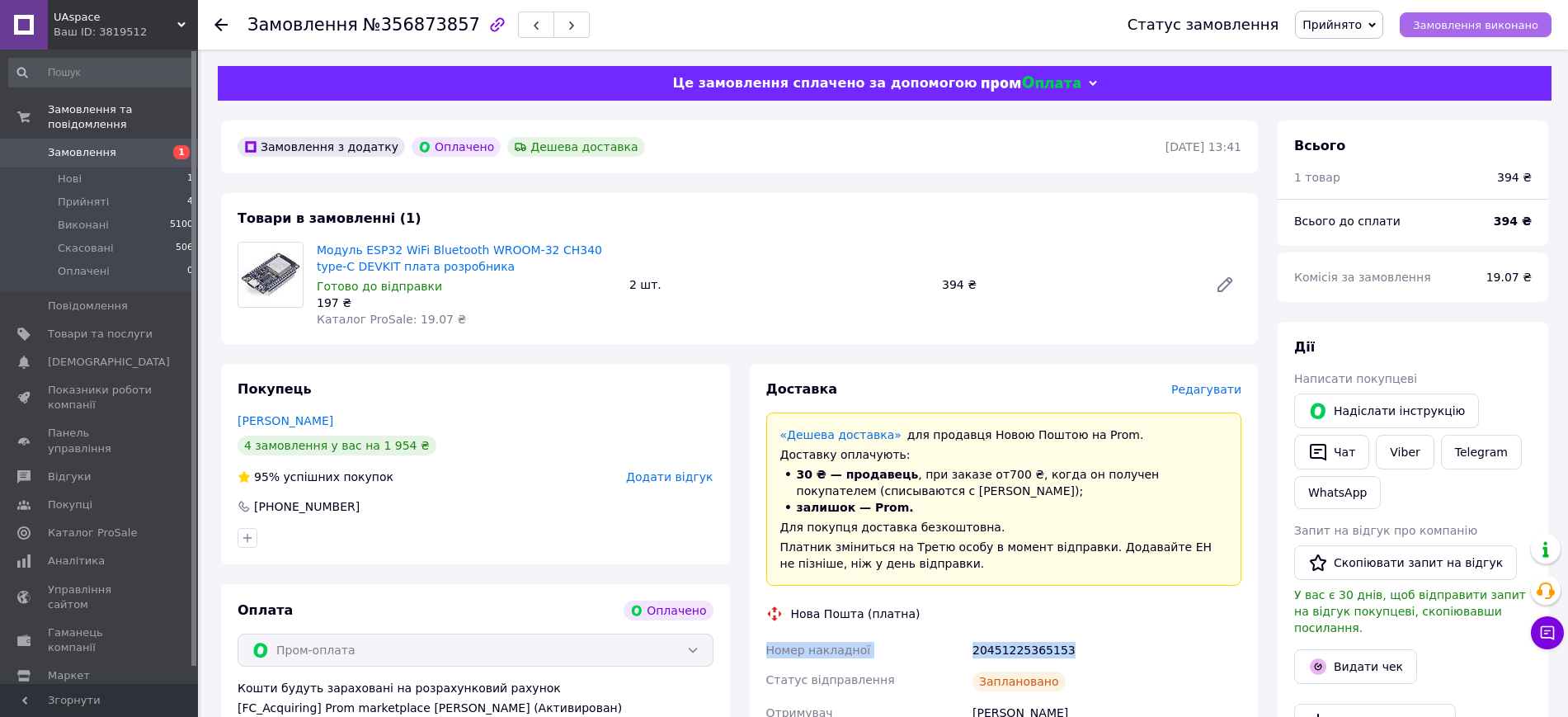
click at [1467, 33] on button "Замовлення виконано" at bounding box center [1475, 25] width 151 height 25
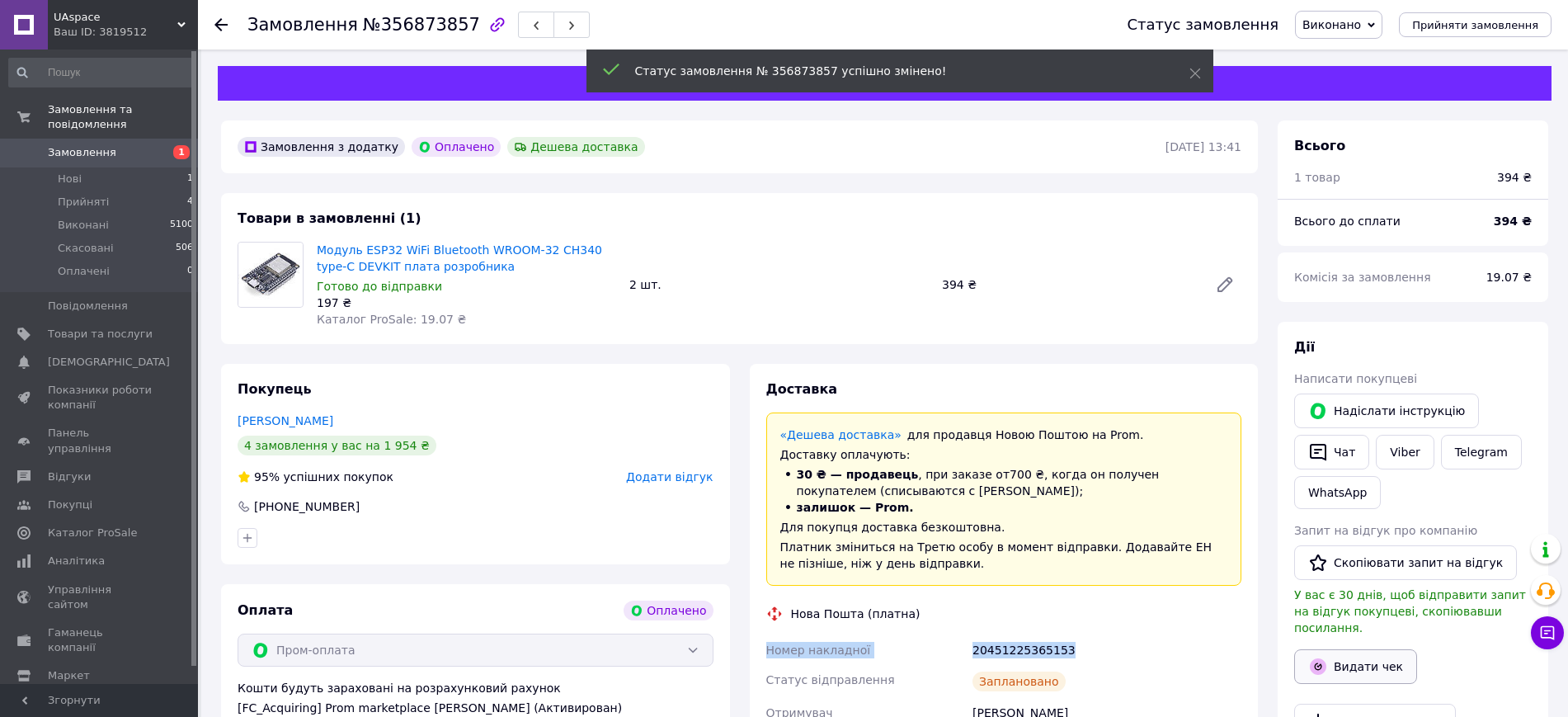
click at [1339, 650] on button "Видати чек" at bounding box center [1356, 667] width 123 height 35
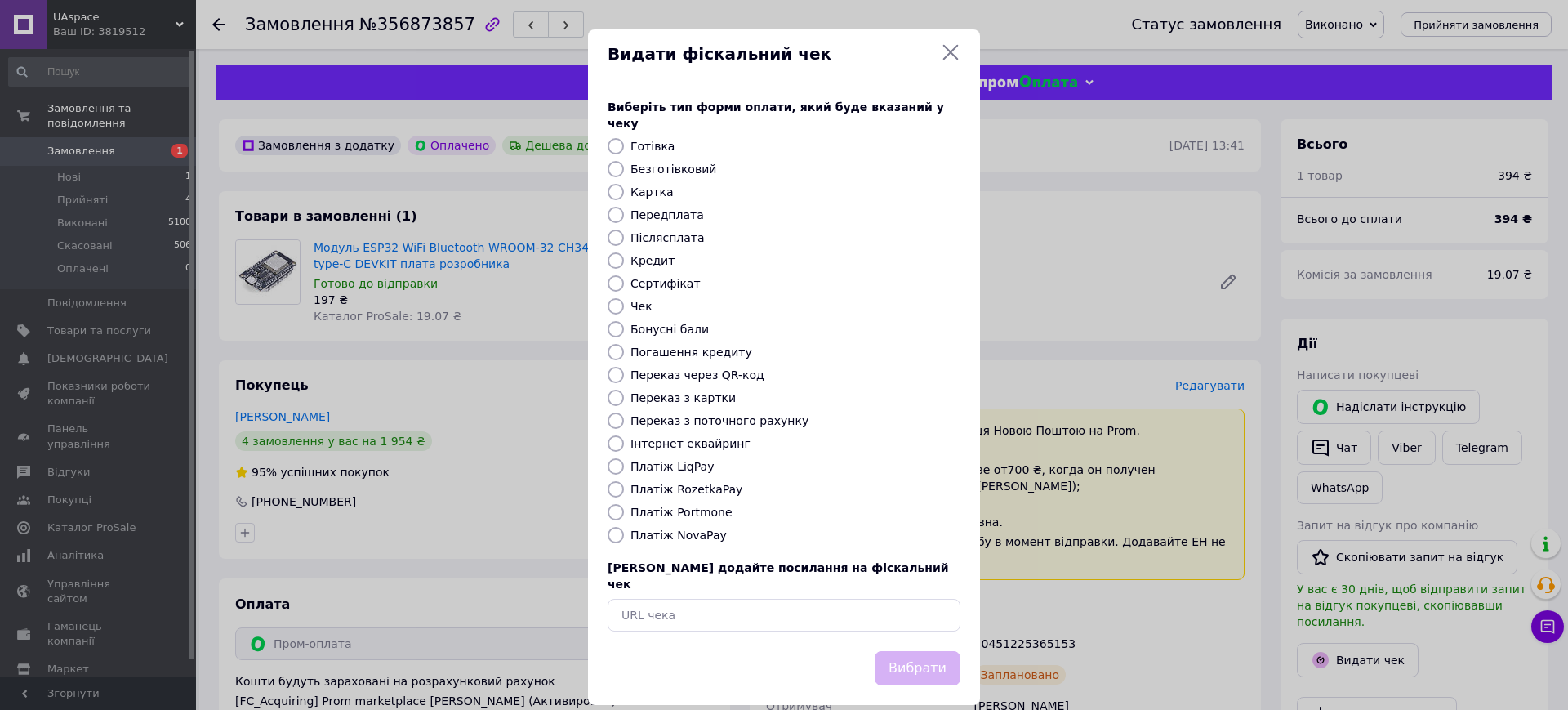
click at [675, 483] on label "Платіж RozetkaPay" at bounding box center [686, 490] width 112 height 13
click at [624, 481] on input "Платіж RozetkaPay" at bounding box center [616, 489] width 16 height 16
radio input "true"
click at [913, 651] on button "Вибрати" at bounding box center [918, 668] width 86 height 35
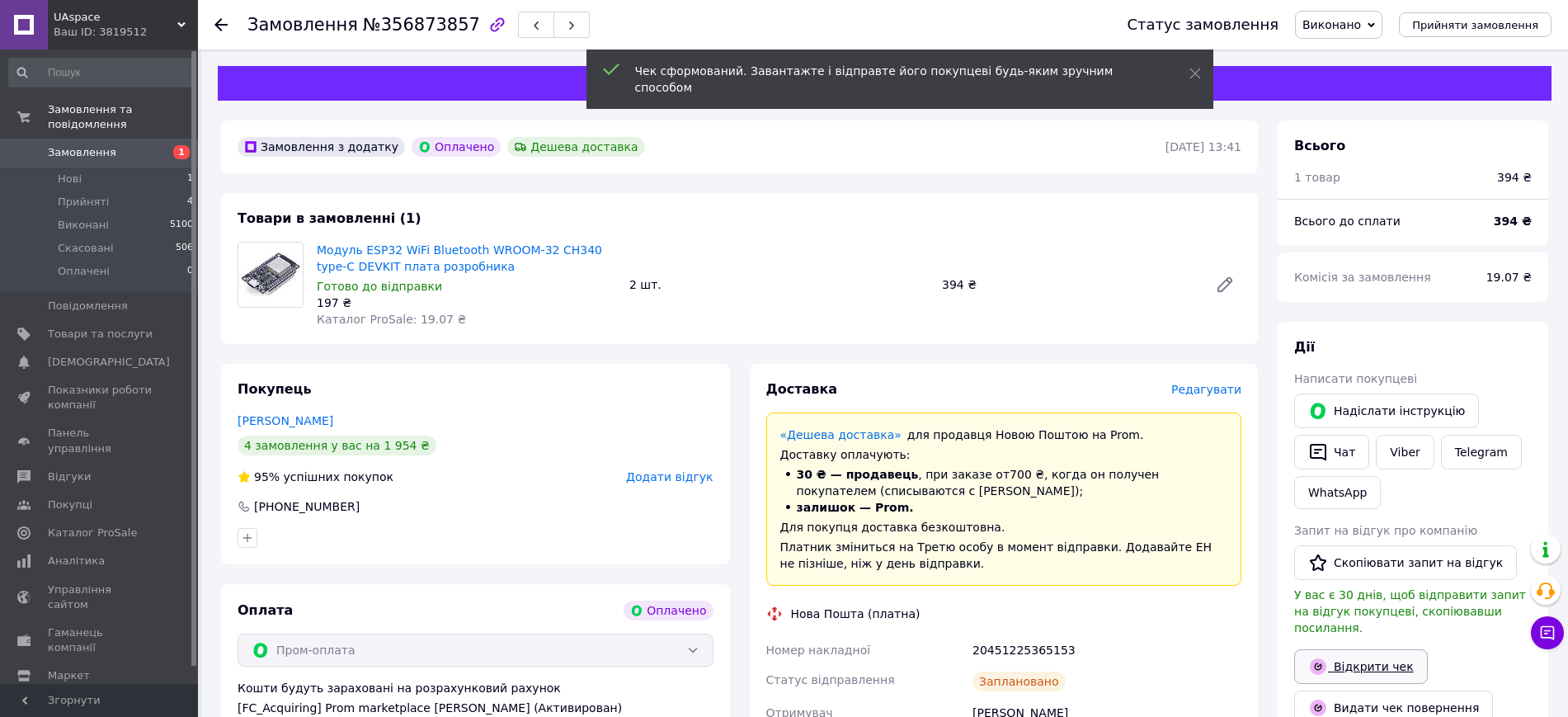
click at [1352, 650] on link "Відкрити чек" at bounding box center [1361, 667] width 134 height 35
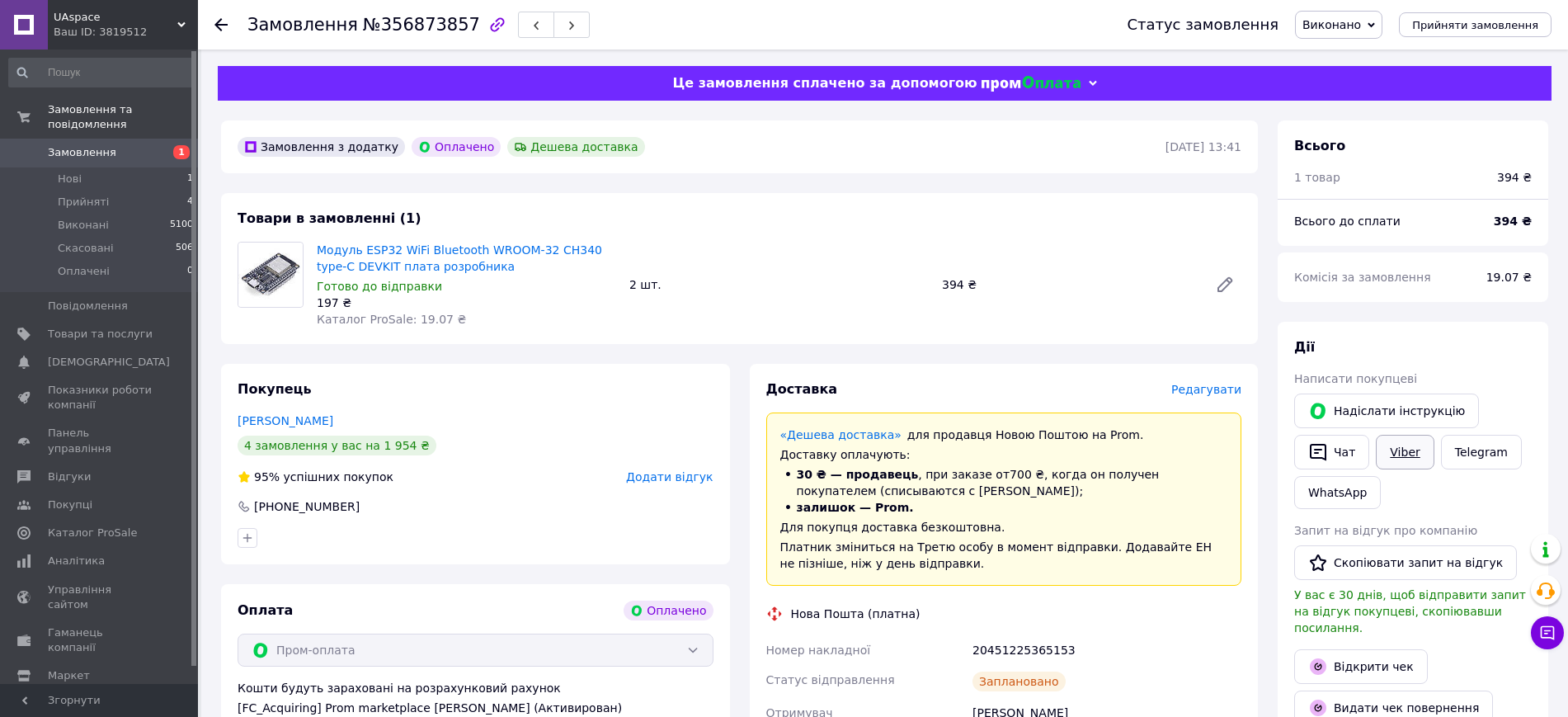
click at [1414, 449] on link "Viber" at bounding box center [1405, 452] width 58 height 35
click at [1342, 498] on link "WhatsApp" at bounding box center [1338, 492] width 87 height 33
